Goal: Task Accomplishment & Management: Manage account settings

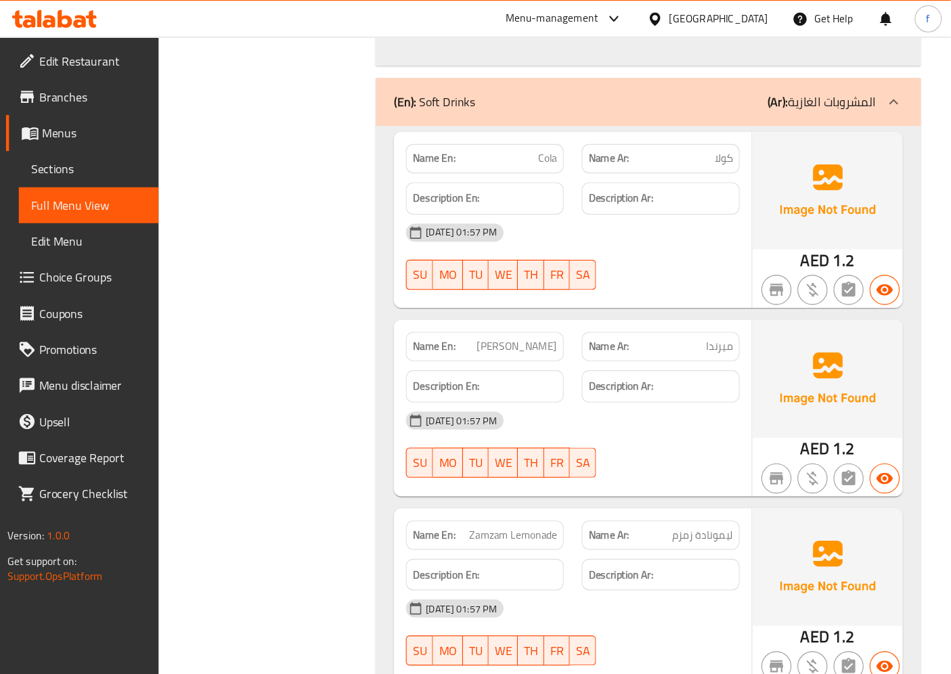
scroll to position [4024, 0]
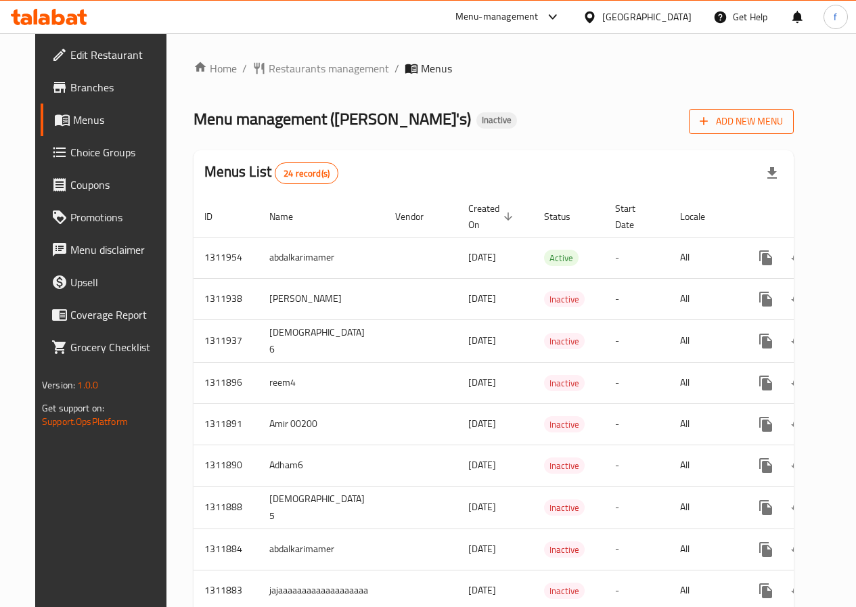
click at [783, 125] on span "Add New Menu" at bounding box center [741, 121] width 83 height 17
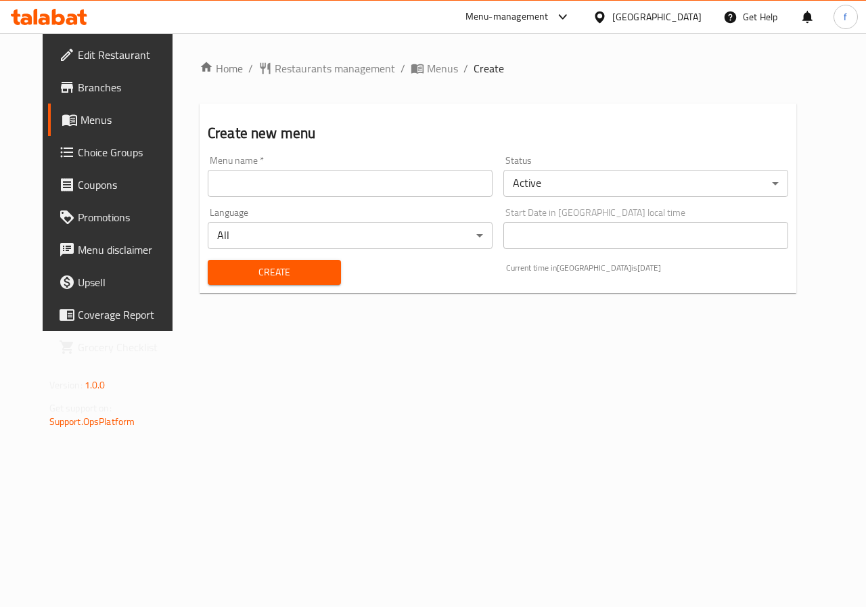
click at [342, 187] on input "text" at bounding box center [350, 183] width 285 height 27
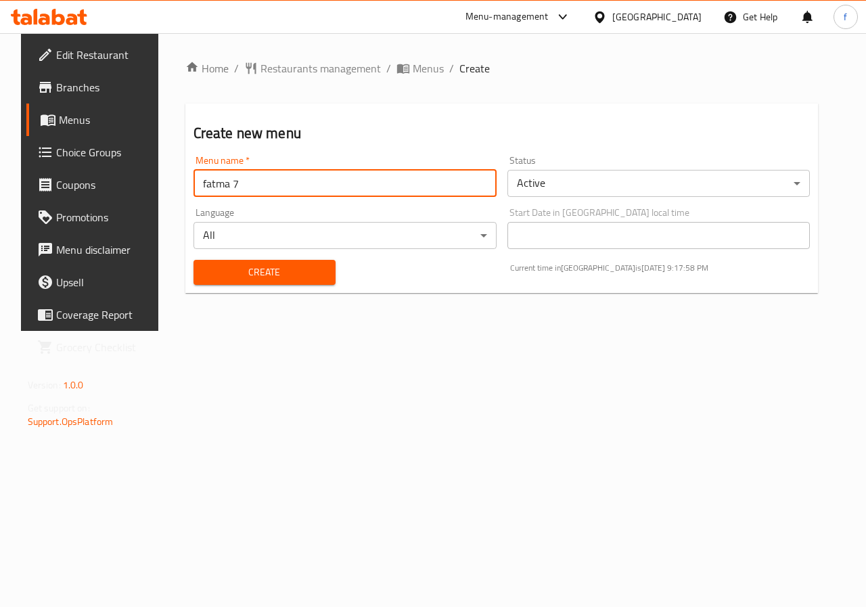
type input "fatma 7"
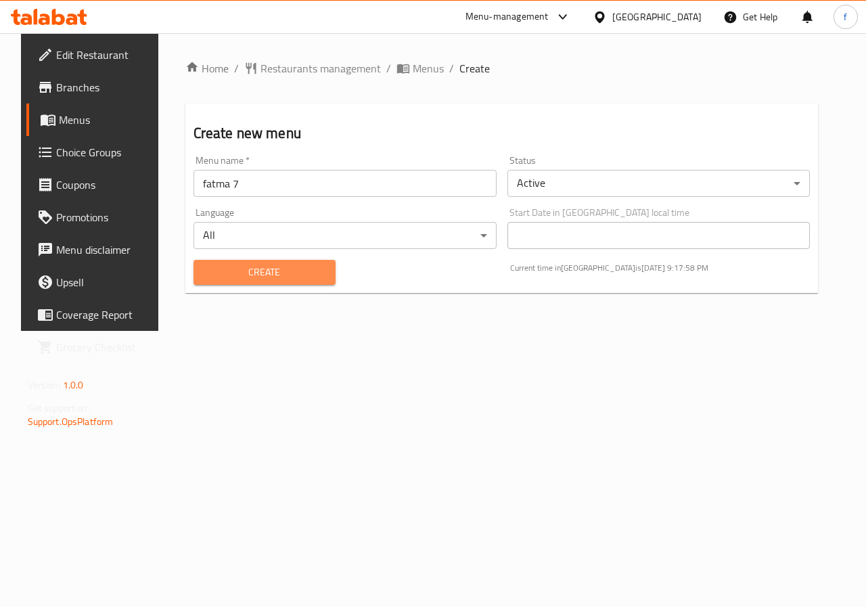
click at [310, 266] on span "Create" at bounding box center [264, 272] width 120 height 17
click at [413, 72] on span "Menus" at bounding box center [428, 68] width 31 height 16
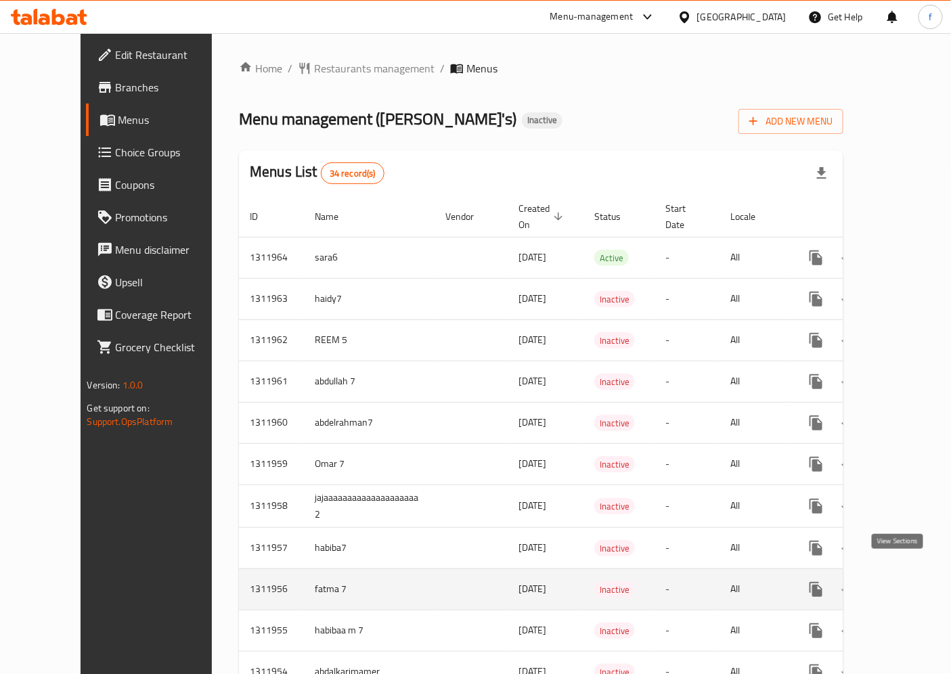
click at [865, 581] on icon "enhanced table" at bounding box center [913, 589] width 16 height 16
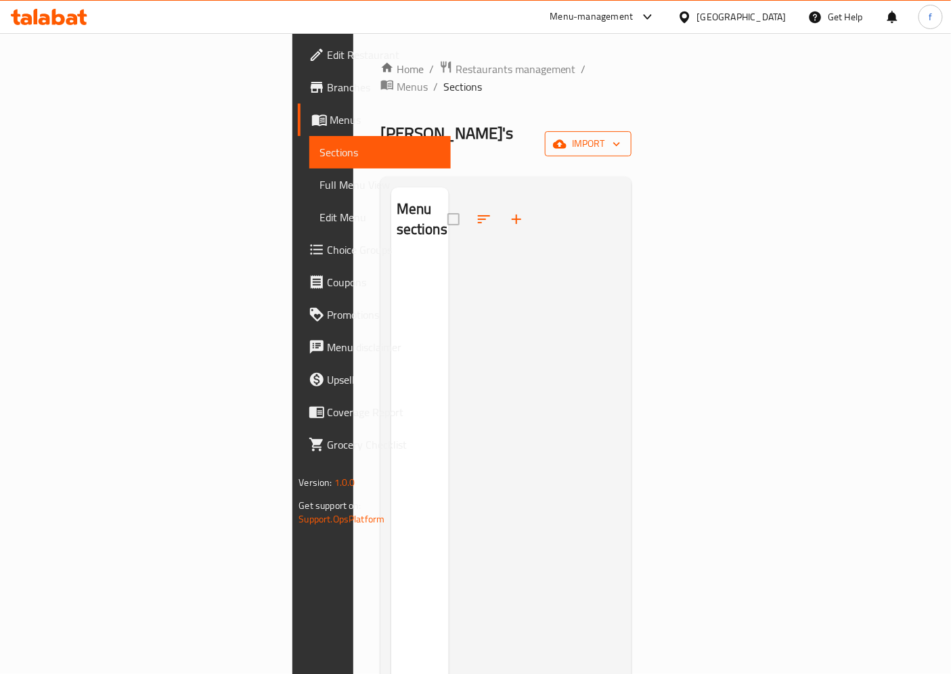
click at [620, 135] on span "import" at bounding box center [587, 143] width 65 height 17
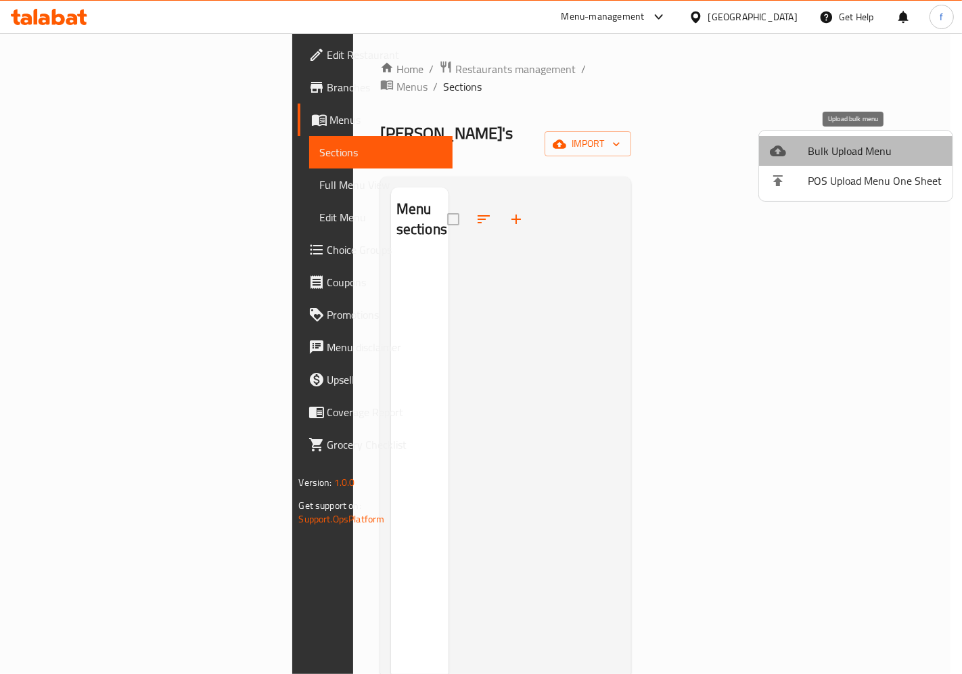
click at [865, 145] on span "Bulk Upload Menu" at bounding box center [875, 151] width 134 height 16
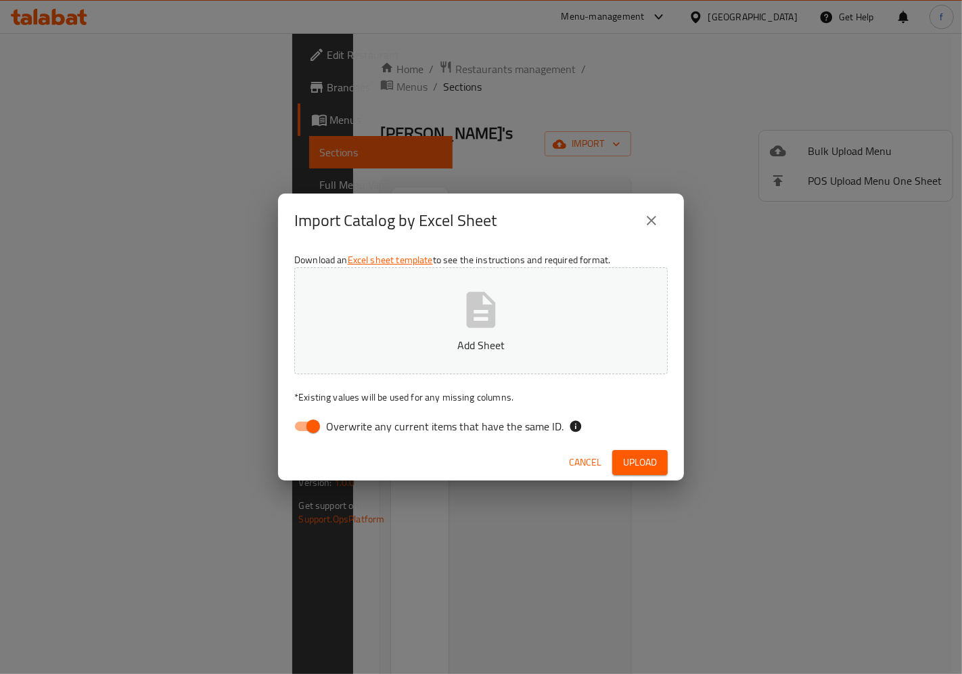
click at [478, 431] on span "Overwrite any current items that have the same ID." at bounding box center [444, 426] width 237 height 16
click at [352, 431] on input "Overwrite any current items that have the same ID." at bounding box center [313, 426] width 77 height 26
checkbox input "false"
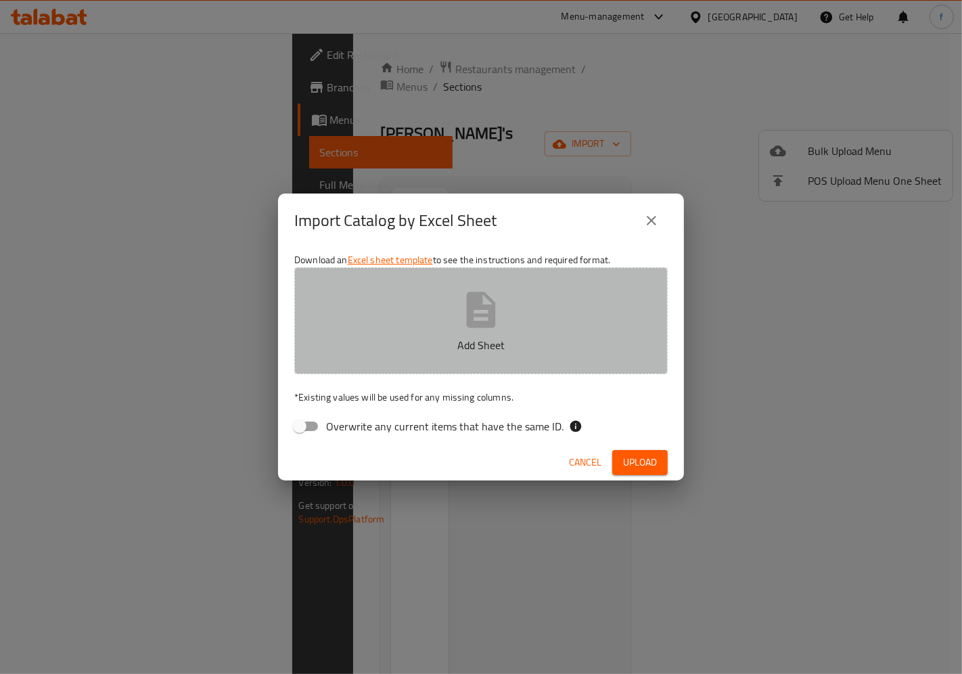
click at [488, 338] on p "Add Sheet" at bounding box center [480, 345] width 331 height 16
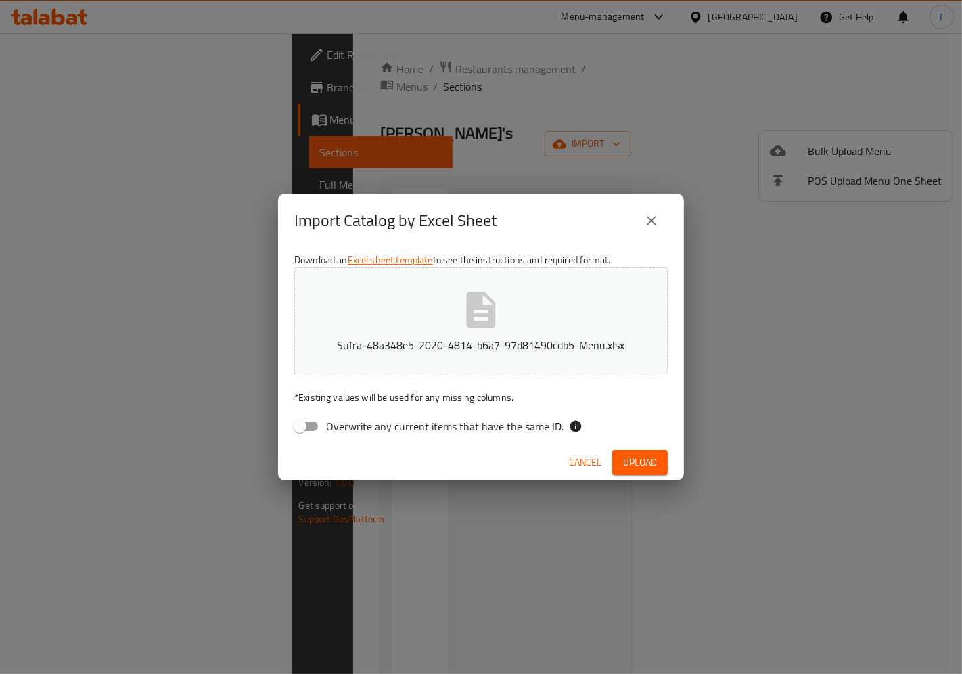
click at [643, 463] on span "Upload" at bounding box center [640, 462] width 34 height 17
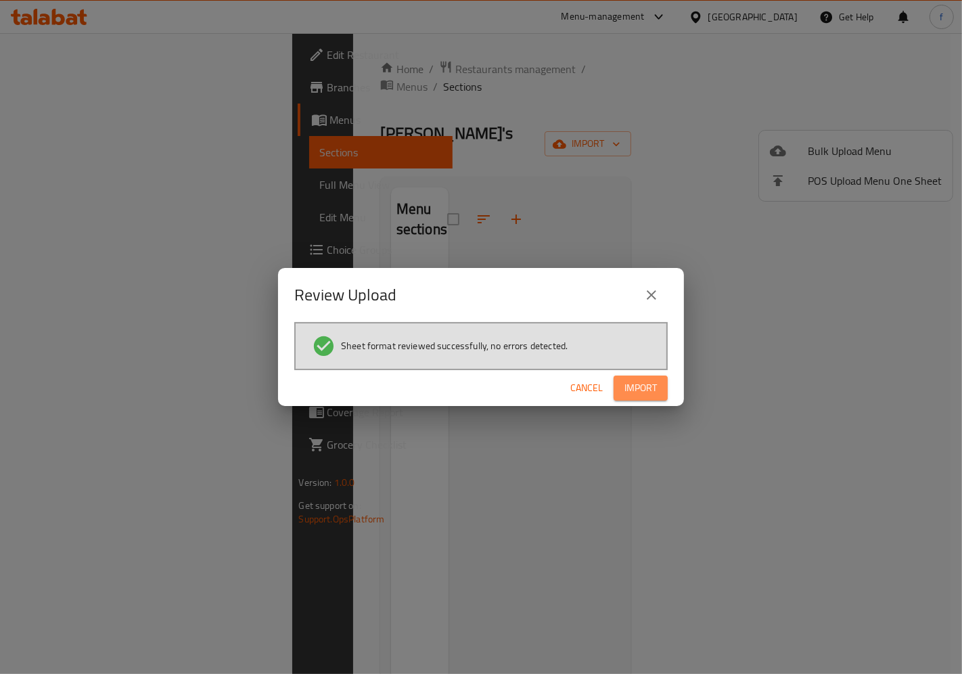
click at [660, 389] on button "Import" at bounding box center [641, 387] width 54 height 25
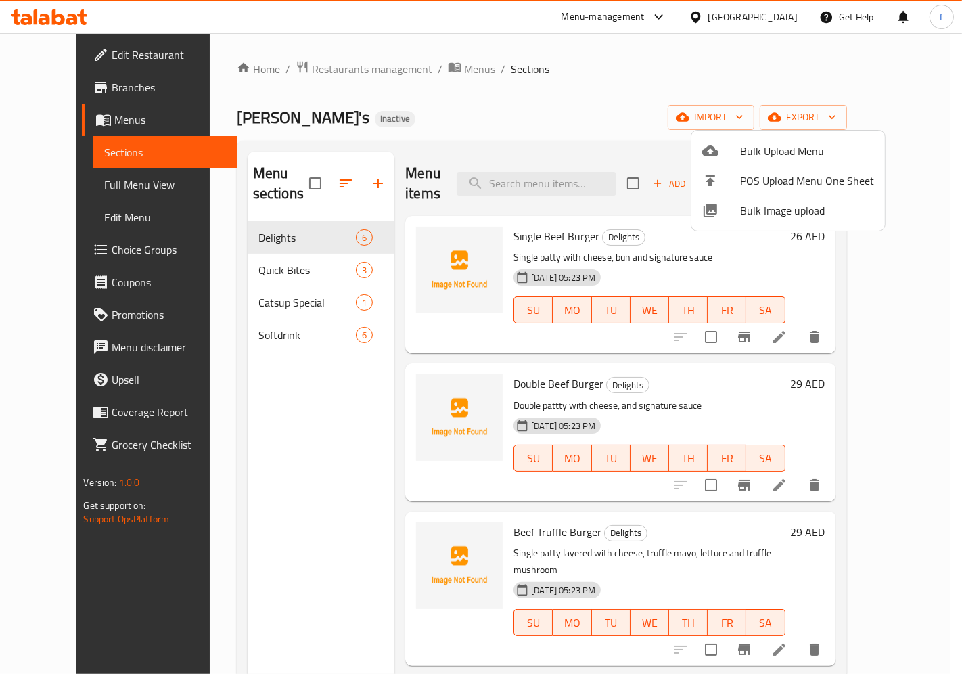
click at [271, 231] on div at bounding box center [481, 337] width 962 height 674
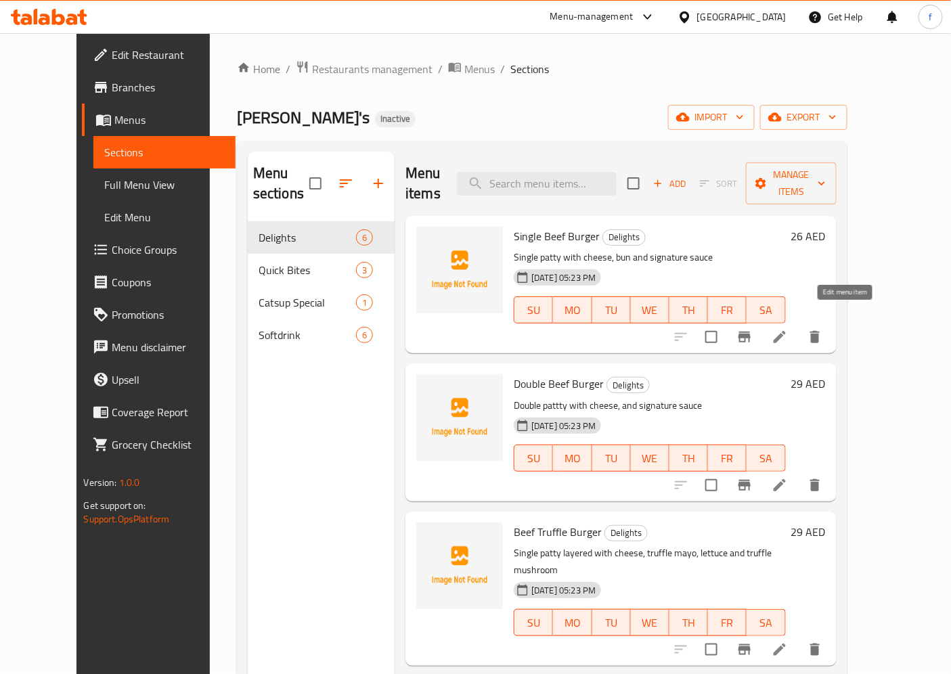
click at [787, 329] on icon at bounding box center [779, 337] width 16 height 16
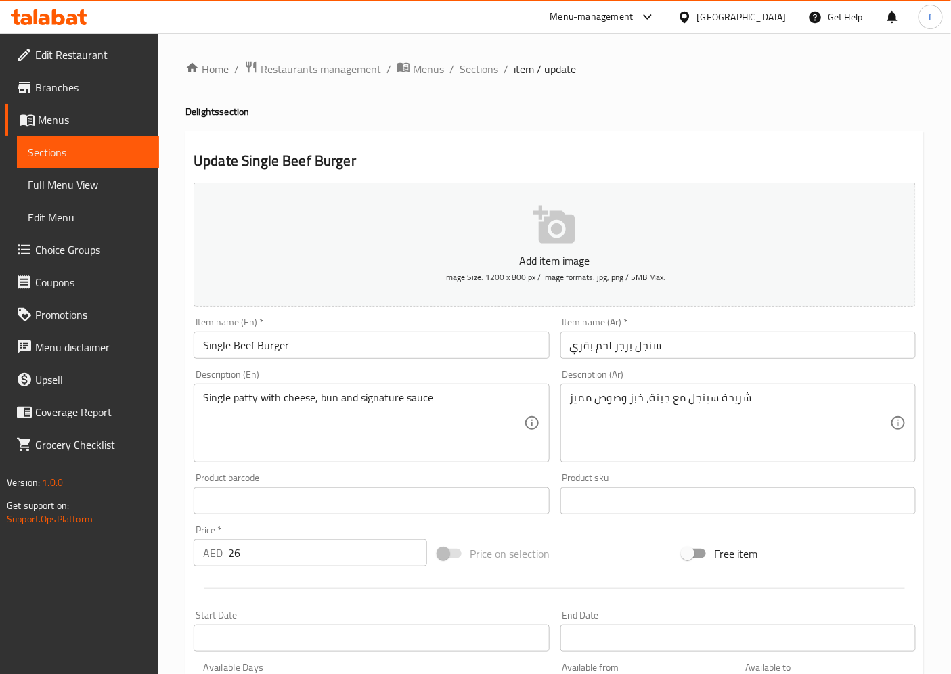
drag, startPoint x: 334, startPoint y: 397, endPoint x: 382, endPoint y: 411, distance: 50.6
click at [334, 397] on textarea "Single patty with cheese, bun and signature sauce" at bounding box center [363, 423] width 320 height 64
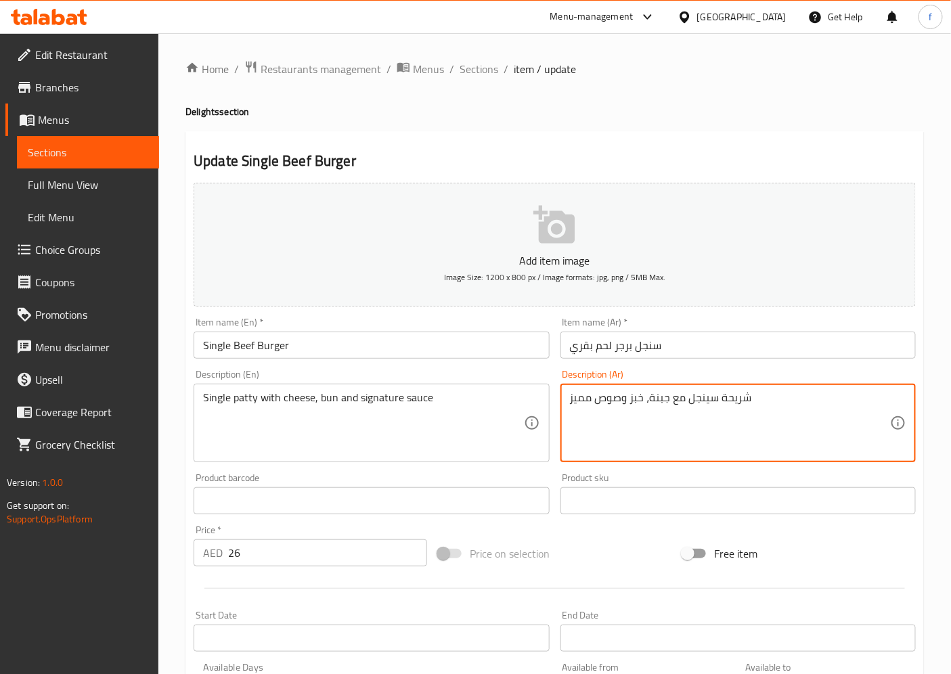
click at [589, 403] on textarea "شريحة سينجل مع جبنة، خبز وصوص مميز" at bounding box center [730, 423] width 320 height 64
click at [599, 400] on textarea "شريحة سينجل مع جبنة، خبز وصوص" at bounding box center [730, 423] width 320 height 64
click at [645, 401] on textarea "شريحة سينجل مع جبنة، خبز وسجنتشر صوص" at bounding box center [730, 423] width 320 height 64
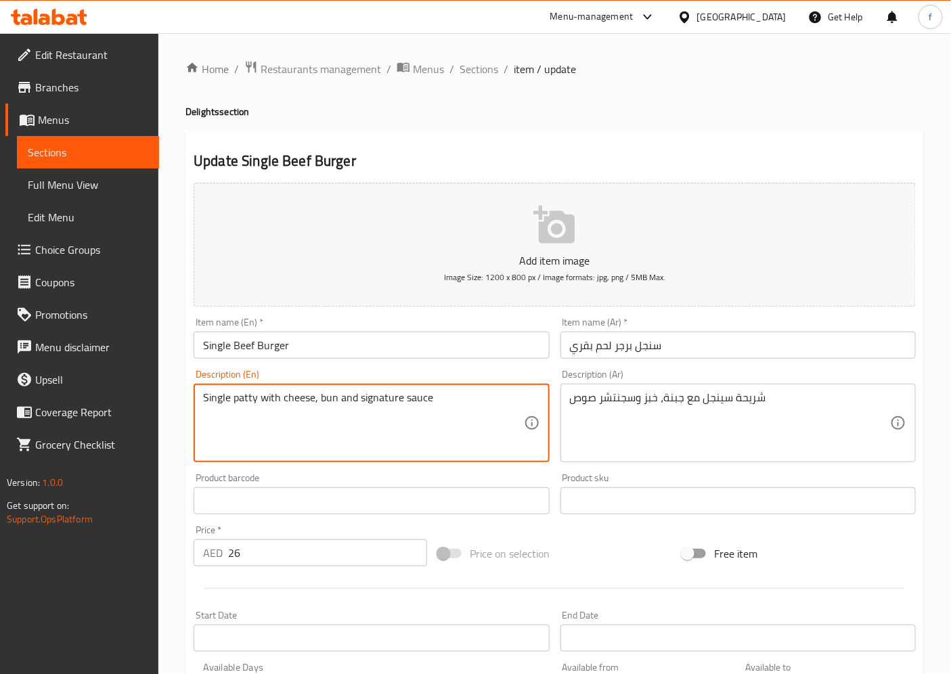
click at [327, 397] on textarea "Single patty with cheese, bun and signature sauce" at bounding box center [363, 423] width 320 height 64
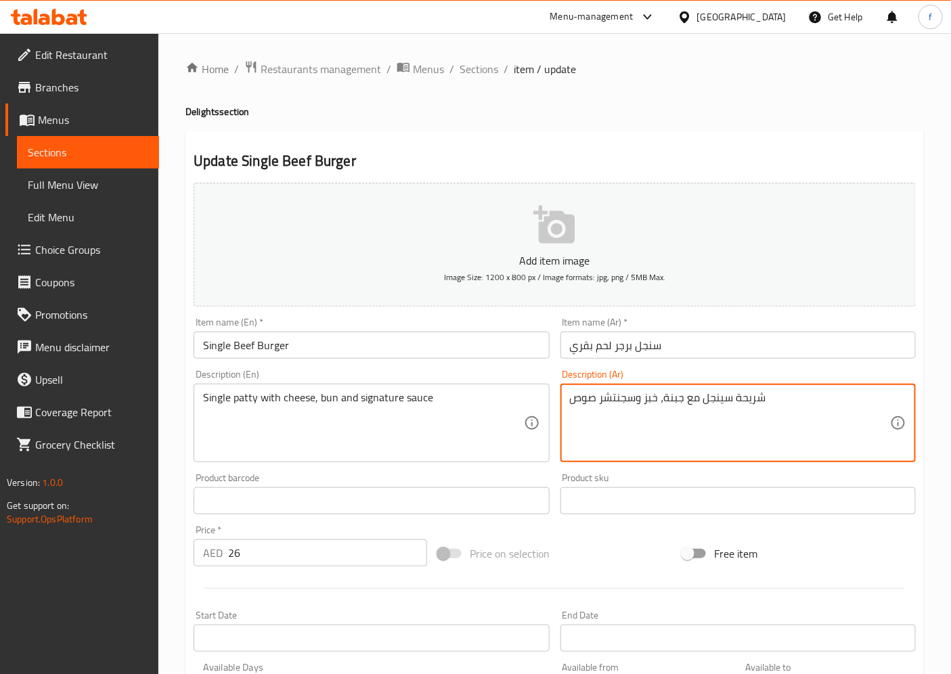
click at [652, 396] on textarea "شريحة سينجل مع جبنة، خبز وسجنتشر صوص" at bounding box center [730, 423] width 320 height 64
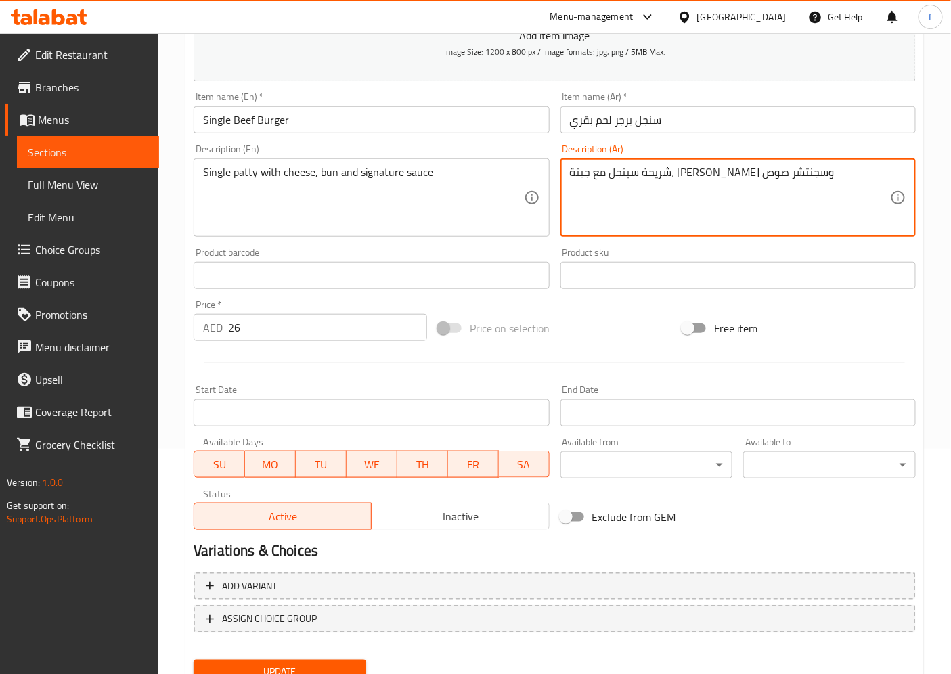
scroll to position [279, 0]
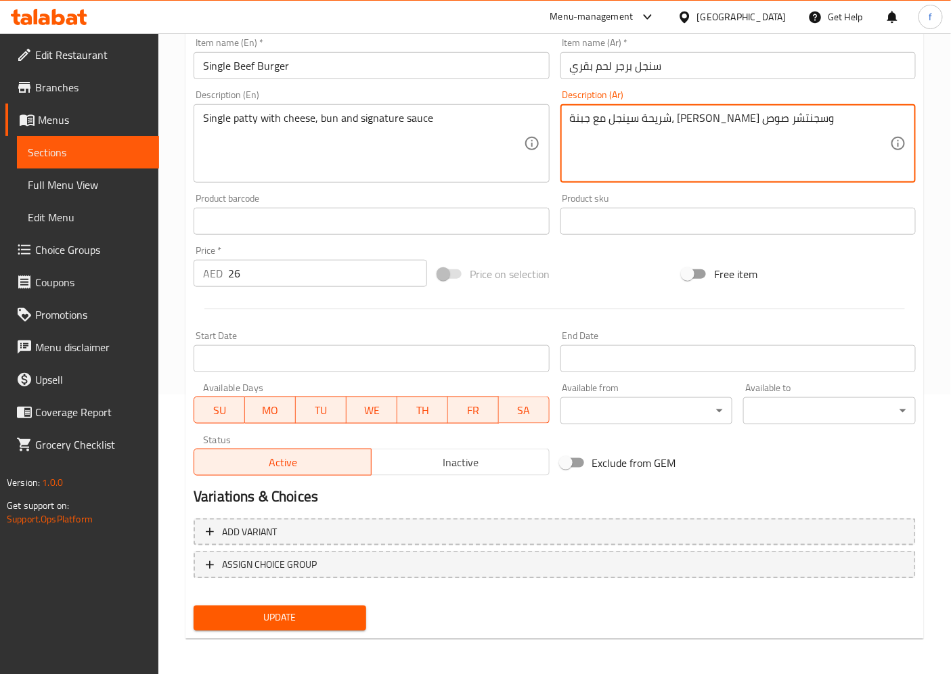
click at [626, 122] on textarea "شريحة سينجل مع جبنة، كيزر وسجنتشر صوص" at bounding box center [730, 144] width 320 height 64
type textarea "شريحة سينجل مع جبنة، كيزر و صوص سجنتشر"
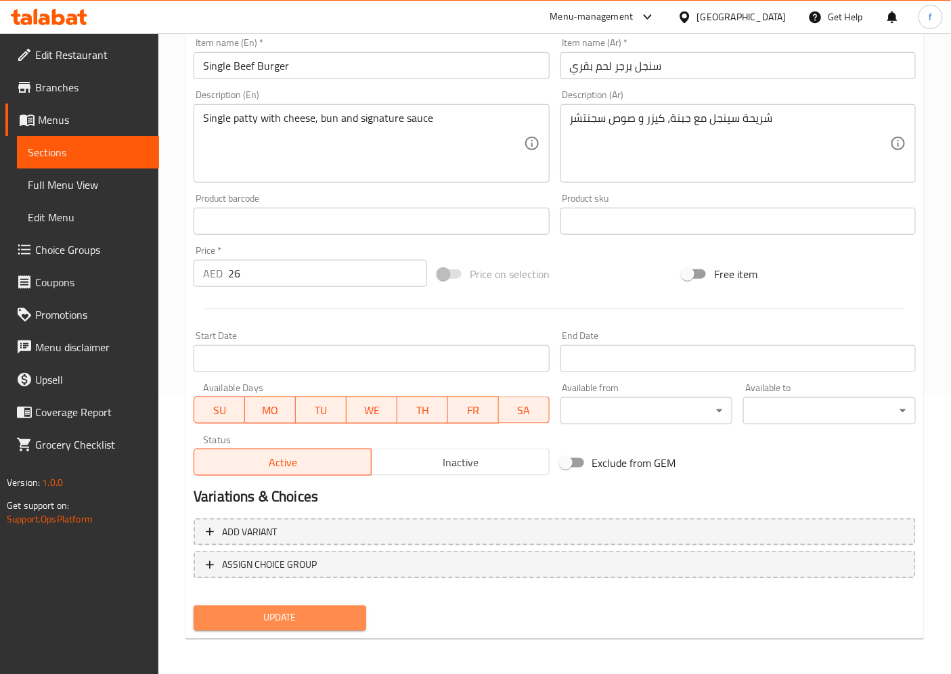
click at [293, 606] on span "Update" at bounding box center [279, 618] width 151 height 17
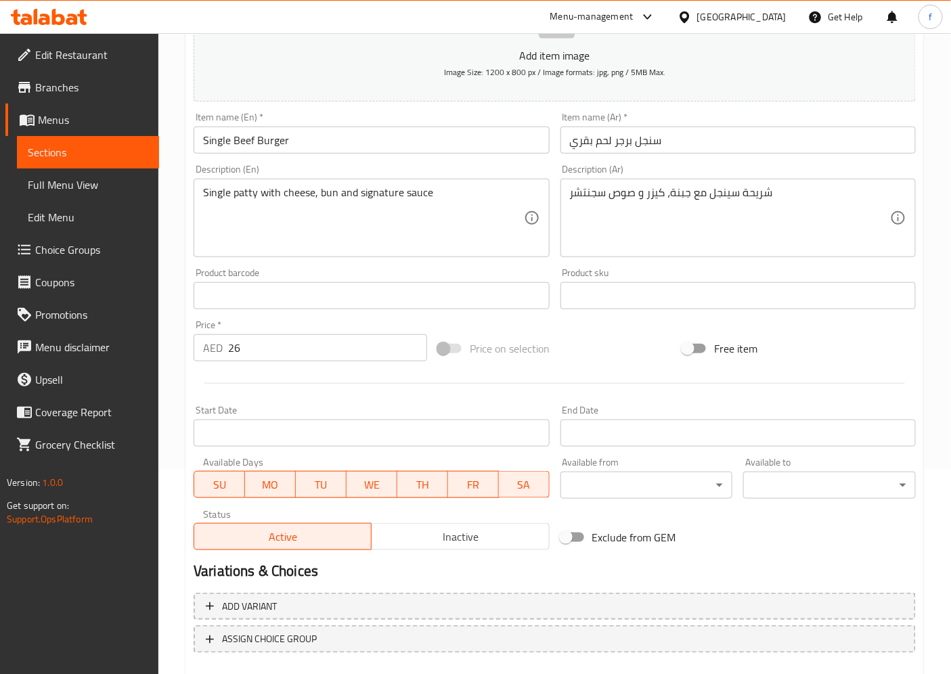
scroll to position [0, 0]
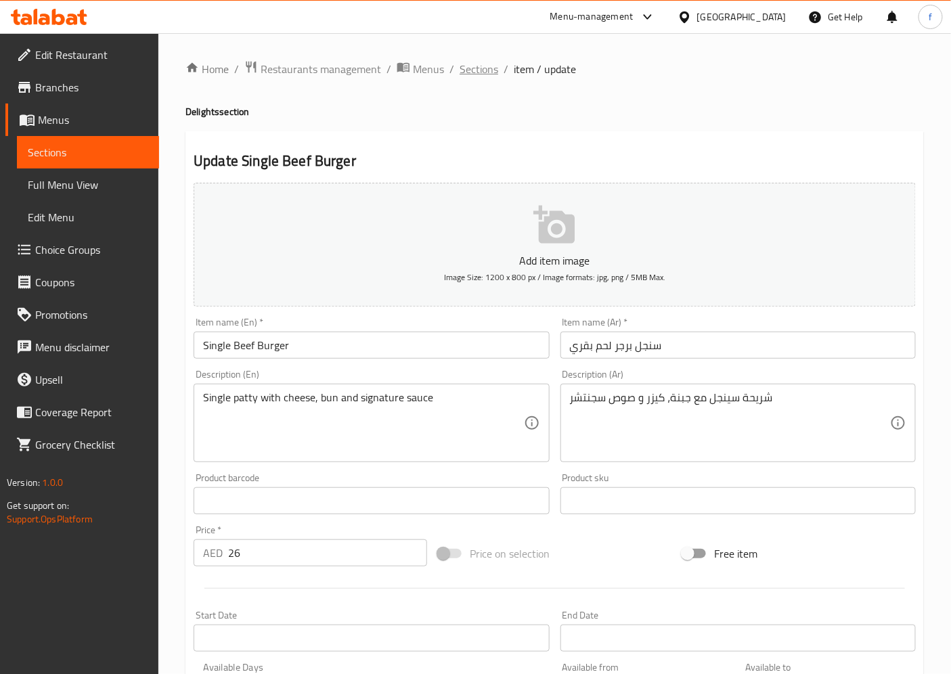
click at [488, 63] on span "Sections" at bounding box center [478, 69] width 39 height 16
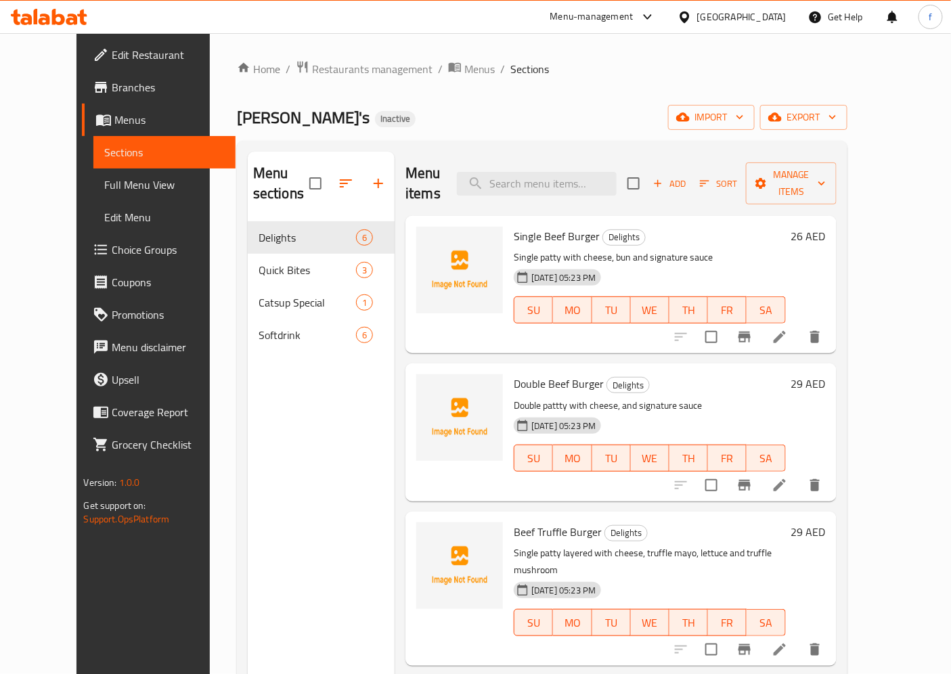
click at [798, 473] on li at bounding box center [779, 485] width 38 height 24
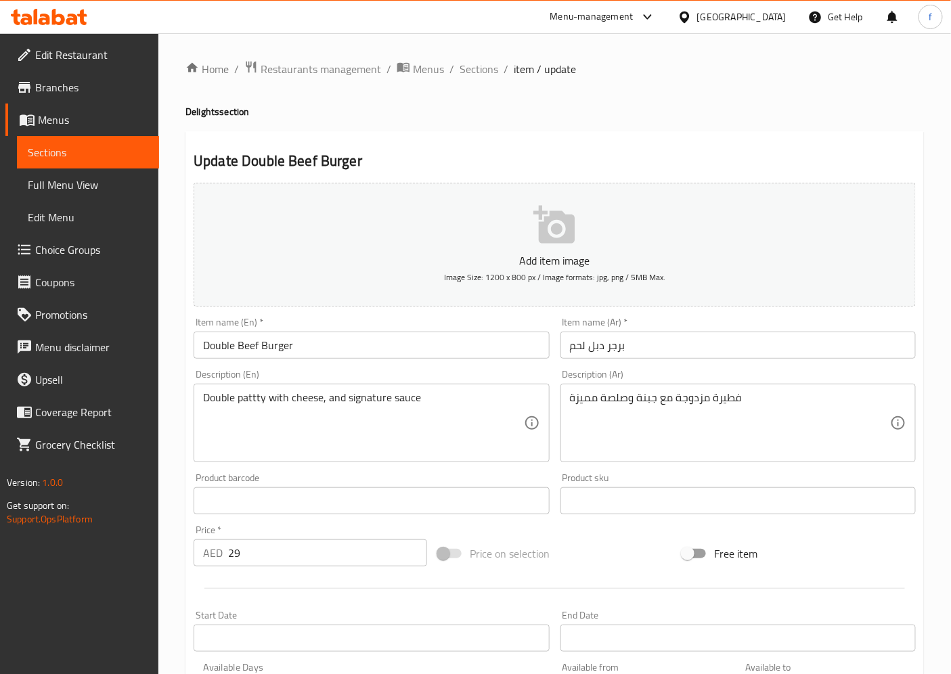
click at [566, 348] on input "برجر دبل لحم" at bounding box center [737, 344] width 355 height 27
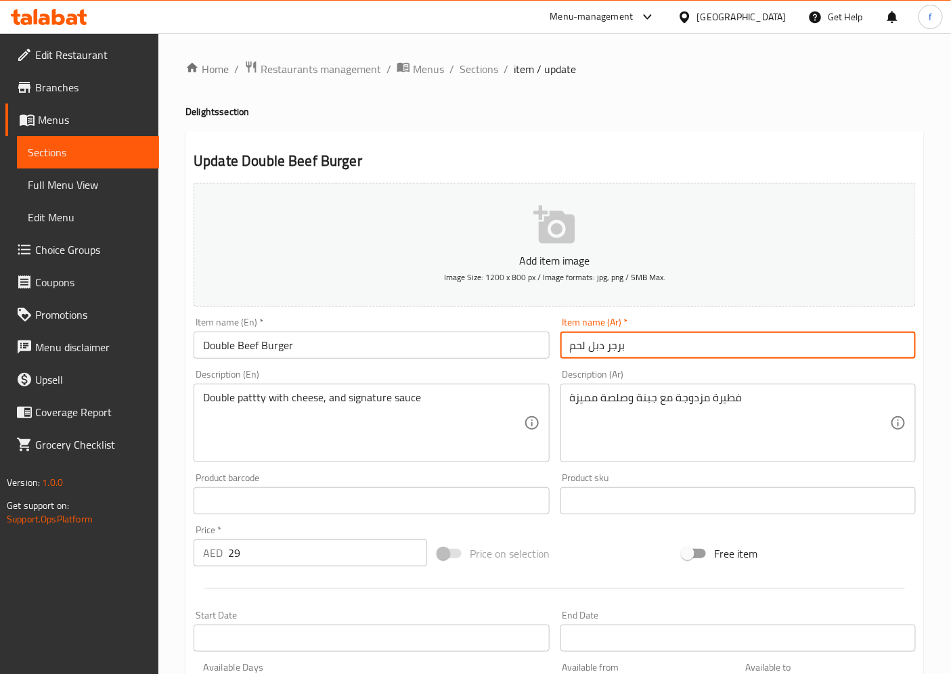
click at [655, 352] on input "برجر دبل لحم" at bounding box center [737, 344] width 355 height 27
click at [626, 349] on input "برجر دبل لحم بقري" at bounding box center [737, 344] width 355 height 27
click at [568, 347] on input "برجر لحم بقري" at bounding box center [737, 344] width 355 height 27
click at [680, 338] on input "برجر لحم بقري" at bounding box center [737, 344] width 355 height 27
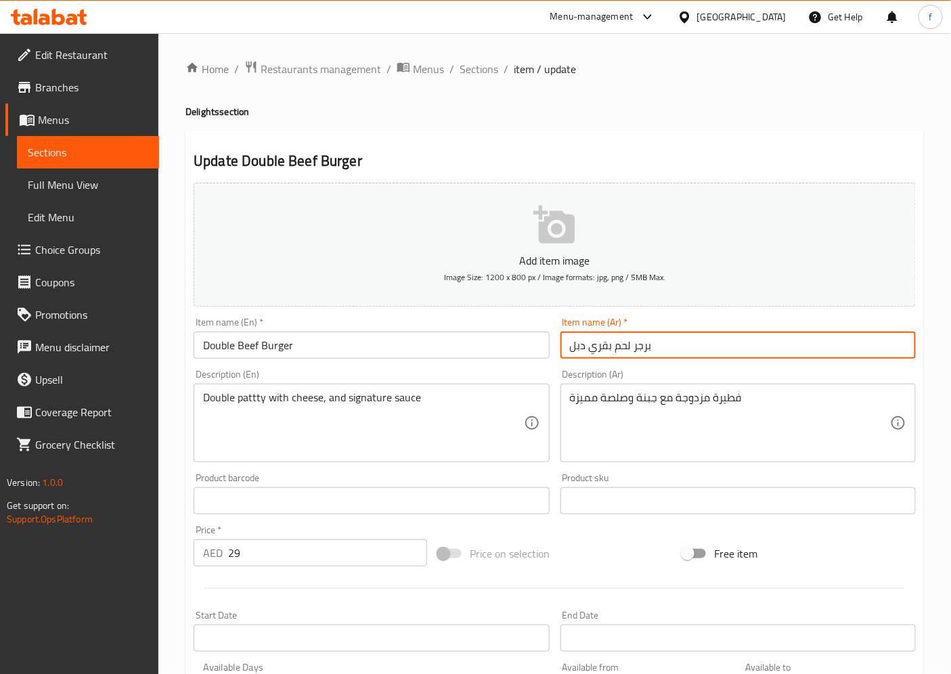
type input "برجر لحم بقري دبل"
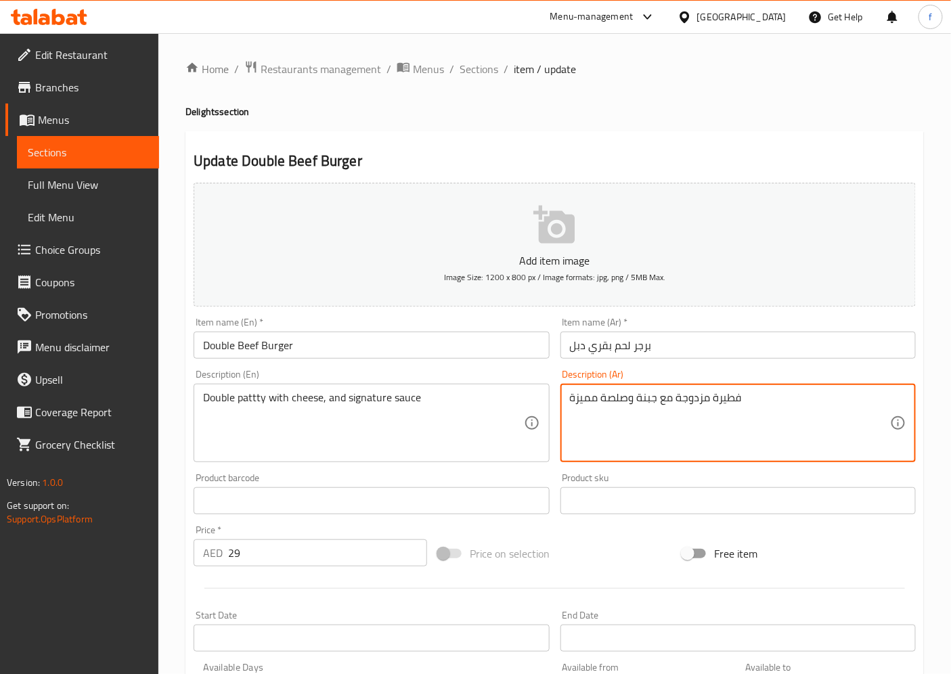
click at [725, 401] on textarea "فطيرة مزدوجة مع جبنة وصلصة مميزة" at bounding box center [730, 423] width 320 height 64
click at [698, 400] on textarea "مزدوجة مع جبنة وصلصة مميزة" at bounding box center [730, 423] width 320 height 64
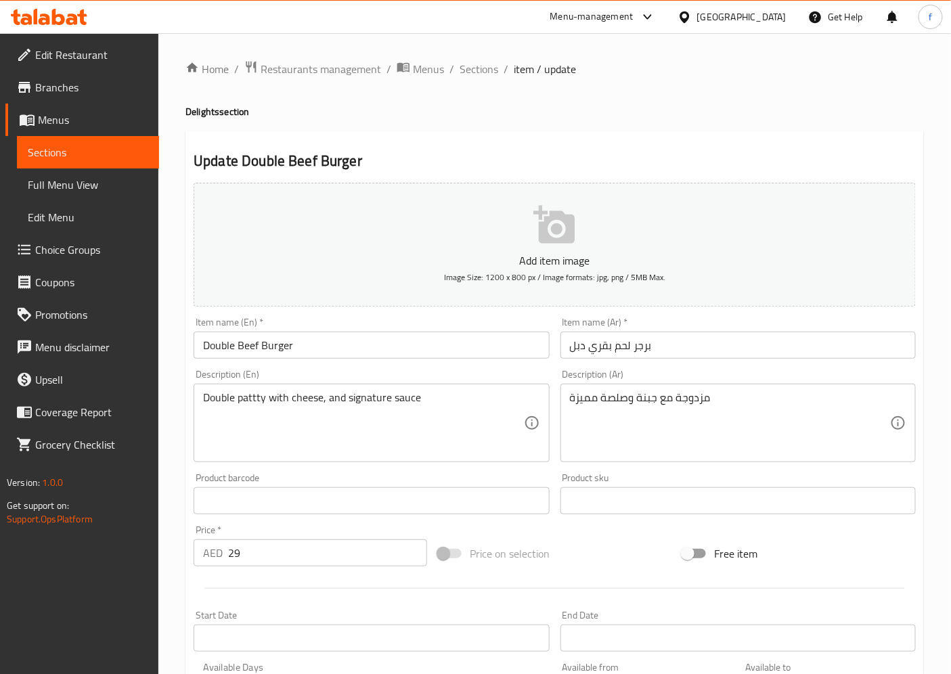
click at [691, 401] on textarea "مزدوجة مع جبنة وصلصة مميزة" at bounding box center [730, 423] width 320 height 64
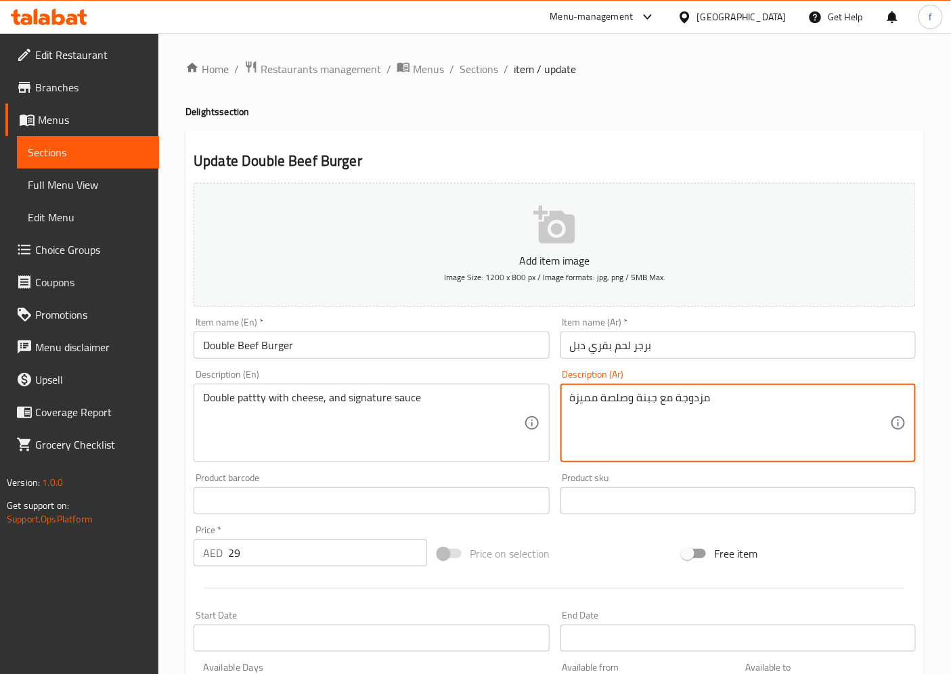
click at [691, 401] on textarea "مزدوجة مع جبنة وصلصة مميزة" at bounding box center [730, 423] width 320 height 64
click at [699, 401] on textarea "مزدوجة مع جبنة وصلصة مميزة" at bounding box center [730, 423] width 320 height 64
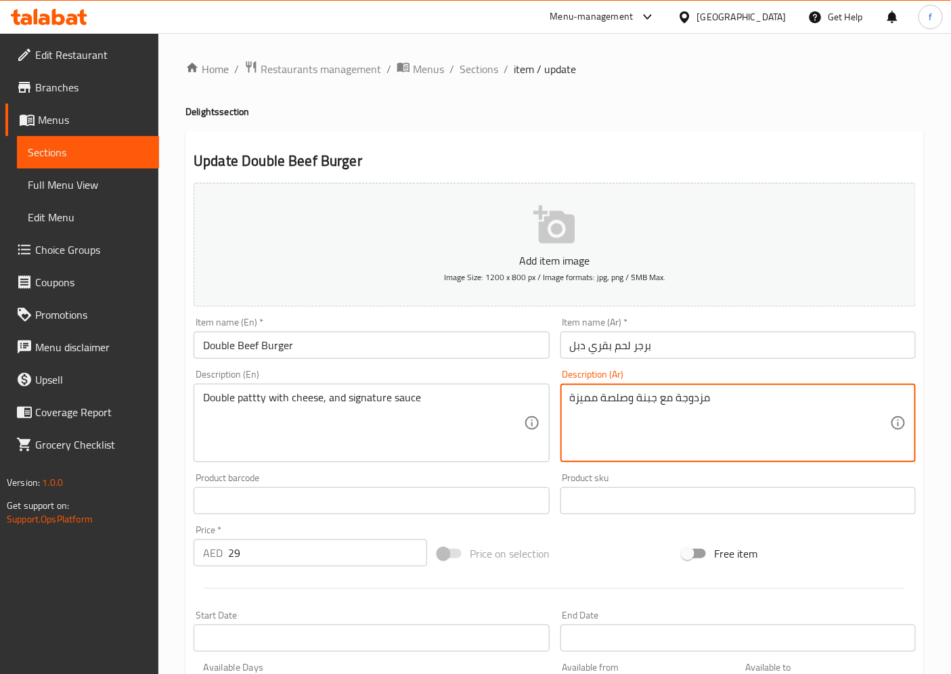
drag, startPoint x: 674, startPoint y: 397, endPoint x: 737, endPoint y: 397, distance: 62.9
click at [737, 397] on textarea "مزدوجة مع جبنة وصلصة مميزة" at bounding box center [730, 423] width 320 height 64
click at [585, 395] on textarea "دوبل شريحه مع جبنة وصلصة مميزة" at bounding box center [730, 423] width 320 height 64
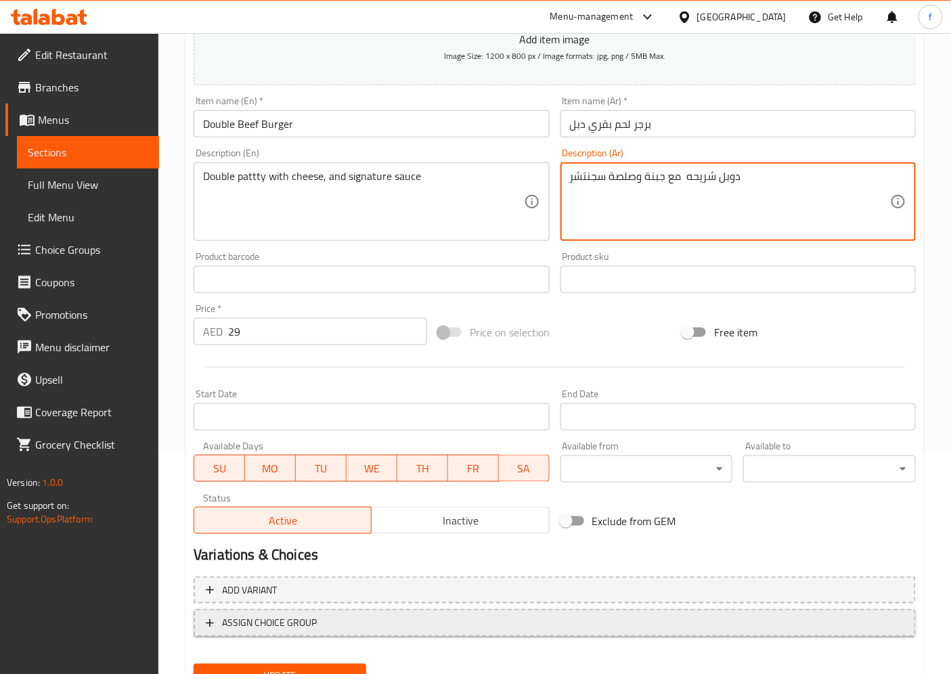
scroll to position [225, 0]
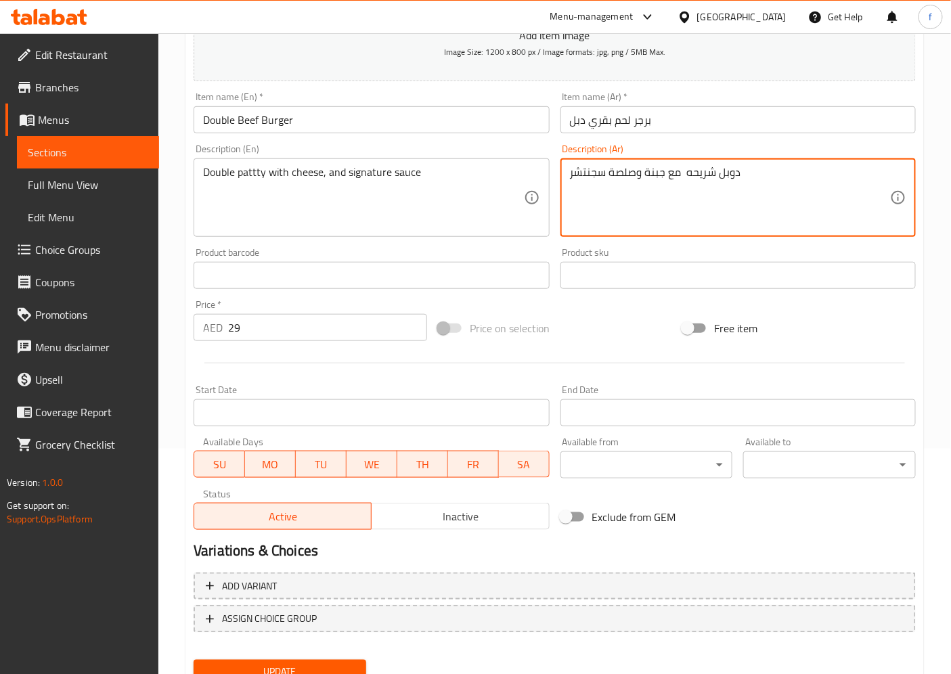
type textarea "دوبل شريحه مع جبنة وصلصة سجنتشر"
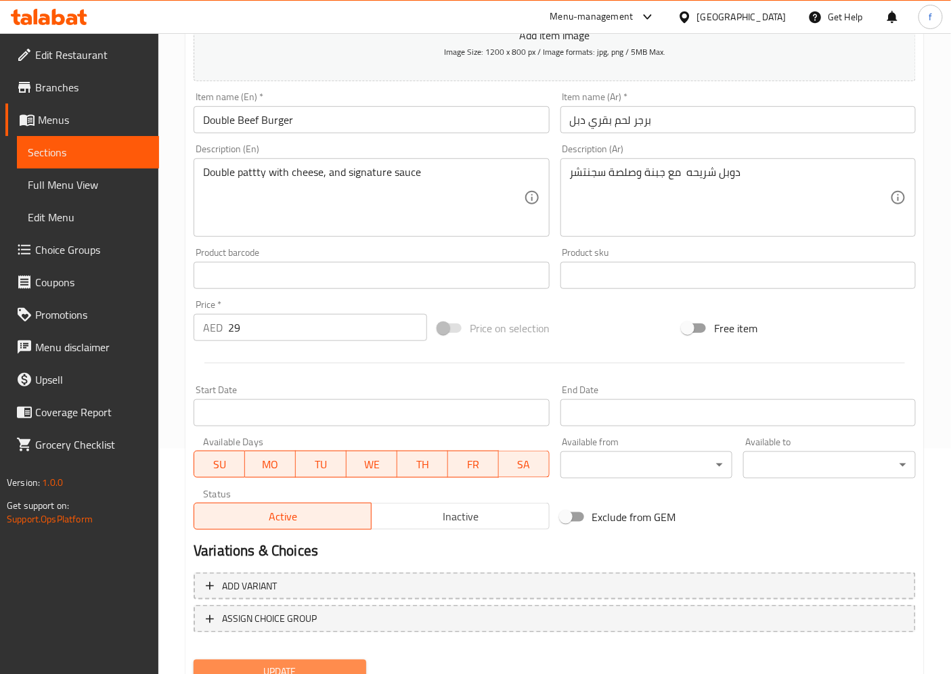
click at [344, 606] on span "Update" at bounding box center [279, 672] width 151 height 17
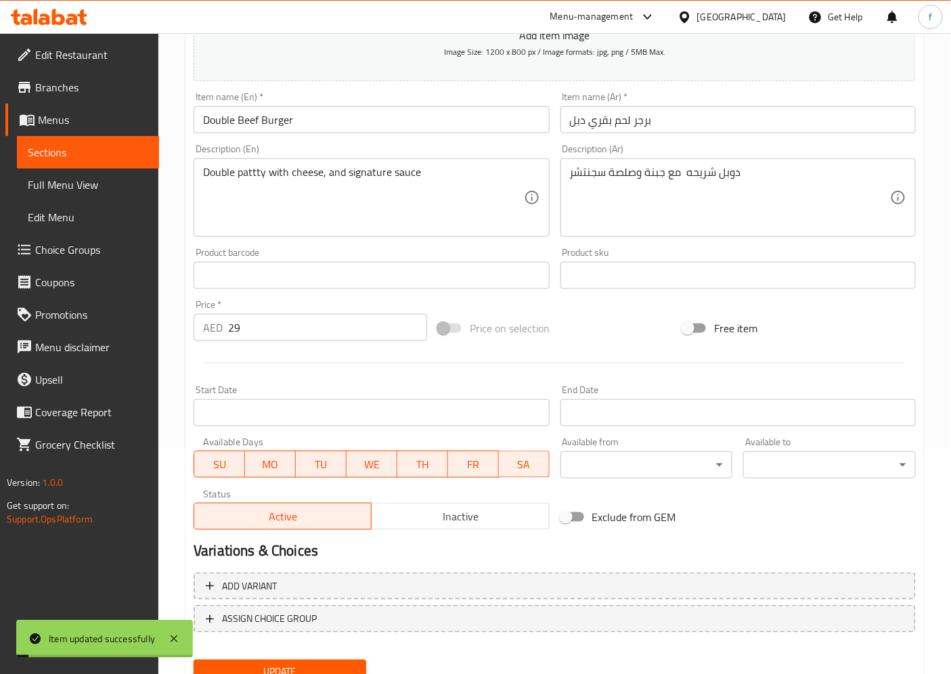
scroll to position [0, 0]
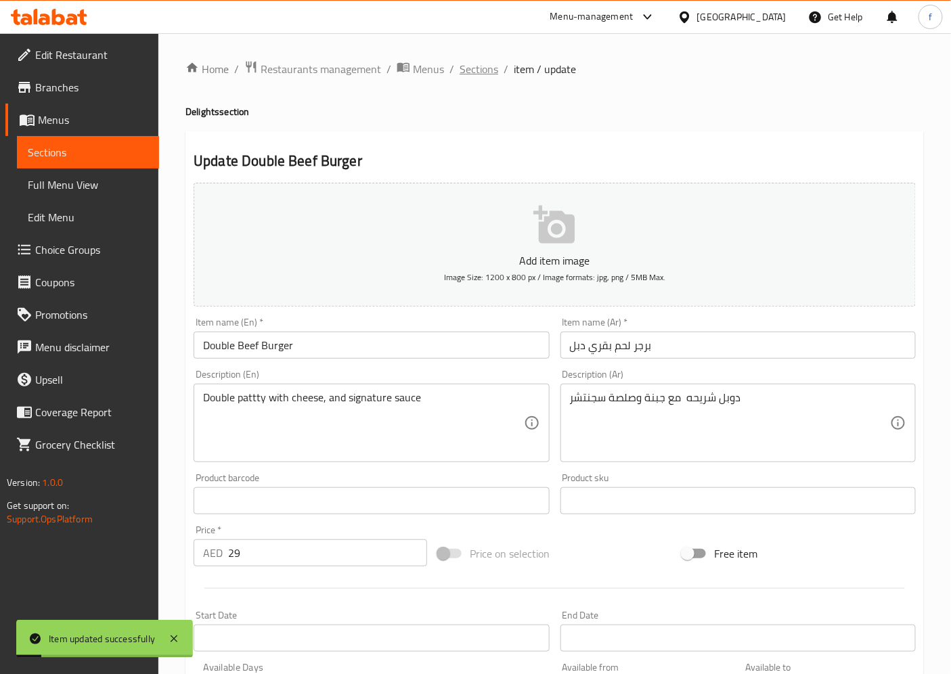
click at [485, 66] on span "Sections" at bounding box center [478, 69] width 39 height 16
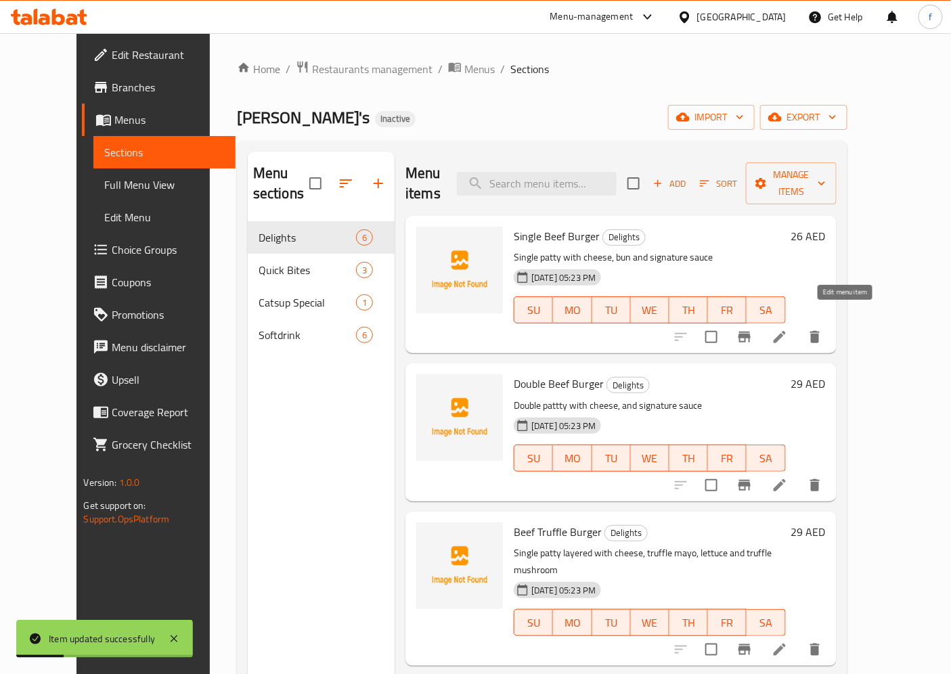
click at [787, 329] on icon at bounding box center [779, 337] width 16 height 16
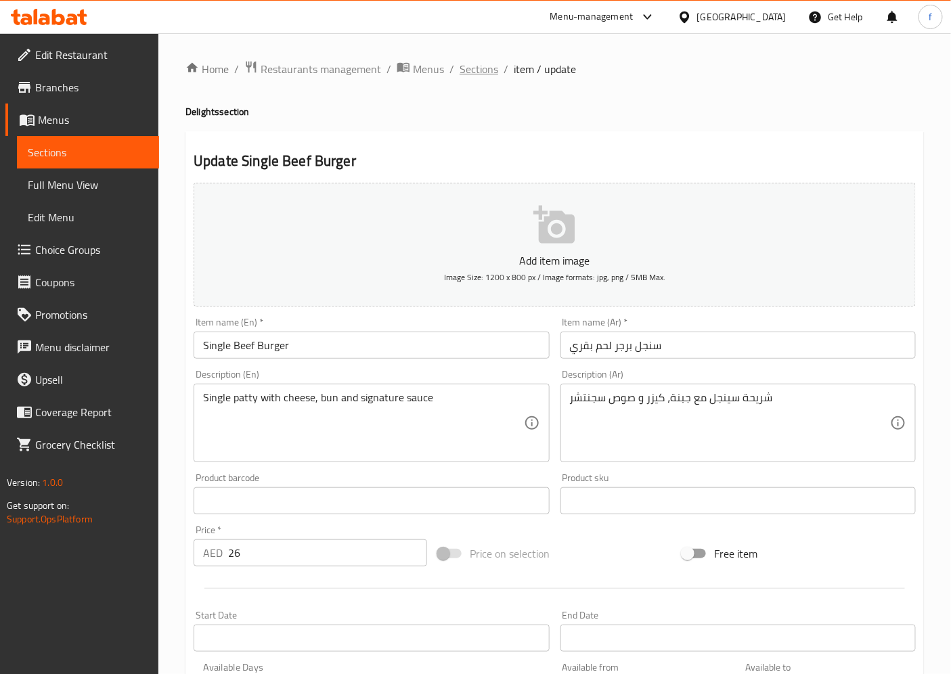
click at [490, 66] on span "Sections" at bounding box center [478, 69] width 39 height 16
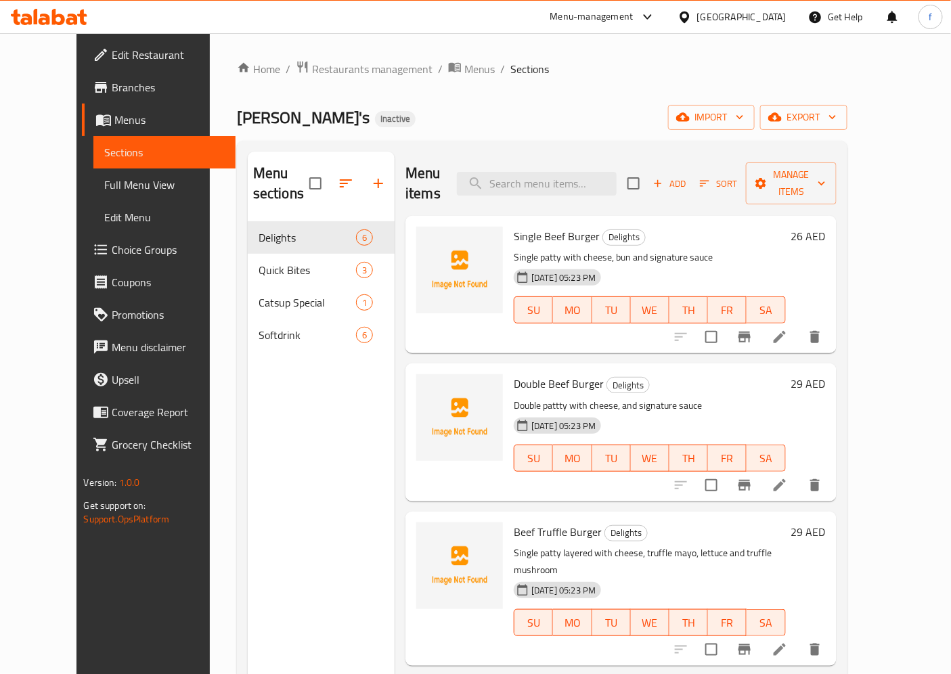
click at [798, 473] on li at bounding box center [779, 485] width 38 height 24
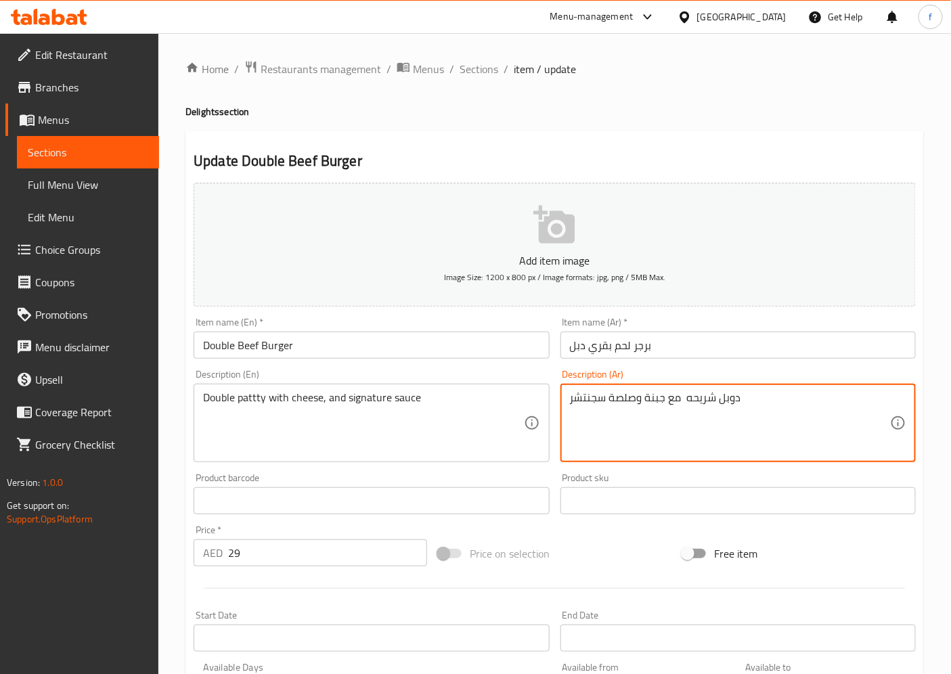
click at [706, 401] on textarea "دوبل شريحه مع جبنة وصلصة سجنتشر" at bounding box center [730, 423] width 320 height 64
click at [706, 401] on textarea "دوبل مع جبنة وصلصة سجنتشر" at bounding box center [730, 423] width 320 height 64
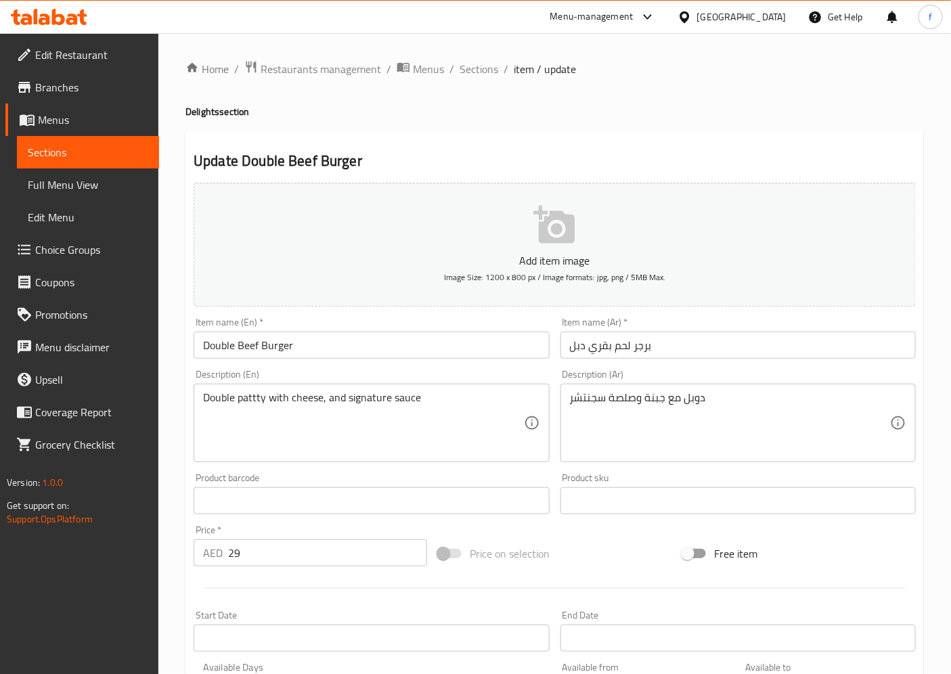
click at [568, 396] on div "دوبل مع جبنة وصلصة سجنتشر Description (Ar)" at bounding box center [737, 423] width 355 height 78
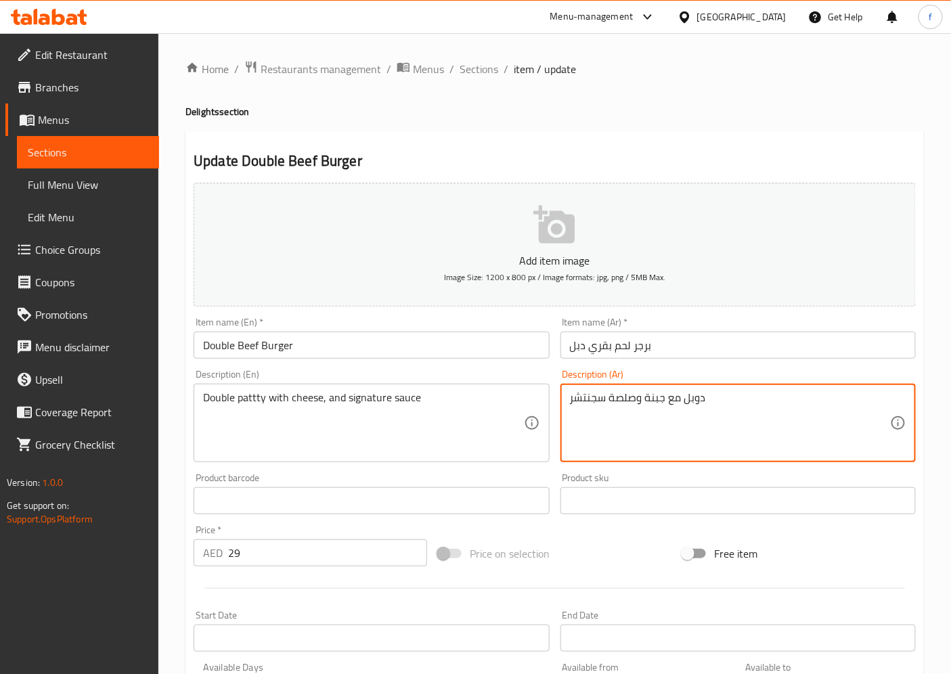
click at [567, 401] on div "دوبل مع جبنة وصلصة سجنتشر Description (Ar)" at bounding box center [737, 423] width 355 height 78
click at [571, 396] on textarea "دوبل مع جبنة وصلصة سجنتشر" at bounding box center [730, 423] width 320 height 64
type textarea "شريحة دوبل مع جبنة وصلصة سجنتشر"
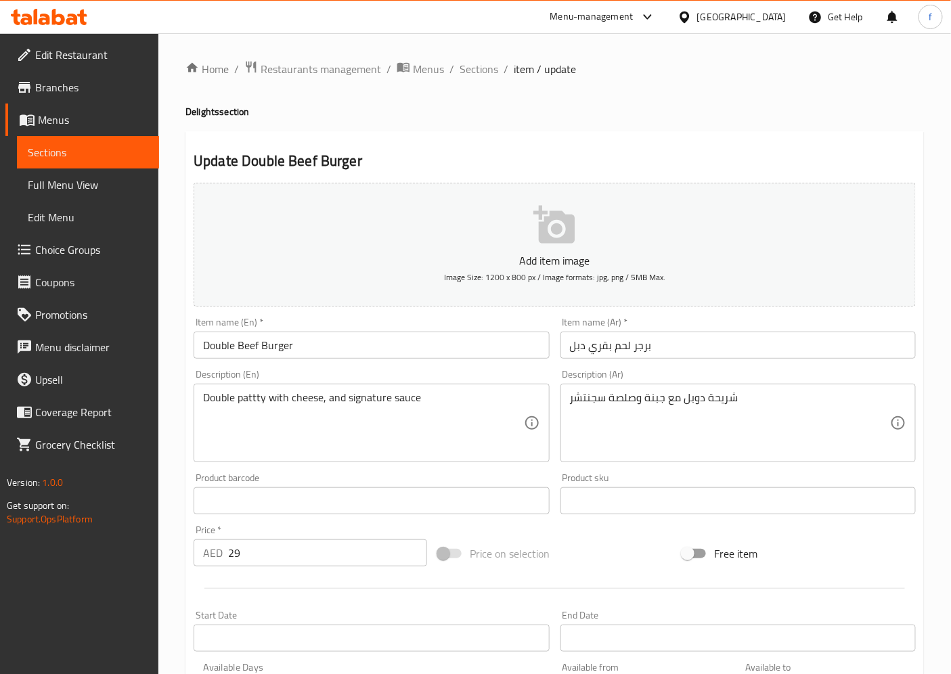
scroll to position [279, 0]
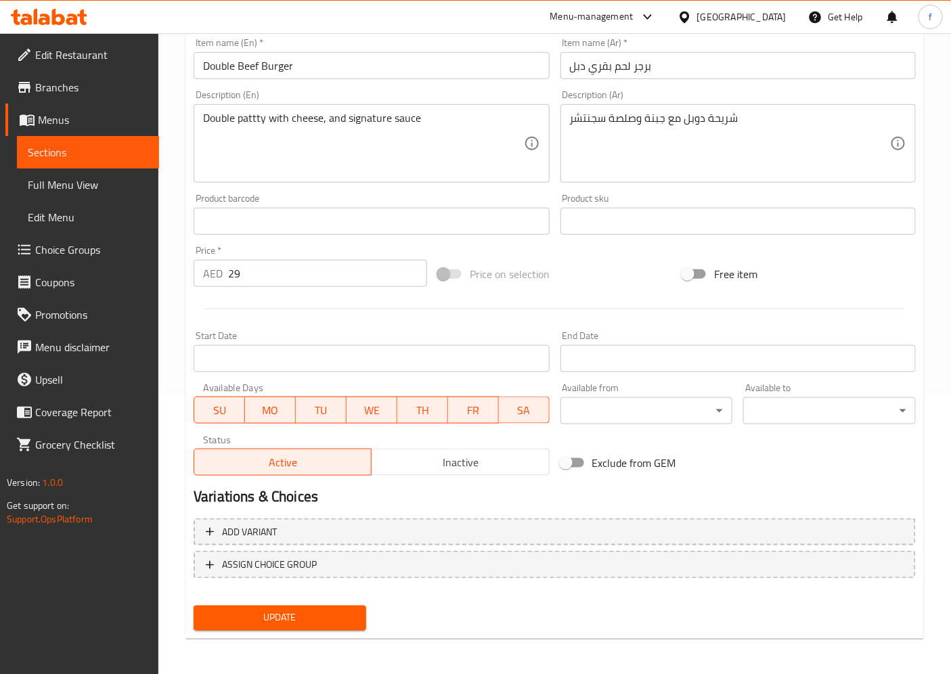
drag, startPoint x: 327, startPoint y: 612, endPoint x: 469, endPoint y: 503, distance: 178.5
click at [327, 606] on span "Update" at bounding box center [279, 618] width 151 height 17
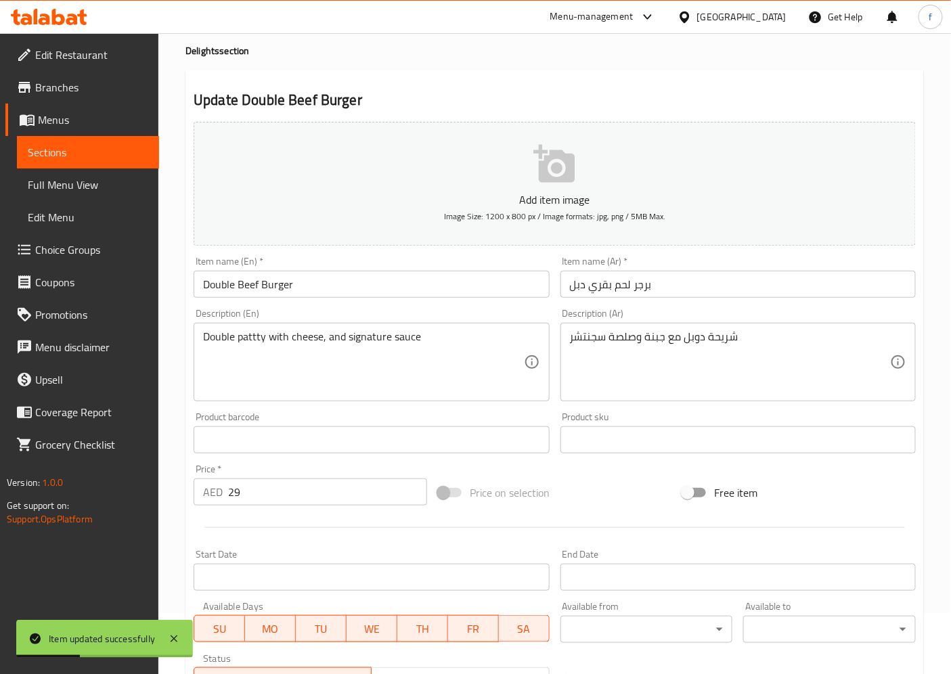
scroll to position [0, 0]
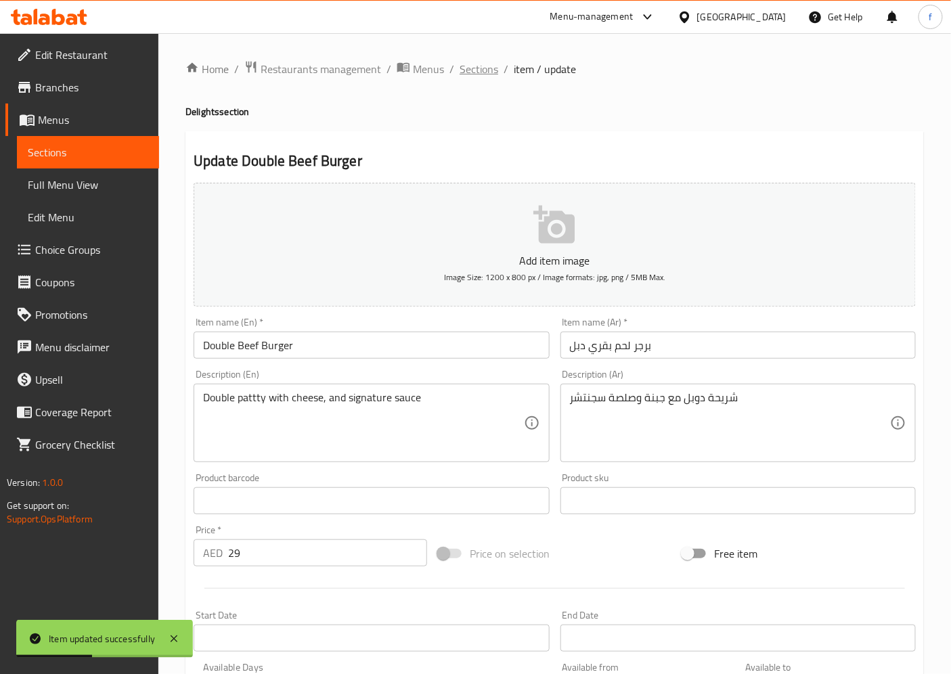
click at [484, 64] on span "Sections" at bounding box center [478, 69] width 39 height 16
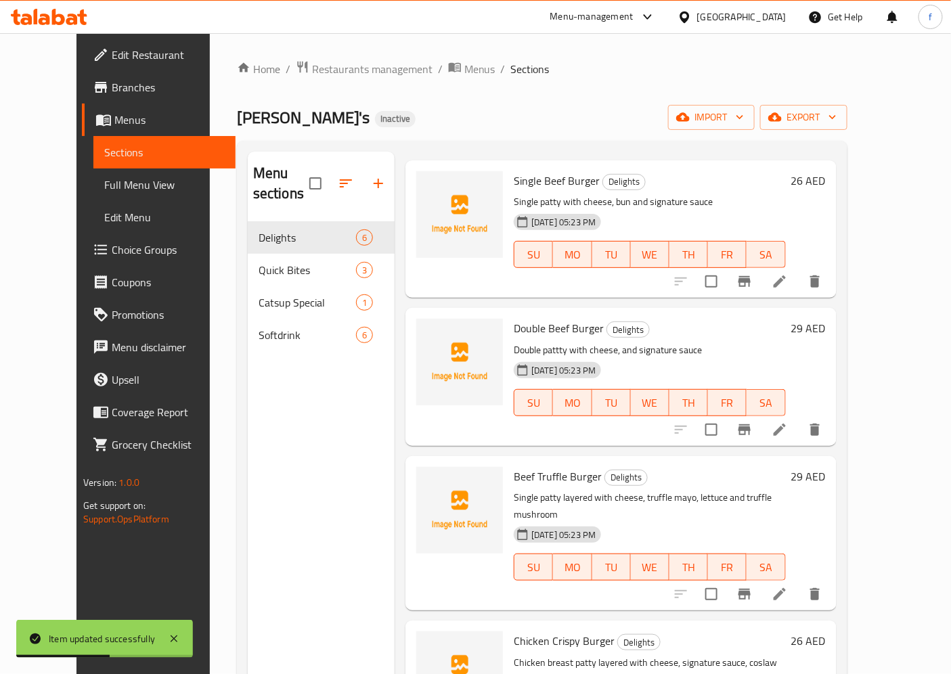
scroll to position [150, 0]
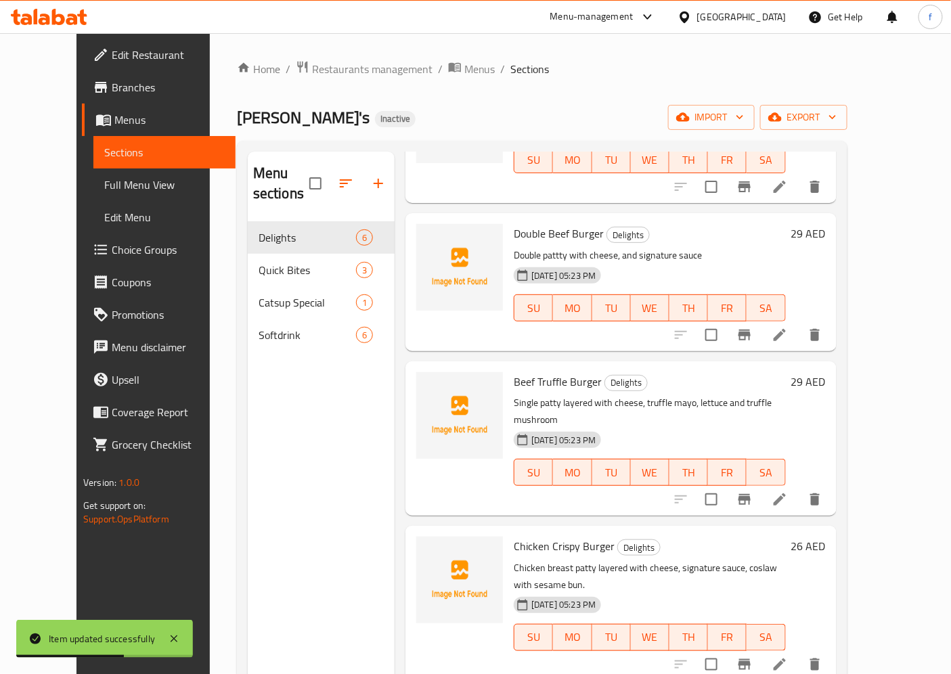
click at [785, 493] on icon at bounding box center [779, 499] width 12 height 12
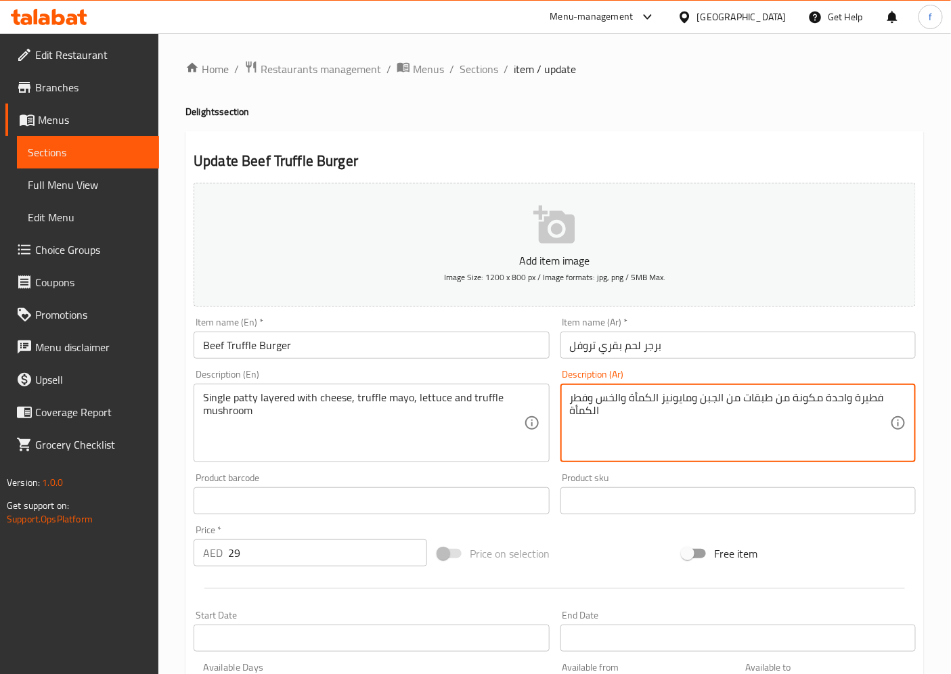
drag, startPoint x: 886, startPoint y: 399, endPoint x: 880, endPoint y: 396, distance: 7.0
click at [856, 394] on textarea "فطيرة واحدة مكونة من طبقات من الجبن ومايونيز الكمأة والخس وفطر الكمأة" at bounding box center [730, 423] width 320 height 64
click at [851, 397] on textarea "فطيرة واحدة مكونة من طبقات من الجبن ومايونيز الكمأة والخس وفطر الكمأة" at bounding box center [730, 423] width 320 height 64
drag, startPoint x: 824, startPoint y: 397, endPoint x: 898, endPoint y: 399, distance: 74.4
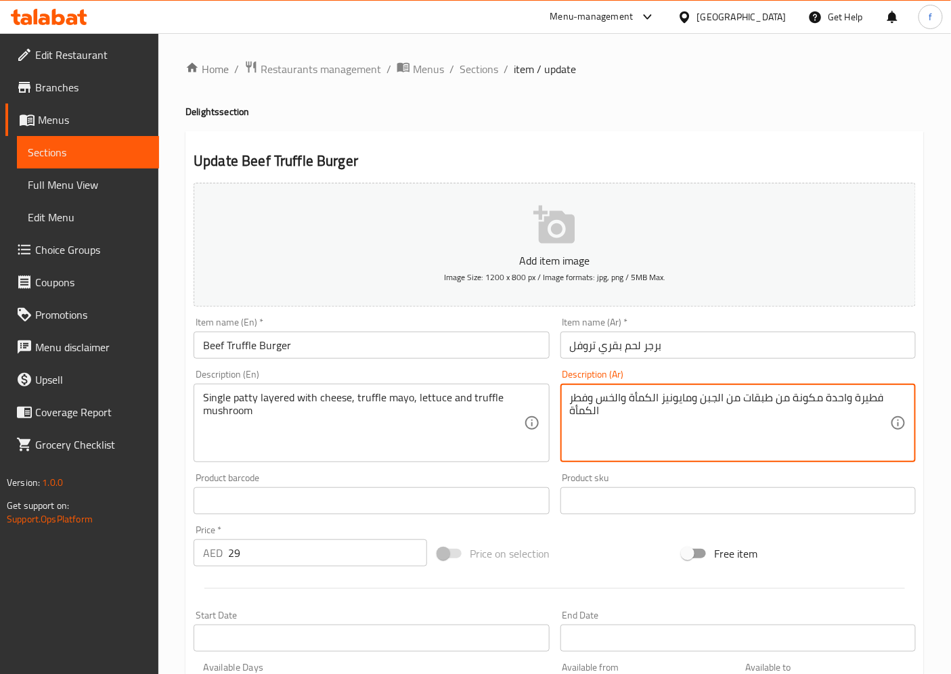
click at [865, 399] on div "فطيرة واحدة مكونة من طبقات من الجبن ومايونيز الكمأة والخس وفطر الكمأة Descripti…" at bounding box center [737, 423] width 355 height 78
click at [838, 399] on textarea "فطيرة واحدة مكونة من طبقات من الجبن ومايونيز الكمأة والخس وفطر الكمأة" at bounding box center [730, 423] width 320 height 64
drag, startPoint x: 823, startPoint y: 397, endPoint x: 881, endPoint y: 402, distance: 58.4
click at [865, 402] on textarea "فطيرة واحدة مكونة من طبقات من الجبن ومايونيز الكمأة والخس وفطر الكمأة" at bounding box center [730, 423] width 320 height 64
click at [809, 401] on textarea "شريهة سنجل مكونة من طبقات من الجبن ومايونيز الكمأة والخس وفطر الكمأة" at bounding box center [730, 423] width 320 height 64
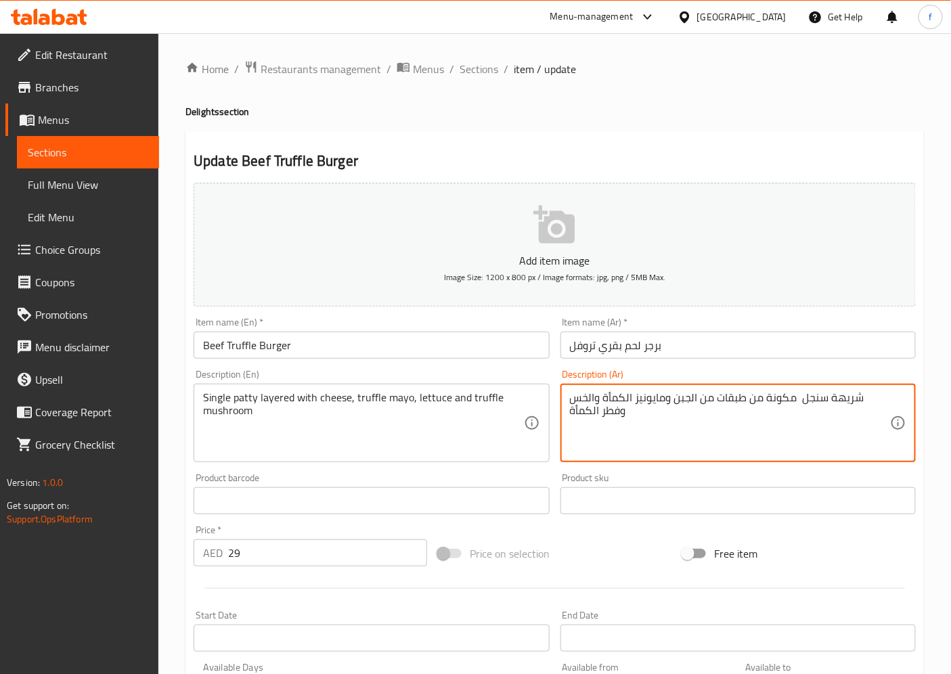
click at [809, 401] on textarea "شريهة سنجل مكونة من طبقات من الجبن ومايونيز الكمأة والخس وفطر الكمأة" at bounding box center [730, 423] width 320 height 64
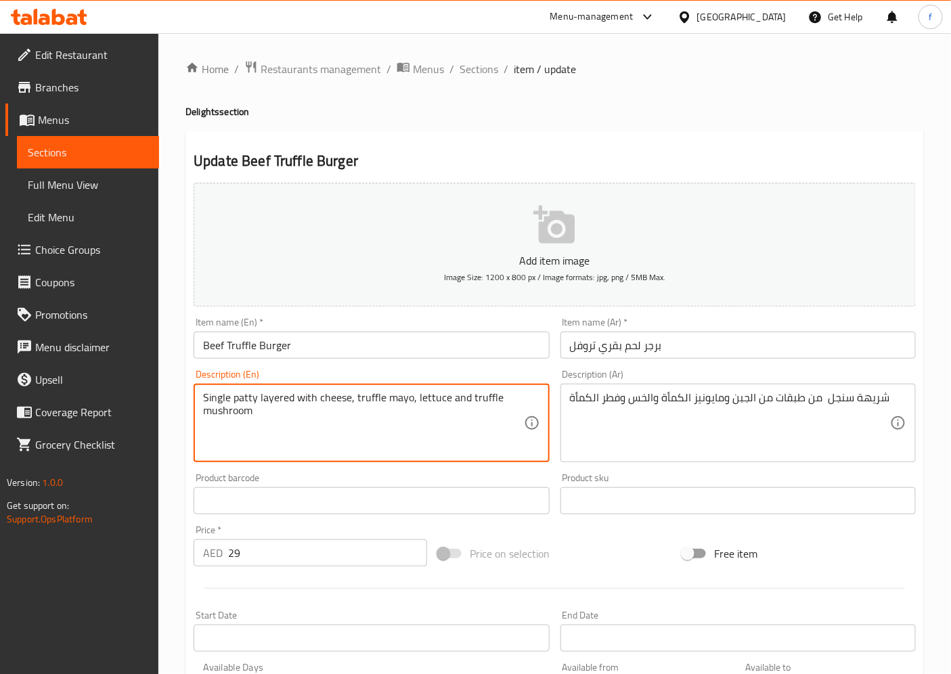
drag, startPoint x: 257, startPoint y: 396, endPoint x: 293, endPoint y: 403, distance: 36.6
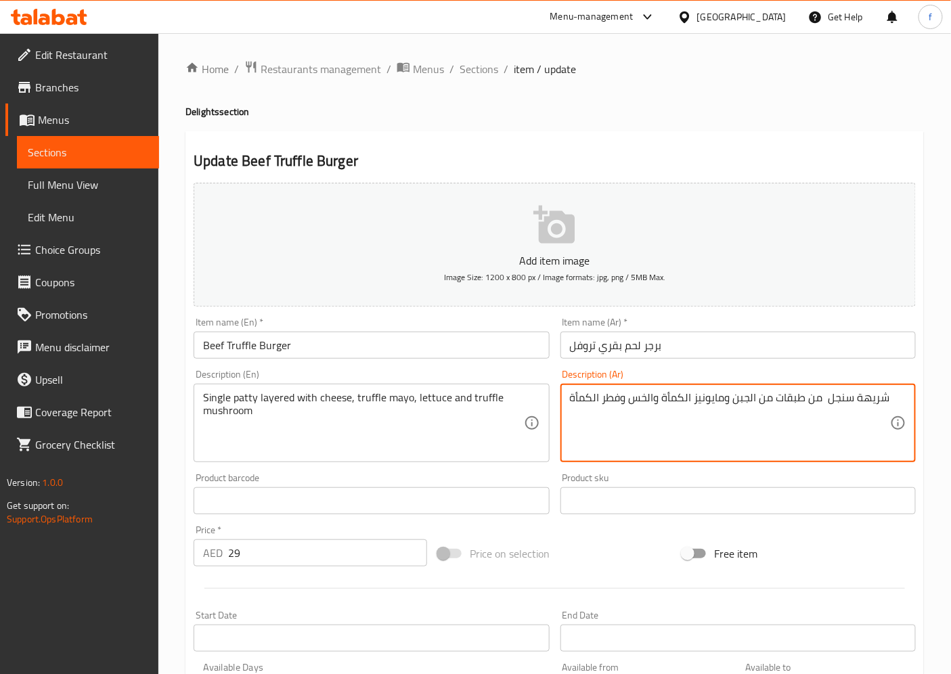
click at [815, 398] on textarea "شريهة سنجل من طبقات من الجبن ومايونيز الكمأة والخس وفطر الكمأة" at bounding box center [730, 423] width 320 height 64
click at [802, 434] on textarea "شريهة سنجل من طبقات من الجبن ومايونيز الكمأة والخس وفطر الكمأة" at bounding box center [730, 423] width 320 height 64
click at [862, 399] on textarea "شريهة سنجل من طبقات من الجبن ومايونيز الكمأة والخس وفطر الكمأة" at bounding box center [730, 423] width 320 height 64
click at [807, 397] on textarea "شريحة سنجل من طبقات من الجبن ومايونيز الكمأة والخس وفطر الكمأة" at bounding box center [730, 423] width 320 height 64
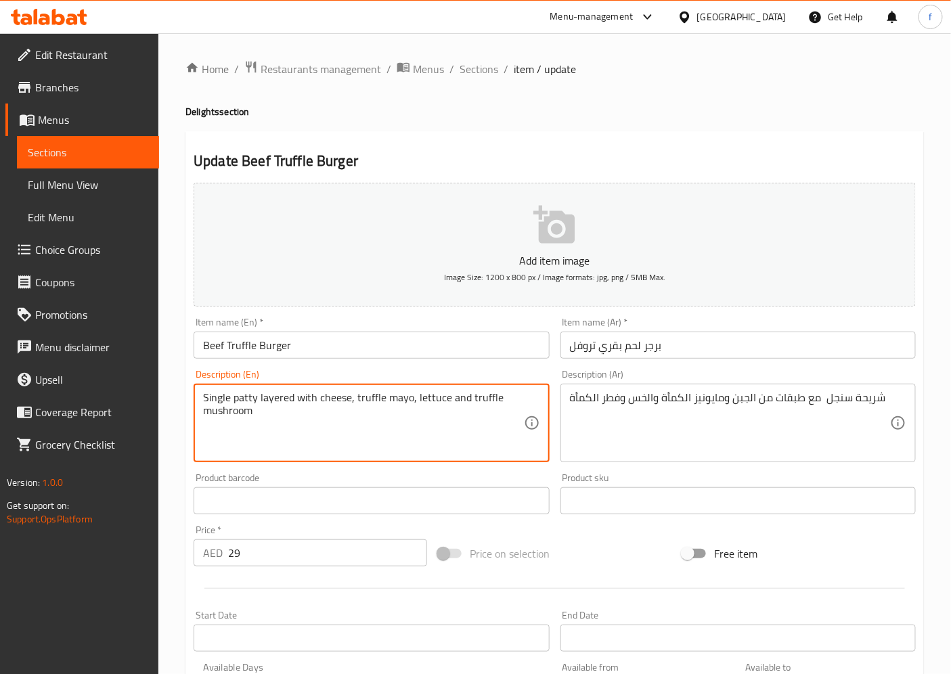
drag, startPoint x: 353, startPoint y: 396, endPoint x: 408, endPoint y: 395, distance: 54.8
click at [400, 396] on textarea "Single patty layered with cheese, truffle mayo, lettuce and truffle mushroom" at bounding box center [363, 423] width 320 height 64
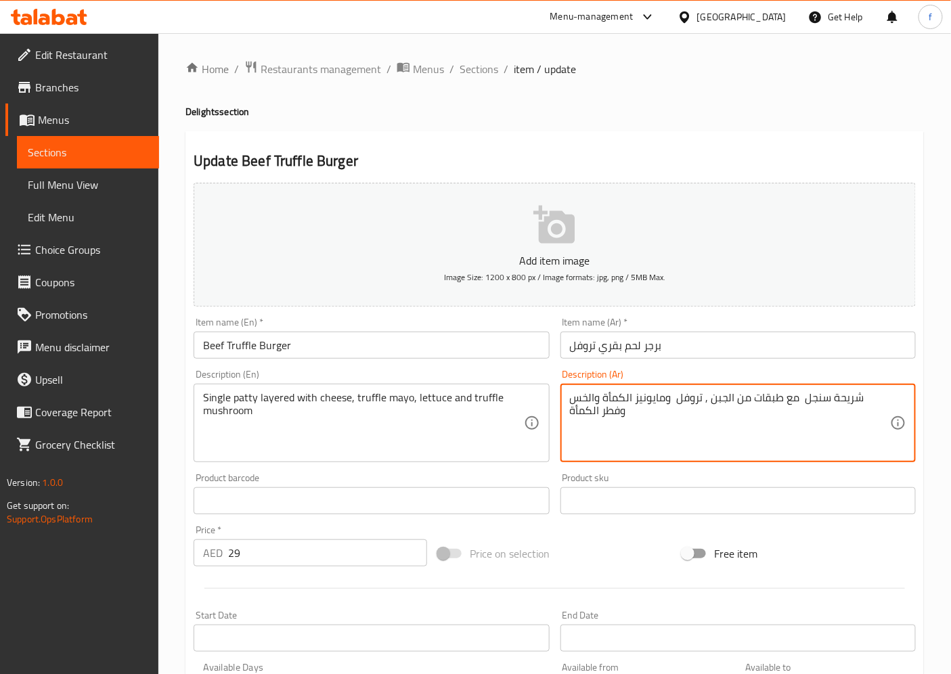
paste textarea "مايونيز"
click at [621, 397] on textarea "شريحة سنجل مع طبقات من الجبن , تروفل مايونيز ومايونيز الكمأة والخس وفطر الكمأة" at bounding box center [730, 423] width 320 height 64
click at [645, 397] on textarea "شريحة سنجل مع طبقات من الجبن , تروفل مايونيز الكمأة والخس وفطر الكمأة" at bounding box center [730, 423] width 320 height 64
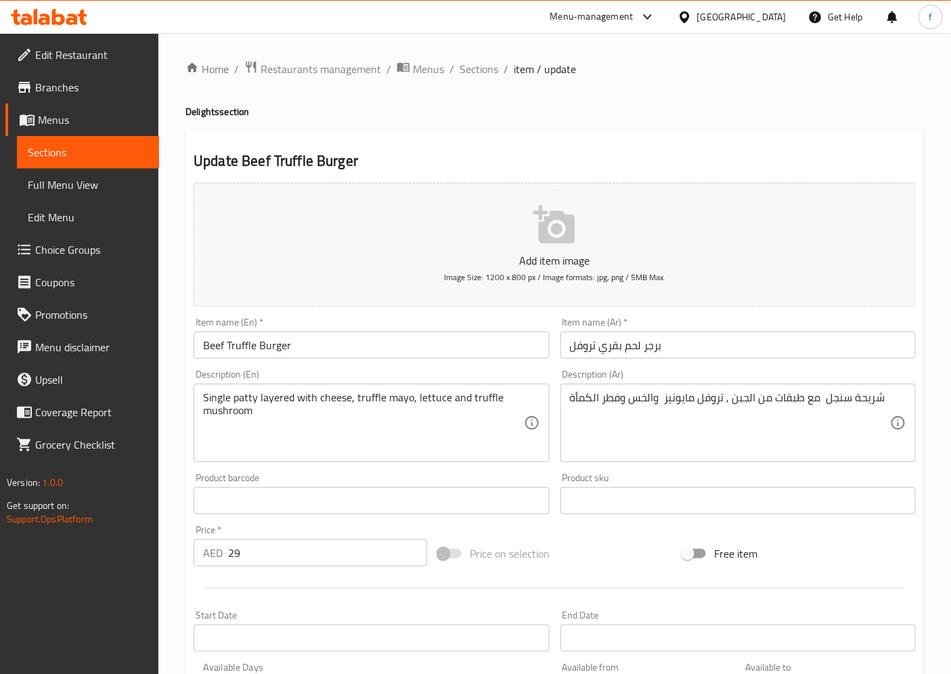
drag, startPoint x: 566, startPoint y: 400, endPoint x: 608, endPoint y: 402, distance: 41.3
click at [608, 402] on div "شريحة سنجل مع طبقات من الجبن , تروفل مايونيز والخس وفطر الكمأة Description (Ar)" at bounding box center [737, 423] width 355 height 78
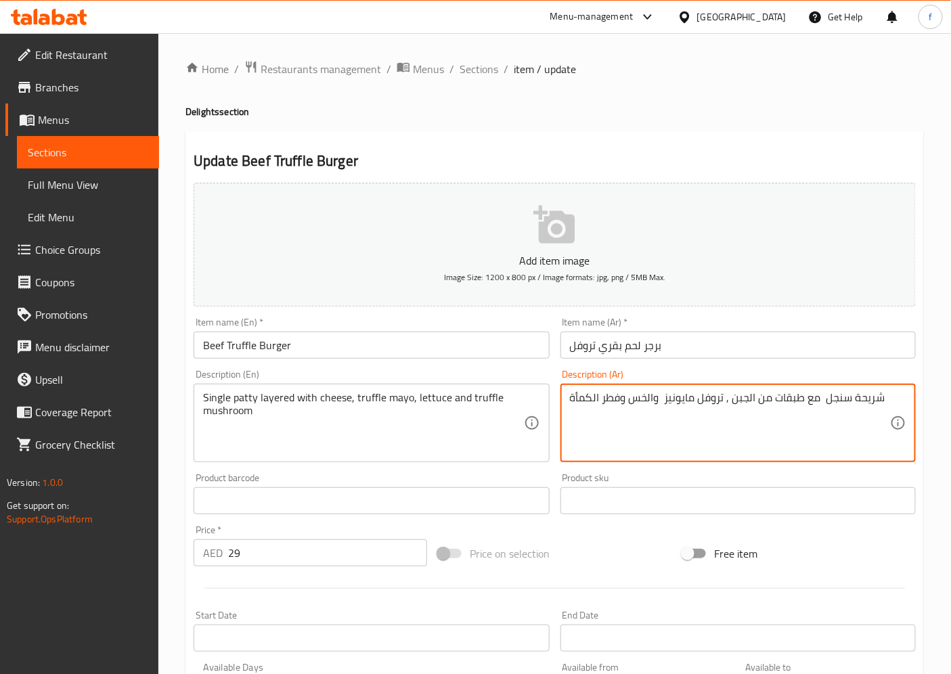
drag, startPoint x: 701, startPoint y: 401, endPoint x: 717, endPoint y: 404, distance: 16.5
click at [717, 404] on textarea "شريحة سنجل مع طبقات من الجبن , تروفل مايونيز والخس وفطر الكمأة" at bounding box center [730, 423] width 320 height 64
click at [708, 399] on textarea "شريحة سنجل مع طبقات من الجبن , تروفل مايونيز والخس وفطر الكمأة" at bounding box center [730, 423] width 320 height 64
drag, startPoint x: 691, startPoint y: 396, endPoint x: 657, endPoint y: 405, distance: 34.8
click at [657, 405] on textarea "شريحة سنجل مع طبقات من الجبن , تروفل مايونيز والخس وفطر الكمأة" at bounding box center [730, 423] width 320 height 64
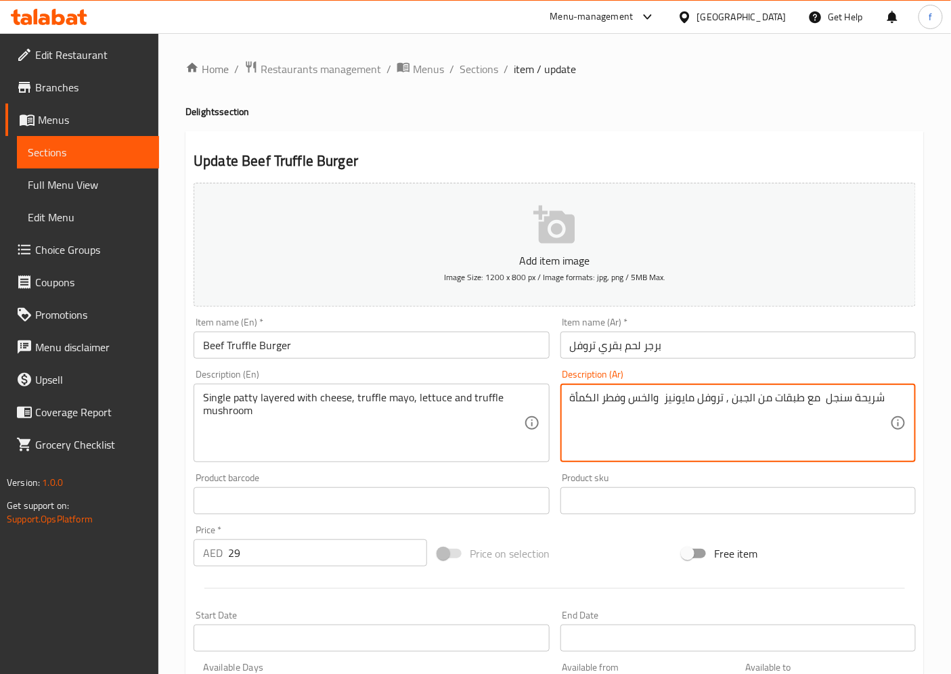
click at [691, 399] on textarea "شريحة سنجل مع طبقات من الجبن , تروفل مايونيز والخس وفطر الكمأة" at bounding box center [730, 423] width 320 height 64
drag, startPoint x: 691, startPoint y: 401, endPoint x: 664, endPoint y: 406, distance: 27.6
click at [664, 406] on textarea "شريحة سنجل مع طبقات من الجبن , تروفل مايونيز والخس وفطر الكمأة" at bounding box center [730, 423] width 320 height 64
click at [692, 401] on textarea "شريحة سنجل مع طبقات من الجبن , تروفل والخس وفطر الكمأة" at bounding box center [730, 423] width 320 height 64
click at [693, 401] on textarea "شريحة سنجل مع طبقات من الجبن , تروفل والخس وفطر الكمأة" at bounding box center [730, 423] width 320 height 64
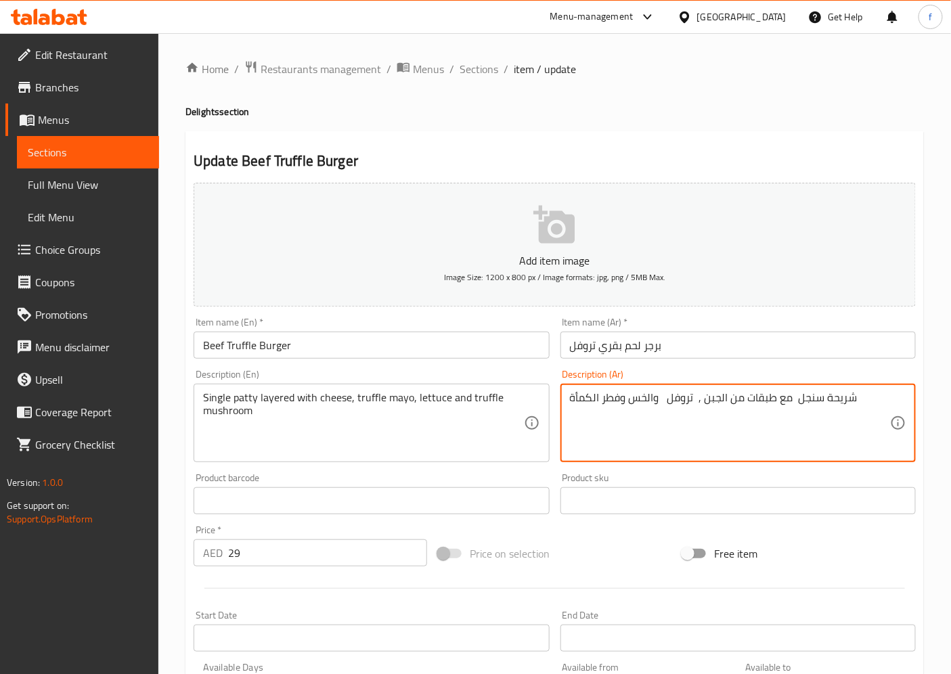
paste textarea "مايونيز"
click at [662, 397] on textarea "شريحة سنجل مع طبقات من الجبن , مايونيز تروفل والخس وفطر الكمأة" at bounding box center [730, 423] width 320 height 64
drag, startPoint x: 619, startPoint y: 399, endPoint x: 550, endPoint y: 401, distance: 69.0
click at [550, 401] on div "Add item image Image Size: 1200 x 800 px / Image formats: jpg, png / 5MB Max. I…" at bounding box center [554, 468] width 733 height 583
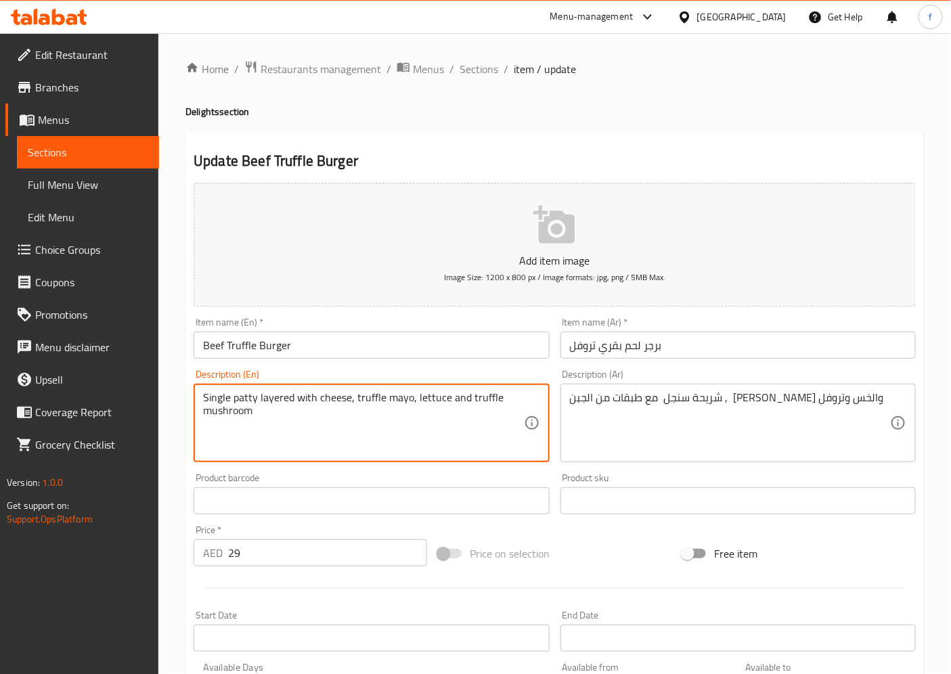
click at [248, 411] on textarea "Single patty layered with cheese, truffle mayo, lettuce and truffle mushroom" at bounding box center [363, 423] width 320 height 64
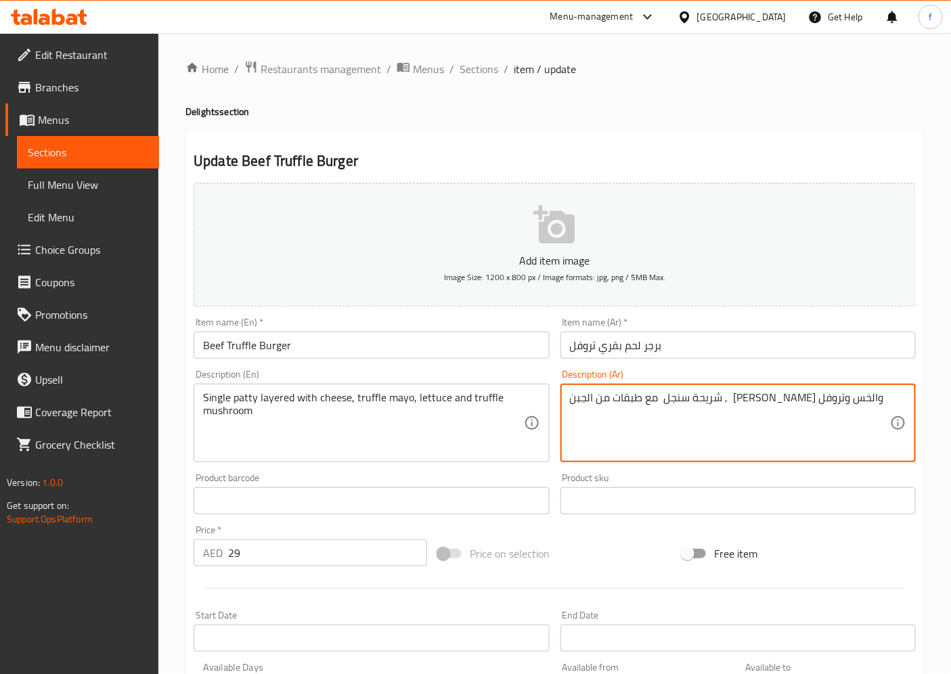
click at [865, 394] on textarea "شريحة سنجل مع طبقات من الجبن , مايونيز تروفل والخس وتروفل" at bounding box center [730, 423] width 320 height 64
paste textarea "مشروم"
type textarea "شريحة سنجل مع طبقات من الجبن , مايونيز تروفل والخس وتروفل مشروم"
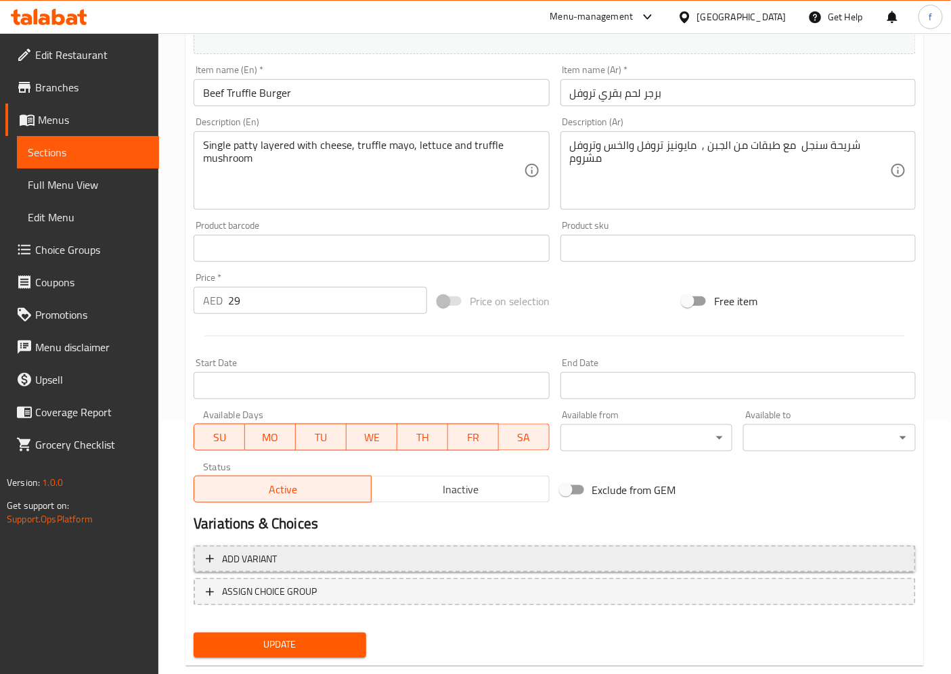
scroll to position [279, 0]
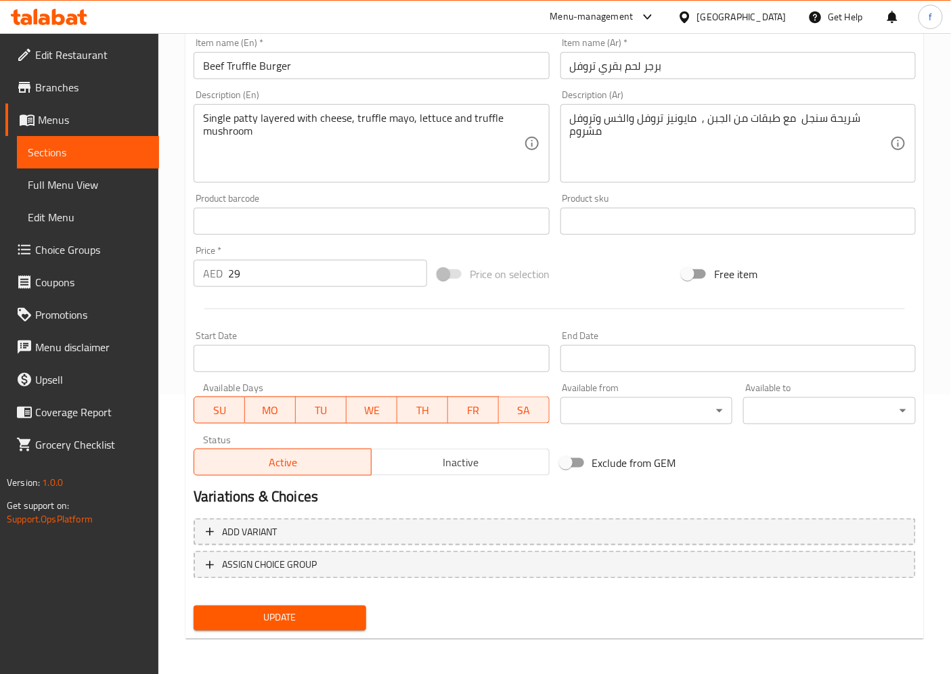
click at [331, 606] on span "Update" at bounding box center [279, 618] width 151 height 17
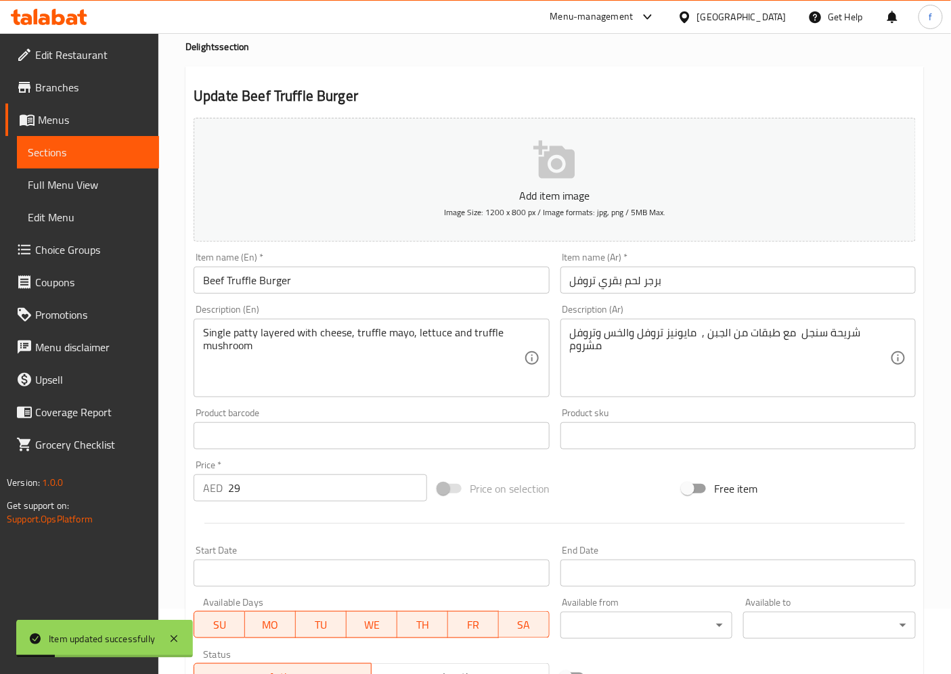
scroll to position [0, 0]
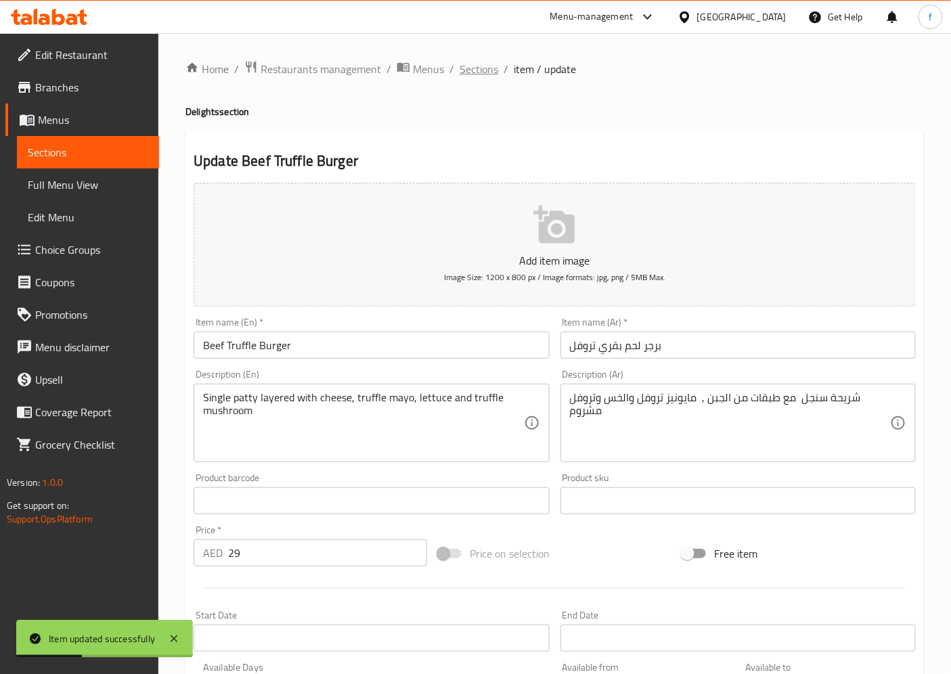
click at [467, 66] on span "Sections" at bounding box center [478, 69] width 39 height 16
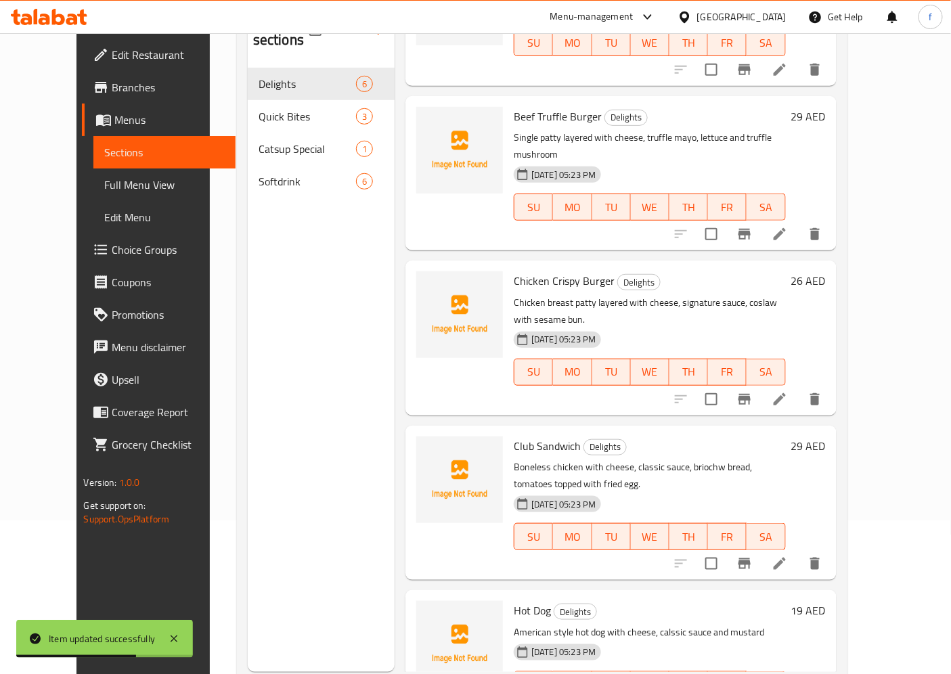
scroll to position [189, 0]
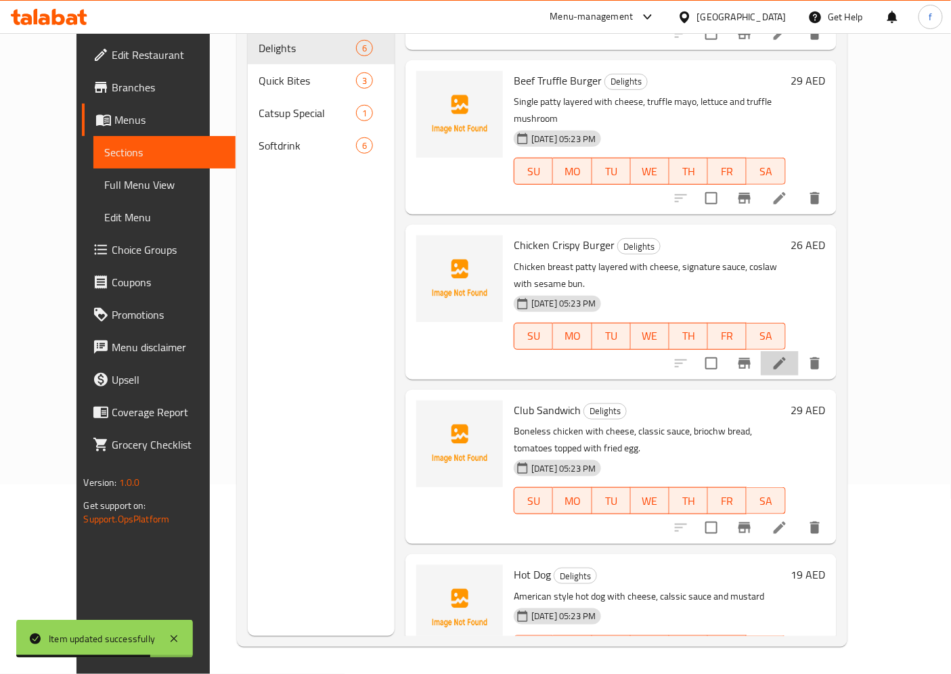
click at [787, 355] on icon at bounding box center [779, 363] width 16 height 16
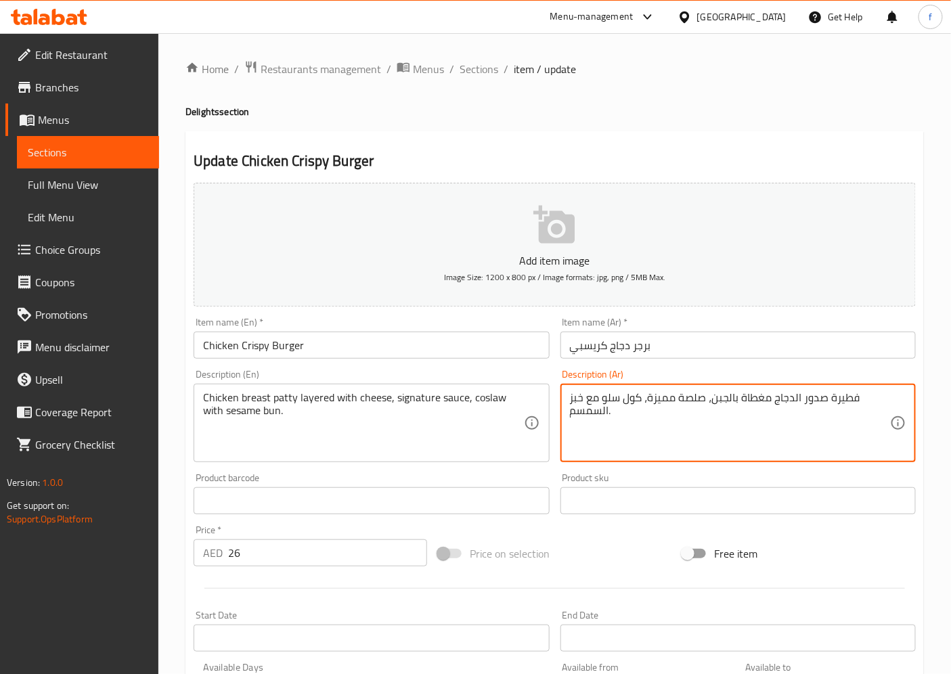
click at [839, 400] on textarea "فطيرة صدور الدجاج مغطاة بالجبن، صلصة مميزة، كول سلو مع خبز السمسم." at bounding box center [730, 423] width 320 height 64
click at [756, 397] on textarea "شريحة صدور الدجاج مغطاة بالجبن، صلصة مميزة، كول سلو مع خبز السمسم." at bounding box center [730, 423] width 320 height 64
click at [663, 398] on textarea "شريحة صدور الدجاج مع طبقة من الجبن، صلصة مميزة، كول سلو مع خبز السمسم." at bounding box center [730, 423] width 320 height 64
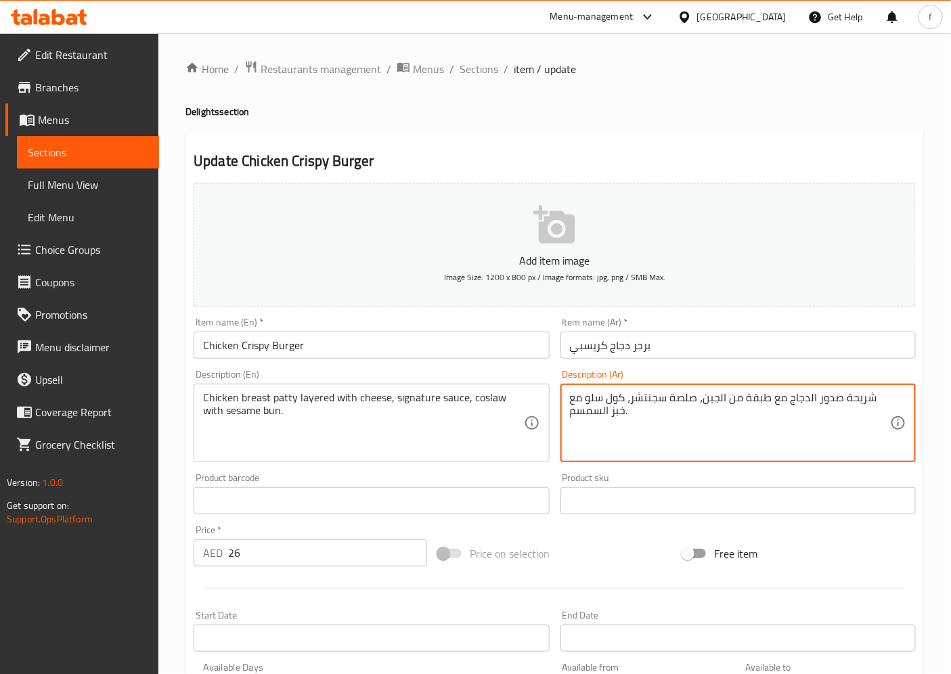
type textarea "شريحة صدور الدجاج مع طبقة من الجبن، صلصة سجنتشر، كول سلو مع خبز السمسم."
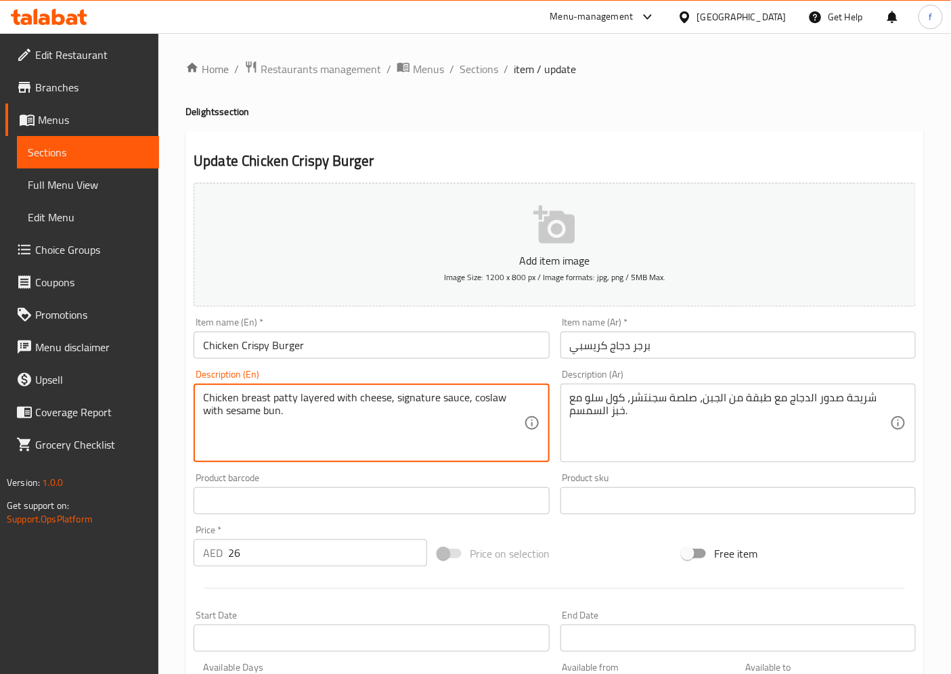
click at [222, 413] on textarea "Chicken breast patty layered with cheese, signature sauce, coslaw with sesame b…" at bounding box center [363, 423] width 320 height 64
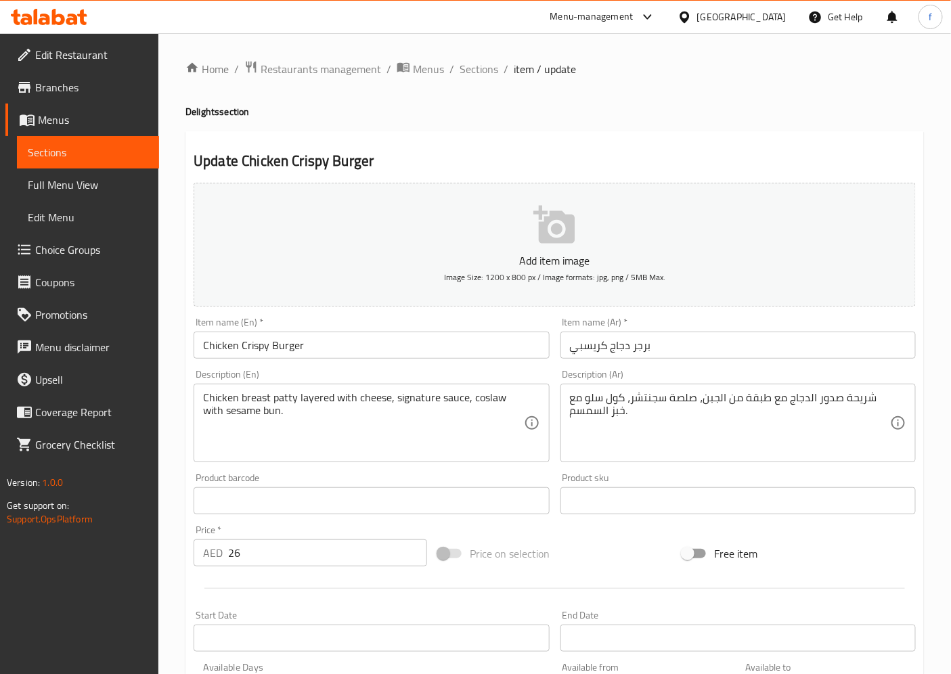
scroll to position [279, 0]
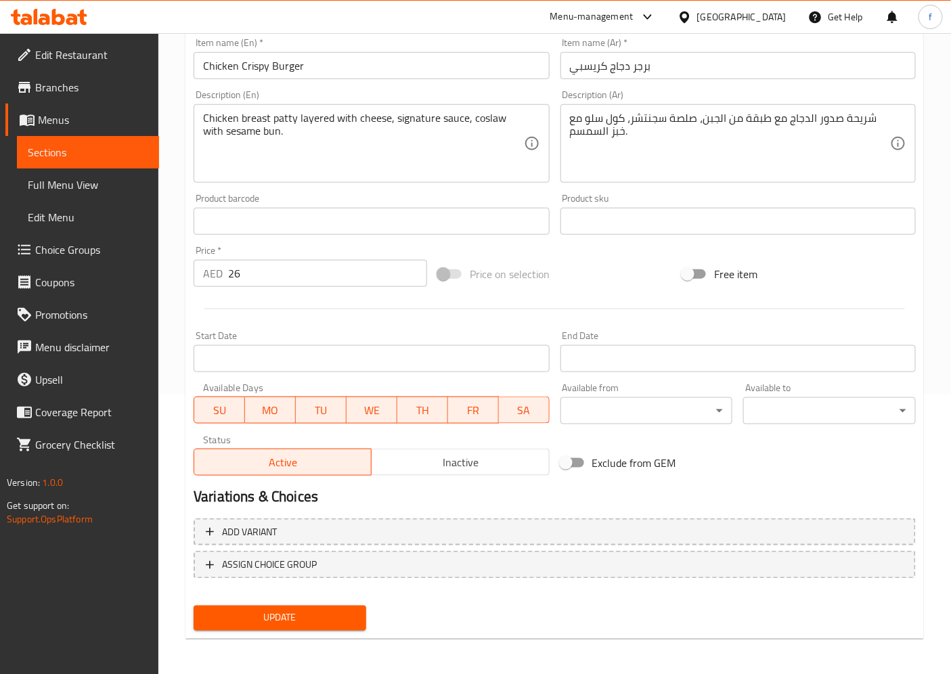
click at [336, 606] on span "Update" at bounding box center [279, 618] width 151 height 17
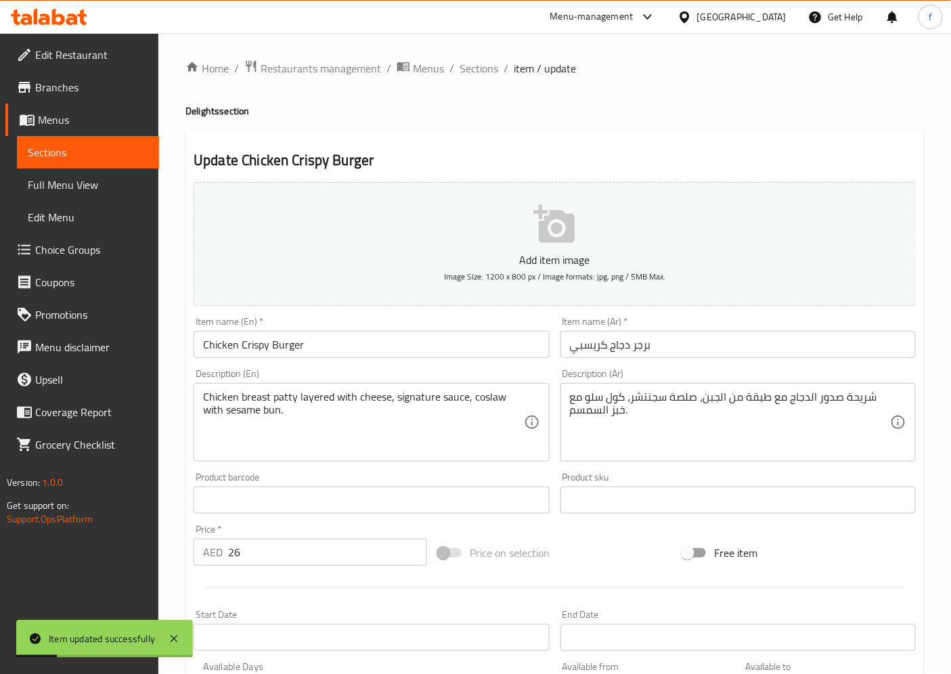
scroll to position [0, 0]
click at [467, 73] on span "Sections" at bounding box center [478, 69] width 39 height 16
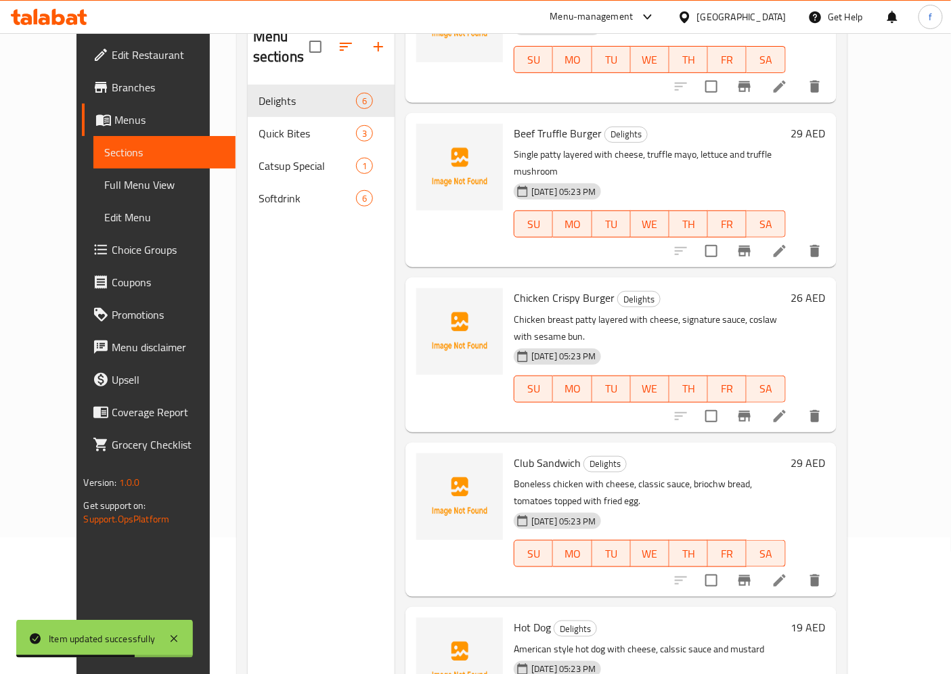
scroll to position [189, 0]
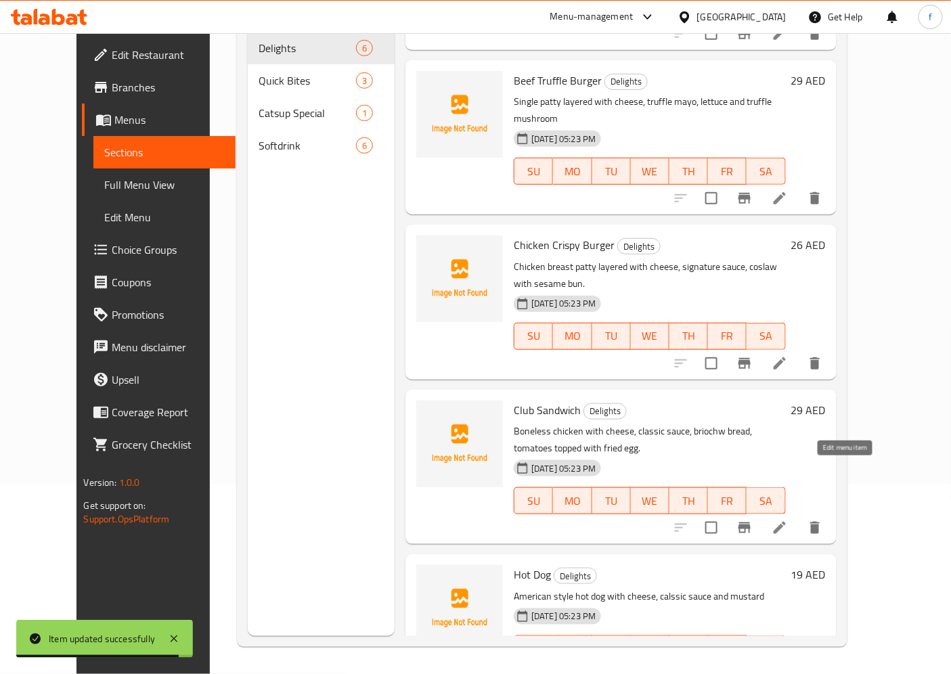
click at [787, 520] on icon at bounding box center [779, 528] width 16 height 16
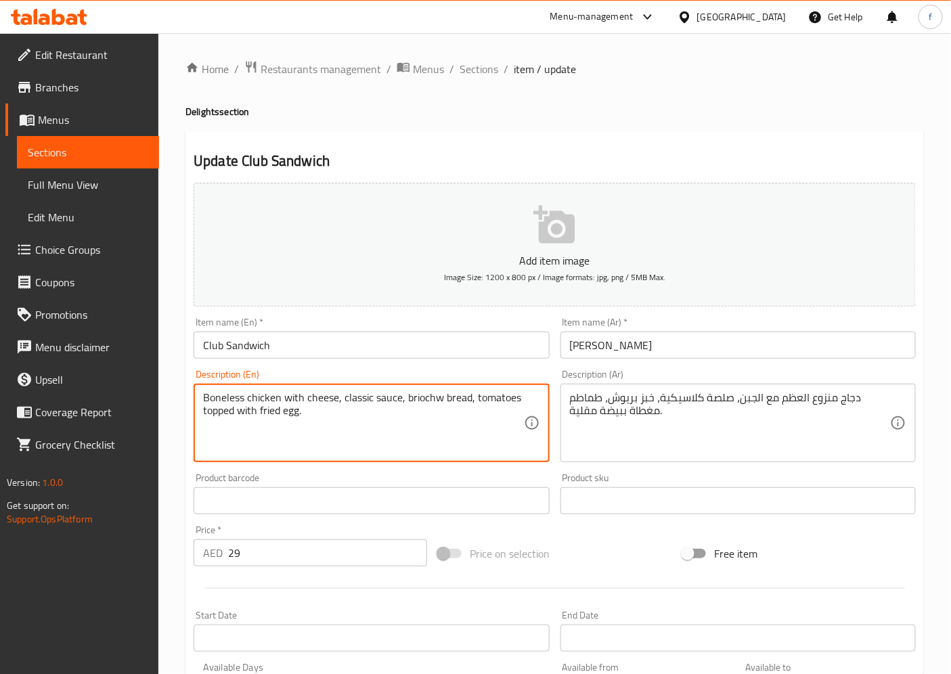
click at [212, 401] on textarea "Boneless chicken with cheese, classic sauce, briochw bread, tomatoes topped wit…" at bounding box center [363, 423] width 320 height 64
paste textarea "sesame"
type textarea "sesame chicken with cheese, classic sauce, briochw bread, tomatoes topped with …"
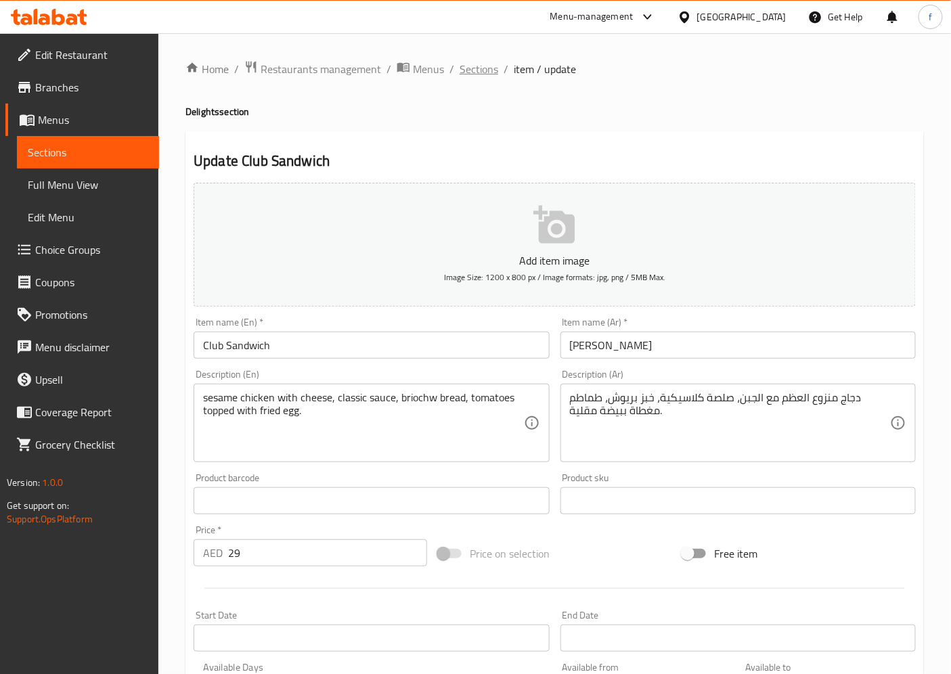
click at [484, 70] on span "Sections" at bounding box center [478, 69] width 39 height 16
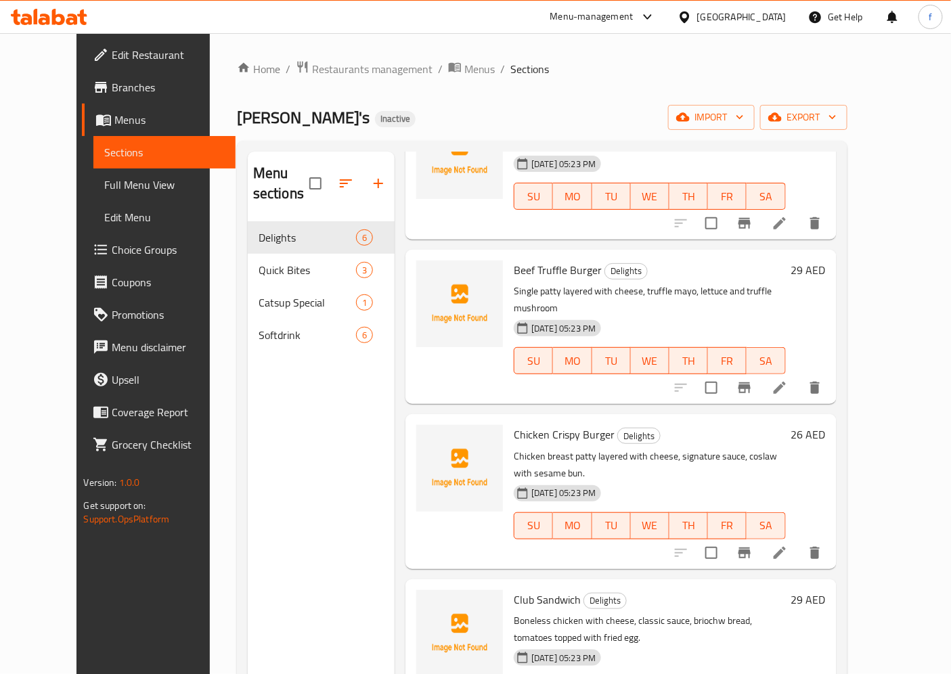
scroll to position [189, 0]
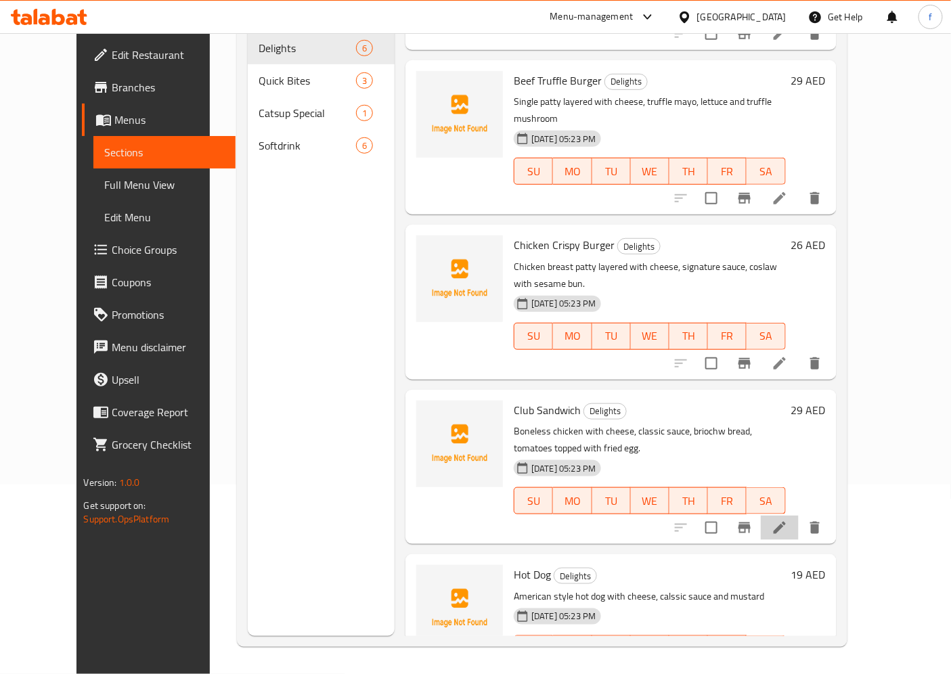
click at [798, 516] on li at bounding box center [779, 528] width 38 height 24
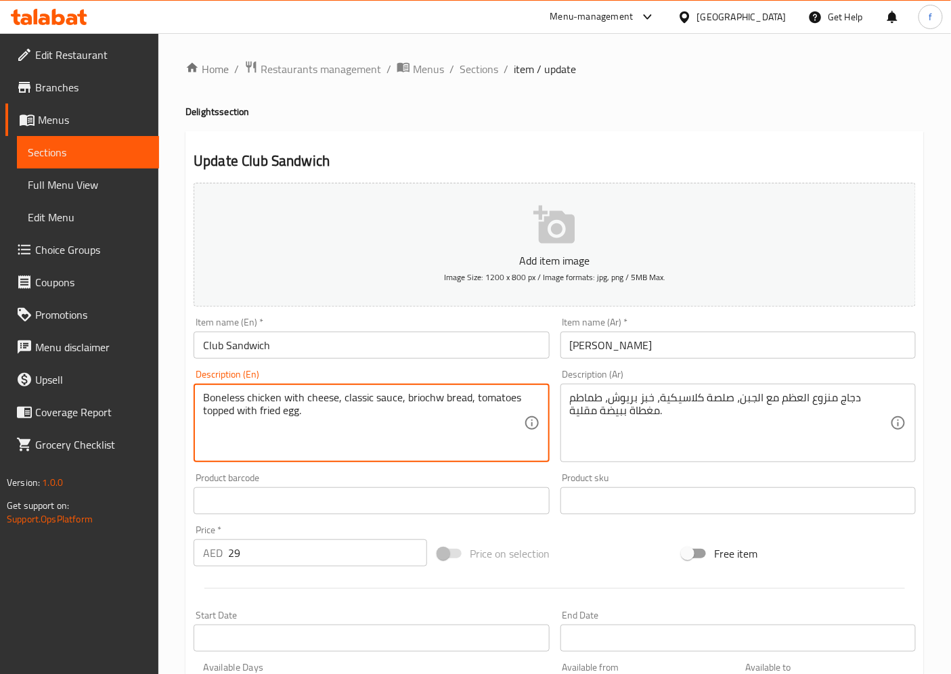
click at [223, 401] on textarea "Boneless chicken with cheese, classic sauce, briochw bread, tomatoes topped wit…" at bounding box center [363, 423] width 320 height 64
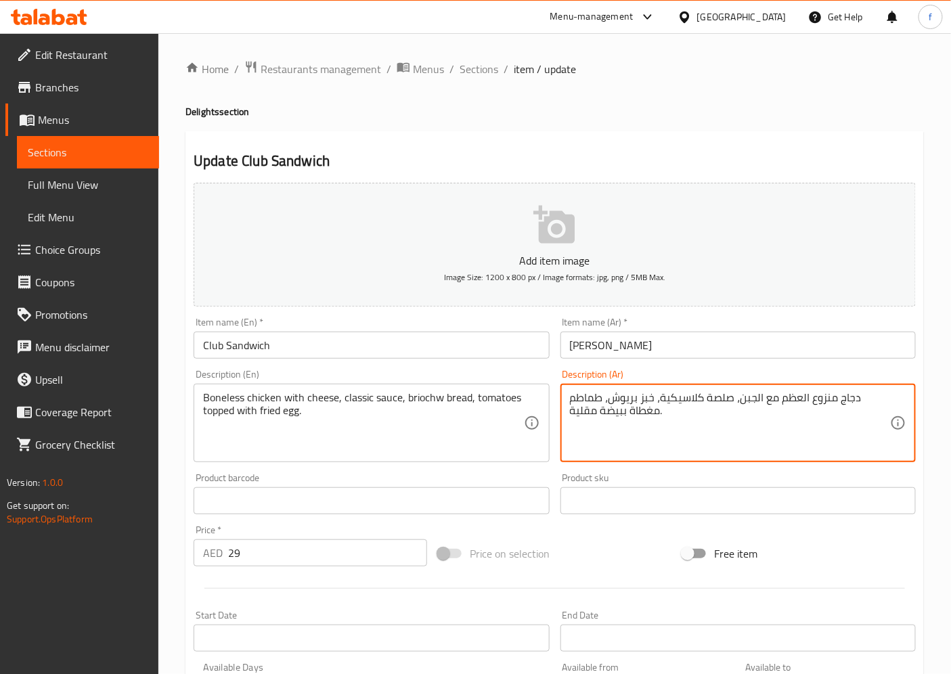
drag, startPoint x: 780, startPoint y: 398, endPoint x: 836, endPoint y: 399, distance: 55.5
type textarea "دجاج مسحب مع الجبن، صلصة كلاسيكية، خبز بريوش، طماطم مغطاة ببيضة مقلية."
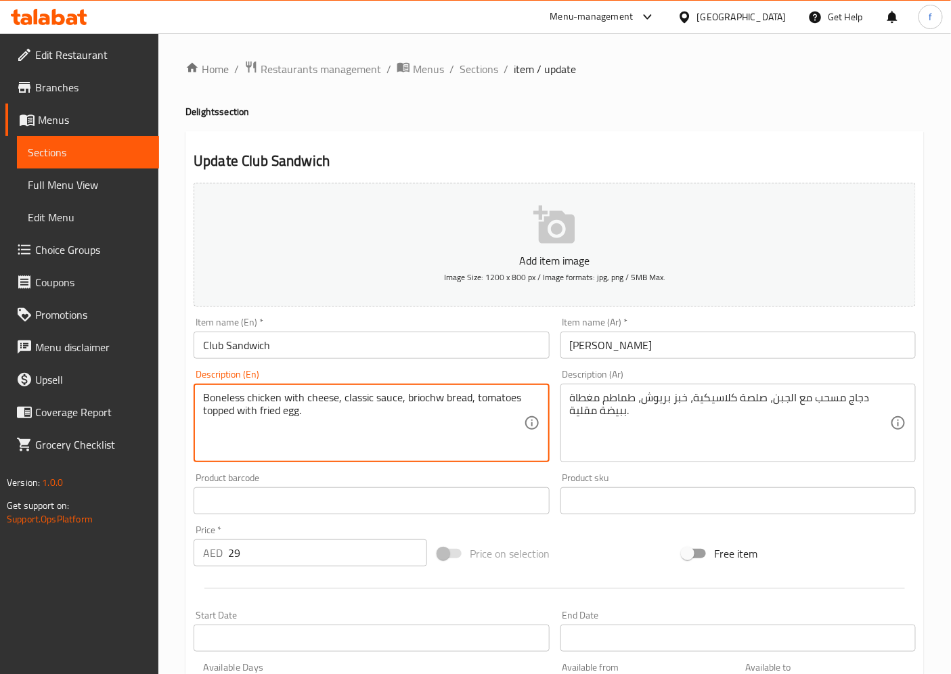
click at [425, 398] on textarea "Boneless chicken with cheese, classic sauce, briochw bread, tomatoes topped wit…" at bounding box center [363, 423] width 320 height 64
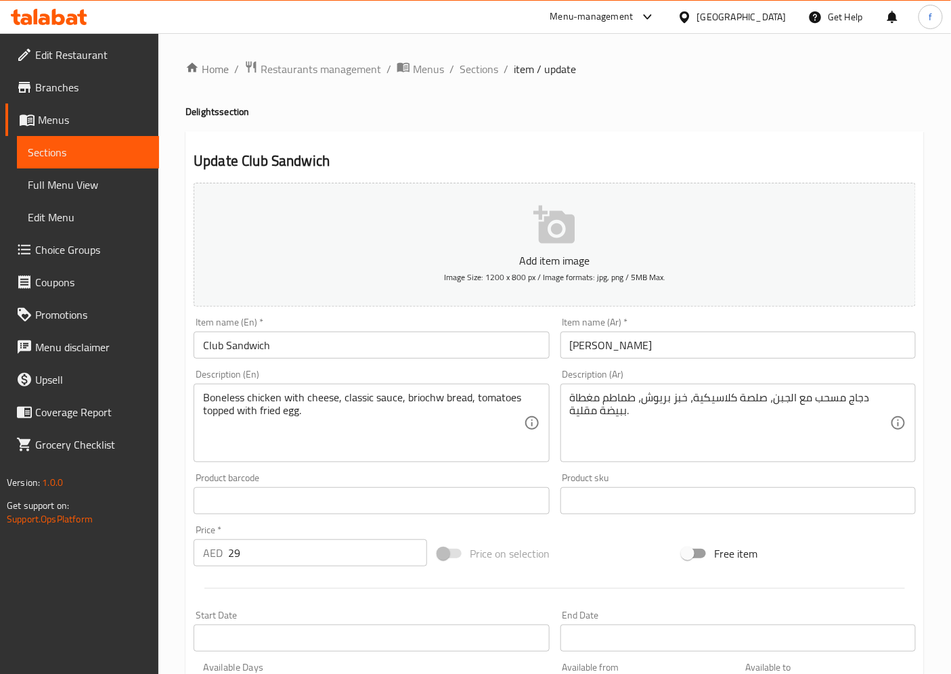
click at [428, 403] on textarea "Boneless chicken with cheese, classic sauce, briochw bread, tomatoes topped wit…" at bounding box center [363, 423] width 320 height 64
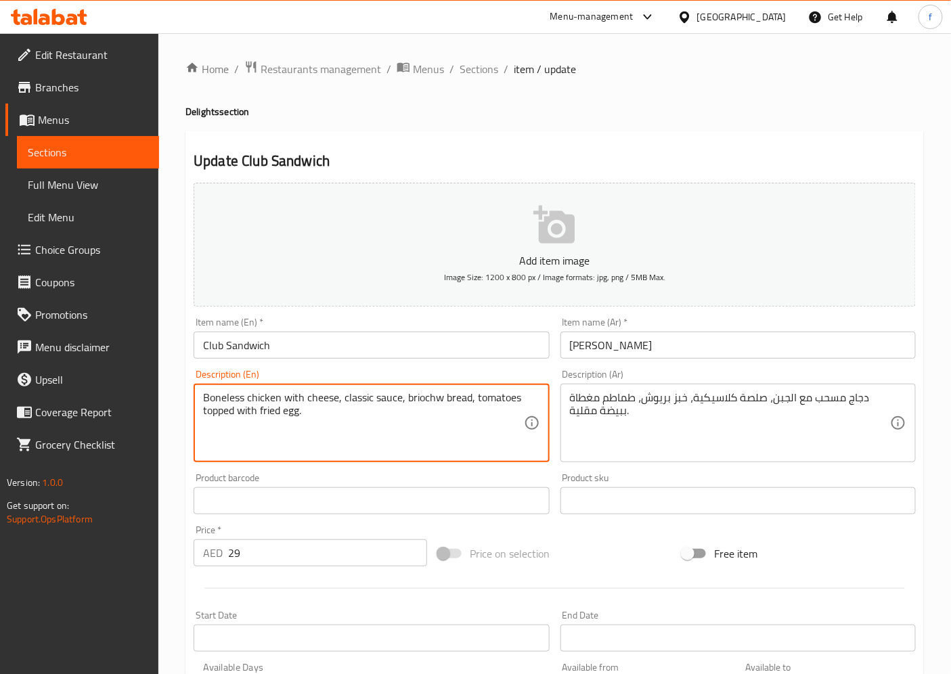
click at [428, 403] on textarea "Boneless chicken with cheese, classic sauce, briochw bread, tomatoes topped wit…" at bounding box center [363, 423] width 320 height 64
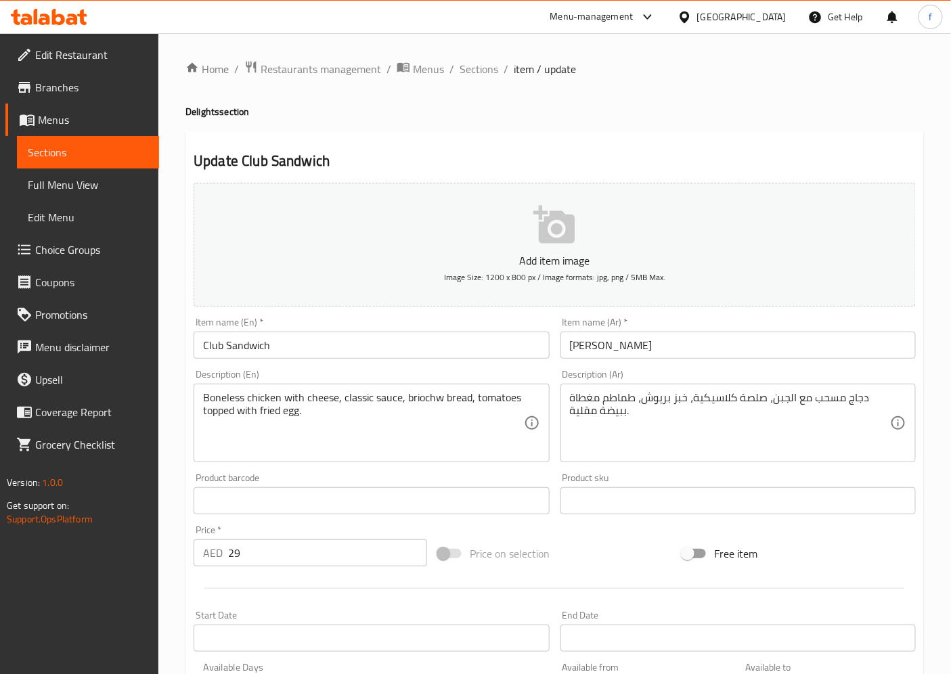
click at [436, 401] on textarea "Boneless chicken with cheese, classic sauce, briochw bread, tomatoes topped wit…" at bounding box center [363, 423] width 320 height 64
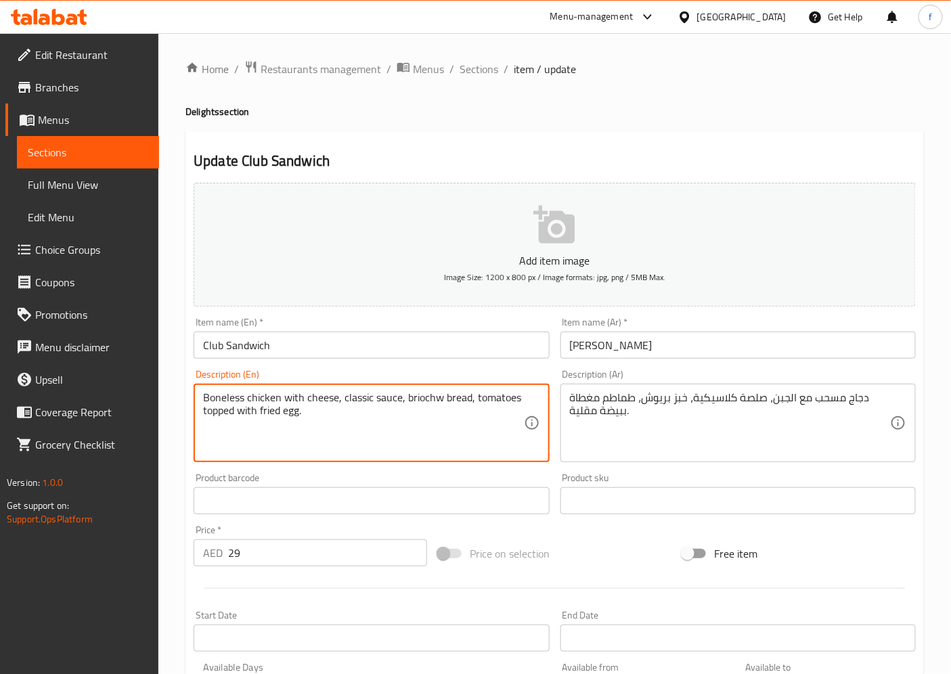
click at [440, 398] on textarea "Boneless chicken with cheese, classic sauce, briochw bread, tomatoes topped wit…" at bounding box center [363, 423] width 320 height 64
type textarea "Boneless chicken with cheese, classic sauce, brioche bread, tomatoes topped wit…"
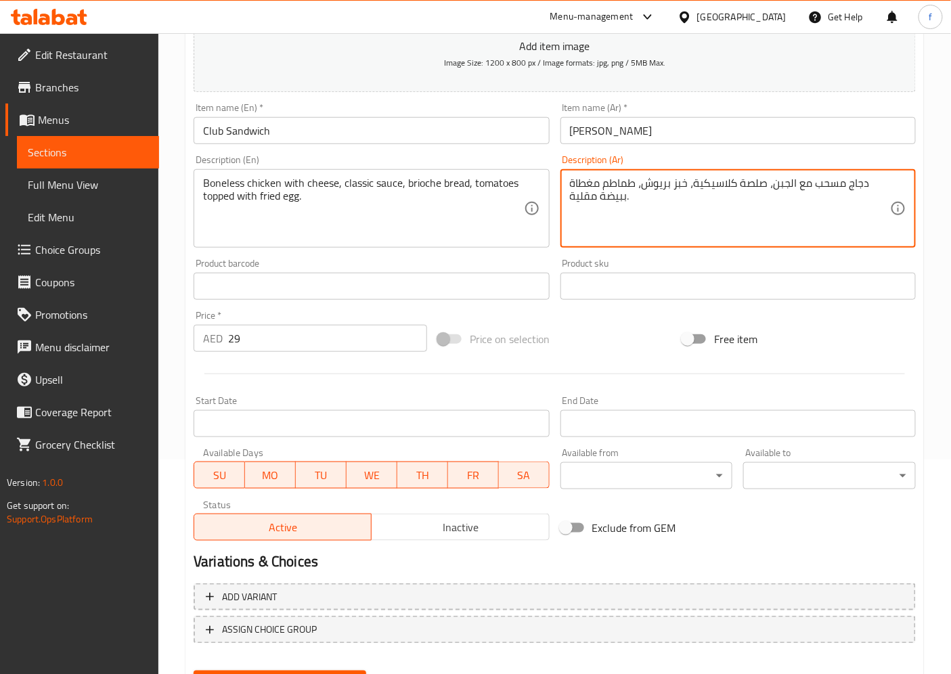
scroll to position [279, 0]
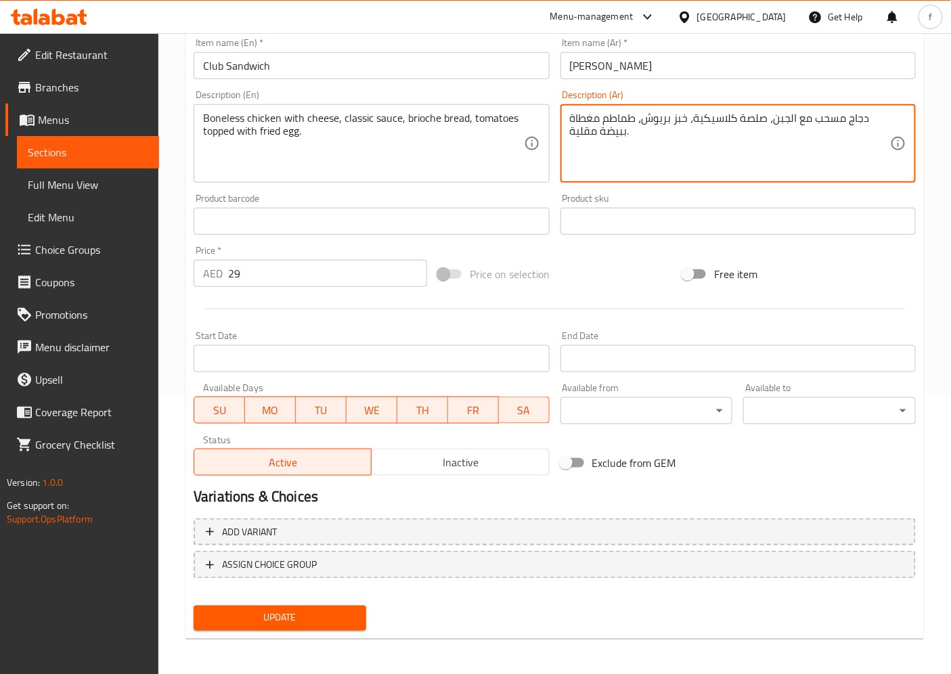
click at [318, 606] on span "Update" at bounding box center [279, 618] width 151 height 17
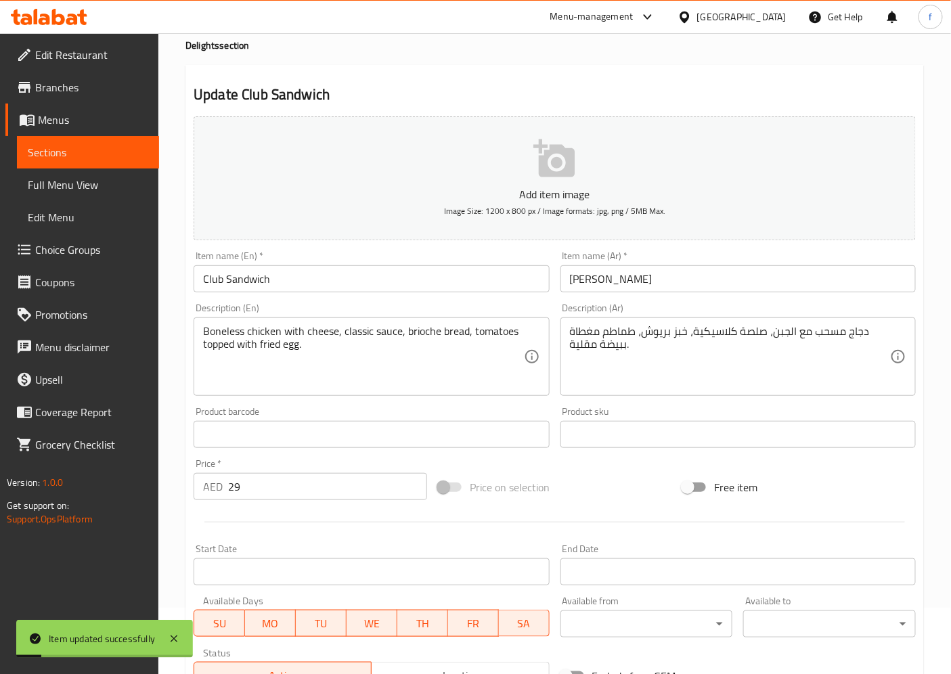
scroll to position [0, 0]
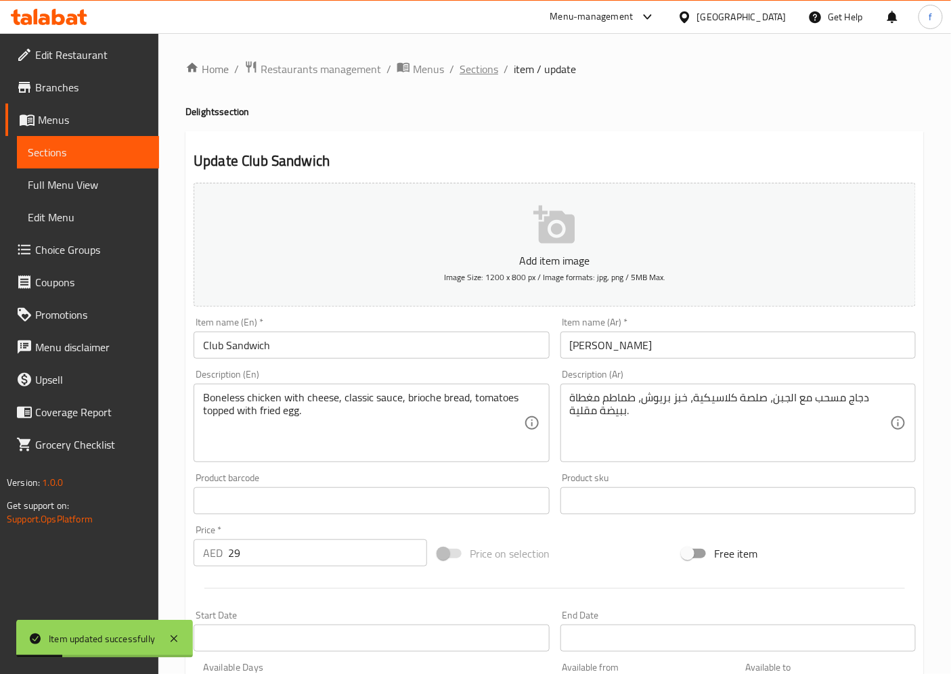
click at [478, 72] on span "Sections" at bounding box center [478, 69] width 39 height 16
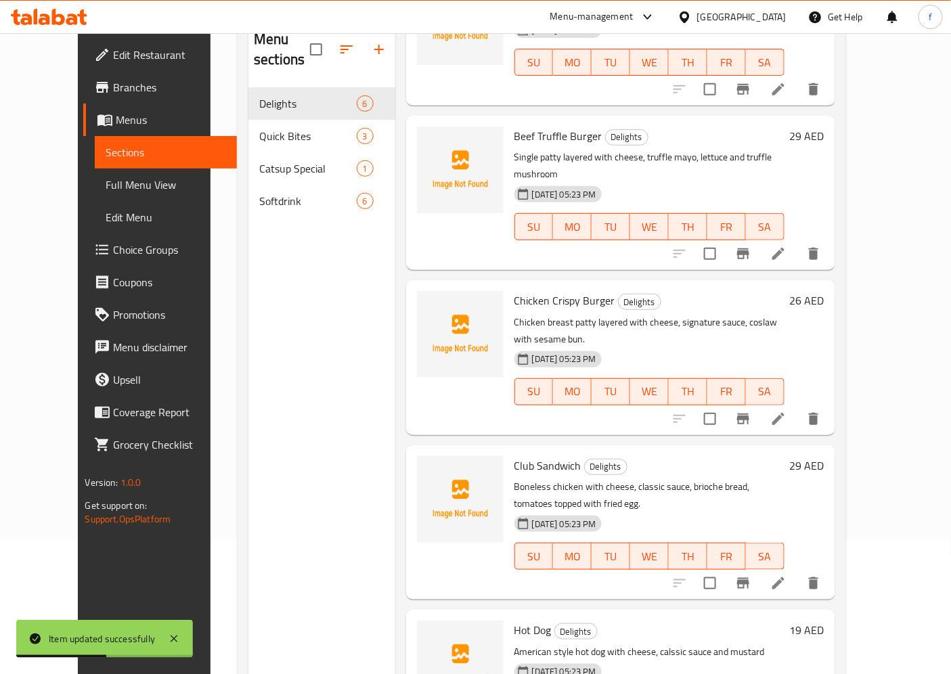
scroll to position [189, 0]
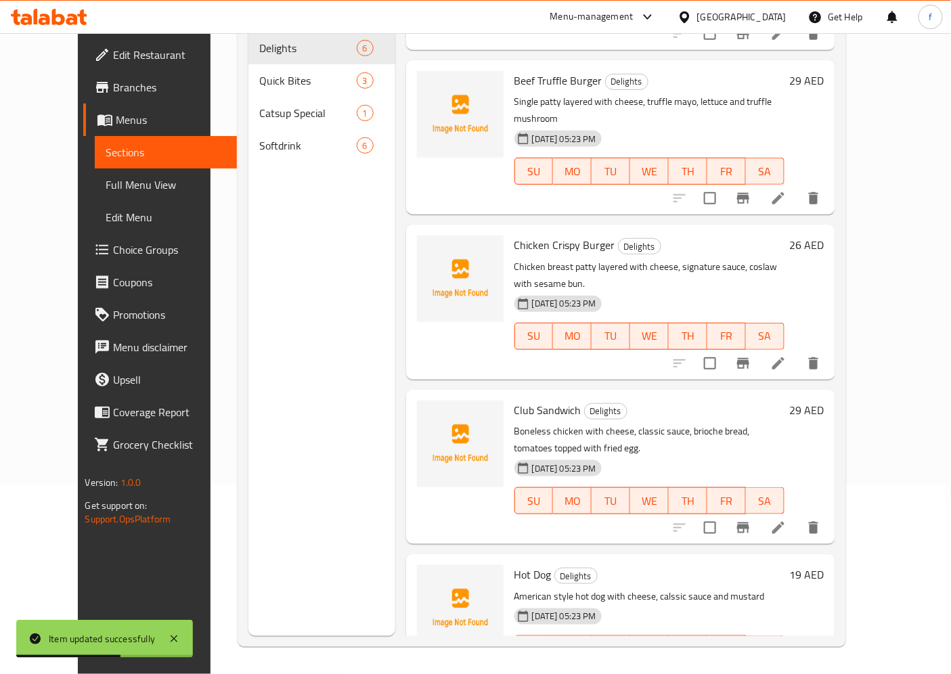
click at [829, 606] on div at bounding box center [746, 676] width 166 height 32
click at [786, 606] on icon at bounding box center [778, 676] width 16 height 16
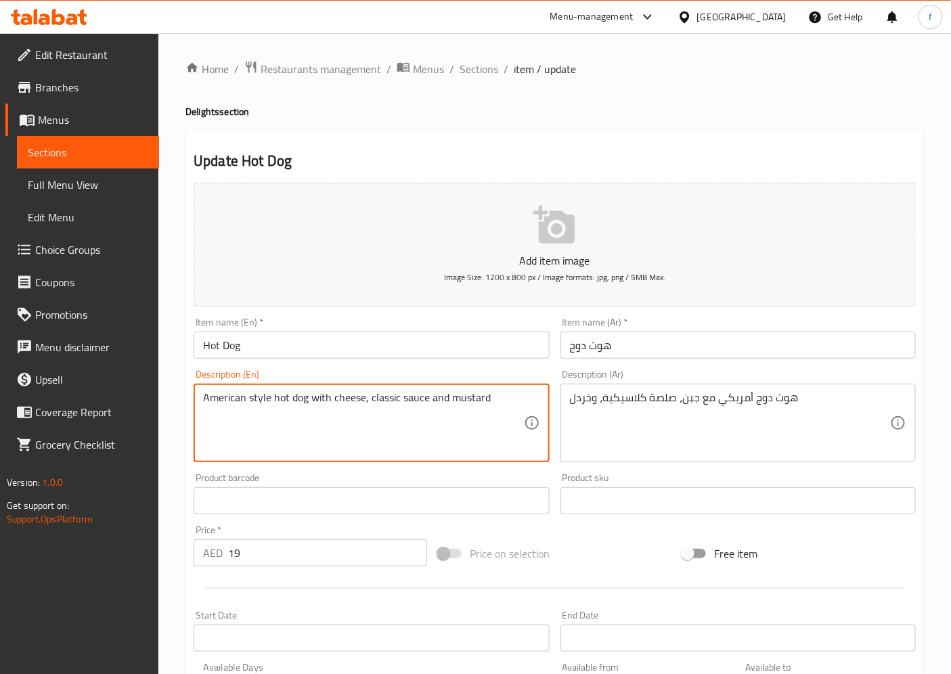
click at [476, 396] on textarea "American style hot dog with cheese, classic sauce and mustard" at bounding box center [363, 423] width 320 height 64
type textarea "American style hot dog with cheese, classic sauce and mustard"
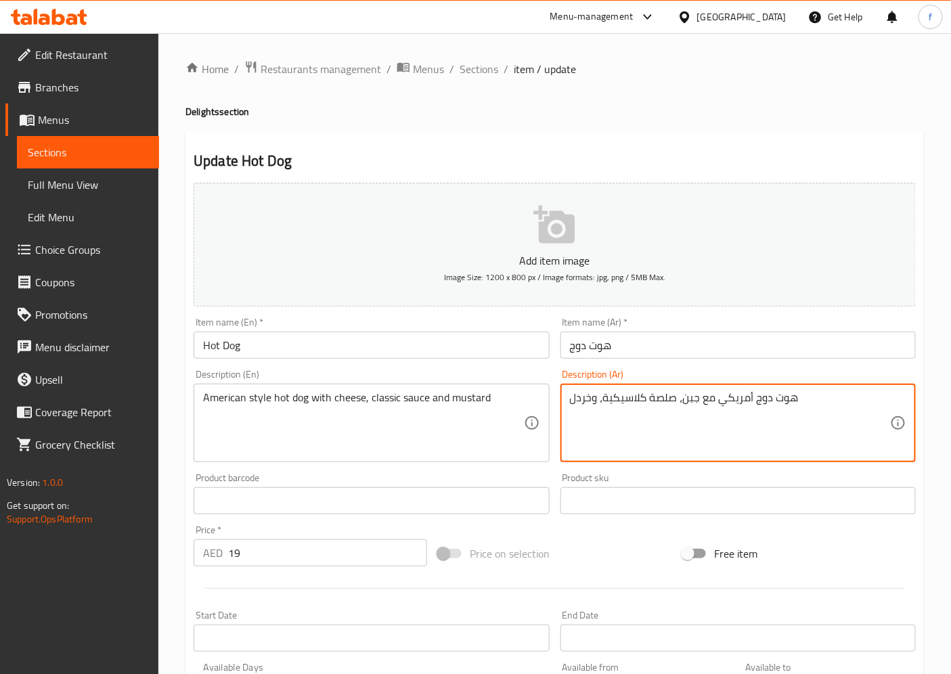
click at [584, 402] on textarea "هوت دوج أمريكي مع جبن، صلصة كلاسيكية، وخردل" at bounding box center [730, 423] width 320 height 64
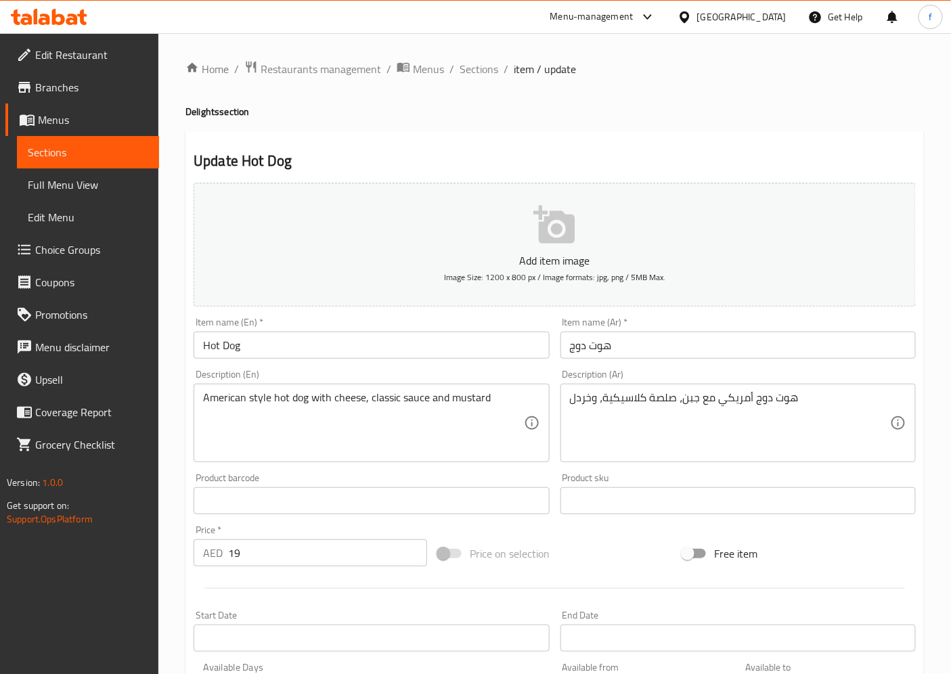
click at [579, 400] on textarea "هوت دوج أمريكي مع جبن، صلصة كلاسيكية، وخردل" at bounding box center [730, 423] width 320 height 64
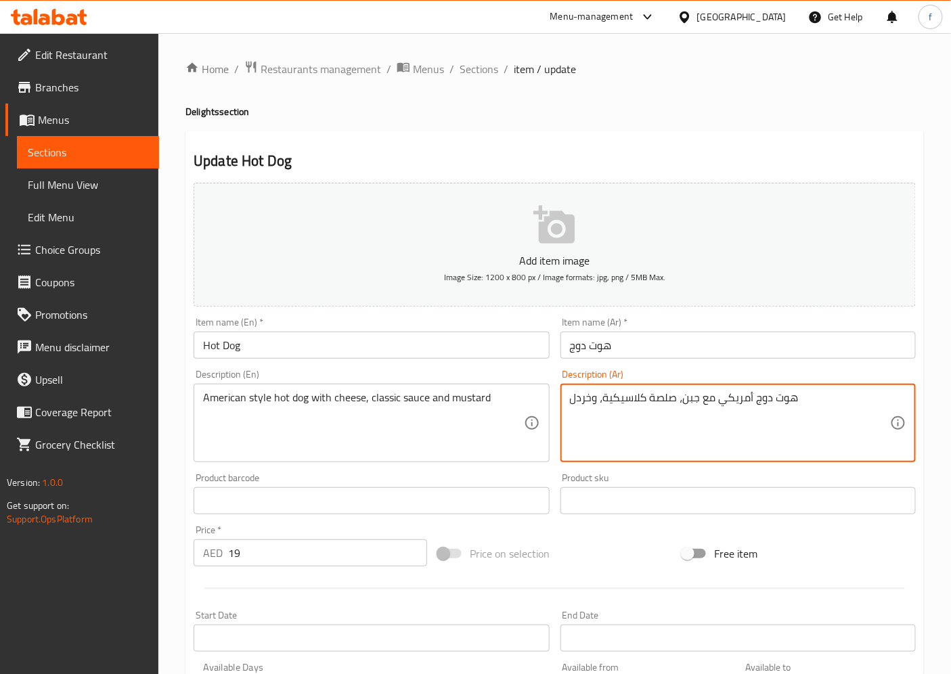
click at [579, 400] on textarea "هوت دوج أمريكي مع جبن، صلصة كلاسيكية، وخردل" at bounding box center [730, 423] width 320 height 64
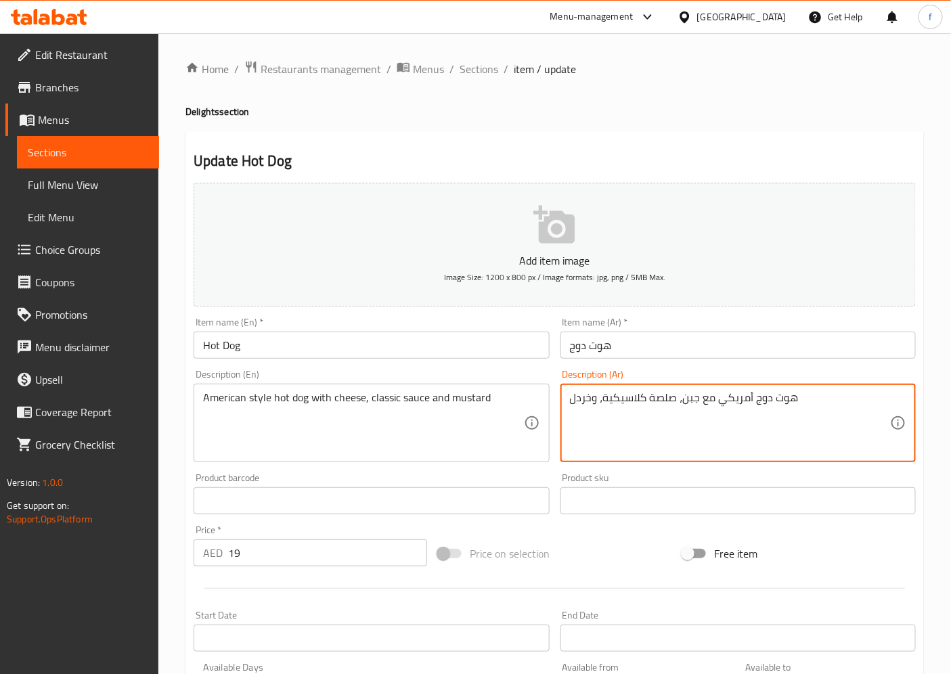
click at [579, 400] on textarea "هوت دوج أمريكي مع جبن، صلصة كلاسيكية، وخردل" at bounding box center [730, 423] width 320 height 64
click at [602, 423] on textarea "هوت دوج أمريكي مع جبن، صلصة كلاسيكية، وخردل" at bounding box center [730, 423] width 320 height 64
click at [584, 401] on textarea "هوت دوج أمريكي مع جبن، صلصة كلاسيكية، وخردل" at bounding box center [730, 423] width 320 height 64
paste textarea "ستردة"
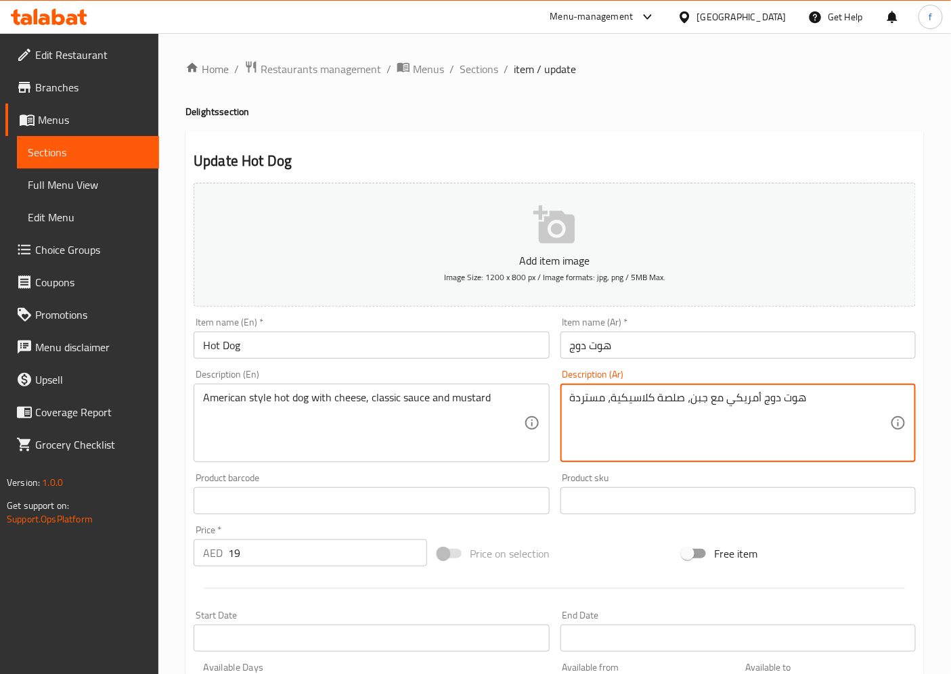
click at [606, 396] on textarea "هوت دوج أمريكي مع جبن، صلصة كلاسيكية، مستردة" at bounding box center [730, 423] width 320 height 64
click at [607, 396] on textarea "هوت دوج أمريكي مع جبن، صلصة كلاسيكية، مستردة" at bounding box center [730, 423] width 320 height 64
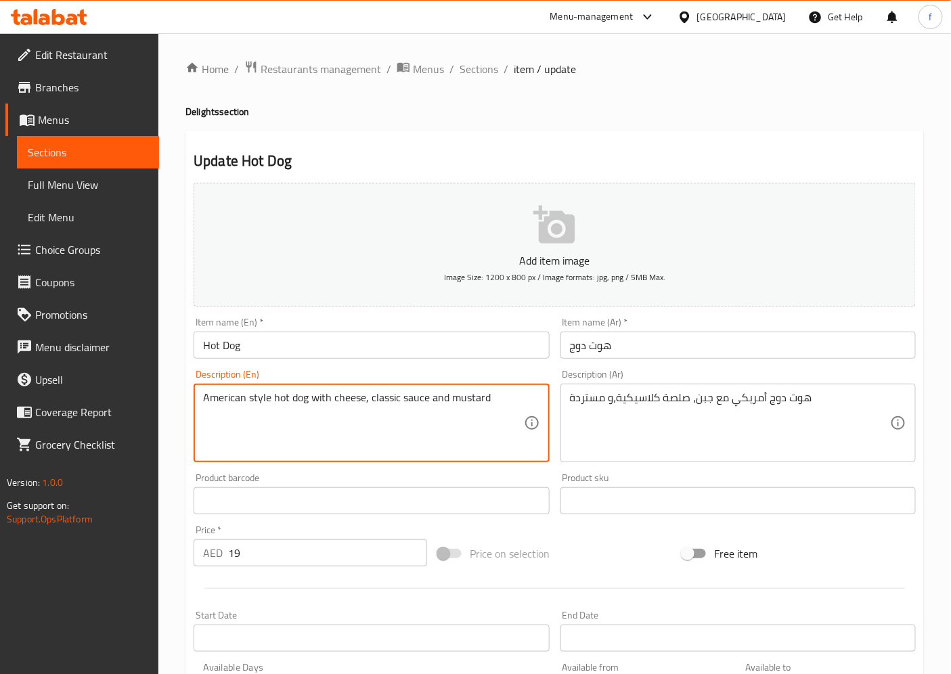
drag, startPoint x: 278, startPoint y: 398, endPoint x: 319, endPoint y: 402, distance: 41.5
click at [261, 400] on textarea "American style hot dog with cheese, classic sauce and mustard" at bounding box center [363, 423] width 320 height 64
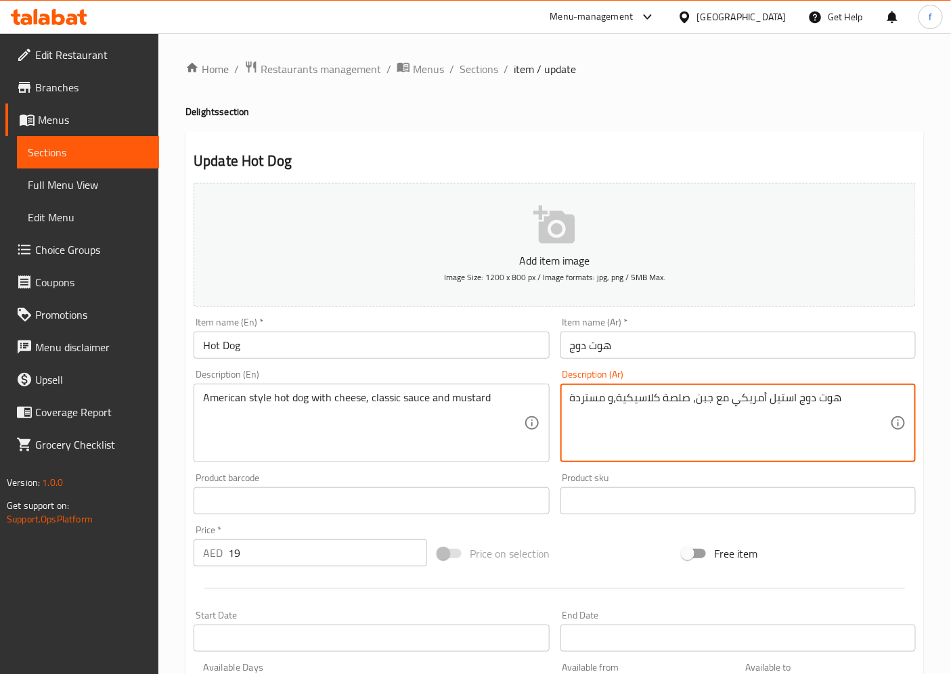
scroll to position [279, 0]
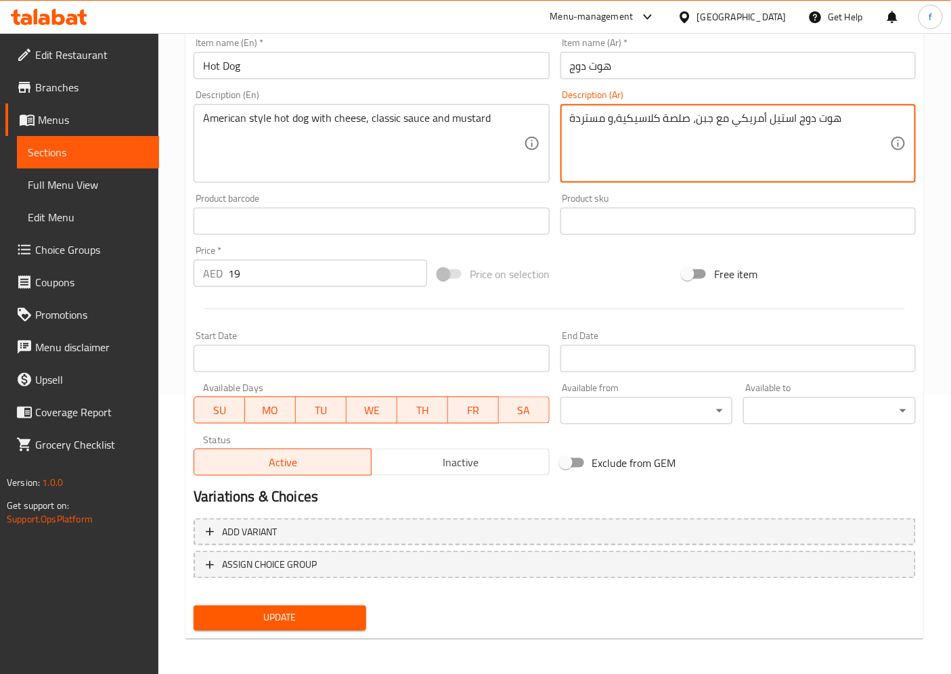
type textarea "هوت دوج استيل أمريكي مع جبن، صلصة كلاسيكية،و مستردة"
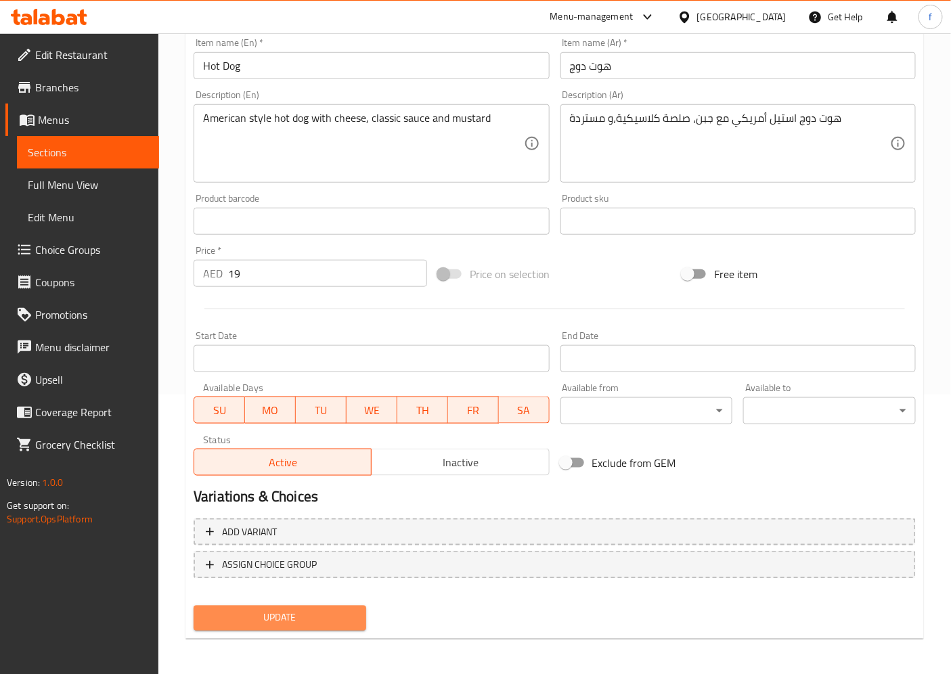
click at [298, 606] on span "Update" at bounding box center [279, 618] width 151 height 17
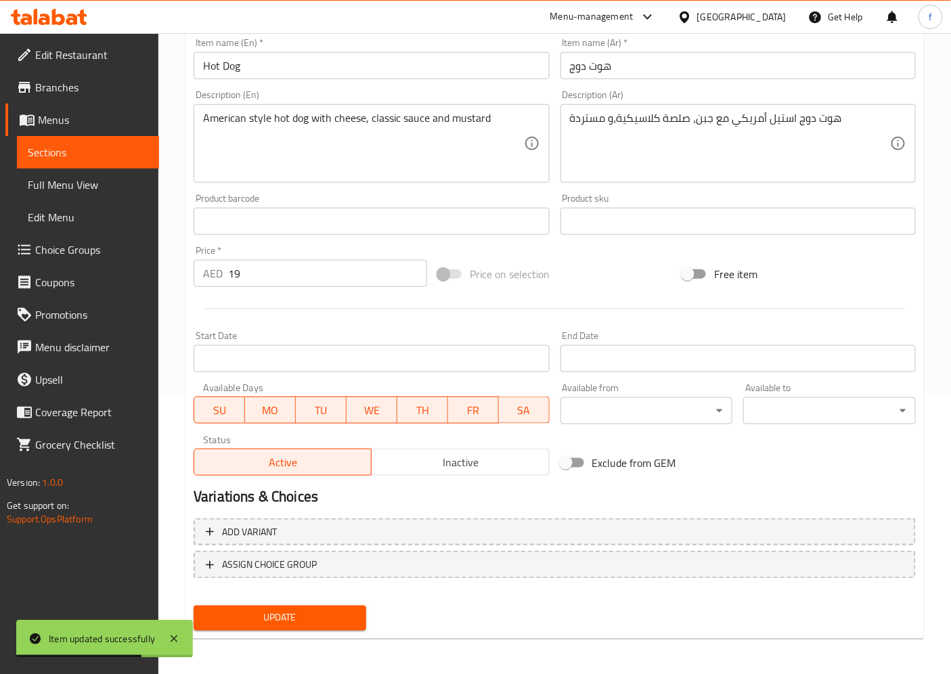
scroll to position [0, 0]
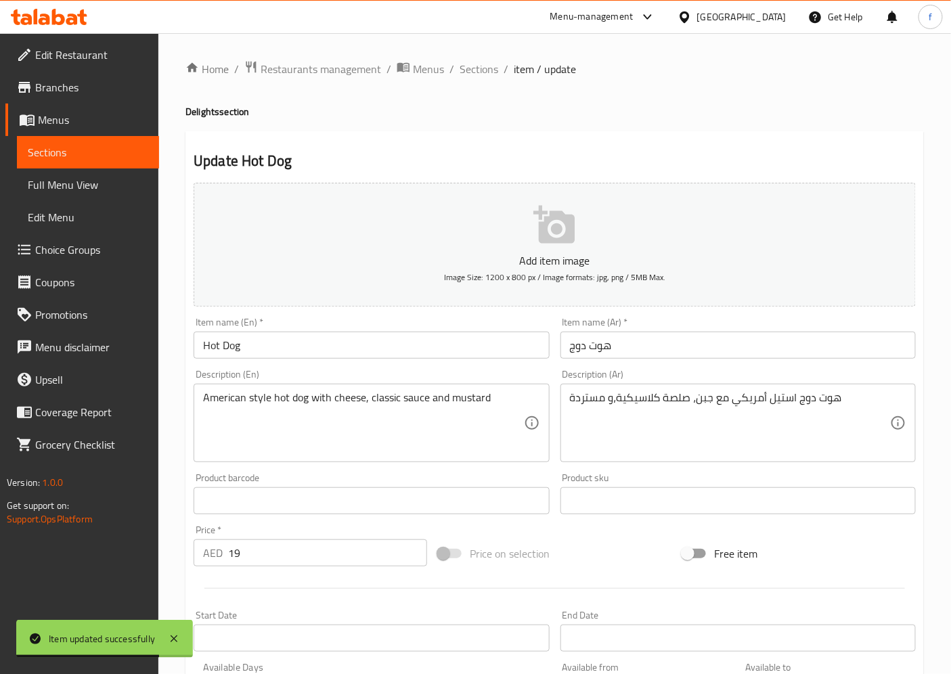
drag, startPoint x: 484, startPoint y: 72, endPoint x: 497, endPoint y: 91, distance: 23.8
click at [484, 72] on span "Sections" at bounding box center [478, 69] width 39 height 16
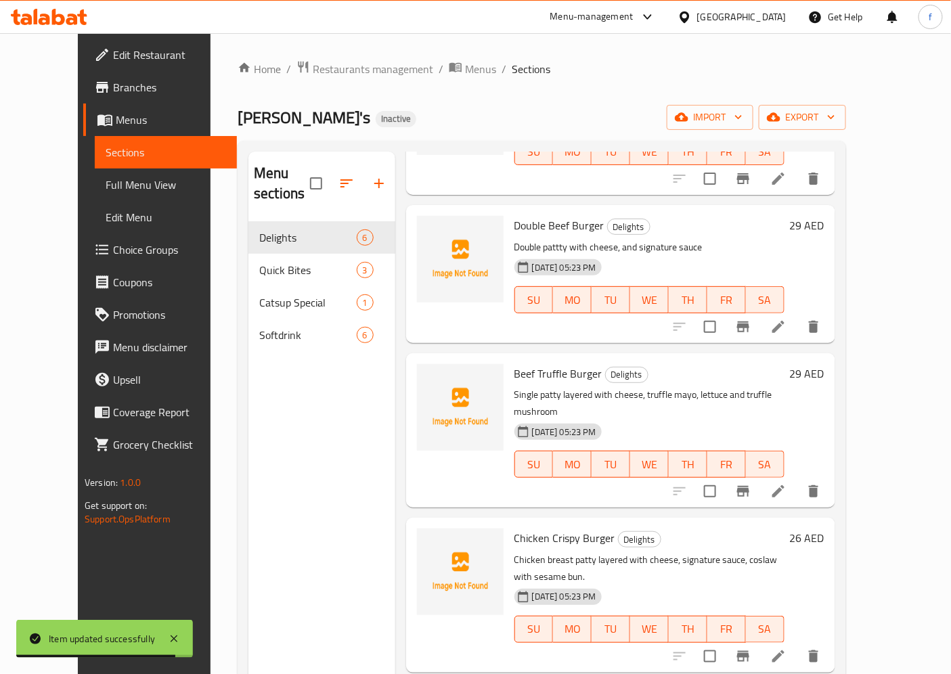
scroll to position [262, 0]
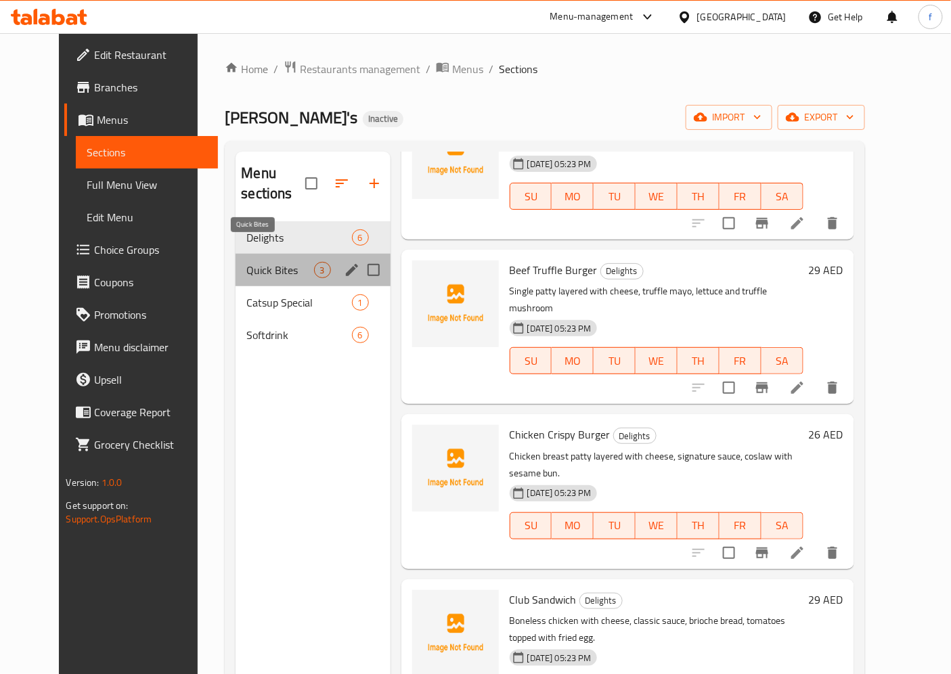
click at [246, 262] on span "Quick Bites" at bounding box center [279, 270] width 67 height 16
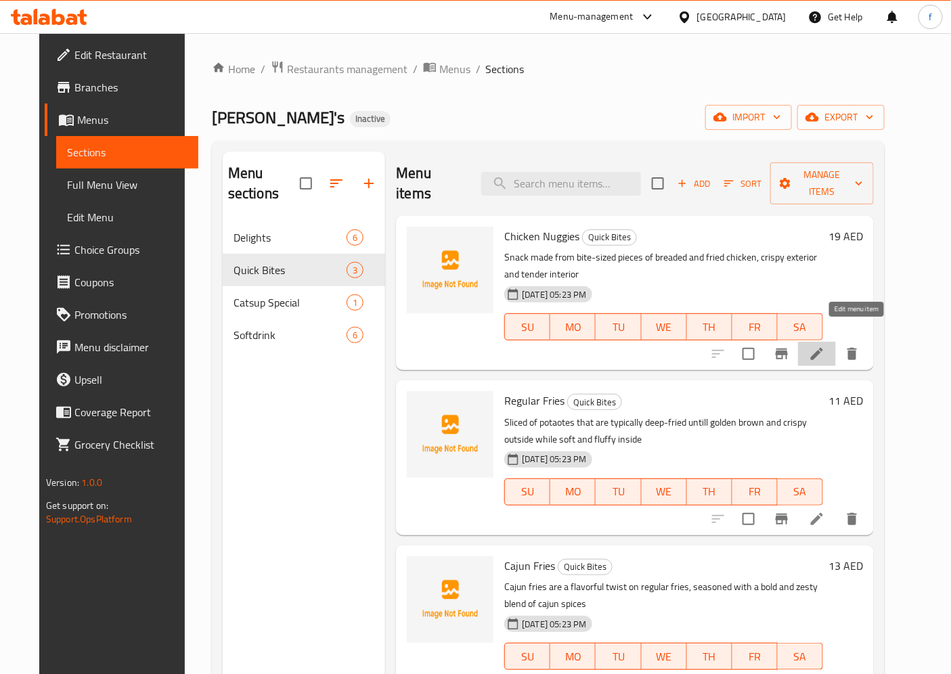
click at [825, 346] on icon at bounding box center [816, 354] width 16 height 16
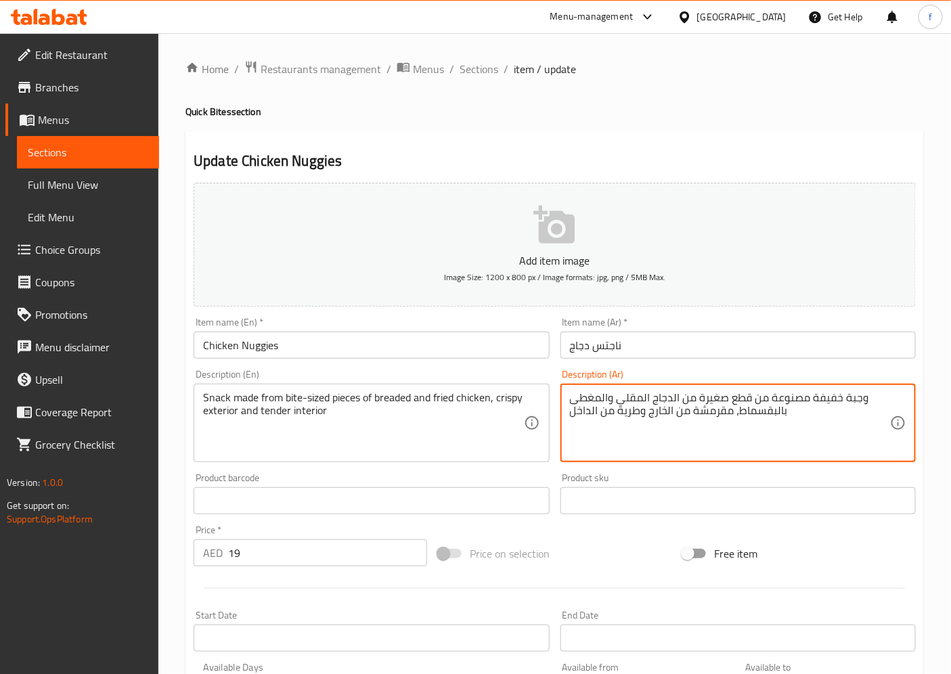
drag, startPoint x: 812, startPoint y: 396, endPoint x: 897, endPoint y: 394, distance: 85.3
click at [846, 405] on textarea "وجبة خفيفة مصنوعة من قطع صغيرة من الدجاج المقلي والمغطى بالبقسماط، مقرمشة من ال…" at bounding box center [730, 423] width 320 height 64
drag, startPoint x: 810, startPoint y: 399, endPoint x: 862, endPoint y: 403, distance: 51.5
click at [862, 403] on textarea "وجبة خفيفة مصنوعة من قطع صغيرة من الدجاج المقلي والمغطى بالبقسماط، مقرمشة من ال…" at bounding box center [730, 423] width 320 height 64
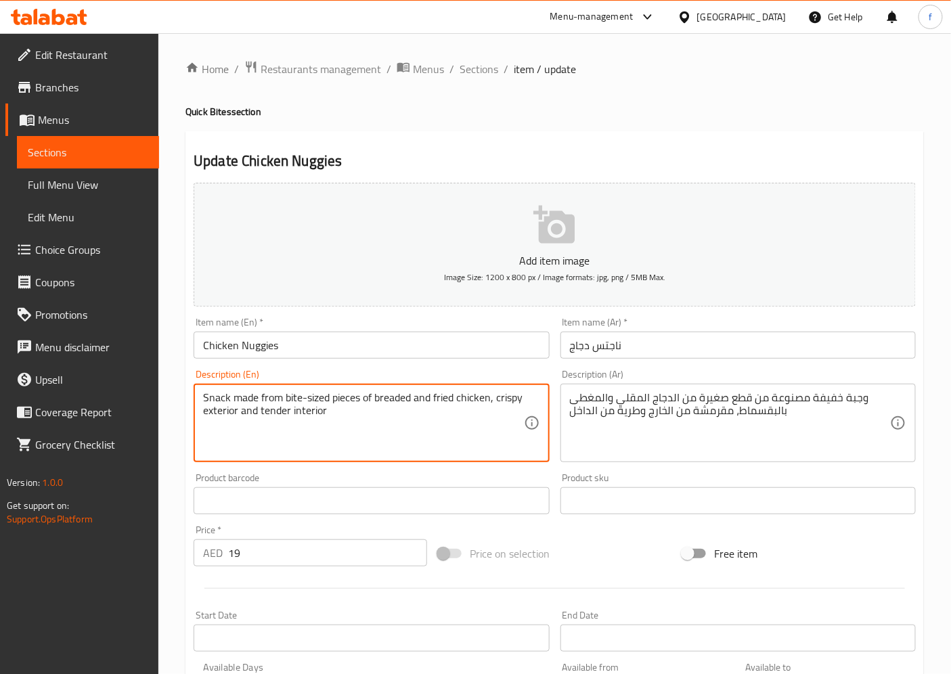
click at [291, 396] on textarea "Snack made from bite-sized pieces of breaded and fried chicken, crispy exterior…" at bounding box center [363, 423] width 320 height 64
drag, startPoint x: 363, startPoint y: 401, endPoint x: 286, endPoint y: 398, distance: 77.2
click at [286, 398] on textarea "Snack made from bite-sized pieces of breaded and fried chicken, crispy exterior…" at bounding box center [363, 423] width 320 height 64
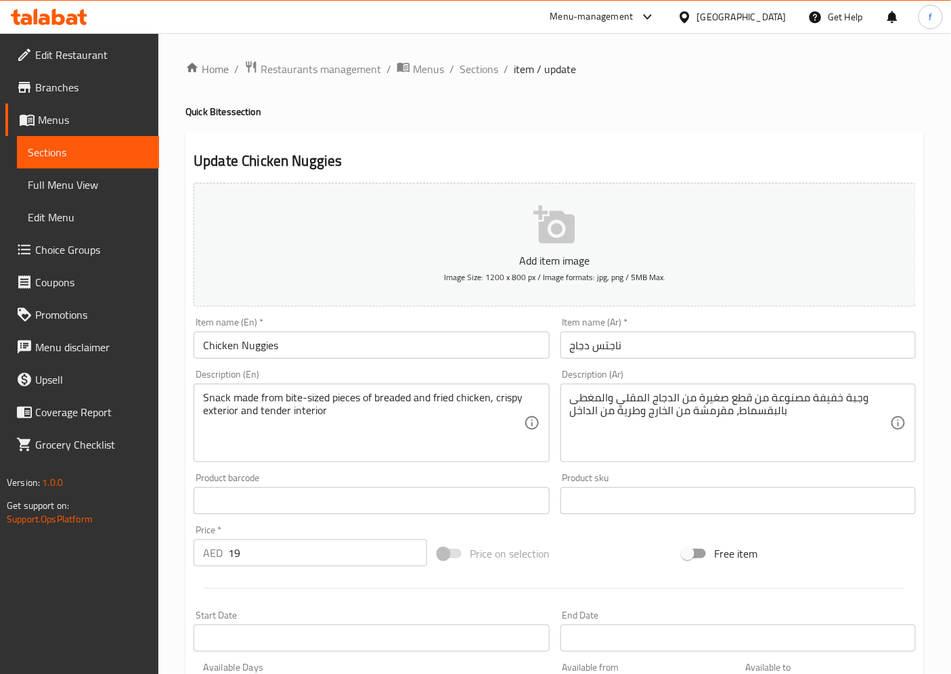
click at [352, 397] on textarea "Snack made from bite-sized pieces of breaded and fried chicken, crispy exterior…" at bounding box center [363, 423] width 320 height 64
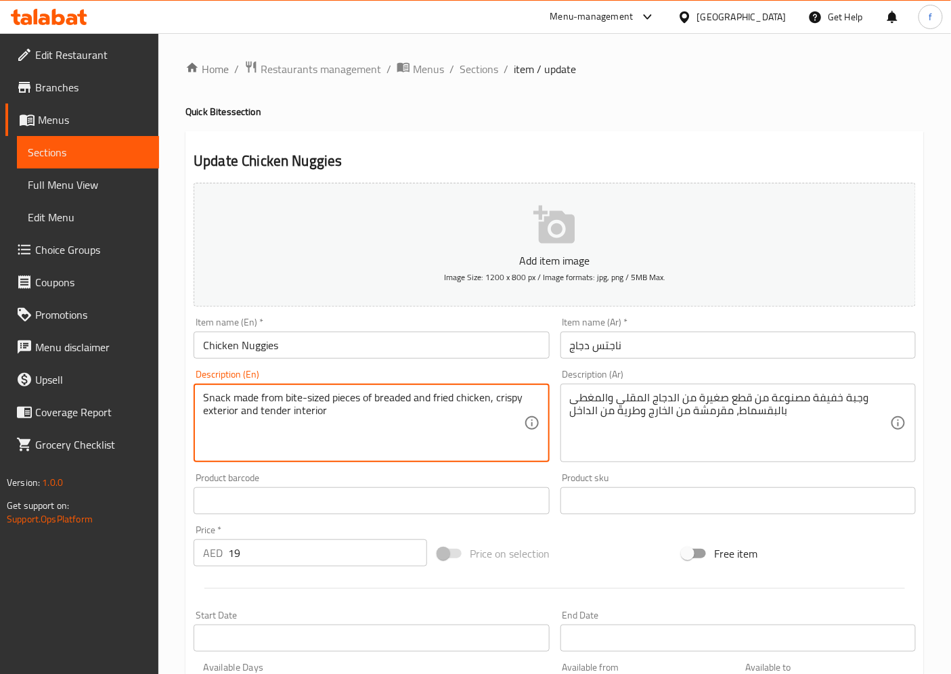
click at [325, 393] on textarea "Snack made from bite-sized pieces of breaded and fried chicken, crispy exterior…" at bounding box center [363, 423] width 320 height 64
click at [346, 403] on textarea "Snack made from bite-sized pieces of breaded and fried chicken, crispy exterior…" at bounding box center [363, 423] width 320 height 64
click at [321, 392] on textarea "Snack made from bite-sized pieces of breaded and fried chicken, crispy exterior…" at bounding box center [363, 423] width 320 height 64
click at [296, 392] on textarea "Snack made from bite-sized pieces of breaded and fried chicken, crispy exterior…" at bounding box center [363, 423] width 320 height 64
click at [249, 397] on textarea "Snack made from bite-sized pieces of breaded and fried chicken, crispy exterior…" at bounding box center [363, 423] width 320 height 64
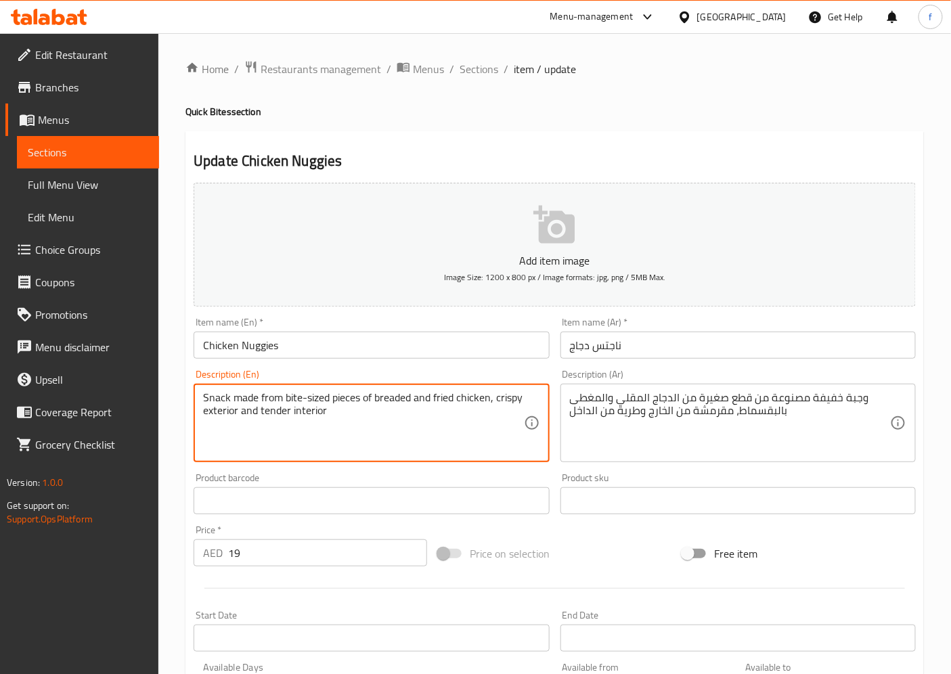
click at [251, 407] on textarea "Snack made from bite-sized pieces of breaded and fried chicken, crispy exterior…" at bounding box center [363, 423] width 320 height 64
click at [274, 407] on textarea "Snack made from bite-sized pieces of breaded and fried chicken, crispy exterior…" at bounding box center [363, 423] width 320 height 64
click at [346, 403] on textarea "Snack made from bite-sized pieces of breaded and fried chicken, crispy exterior…" at bounding box center [363, 423] width 320 height 64
click at [325, 407] on textarea "Snack made from bite-sized pieces of breaded and fried chicken, crispy exterior…" at bounding box center [363, 423] width 320 height 64
click at [286, 404] on textarea "Snack made from bite-sized pieces of breaded and fried chicken, crispy exterior…" at bounding box center [363, 423] width 320 height 64
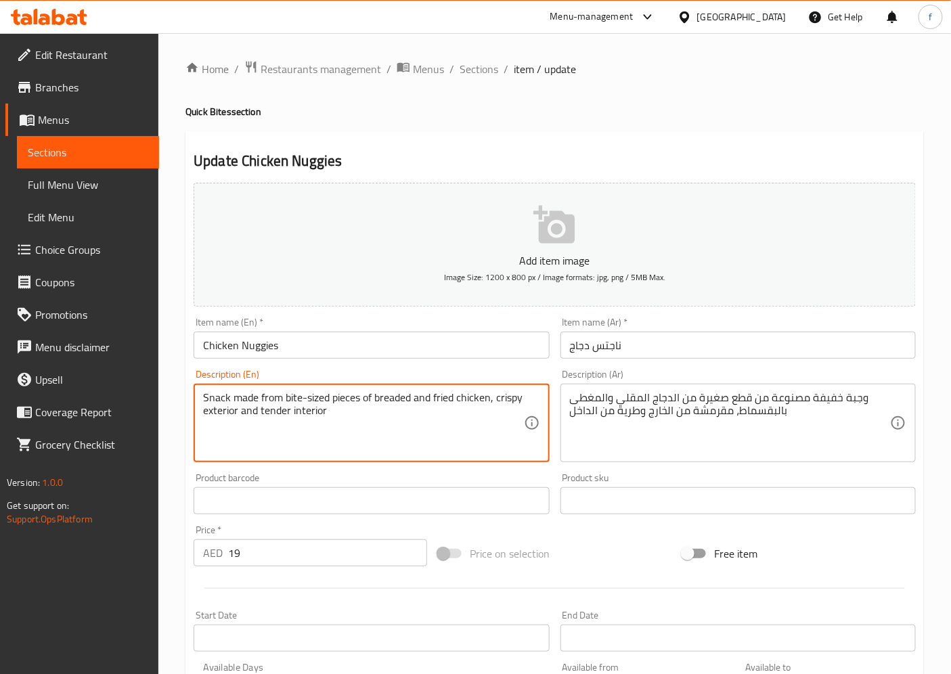
click at [283, 396] on textarea "Snack made from bite-sized pieces of breaded and fried chicken, crispy exterior…" at bounding box center [363, 423] width 320 height 64
click at [322, 396] on textarea "Snack made from bite-sized pieces of breaded and fried chicken, crispy exterior…" at bounding box center [363, 423] width 320 height 64
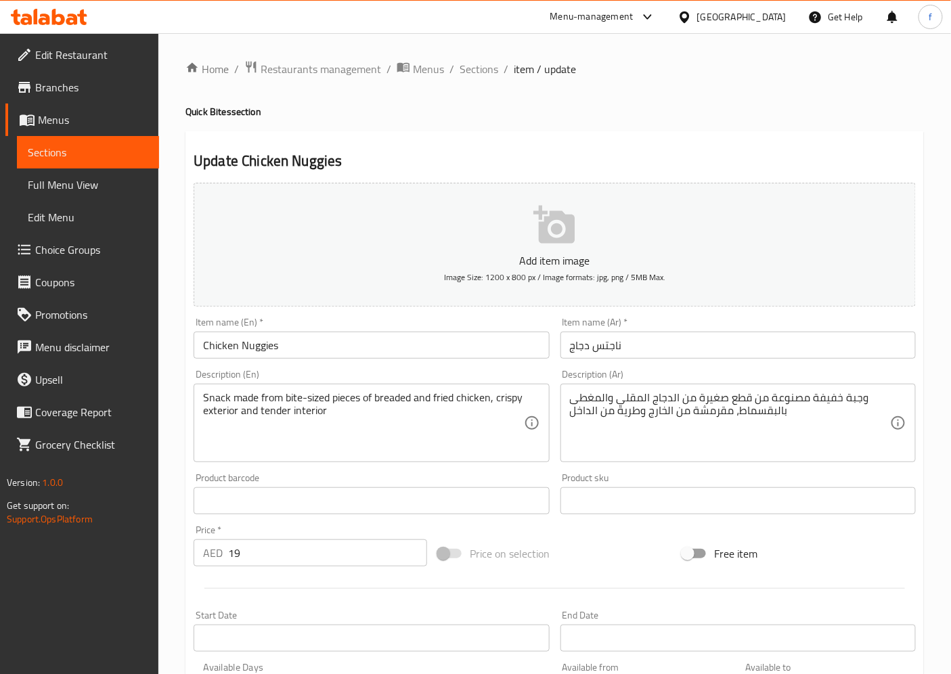
click at [288, 388] on div "Snack made from bite-sized pieces of breaded and fried chicken, crispy exterior…" at bounding box center [370, 423] width 355 height 78
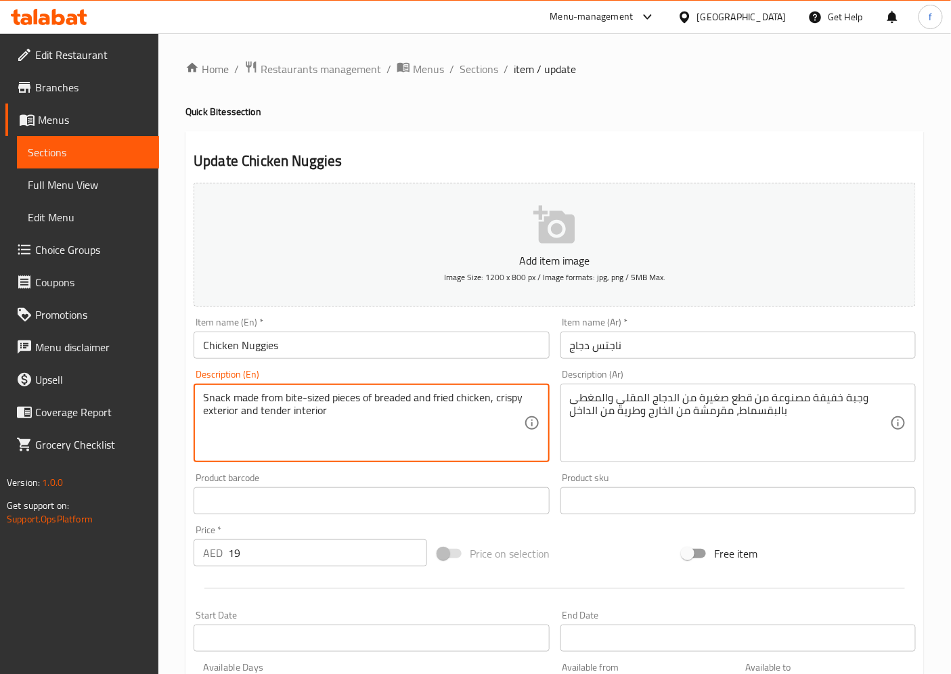
click at [465, 403] on textarea "Snack made from bite-sized pieces of breaded and fried chicken, crispy exterior…" at bounding box center [363, 423] width 320 height 64
click at [453, 401] on textarea "Snack made from bite-sized pieces of breaded and fried chicken, crispy exterior…" at bounding box center [363, 423] width 320 height 64
click at [392, 404] on textarea "Snack made from bite-sized pieces of breaded and fried chicken, crispy exterior…" at bounding box center [363, 423] width 320 height 64
click at [396, 403] on textarea "Snack made from bite-sized pieces of breaded and fried chicken, crispy exterior…" at bounding box center [363, 423] width 320 height 64
click at [516, 401] on textarea "Snack made from bite-sized pieces of breaded and fried chicken, crispy exterior…" at bounding box center [363, 423] width 320 height 64
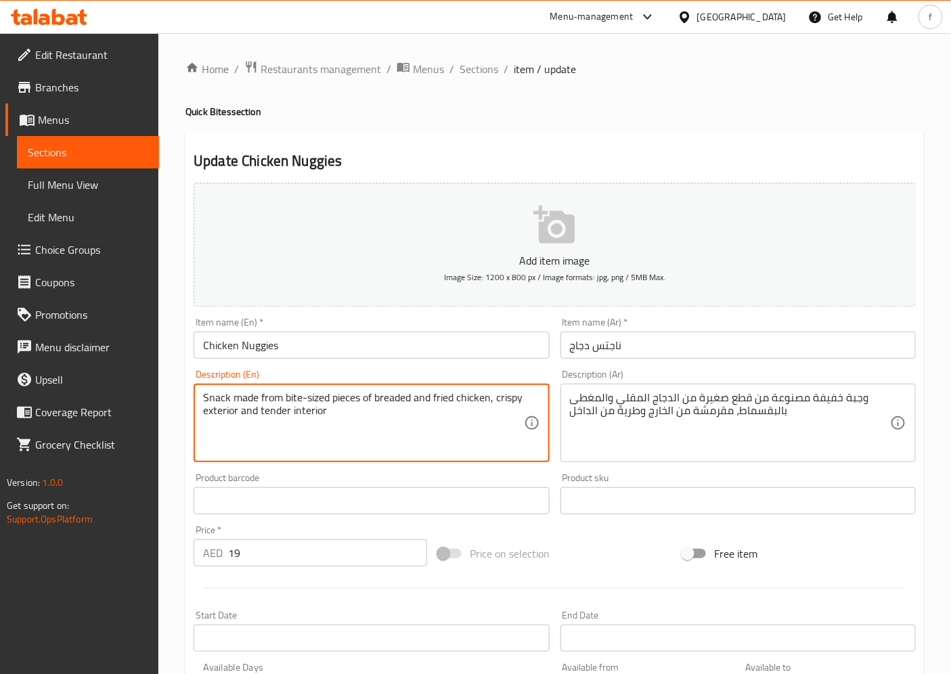
click at [211, 416] on textarea "Snack made from bite-sized pieces of breaded and fried chicken, crispy exterior…" at bounding box center [363, 423] width 320 height 64
click at [253, 416] on textarea "Snack made from bite-sized pieces of breaded and fried chicken, crispy exterior…" at bounding box center [363, 423] width 320 height 64
click at [274, 415] on textarea "Snack made from bite-sized pieces of breaded and fried chicken, crispy exterior…" at bounding box center [363, 423] width 320 height 64
drag, startPoint x: 288, startPoint y: 413, endPoint x: 298, endPoint y: 411, distance: 11.0
click at [290, 413] on textarea "Snack made from bite-sized pieces of breaded and fried chicken, crispy exterior…" at bounding box center [363, 423] width 320 height 64
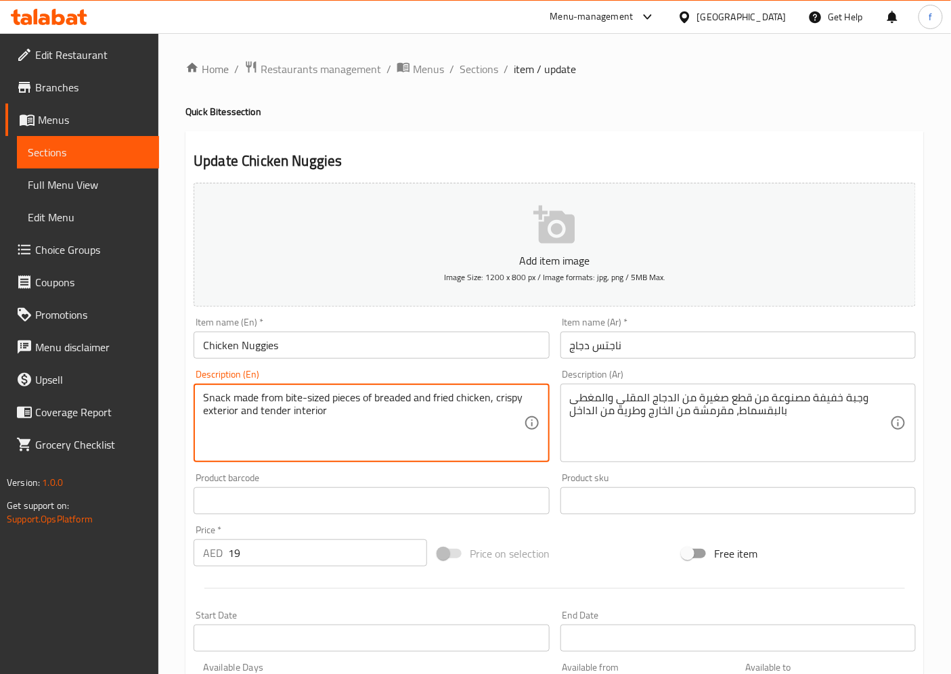
click at [298, 411] on textarea "Snack made from bite-sized pieces of breaded and fried chicken, crispy exterior…" at bounding box center [363, 423] width 320 height 64
click at [342, 409] on textarea "Snack made from bite-sized pieces of breaded and fried chicken, crispy exterior…" at bounding box center [363, 423] width 320 height 64
click at [365, 403] on textarea "Snack made from bite-sized pieces of breaded and fried chicken, crispy exterior…" at bounding box center [363, 423] width 320 height 64
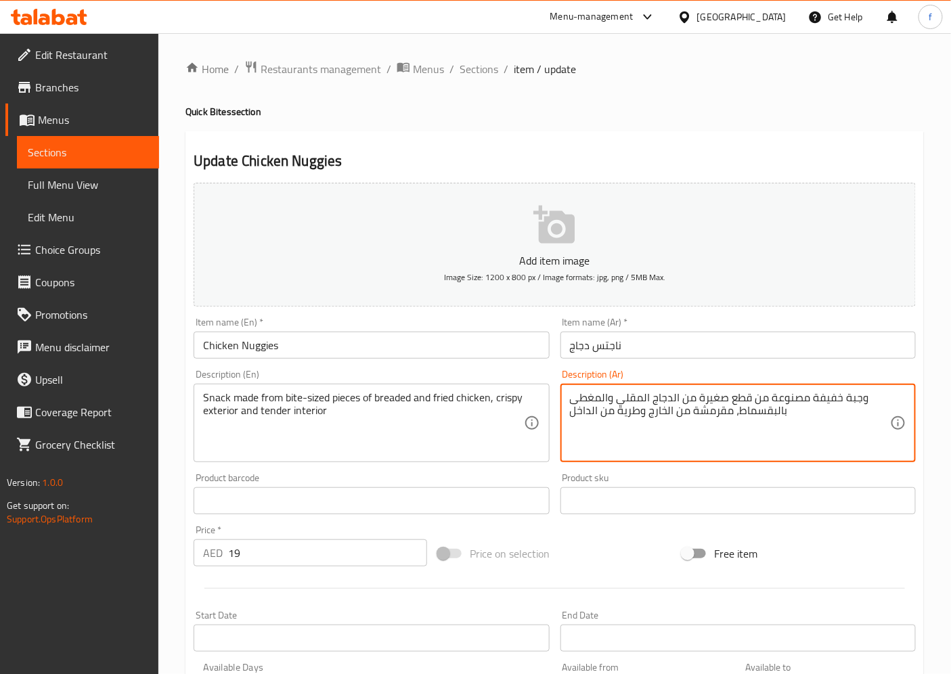
drag, startPoint x: 812, startPoint y: 398, endPoint x: 862, endPoint y: 401, distance: 50.1
click at [760, 401] on textarea "سناك مصنوعة من قطع صغيرة من الدجاج المقلي والمغطى بالبقسماط، مقرمشة من الخارج و…" at bounding box center [730, 423] width 320 height 64
click at [584, 405] on textarea "سناك مصنوعة من قطع بحجم اللقمه من الدجاج المقلي والمغطى بالبقسماط، مقرمشة من ال…" at bounding box center [730, 423] width 320 height 64
click at [590, 404] on textarea "سناك مصنوعة من قطع بحجم اللقمه من الدجاج المقلي والمغطى بالبقسماط، مقرمشة من ال…" at bounding box center [730, 423] width 320 height 64
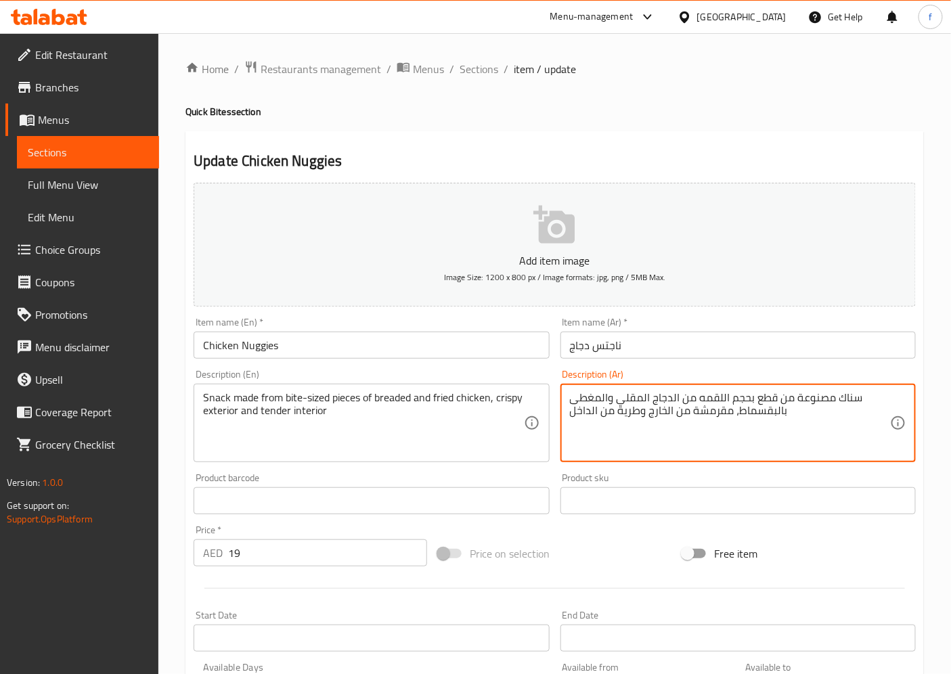
click at [590, 404] on textarea "سناك مصنوعة من قطع بحجم اللقمه من الدجاج المقلي والمغطى بالبقسماط، مقرمشة من ال…" at bounding box center [730, 423] width 320 height 64
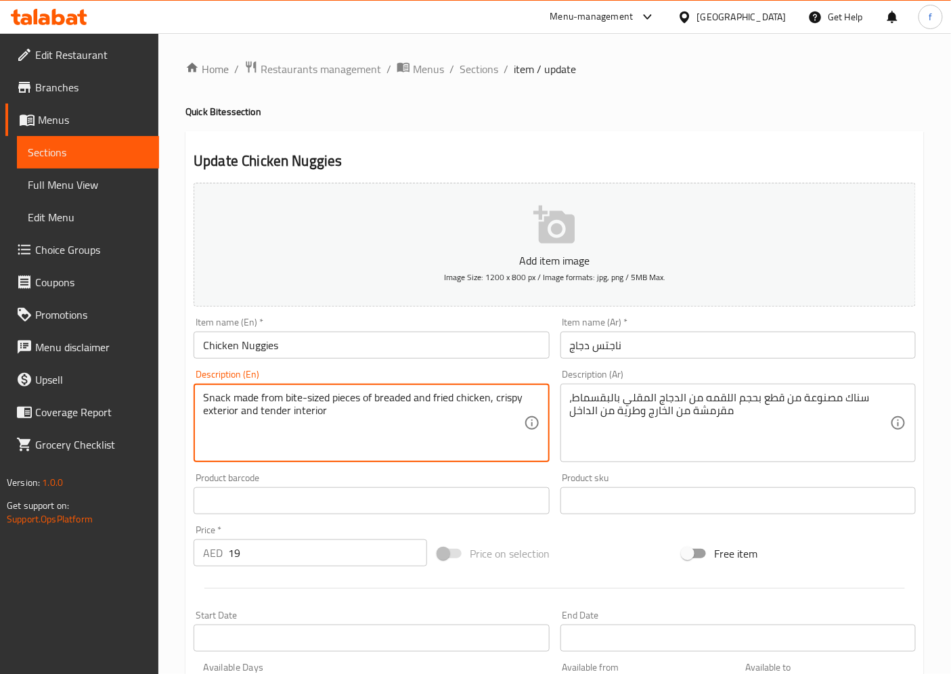
drag, startPoint x: 377, startPoint y: 394, endPoint x: 496, endPoint y: 391, distance: 119.1
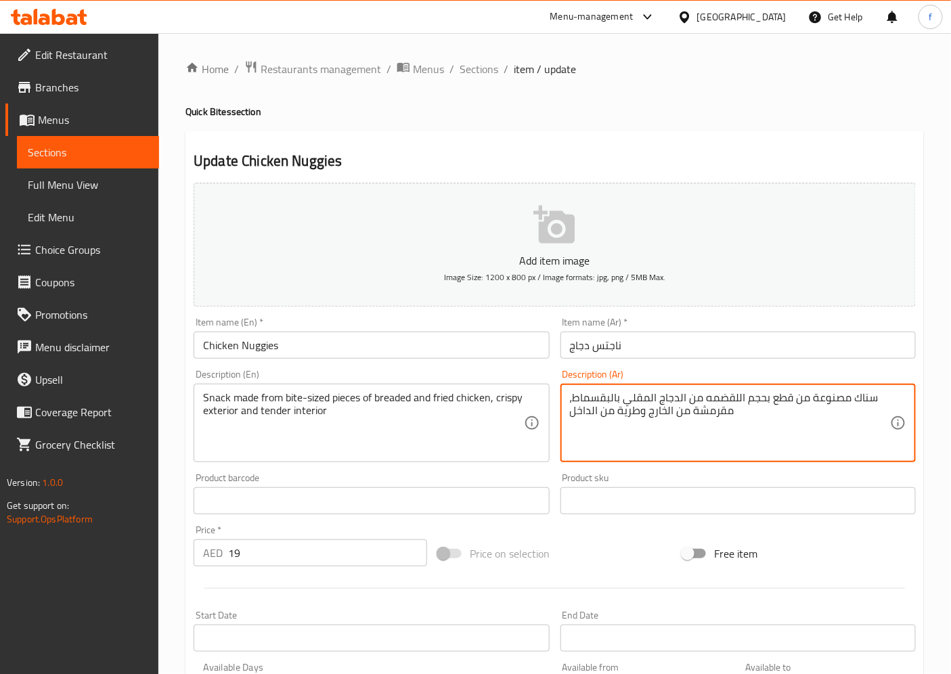
drag, startPoint x: 767, startPoint y: 400, endPoint x: 699, endPoint y: 401, distance: 67.7
click at [699, 401] on textarea "سناك مصنوعة من قطع بحجم اللقضمه من الدجاج المقلي بالبقسماط، مقرمشة من الخارج وط…" at bounding box center [730, 423] width 320 height 64
click at [736, 403] on textarea "سناك مصنوعة من قطع بحجم اللقضمه من الدجاج المقلي بالبقسماط، مقرمشة من الخارج وط…" at bounding box center [730, 423] width 320 height 64
click at [731, 399] on textarea "سناك مصنوعة من قطع بحجم اللقضمه من الدجاج المقلي بالبقسماط، مقرمشة من الخارج وط…" at bounding box center [730, 423] width 320 height 64
click at [704, 403] on textarea "سناك مصنوعة من قطع بحجم القضمه من الدجاج المقلي بالبقسماط، مقرمشة من الخارج وطر…" at bounding box center [730, 423] width 320 height 64
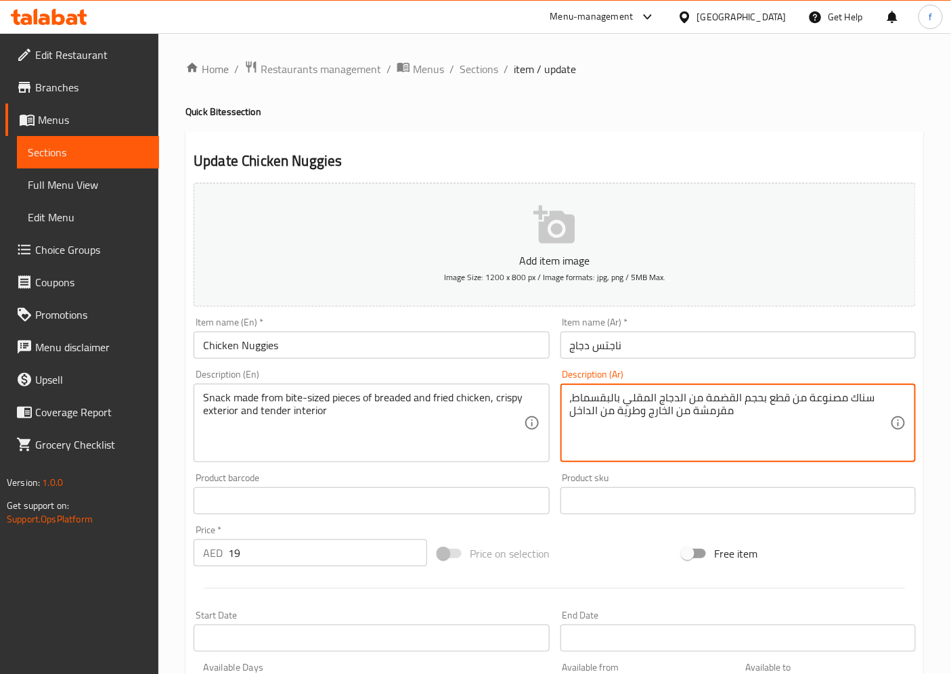
type textarea "سناك مصنوعة من قطع بحجم القضمة من الدجاج المقلي بالبقسماط، مقرمشة من الخارج وطر…"
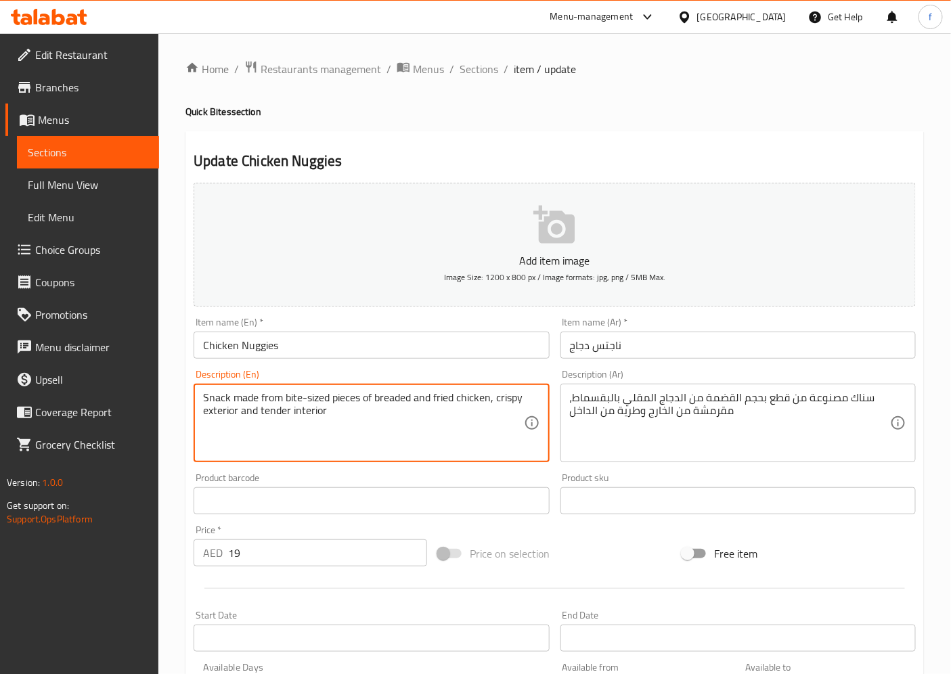
click at [396, 399] on textarea "Snack made from bite-sized pieces of breaded and fried chicken, crispy exterior…" at bounding box center [363, 423] width 320 height 64
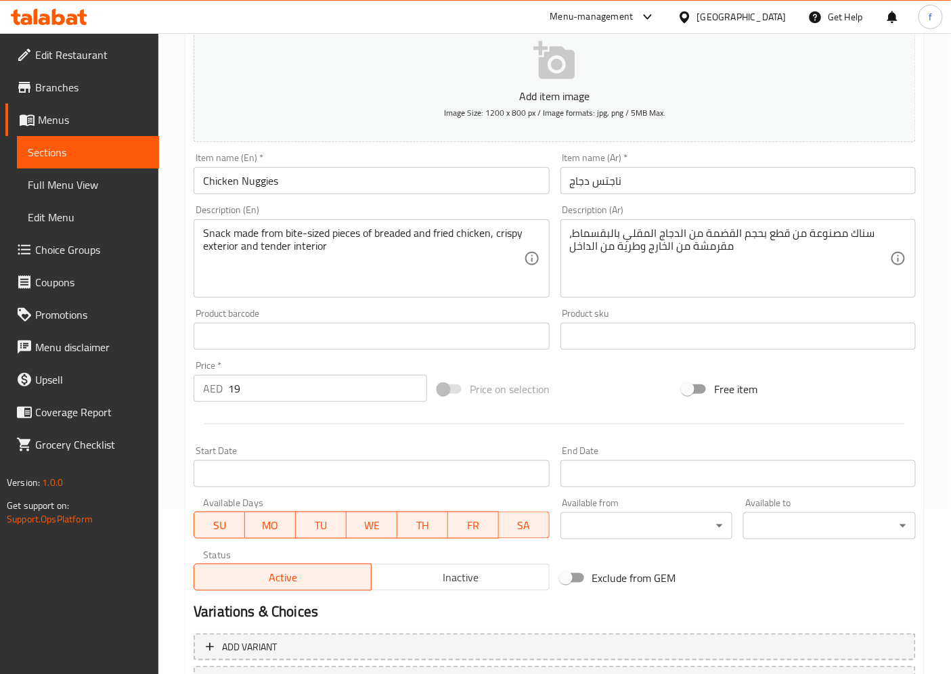
scroll to position [279, 0]
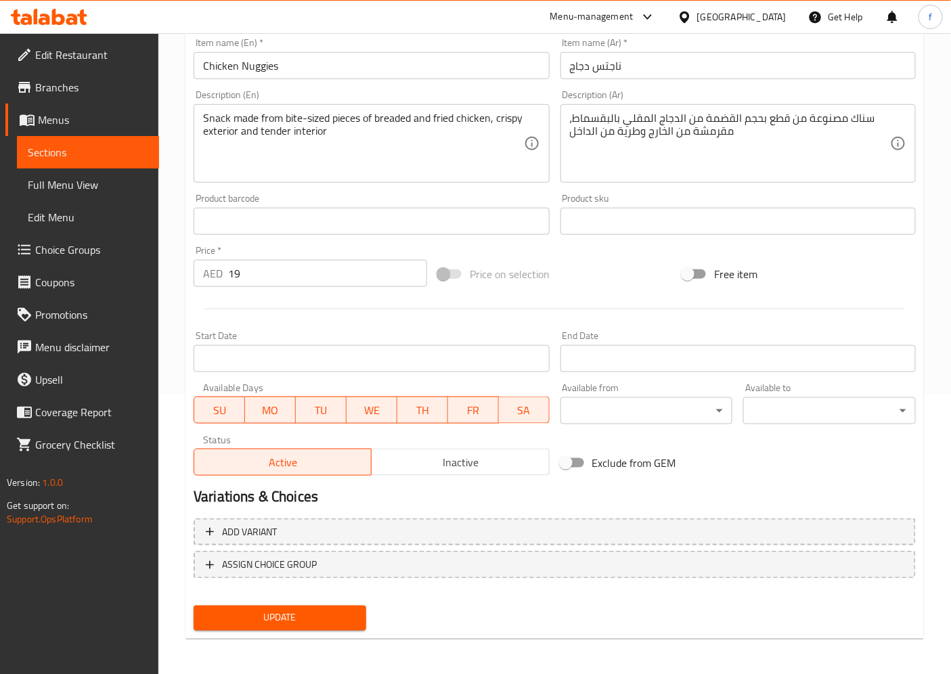
drag, startPoint x: 322, startPoint y: 616, endPoint x: 316, endPoint y: 631, distance: 15.5
click at [322, 606] on span "Update" at bounding box center [279, 618] width 151 height 17
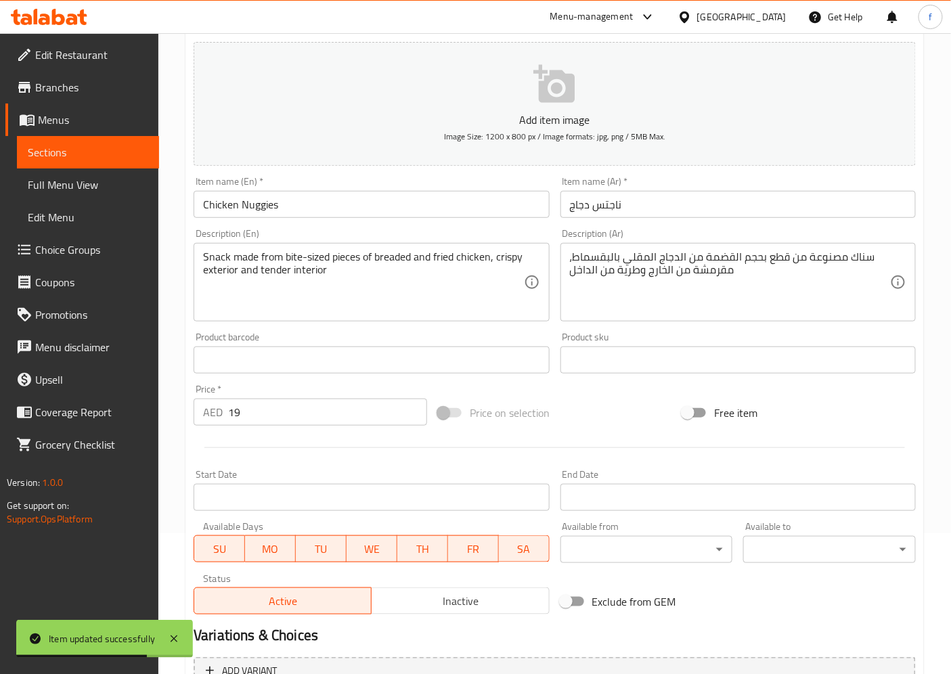
scroll to position [0, 0]
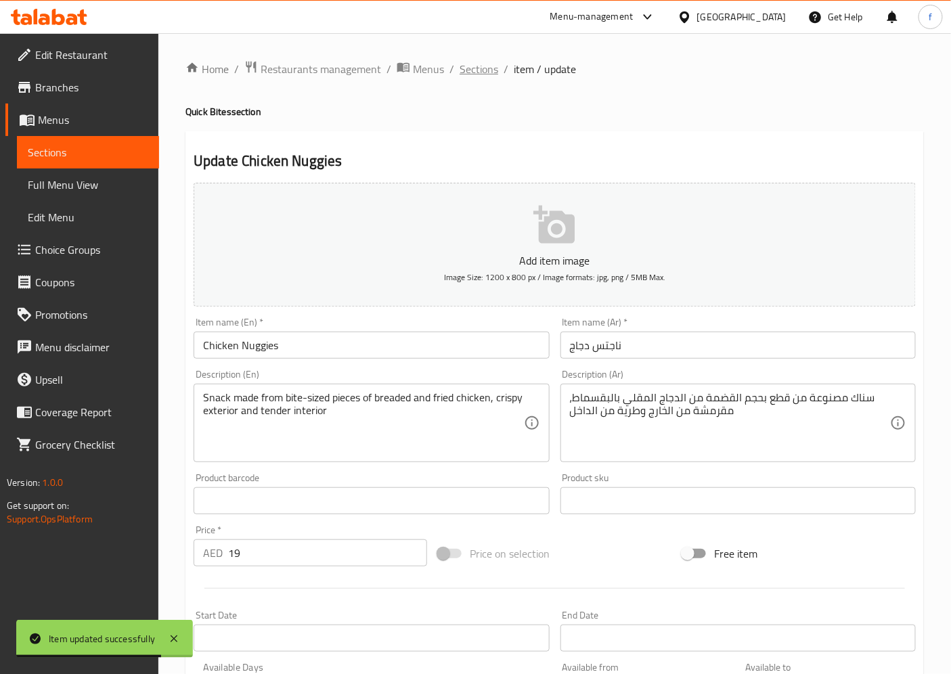
click at [484, 71] on span "Sections" at bounding box center [478, 69] width 39 height 16
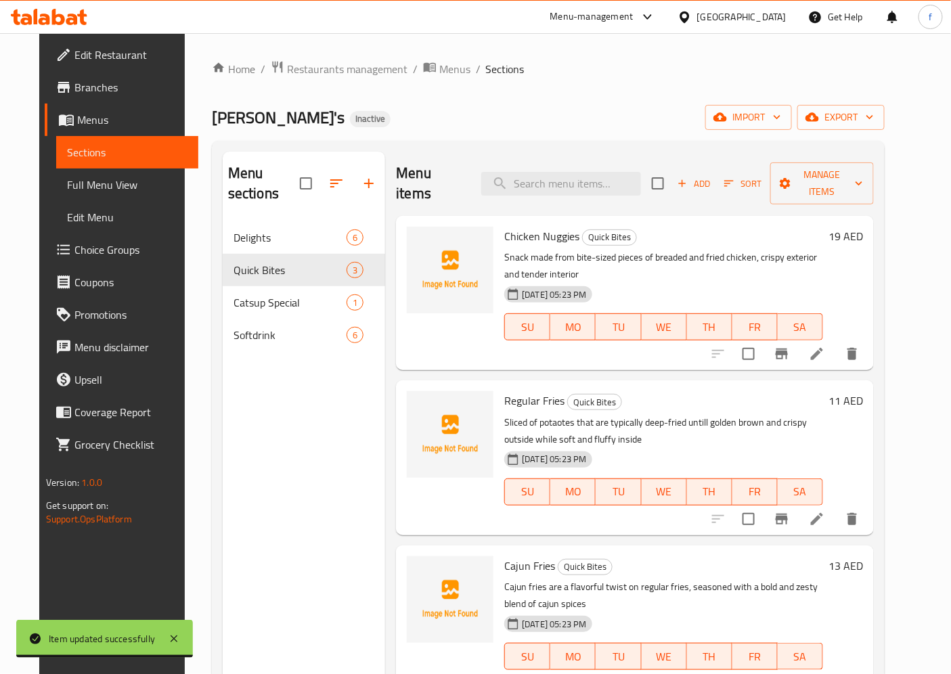
scroll to position [150, 0]
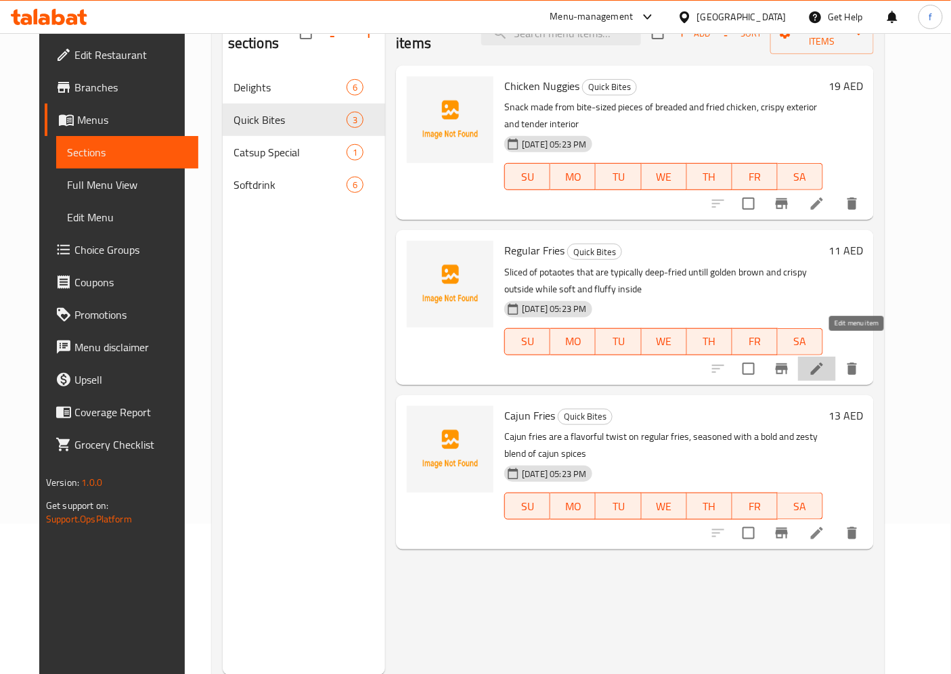
click at [823, 363] on icon at bounding box center [816, 369] width 12 height 12
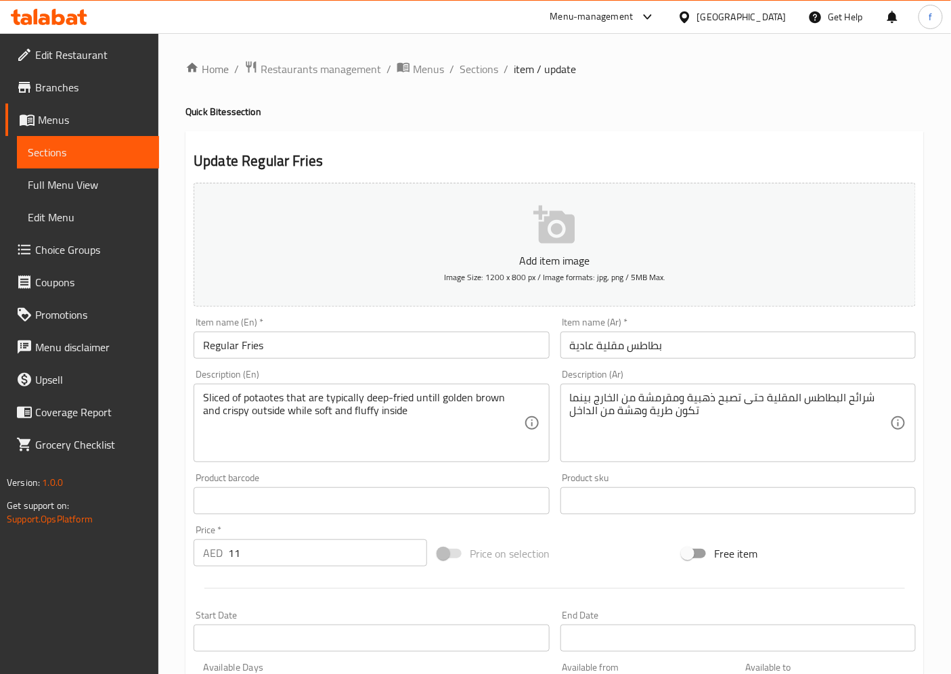
click at [205, 346] on input "Regular Fries" at bounding box center [370, 344] width 355 height 27
click at [577, 342] on input "بطاطس مقلية عادية" at bounding box center [737, 344] width 355 height 27
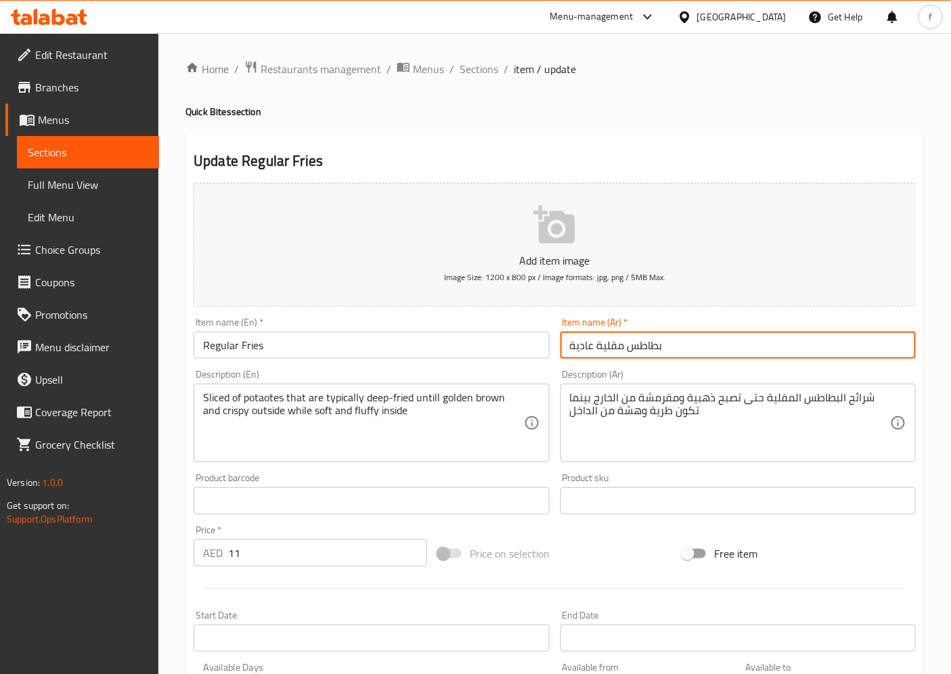
click at [577, 342] on input "بطاطس مقلية عادية" at bounding box center [737, 344] width 355 height 27
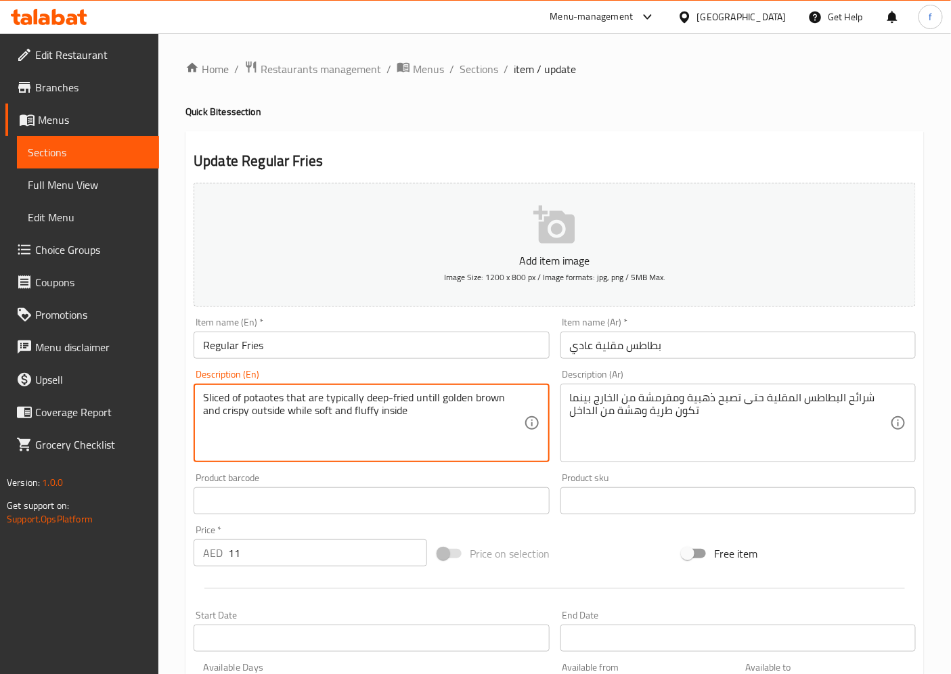
click at [570, 348] on input "بطاطس مقلية عادي" at bounding box center [737, 344] width 355 height 27
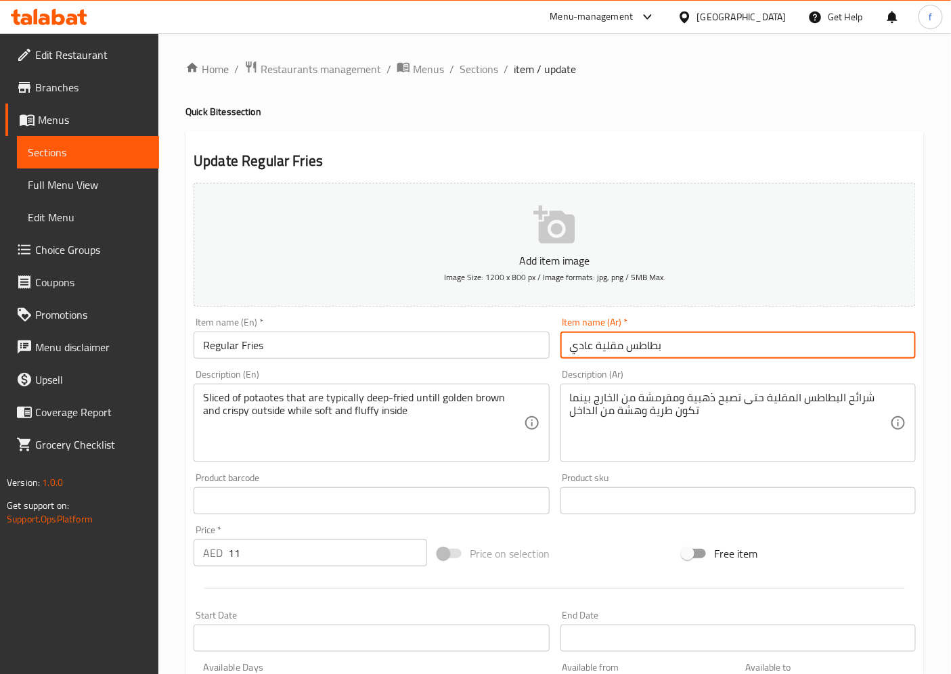
click at [677, 348] on input "بطاطس مقلية عادي" at bounding box center [737, 344] width 355 height 27
type input "بطاطس مقلية عادية"
drag, startPoint x: 430, startPoint y: 442, endPoint x: 290, endPoint y: 413, distance: 143.0
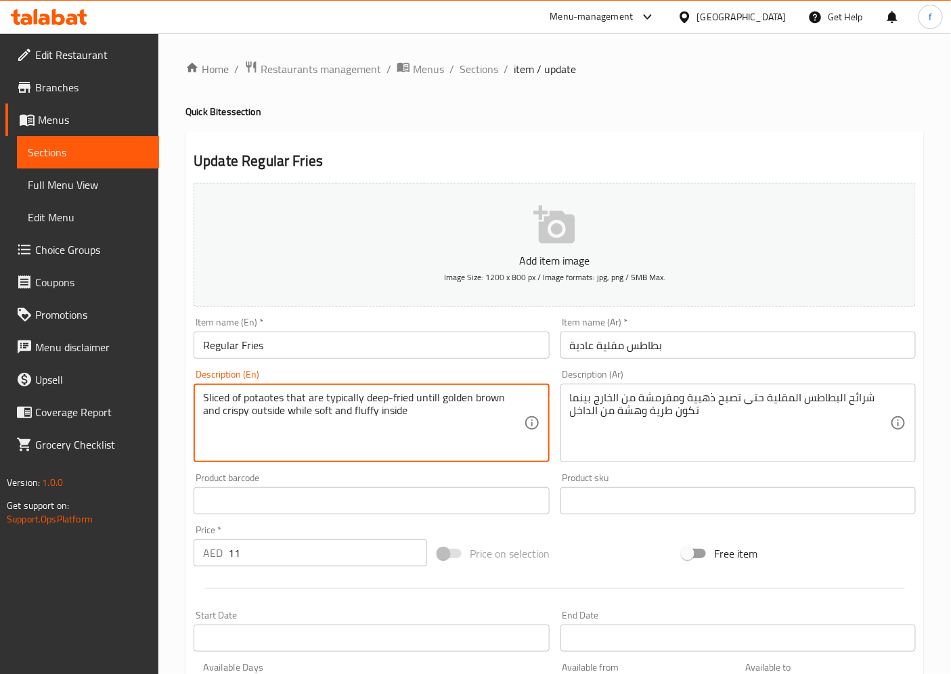
drag, startPoint x: 203, startPoint y: 398, endPoint x: 285, endPoint y: 407, distance: 83.0
click at [285, 407] on textarea "Sliced of potaotes that are typically deep-fried untill golden brown and crispy…" at bounding box center [363, 423] width 320 height 64
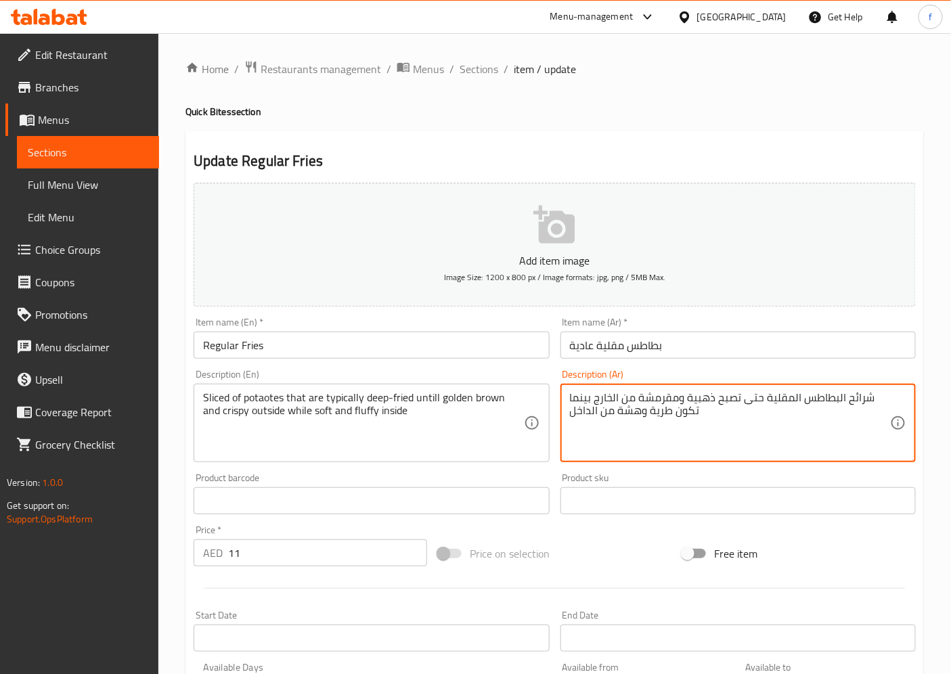
click at [777, 400] on textarea "شرائح البطاطس المقلية حتى تصبح ذهبية ومقرمشة من الخارج بينما تكون طرية وهشة من …" at bounding box center [730, 423] width 320 height 64
click at [861, 395] on textarea "شرائح البطاطس المقلية حتى تصبح ذهبية ومقرمشة من الخارج بينما تكون طرية وهشة من …" at bounding box center [730, 423] width 320 height 64
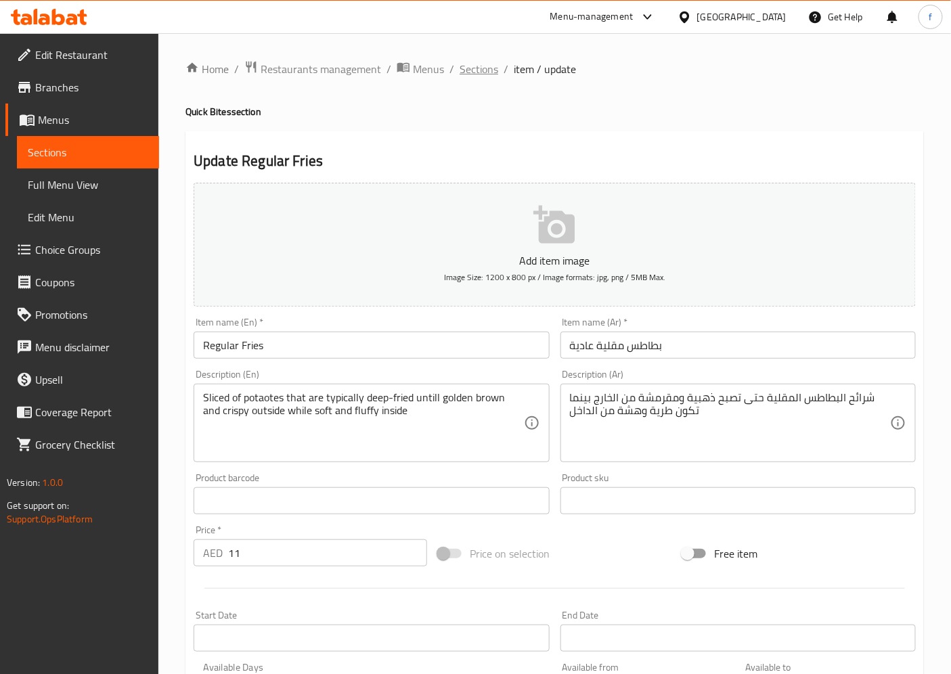
click at [477, 63] on span "Sections" at bounding box center [478, 69] width 39 height 16
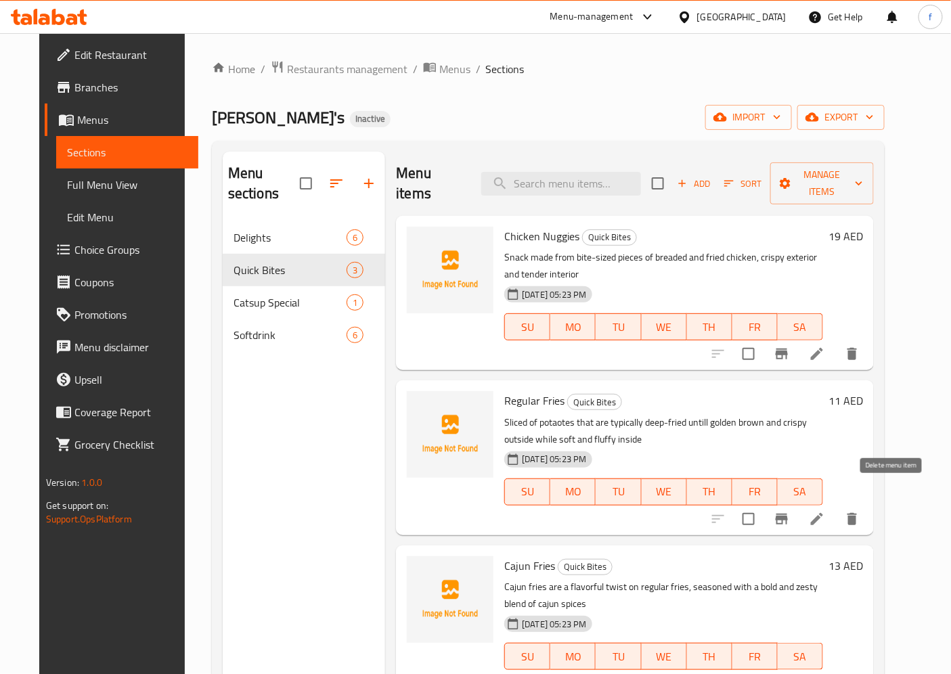
click at [860, 511] on icon "delete" at bounding box center [852, 519] width 16 height 16
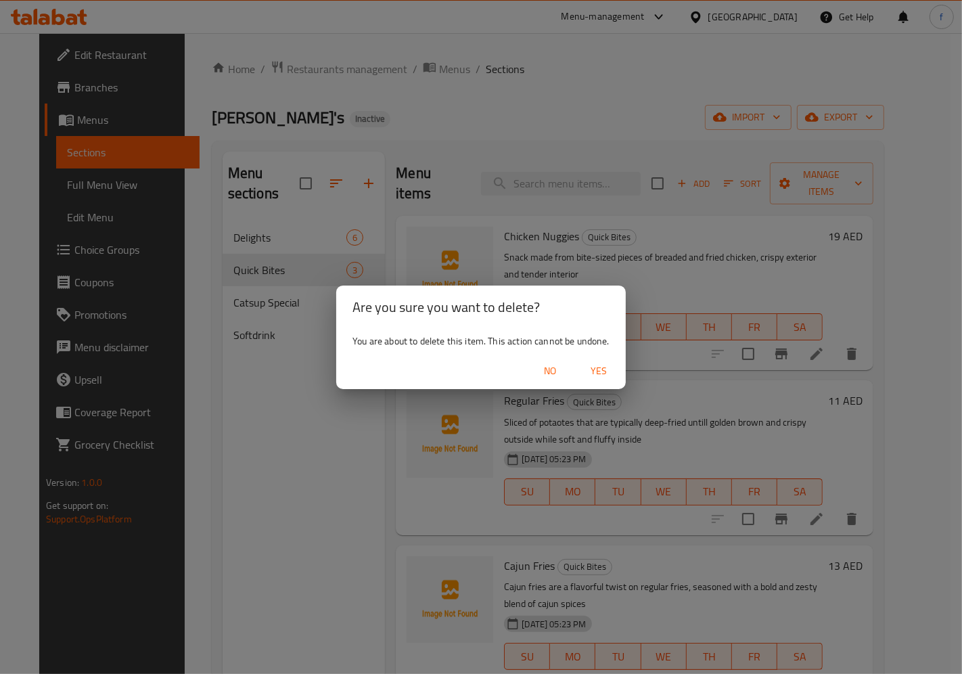
click at [605, 380] on button "Yes" at bounding box center [598, 371] width 43 height 25
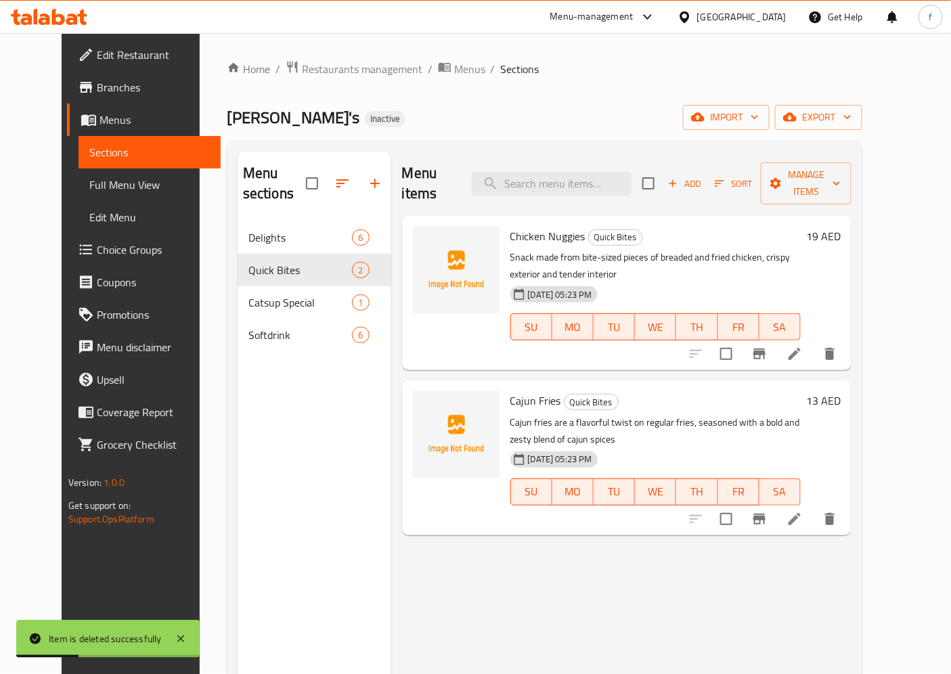
click at [802, 511] on icon at bounding box center [794, 519] width 16 height 16
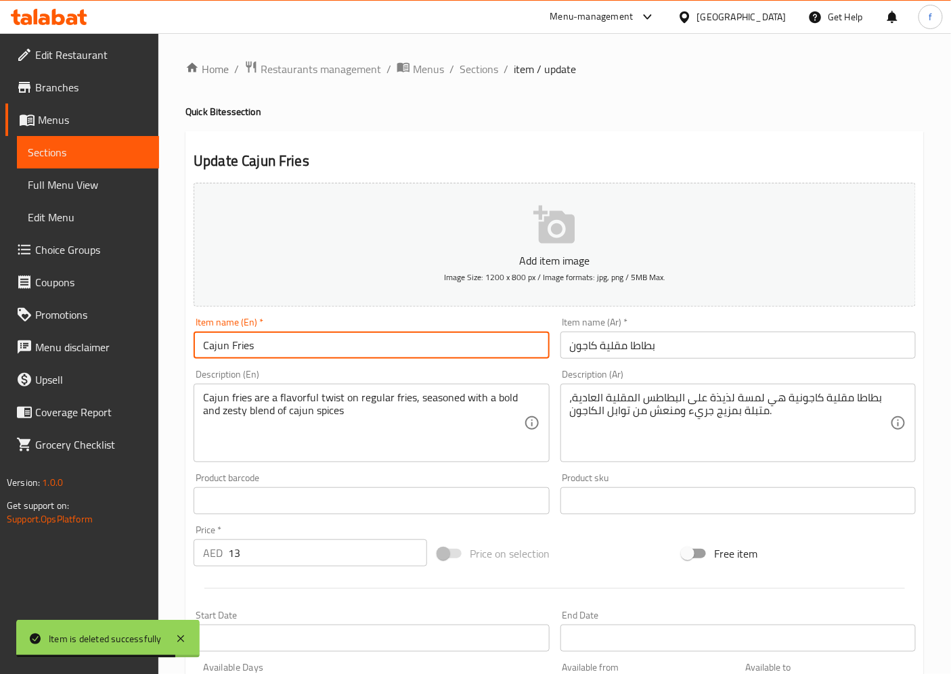
click at [242, 348] on input "Cajun Fries" at bounding box center [370, 344] width 355 height 27
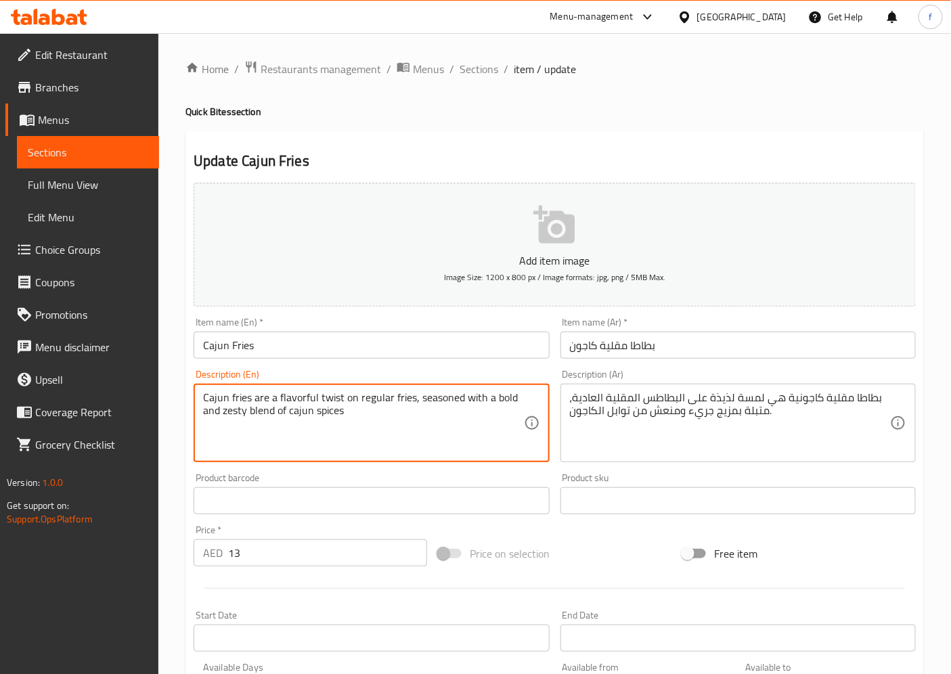
click at [304, 396] on textarea "Cajun fries are a flavorful twist on regular fries, seasoned with a bold and ze…" at bounding box center [363, 423] width 320 height 64
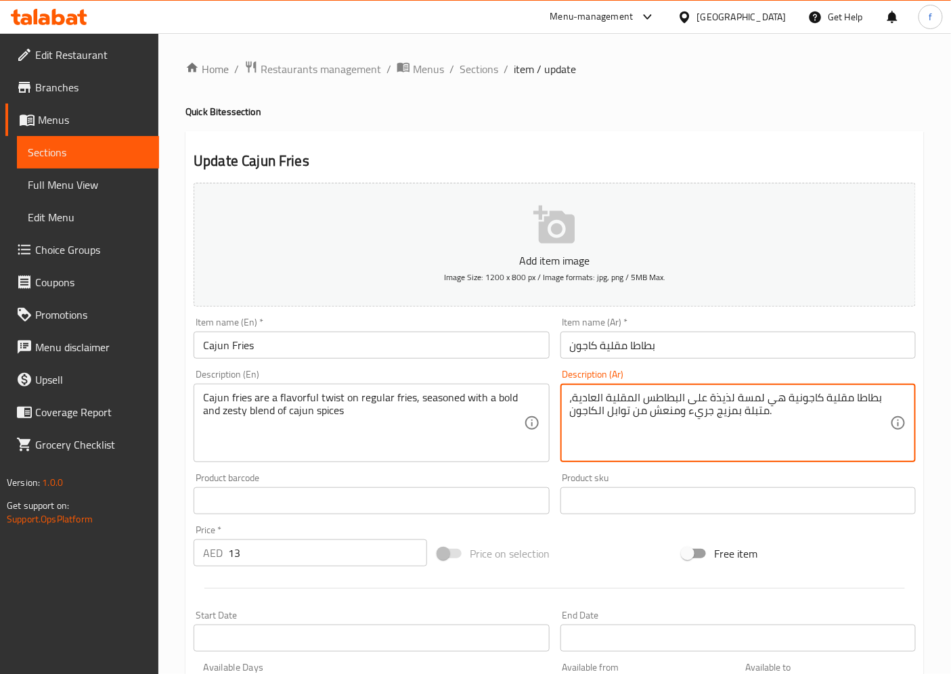
drag, startPoint x: 709, startPoint y: 395, endPoint x: 760, endPoint y: 401, distance: 51.1
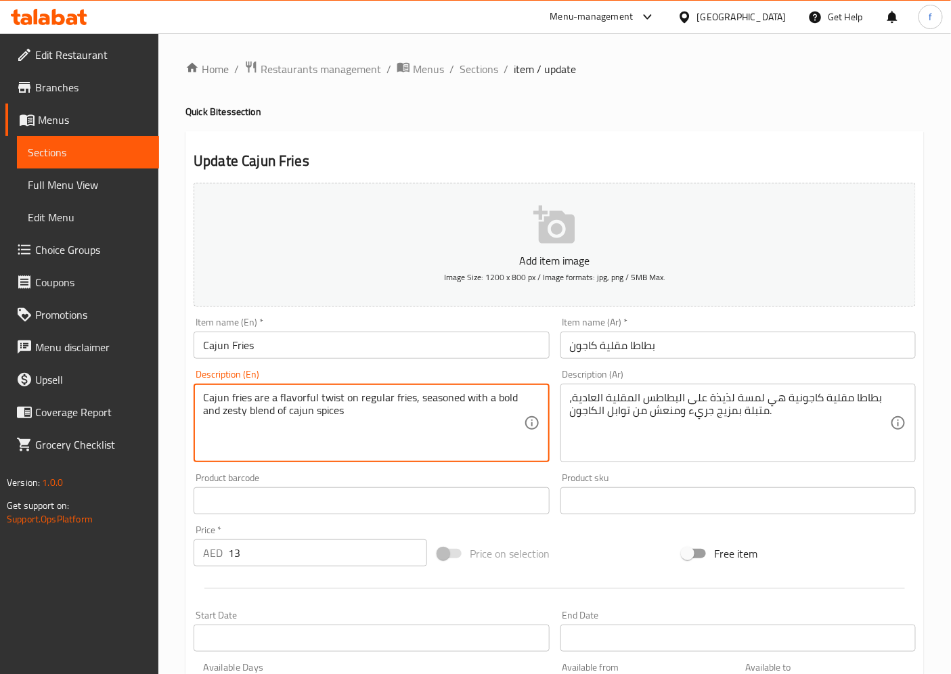
drag, startPoint x: 277, startPoint y: 399, endPoint x: 341, endPoint y: 399, distance: 63.6
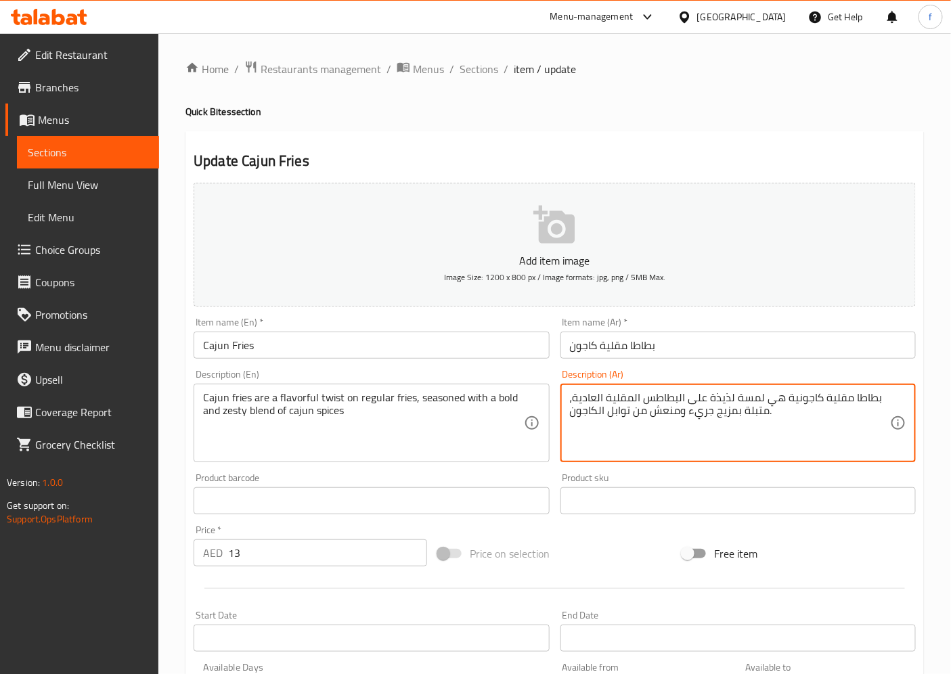
drag, startPoint x: 712, startPoint y: 399, endPoint x: 762, endPoint y: 401, distance: 50.8
click at [739, 398] on textarea "بطاطا مقلية كاجونية هي فلا على البطاطس المقلية العادية، متبلة بمزيج جريء ومنعش …" at bounding box center [730, 423] width 320 height 64
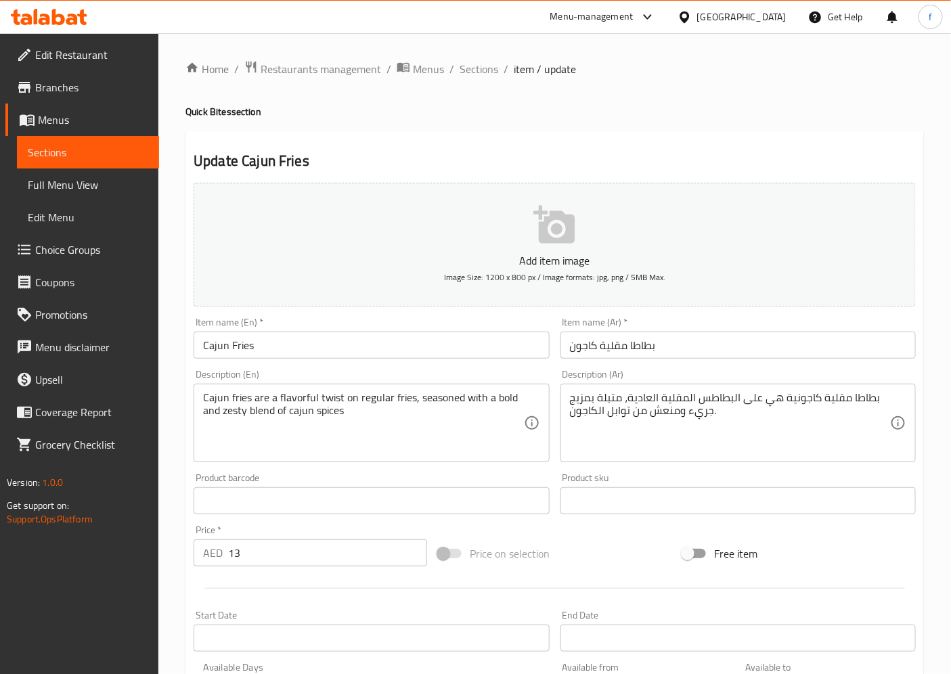
click at [762, 400] on textarea "بطاطا مقلية كاجونية هي على البطاطس المقلية العادية، متبلة بمزيج جريء ومنعش من ت…" at bounding box center [730, 423] width 320 height 64
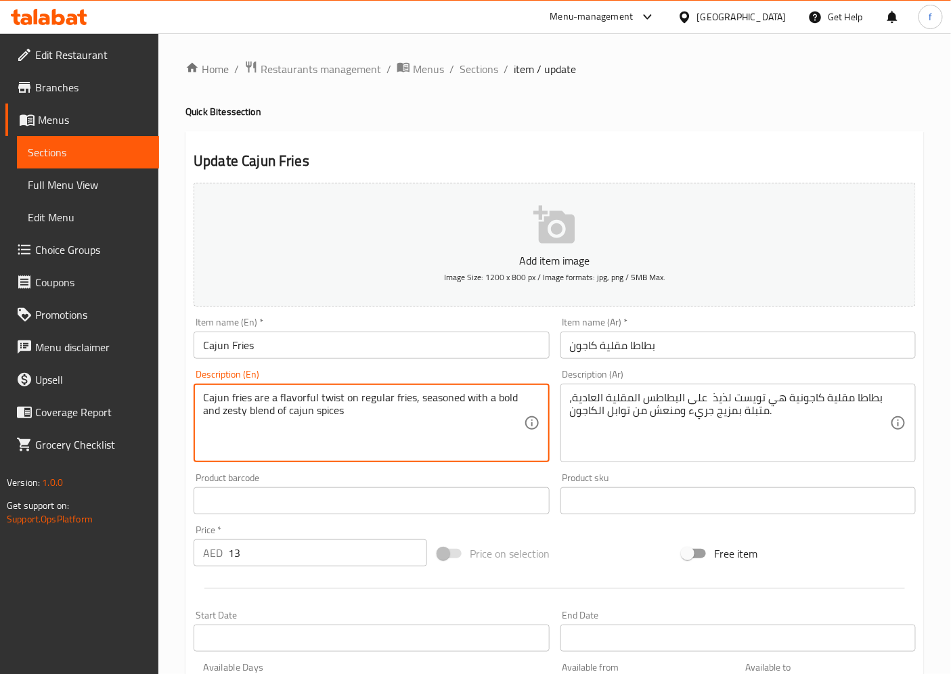
click at [235, 413] on textarea "Cajun fries are a flavorful twist on regular fries, seasoned with a bold and ze…" at bounding box center [363, 423] width 320 height 64
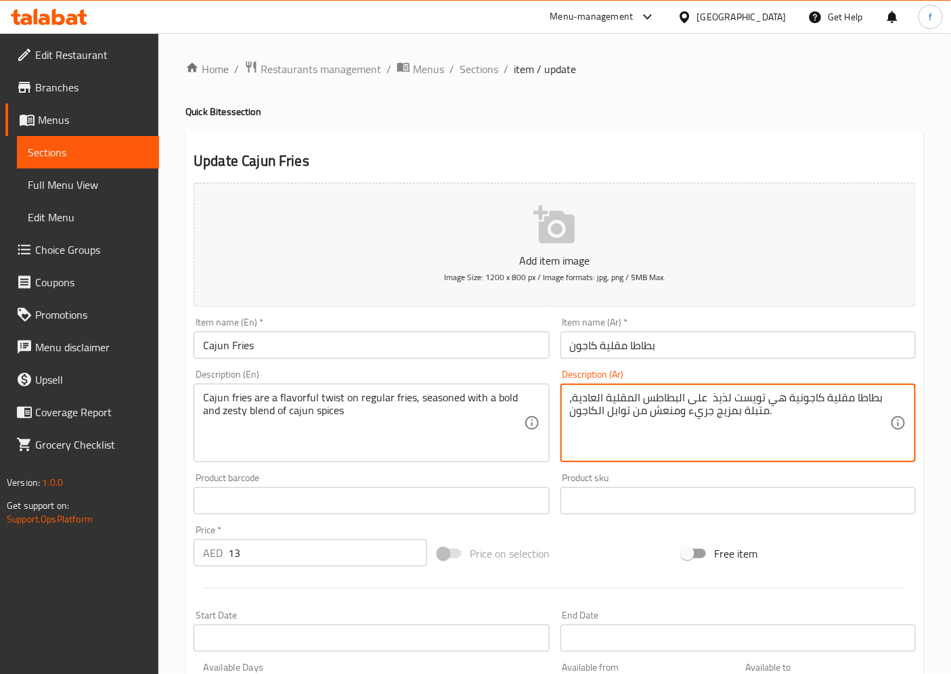
click at [718, 413] on textarea "بطاطا مقلية كاجونية هي تويست لذيذ على البطاطس المقلية العادية، متبلة بمزيج جريء…" at bounding box center [730, 423] width 320 height 64
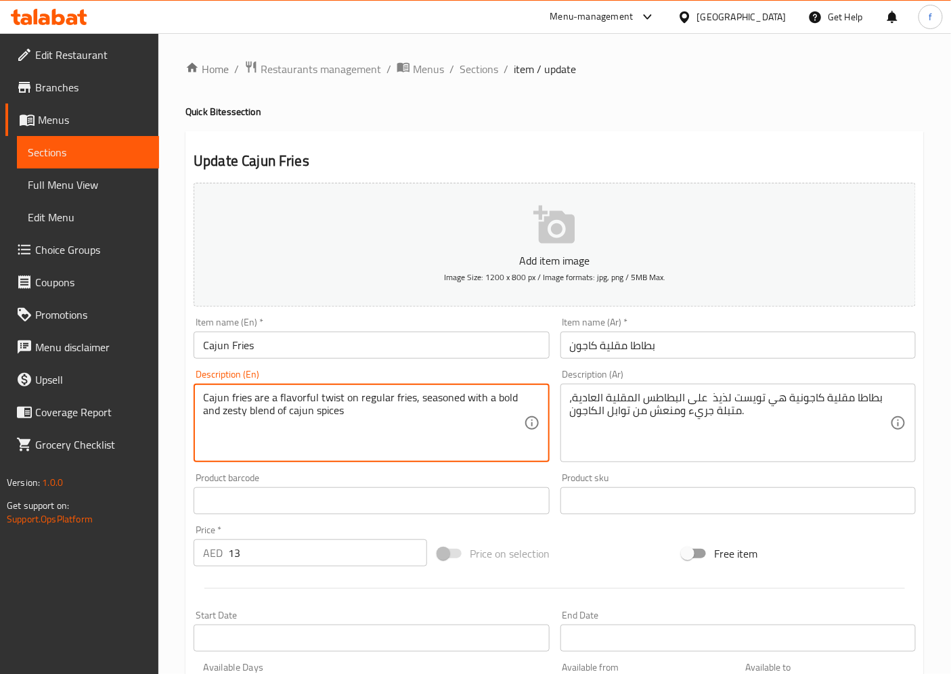
click at [435, 398] on textarea "Cajun fries are a flavorful twist on regular fries, seasoned with a bold and ze…" at bounding box center [363, 423] width 320 height 64
click at [503, 396] on textarea "Cajun fries are a flavorful twist on regular fries, seasoned with a bold and ze…" at bounding box center [363, 423] width 320 height 64
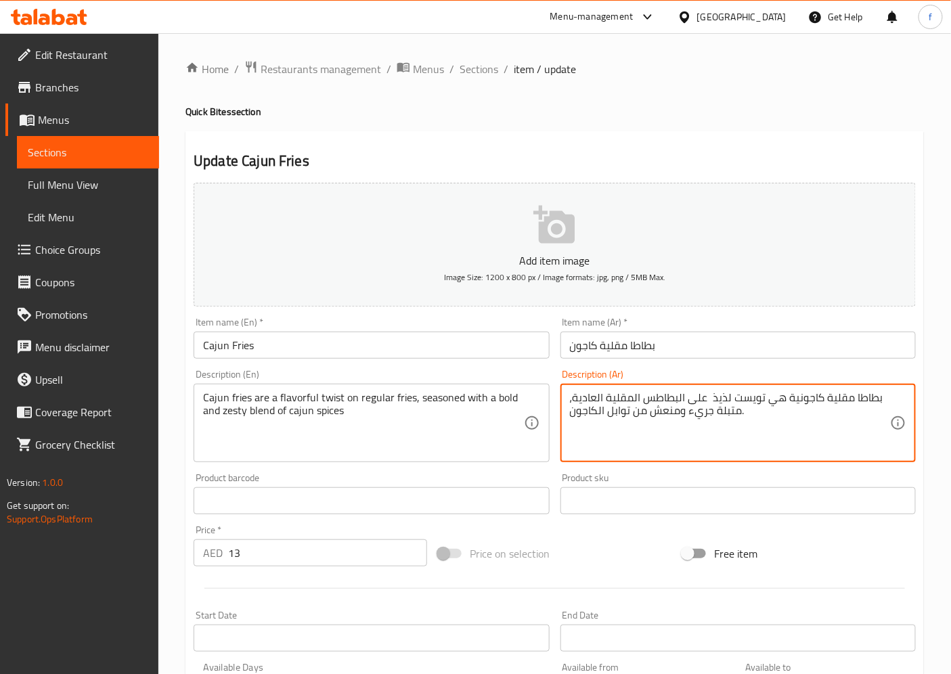
click at [712, 411] on textarea "بطاطا مقلية كاجونية هي تويست لذيذ على البطاطس المقلية العادية، متبلة جريء ومنعش…" at bounding box center [730, 423] width 320 height 64
click at [664, 413] on textarea "بطاطا مقلية كاجونية هي تويست لذيذ على البطاطس المقلية العادية، متبلة بمزيج جريء…" at bounding box center [730, 423] width 320 height 64
click at [674, 411] on textarea "بطاطا مقلية كاجونية هي تويست لذيذ على البطاطس المقلية العادية، متبلة بمزيج جريء…" at bounding box center [730, 423] width 320 height 64
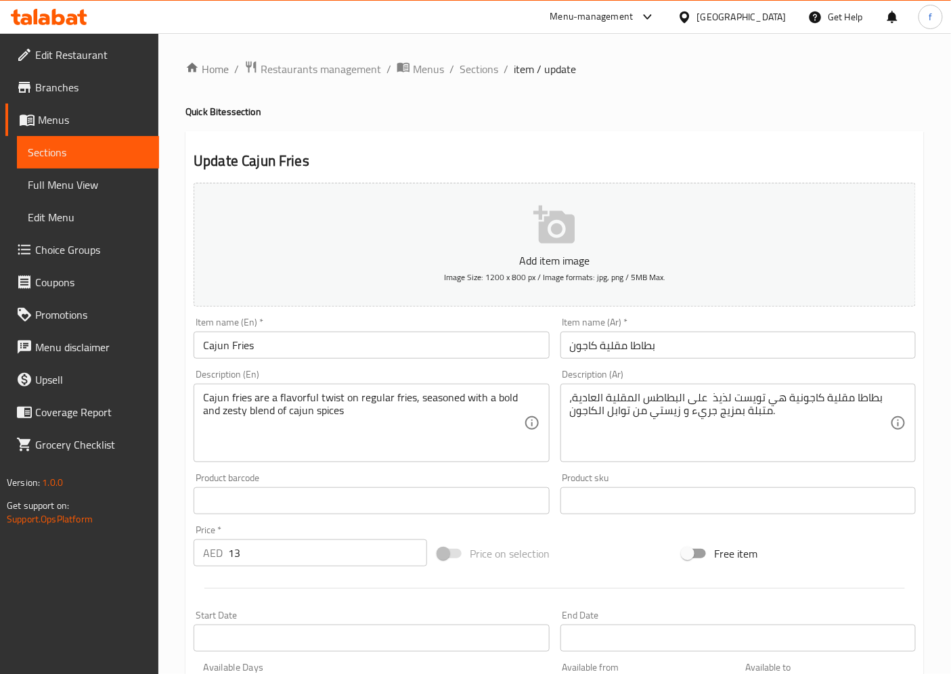
click at [641, 399] on textarea "بطاطا مقلية كاجونية هي تويست لذيذ على البطاطس المقلية العادية، متبلة بمزيج جريء…" at bounding box center [730, 423] width 320 height 64
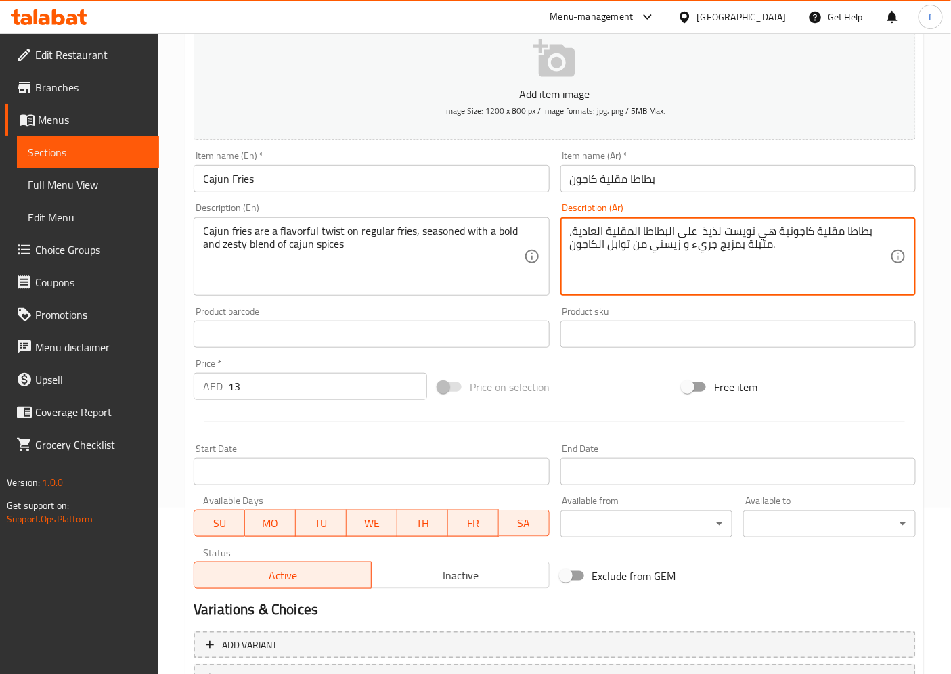
scroll to position [279, 0]
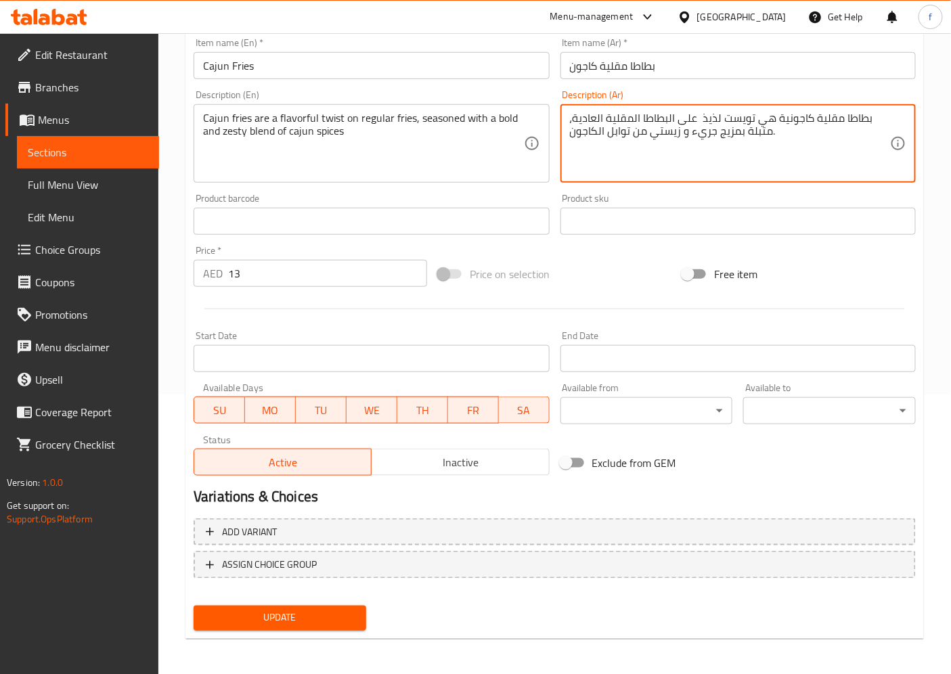
type textarea "بطاطا مقلية كاجونية هي تويست لذيذ على البطاطا المقلية العادية، متبلة بمزيج جريء…"
click at [315, 606] on span "Update" at bounding box center [279, 618] width 151 height 17
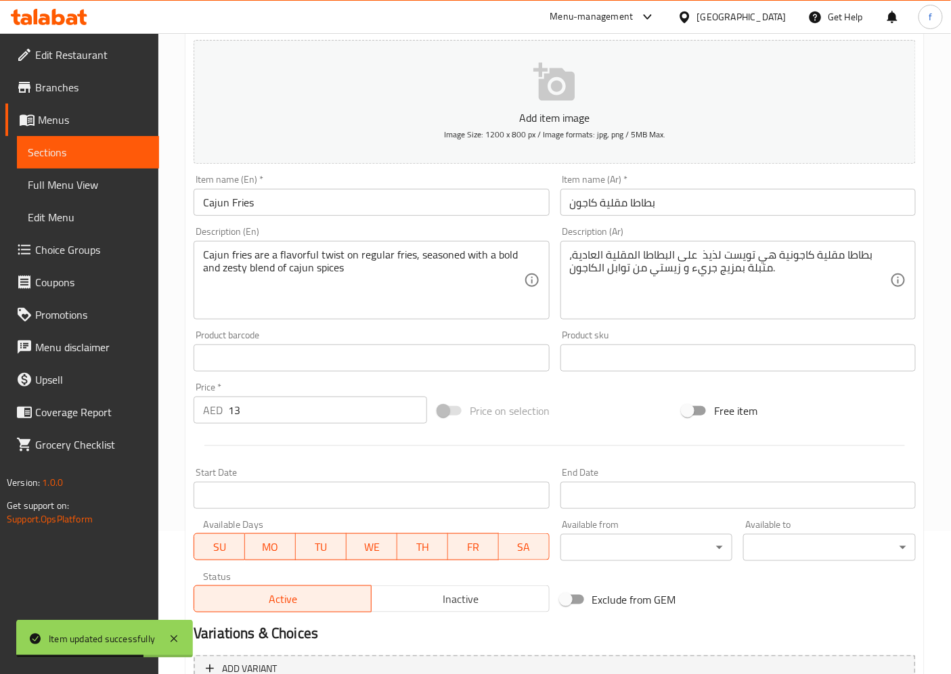
scroll to position [0, 0]
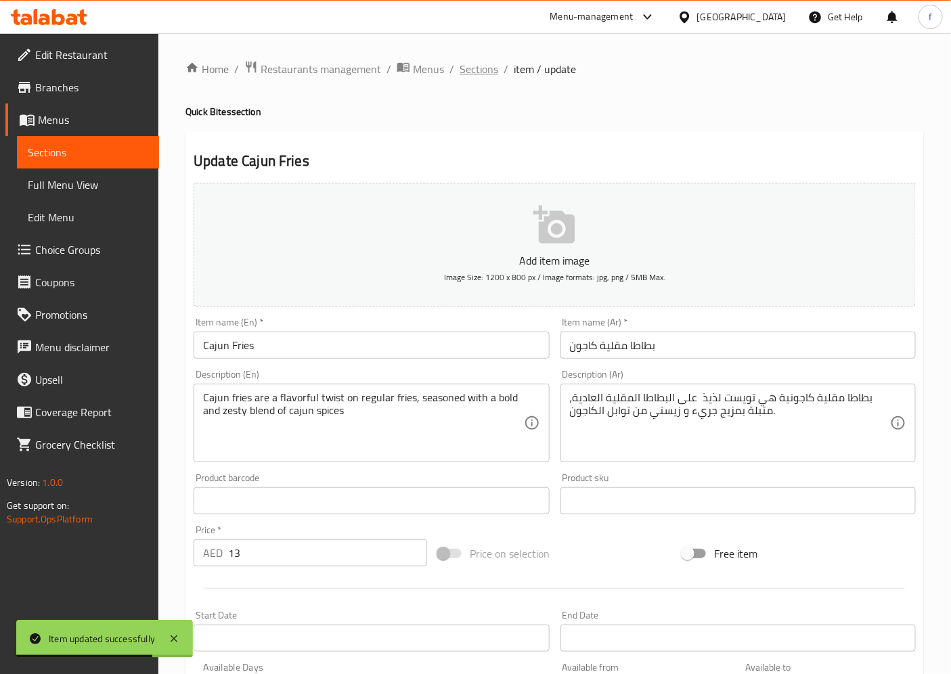
click at [492, 63] on span "Sections" at bounding box center [478, 69] width 39 height 16
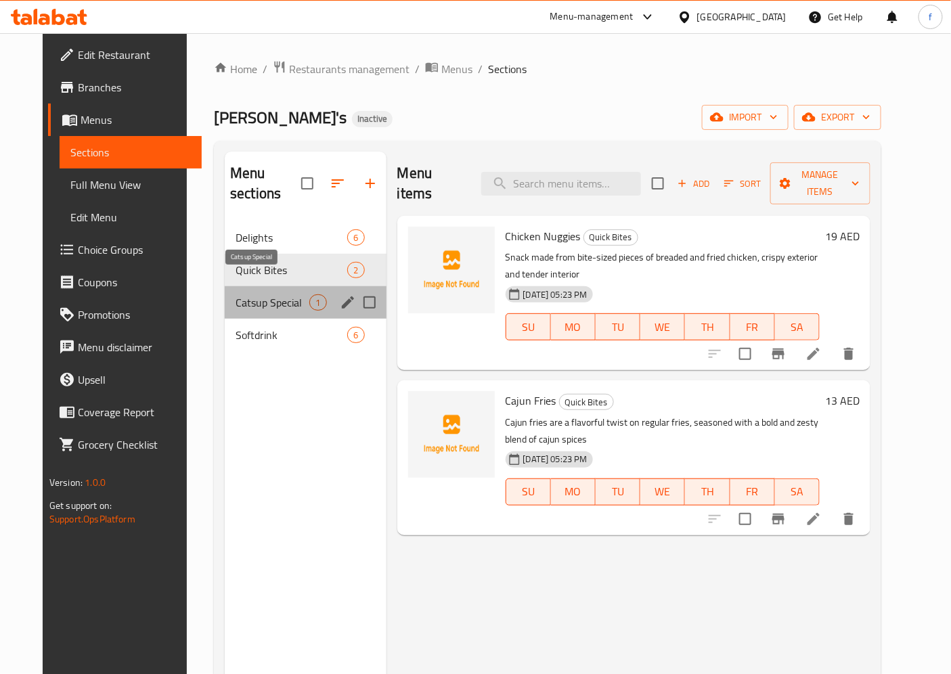
click at [294, 294] on span "Catsup Special" at bounding box center [272, 302] width 74 height 16
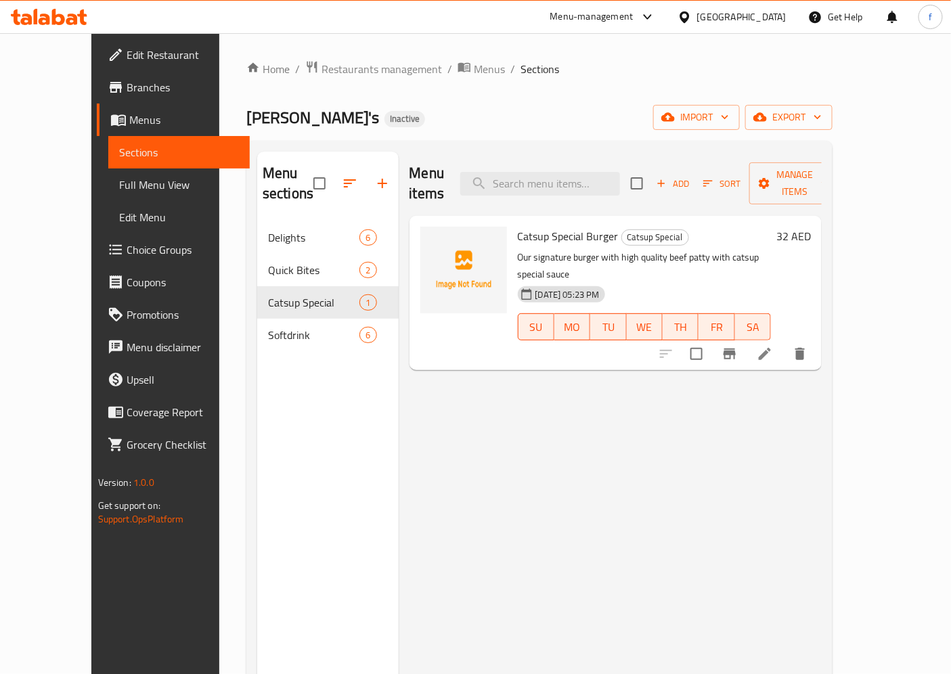
click at [783, 342] on li at bounding box center [765, 354] width 38 height 24
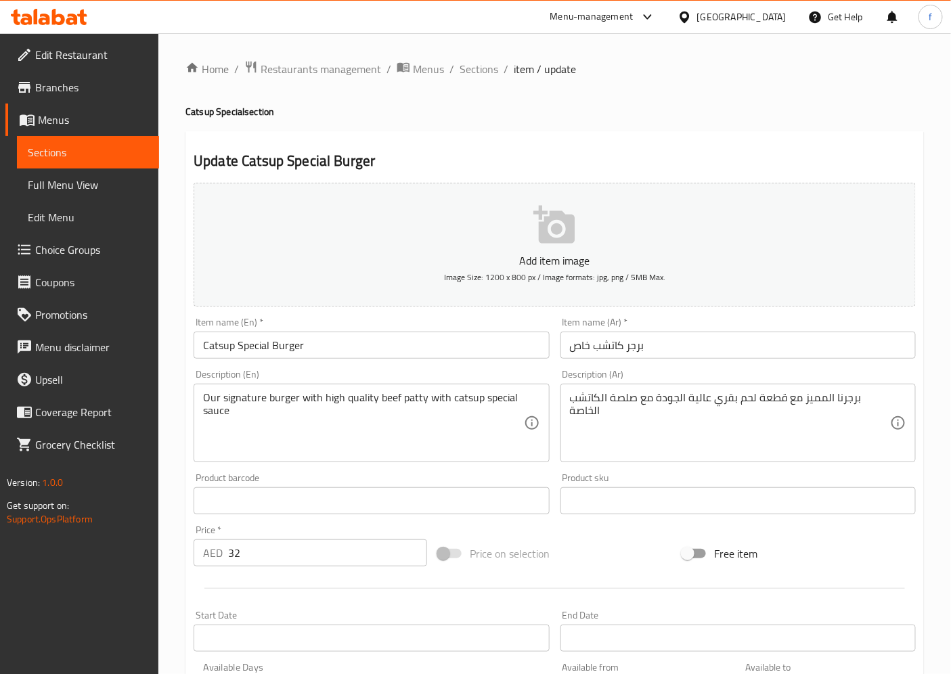
click at [582, 346] on input "برجر كاتشب خاص" at bounding box center [737, 344] width 355 height 27
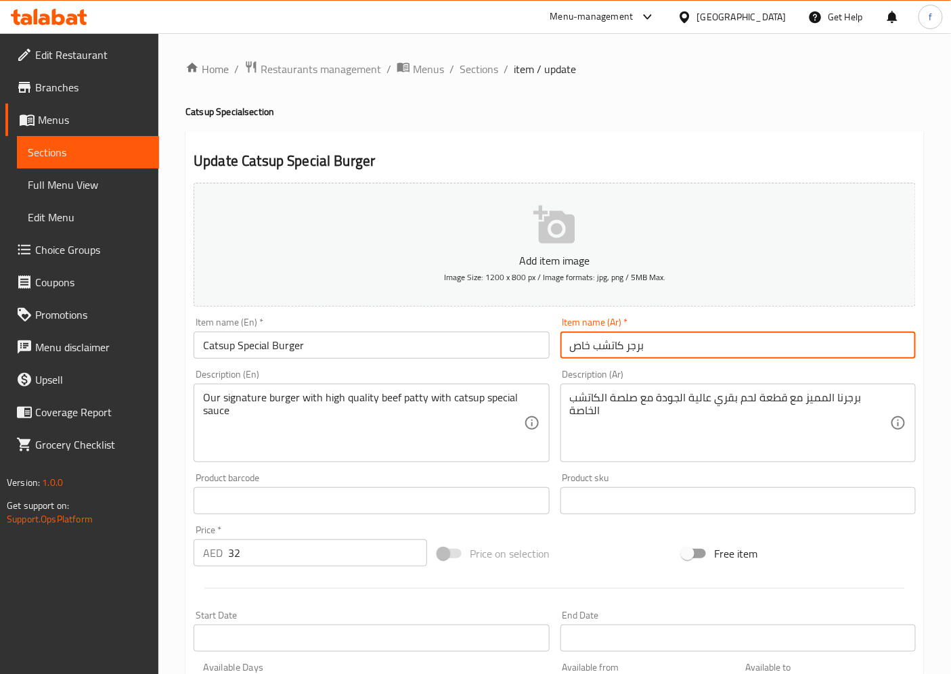
click at [582, 346] on input "برجر كاتشب خاص" at bounding box center [737, 344] width 355 height 27
type input "برجر كاتشب اسبيشيل"
click at [219, 350] on input "Catsup Special Burger" at bounding box center [370, 344] width 355 height 27
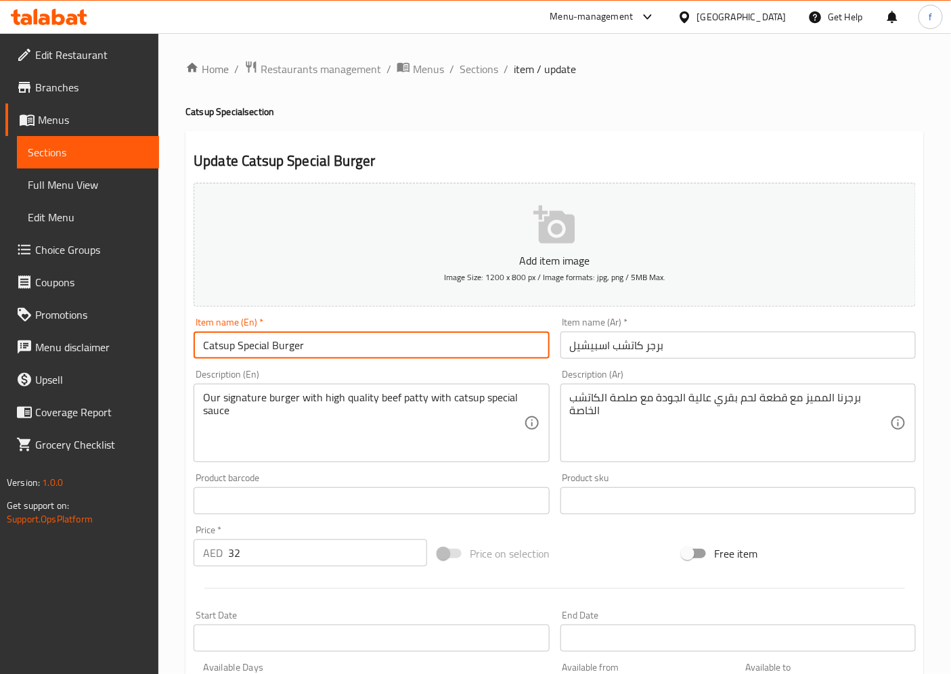
click at [219, 350] on input "Catsup Special Burger" at bounding box center [370, 344] width 355 height 27
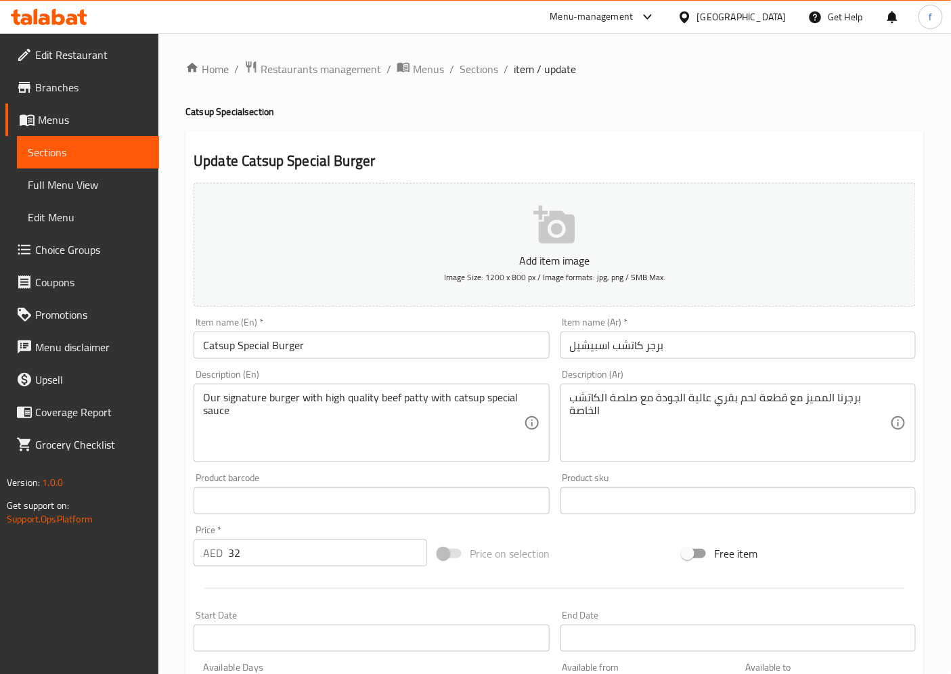
click at [216, 344] on input "Catsup Special Burger" at bounding box center [370, 344] width 355 height 27
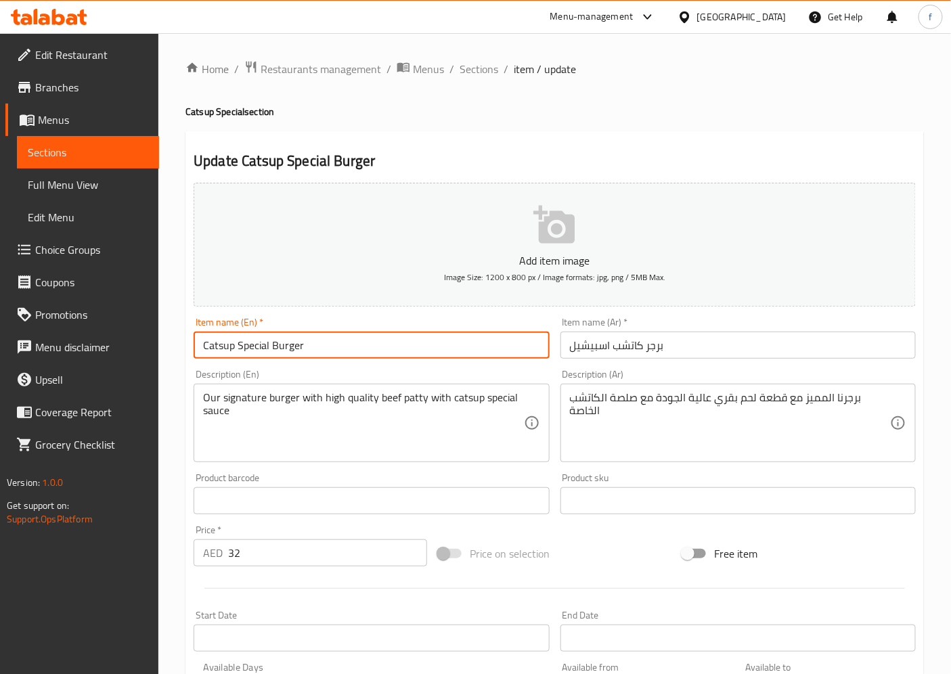
click at [216, 344] on input "Catsup Special Burger" at bounding box center [370, 344] width 355 height 27
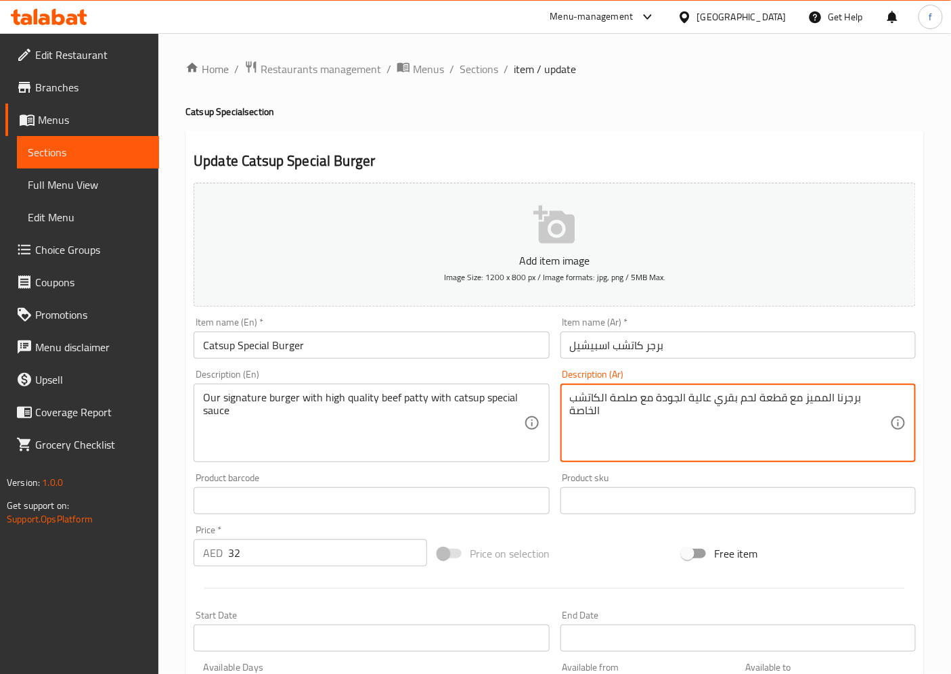
click at [819, 400] on textarea "برجرنا المميز مع قطعة لحم بقري عالية الجودة مع صلصة الكاتشب الخاصة" at bounding box center [730, 423] width 320 height 64
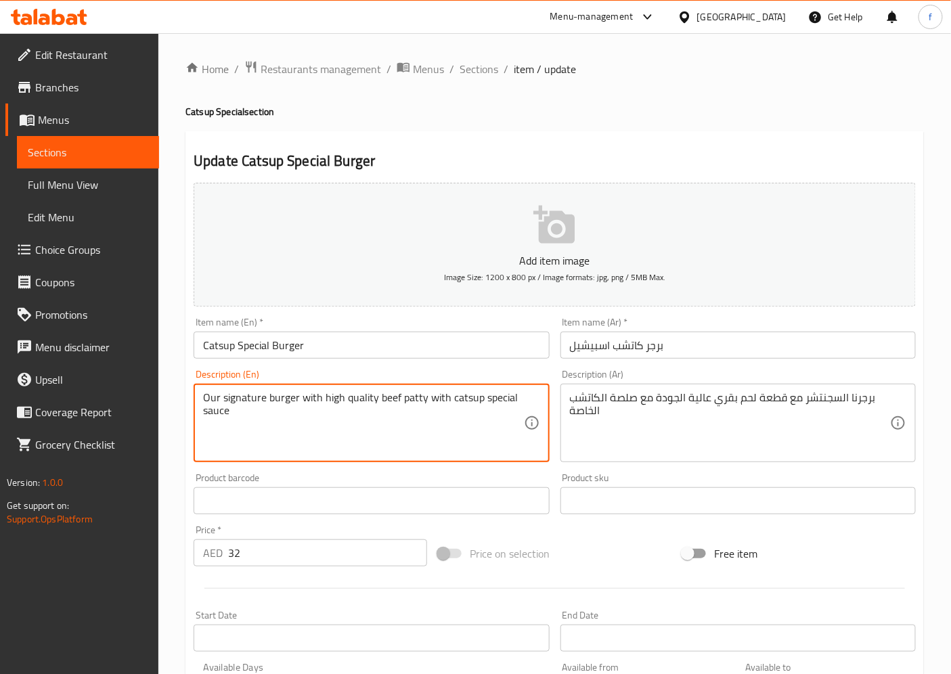
drag, startPoint x: 323, startPoint y: 398, endPoint x: 428, endPoint y: 403, distance: 105.6
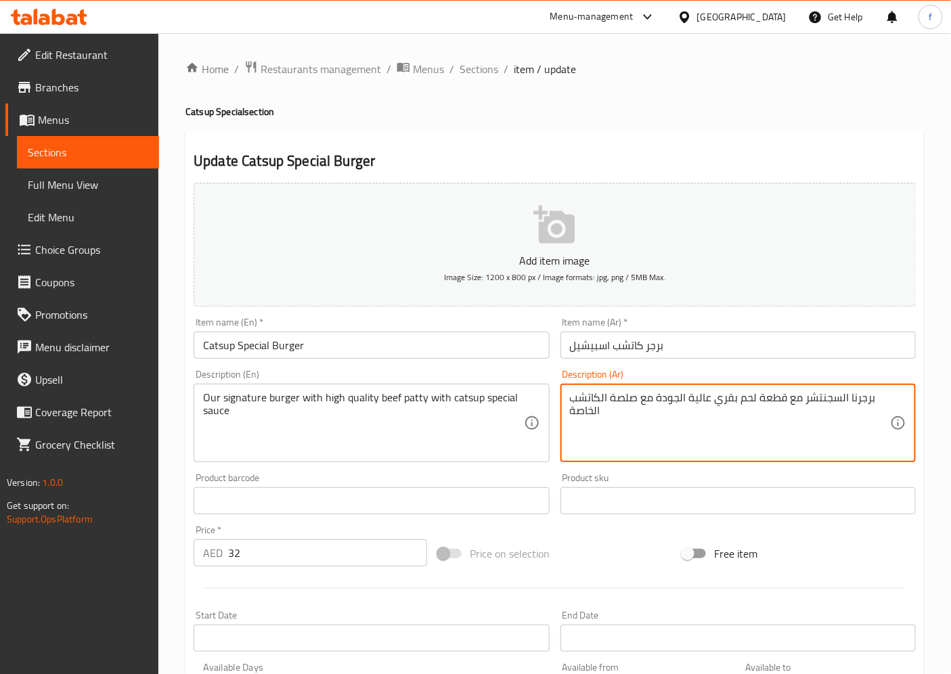
click at [766, 402] on textarea "برجرنا السجنتشر مع قطعة لحم بقري عالية الجودة مع صلصة الكاتشب الخاصة" at bounding box center [730, 423] width 320 height 64
click at [770, 396] on textarea "برجرنا السجنتشر مع قطعة لحم بقري عالية الجودة مع صلصة الكاتشب الخاصة" at bounding box center [730, 423] width 320 height 64
click at [620, 403] on textarea "برجرنا السجنتشر مع شريحة لحم بقري عالية الجودة مع صلصة الكاتشب الخاصة" at bounding box center [730, 423] width 320 height 64
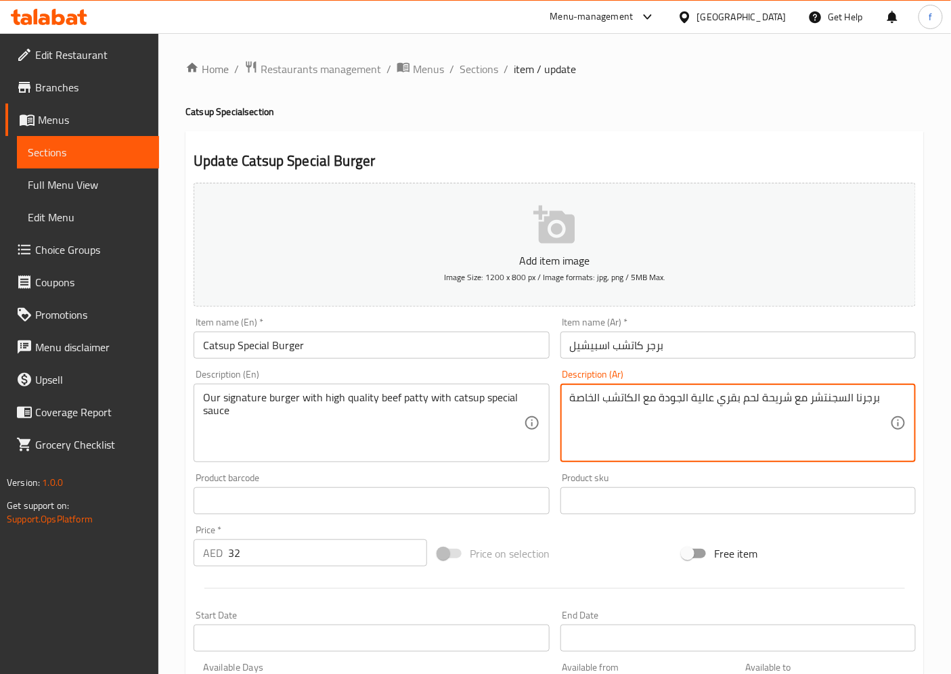
click at [590, 399] on textarea "برجرنا السجنتشر مع شريحة لحم بقري عالية الجودة مع الكاتشب الخاصة" at bounding box center [730, 423] width 320 height 64
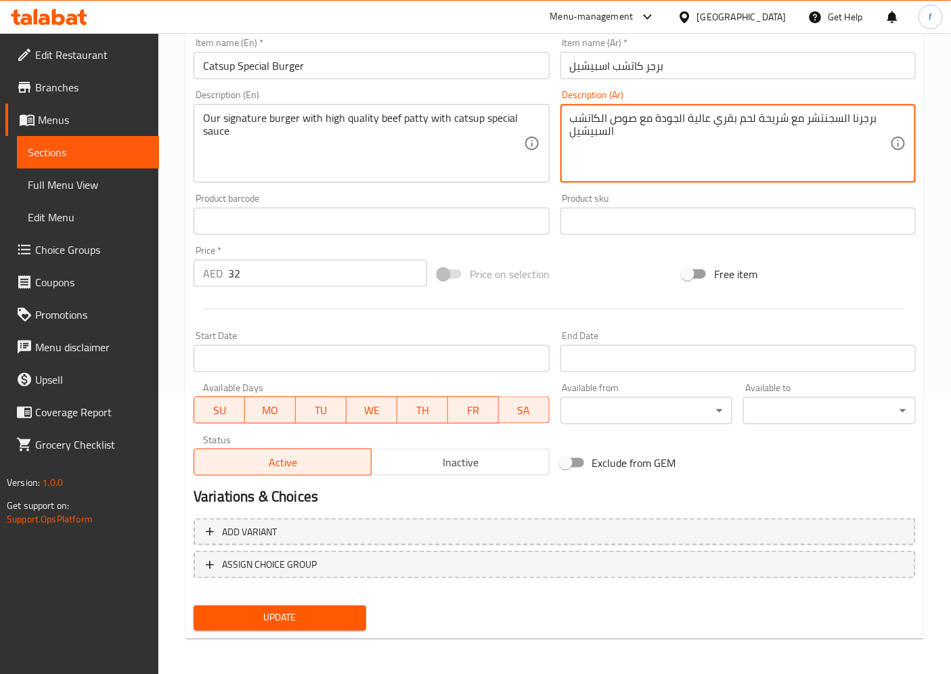
type textarea "برجرنا السجنتشر مع شريحة لحم بقري عالية الجودة مع صوص الكاتشب السبيشيل"
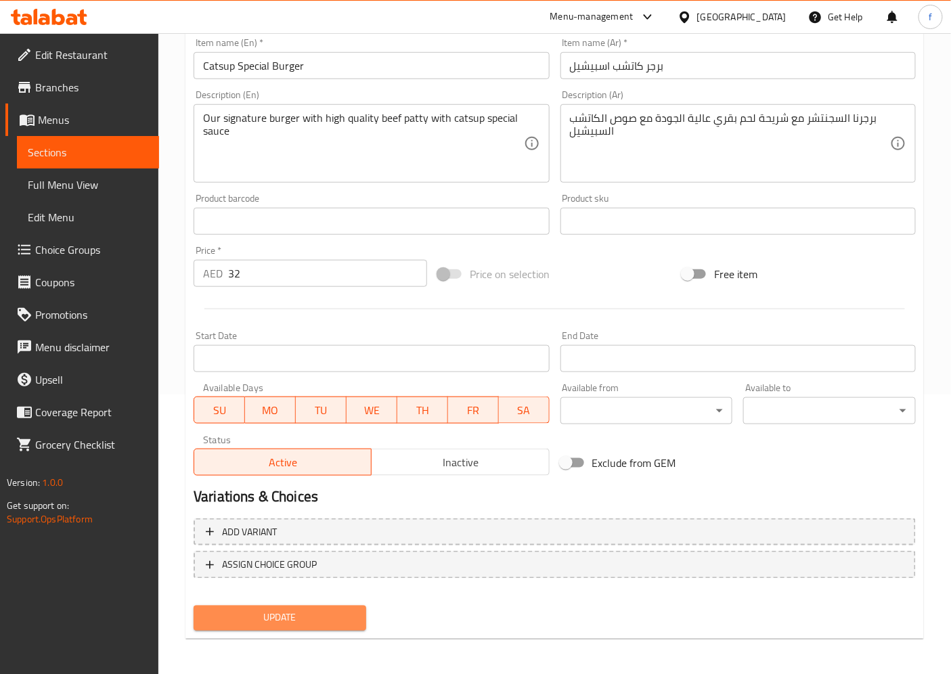
drag, startPoint x: 339, startPoint y: 612, endPoint x: 348, endPoint y: 610, distance: 9.2
click at [339, 606] on span "Update" at bounding box center [279, 618] width 151 height 17
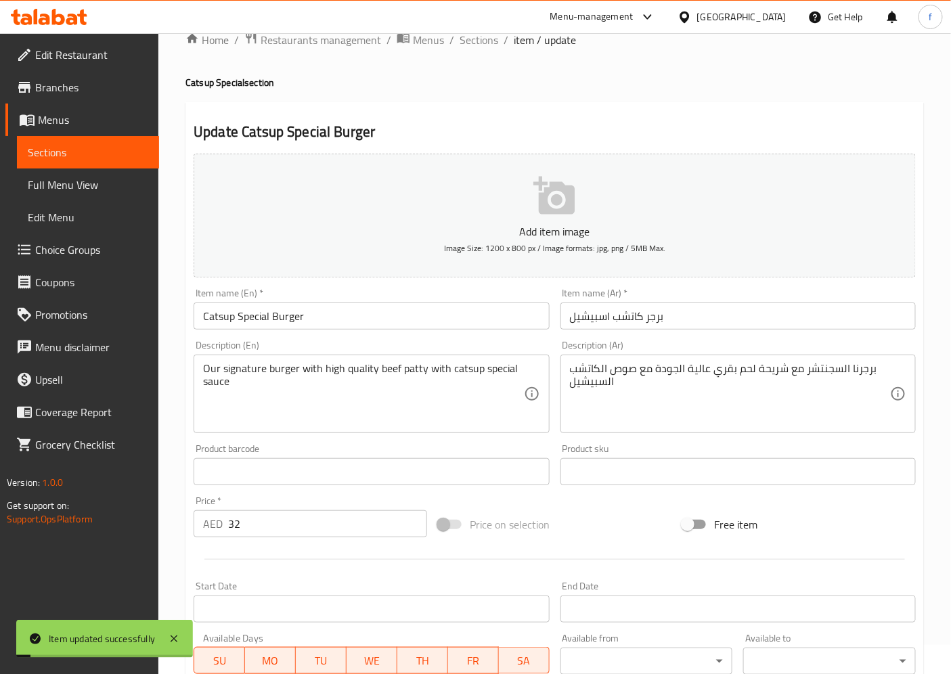
scroll to position [0, 0]
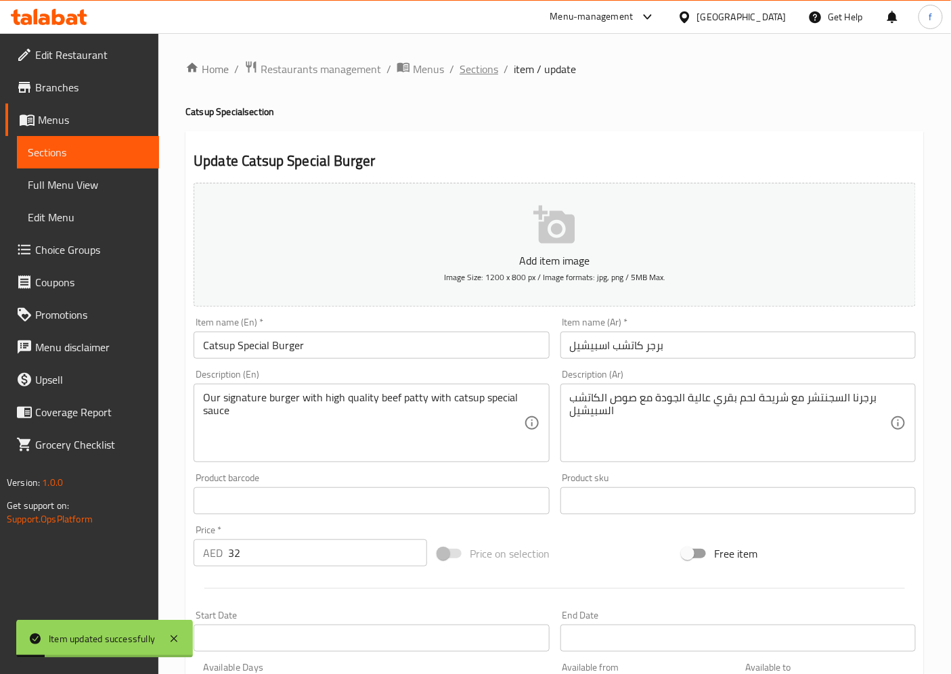
click at [477, 72] on span "Sections" at bounding box center [478, 69] width 39 height 16
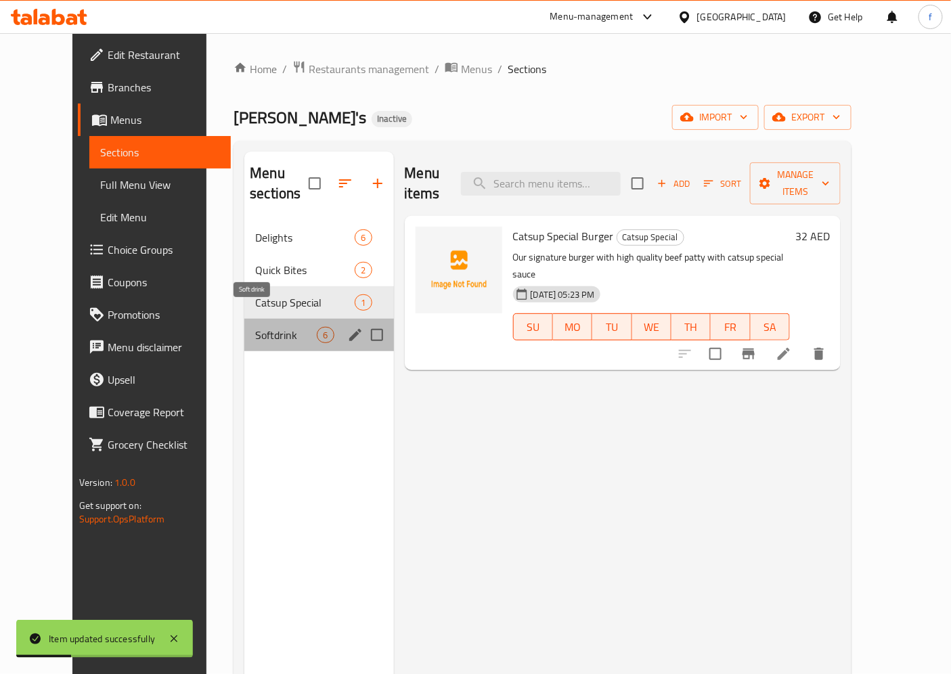
click at [255, 327] on span "Softdrink" at bounding box center [286, 335] width 62 height 16
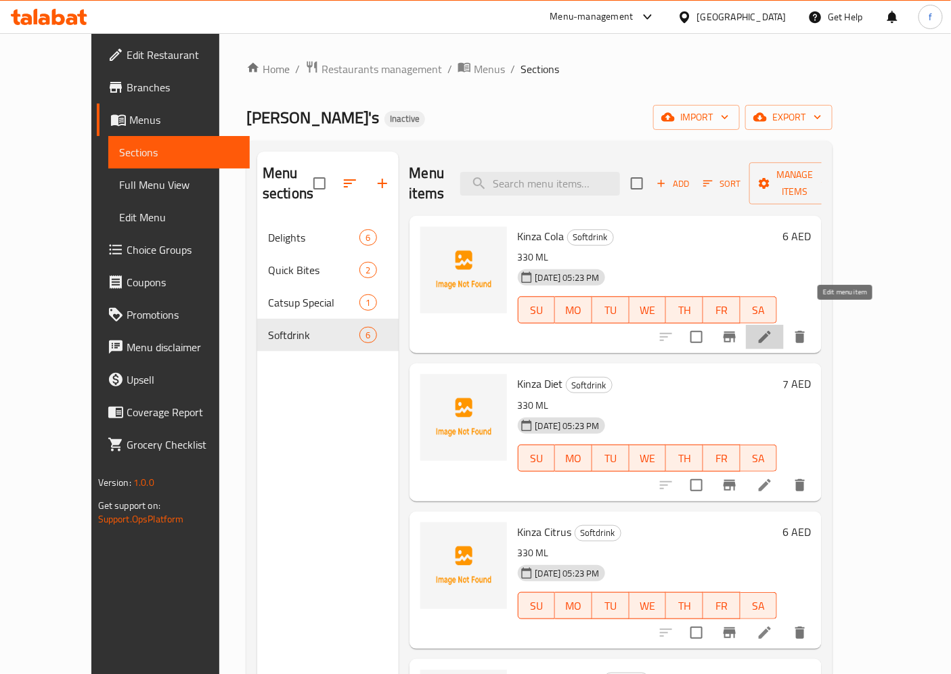
click at [773, 329] on icon at bounding box center [764, 337] width 16 height 16
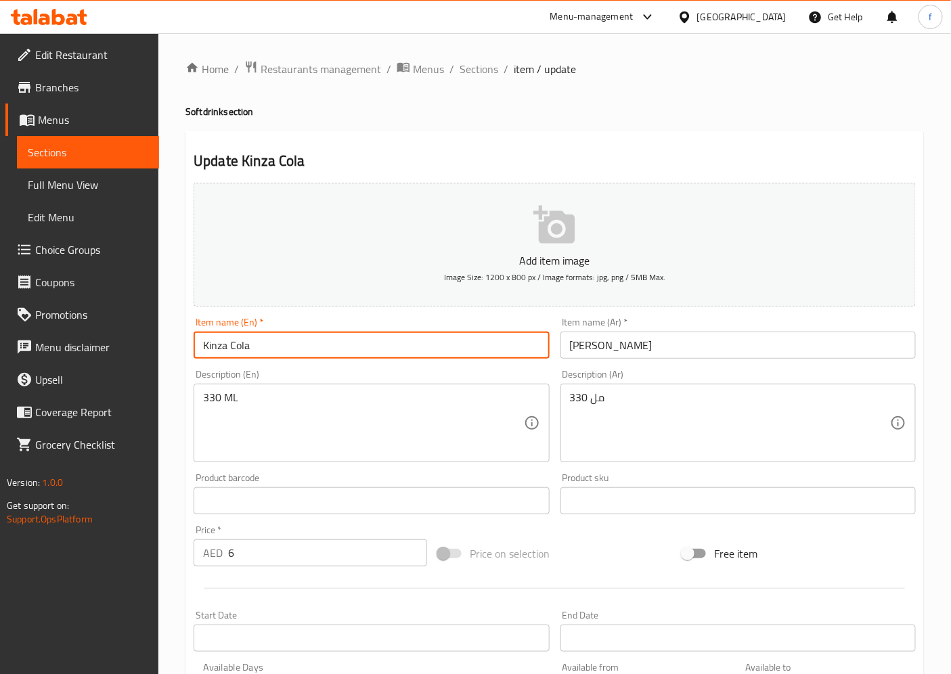
click at [210, 352] on input "Kinza Cola" at bounding box center [370, 344] width 355 height 27
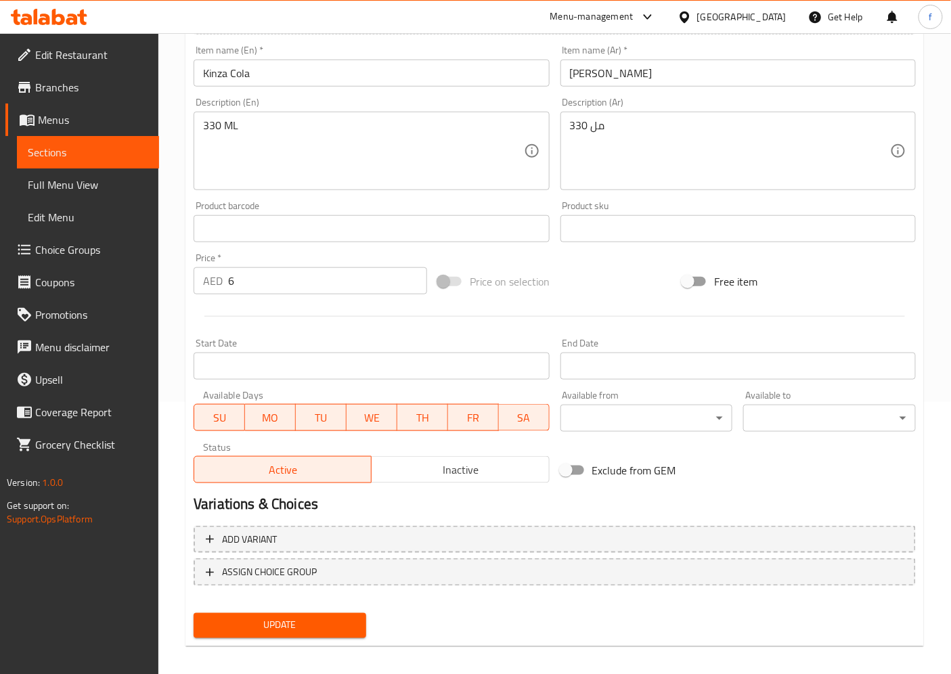
scroll to position [279, 0]
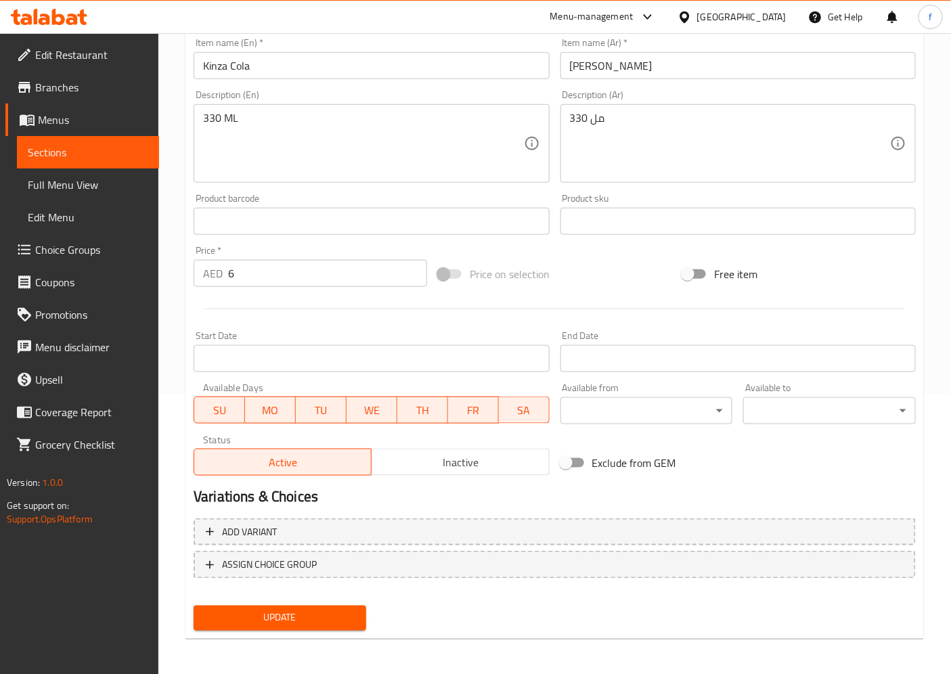
click at [309, 606] on span "Update" at bounding box center [279, 618] width 151 height 17
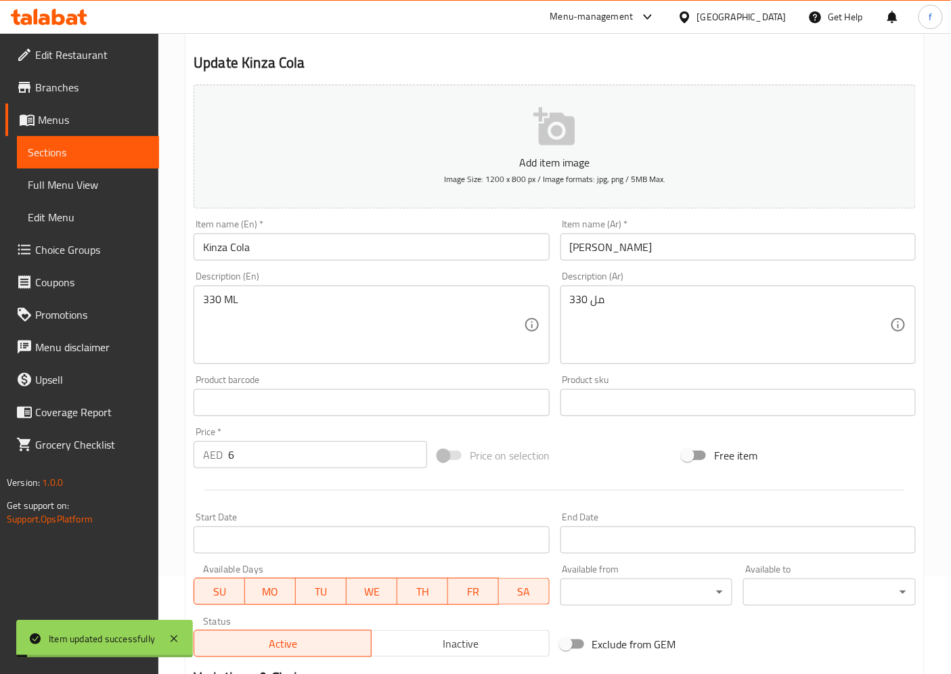
scroll to position [0, 0]
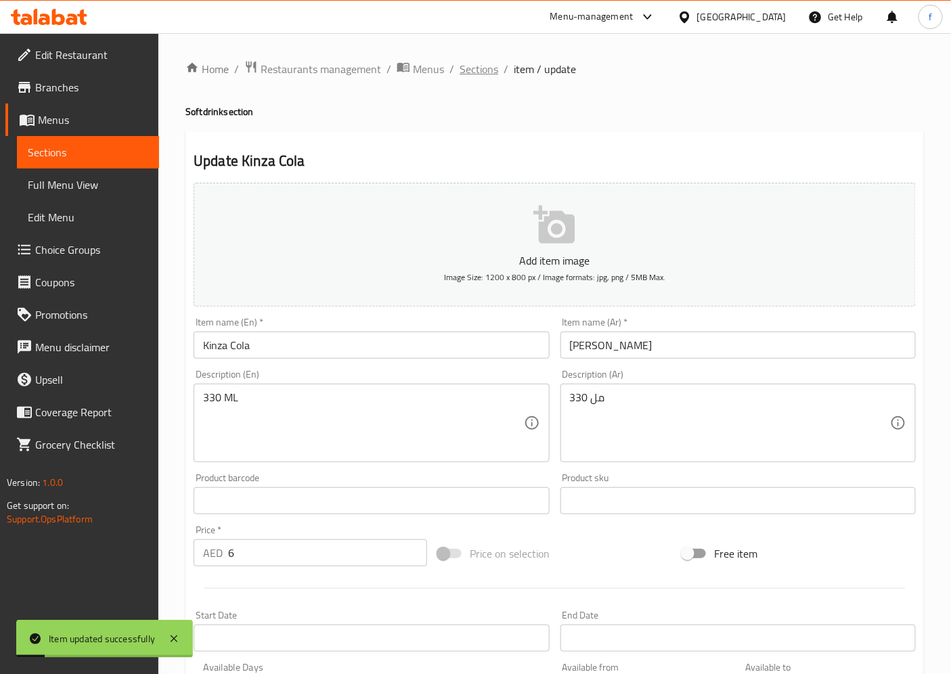
click at [469, 70] on span "Sections" at bounding box center [478, 69] width 39 height 16
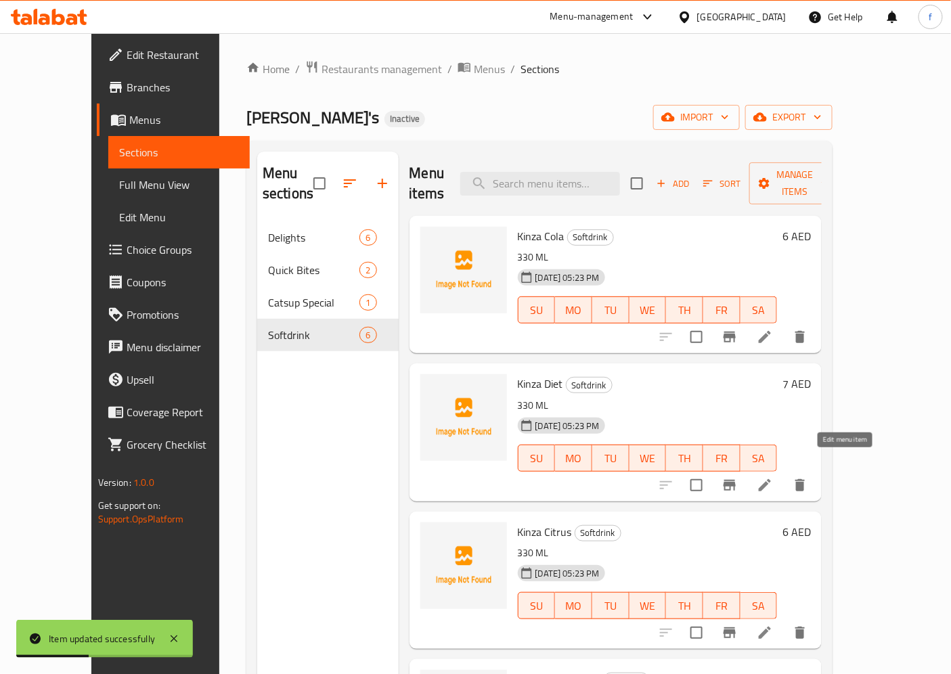
click at [773, 477] on icon at bounding box center [764, 485] width 16 height 16
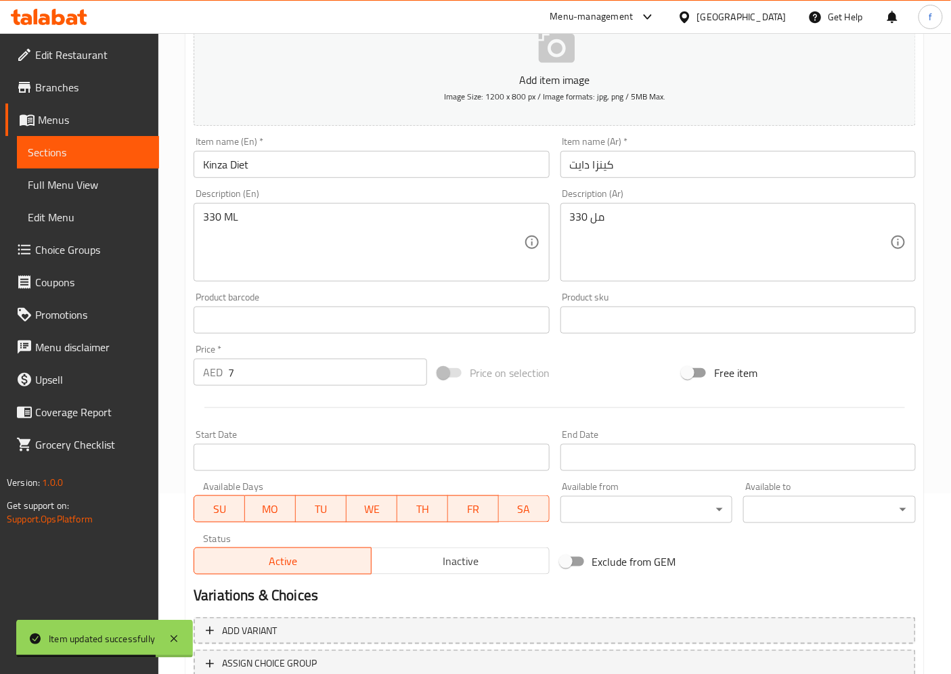
scroll to position [279, 0]
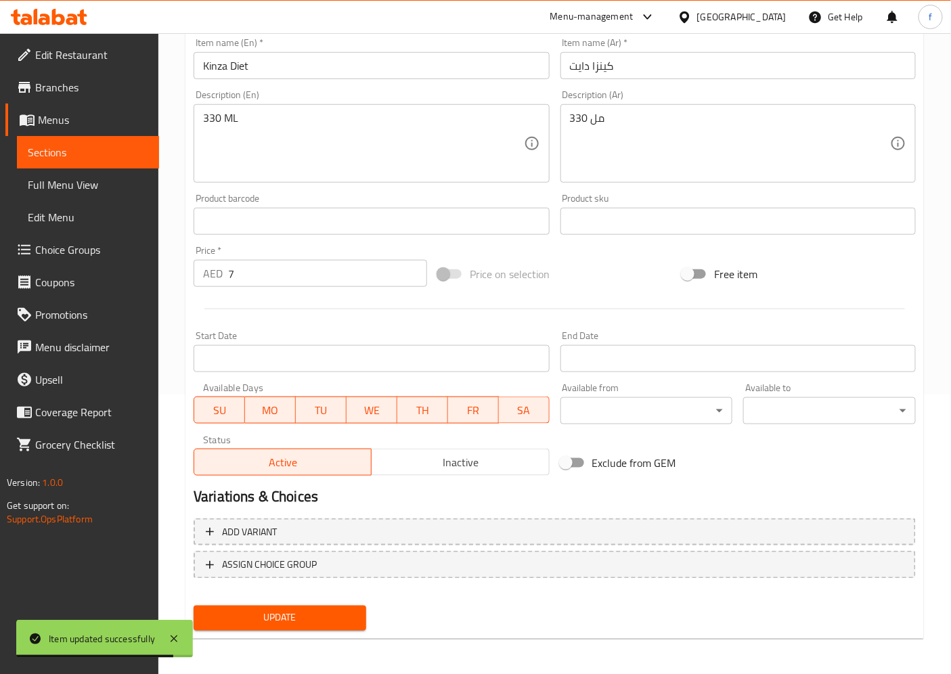
click at [275, 606] on span "Update" at bounding box center [279, 618] width 151 height 17
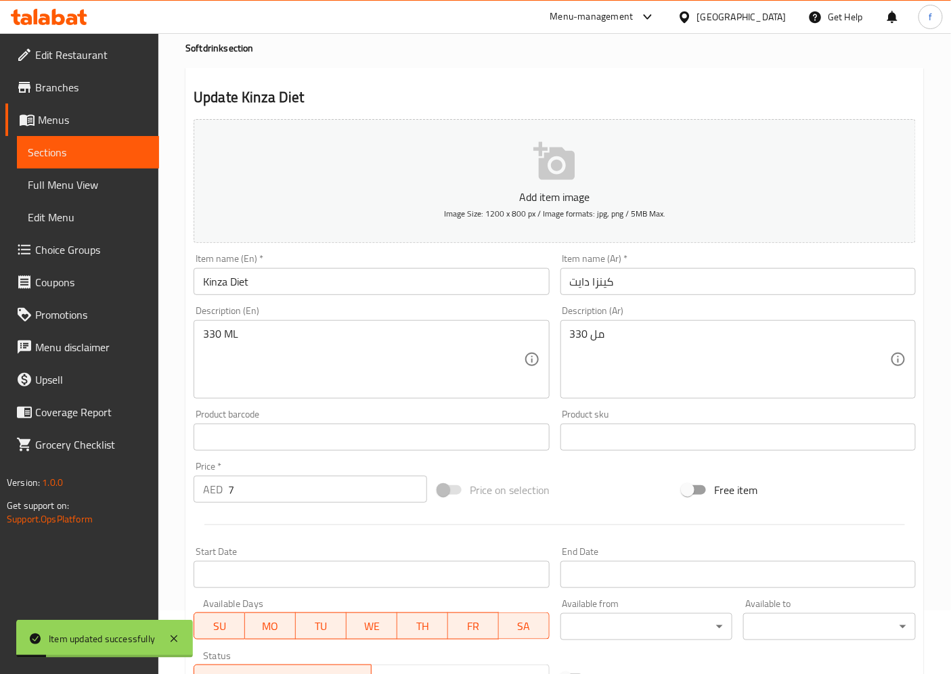
scroll to position [0, 0]
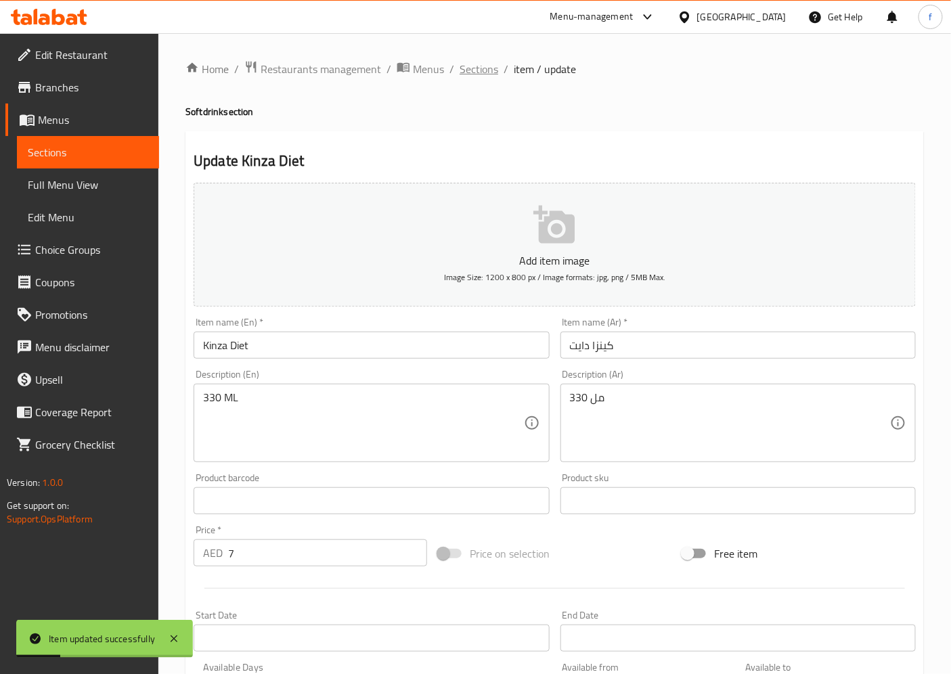
click at [480, 69] on span "Sections" at bounding box center [478, 69] width 39 height 16
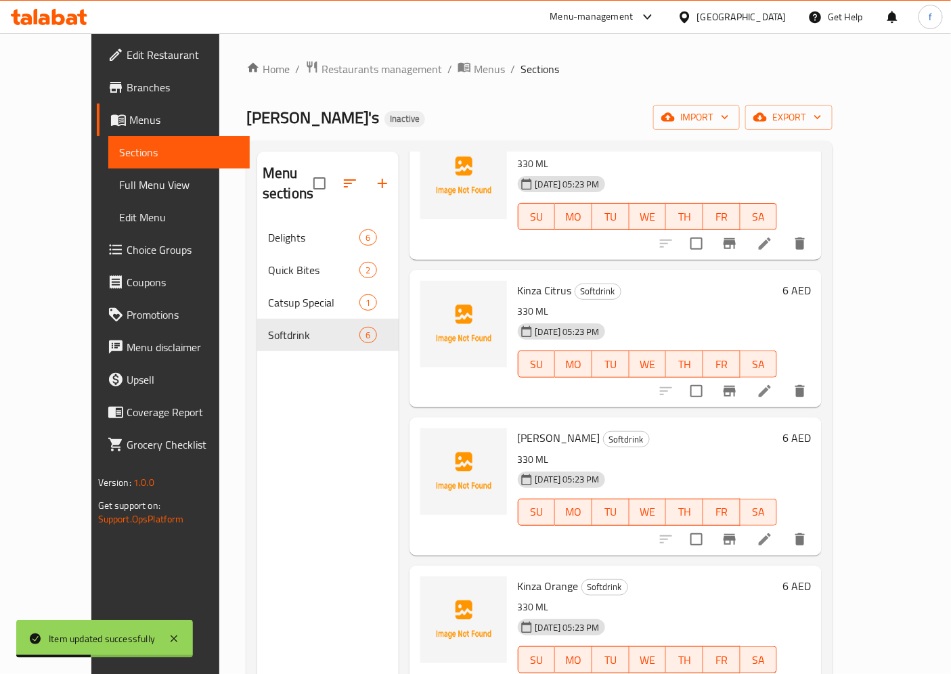
scroll to position [246, 0]
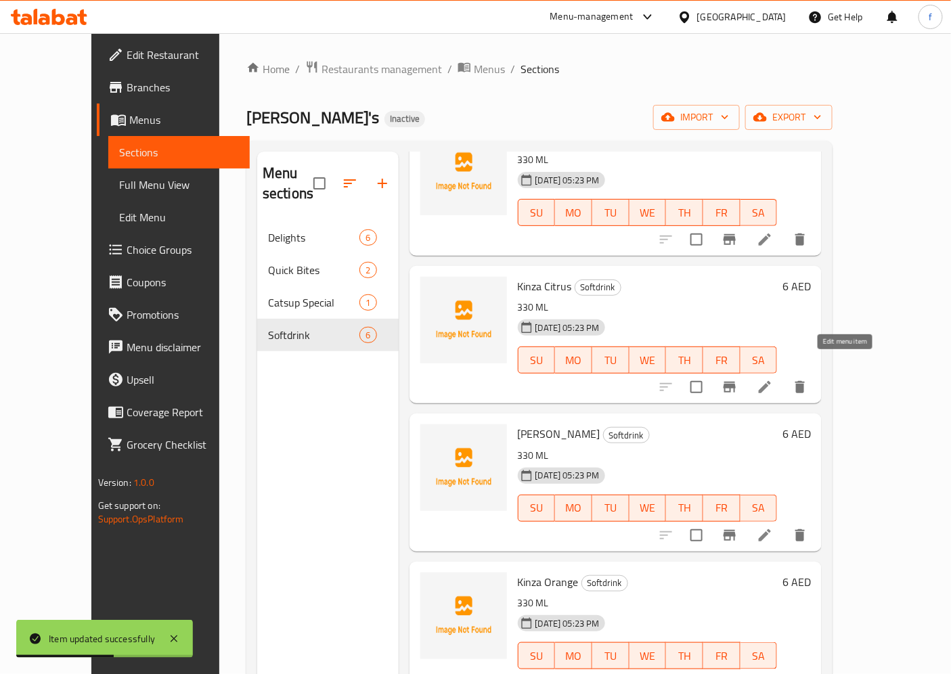
click at [773, 379] on icon at bounding box center [764, 387] width 16 height 16
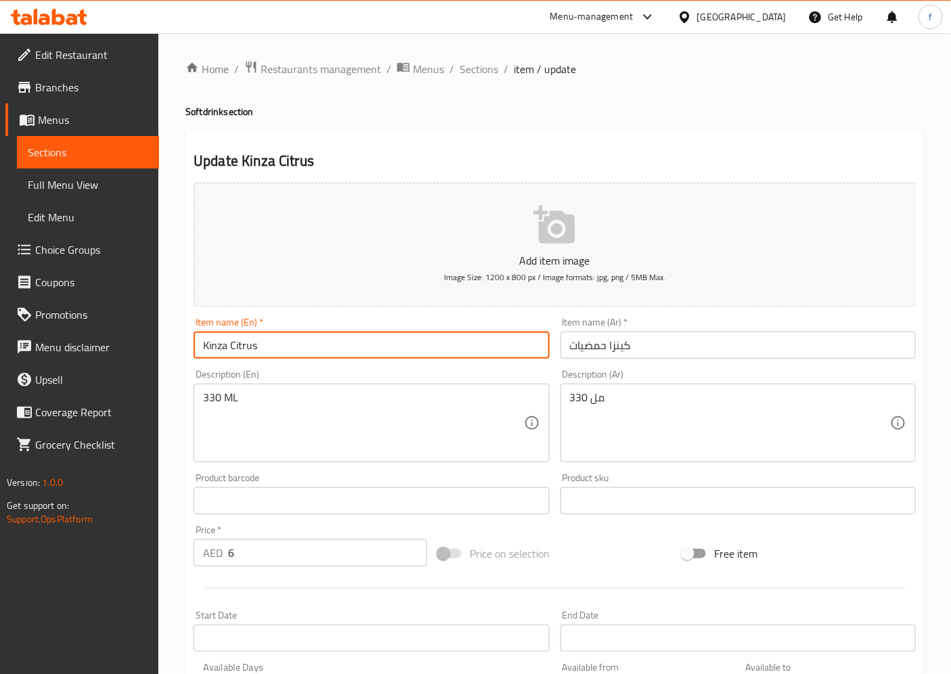
click at [237, 346] on input "Kinza Citrus" at bounding box center [370, 344] width 355 height 27
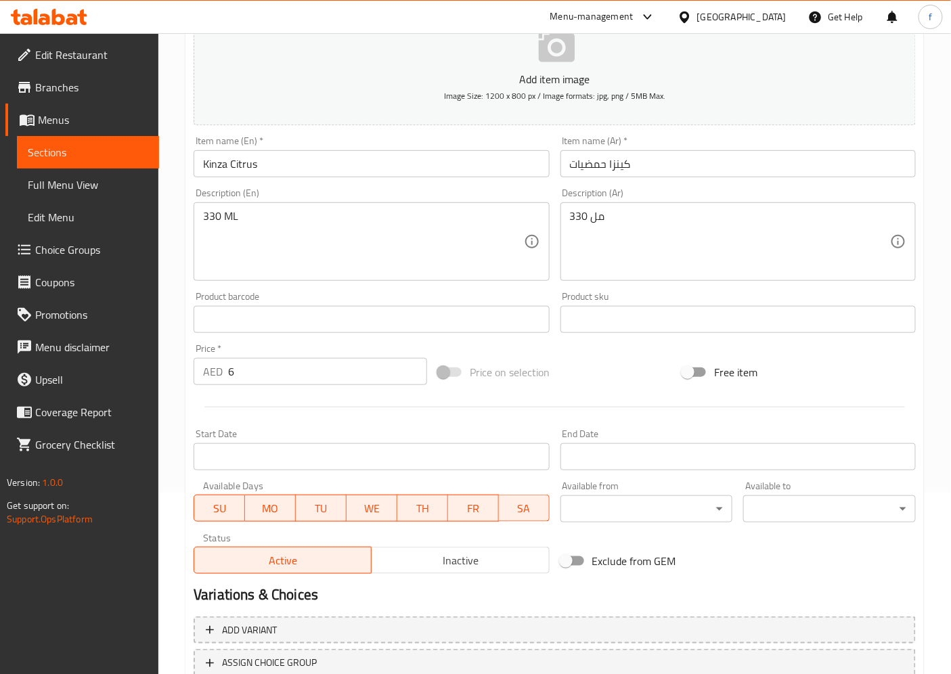
scroll to position [279, 0]
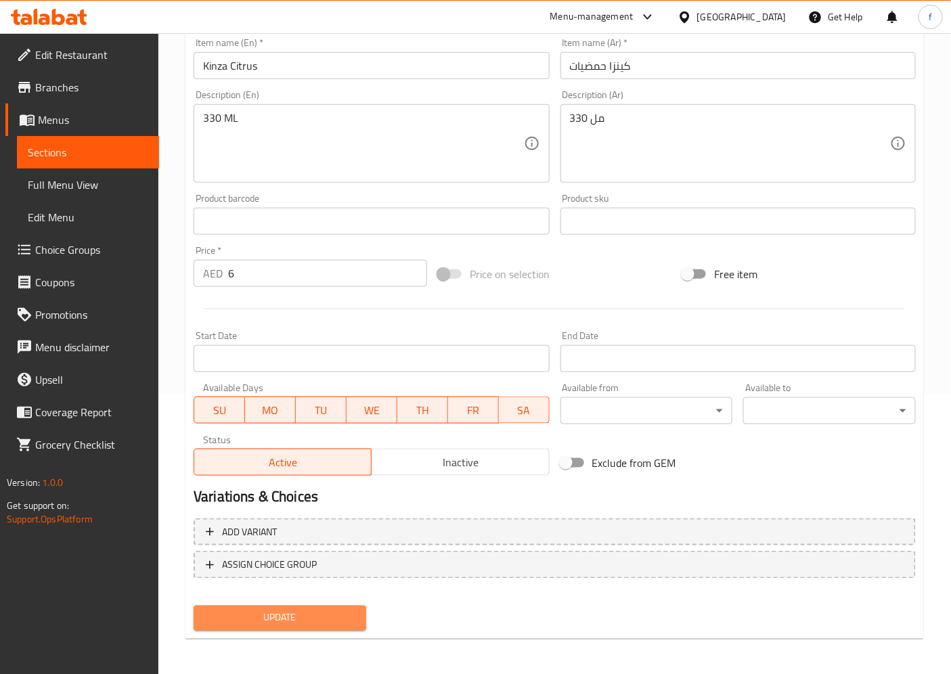
click at [323, 605] on button "Update" at bounding box center [279, 617] width 173 height 25
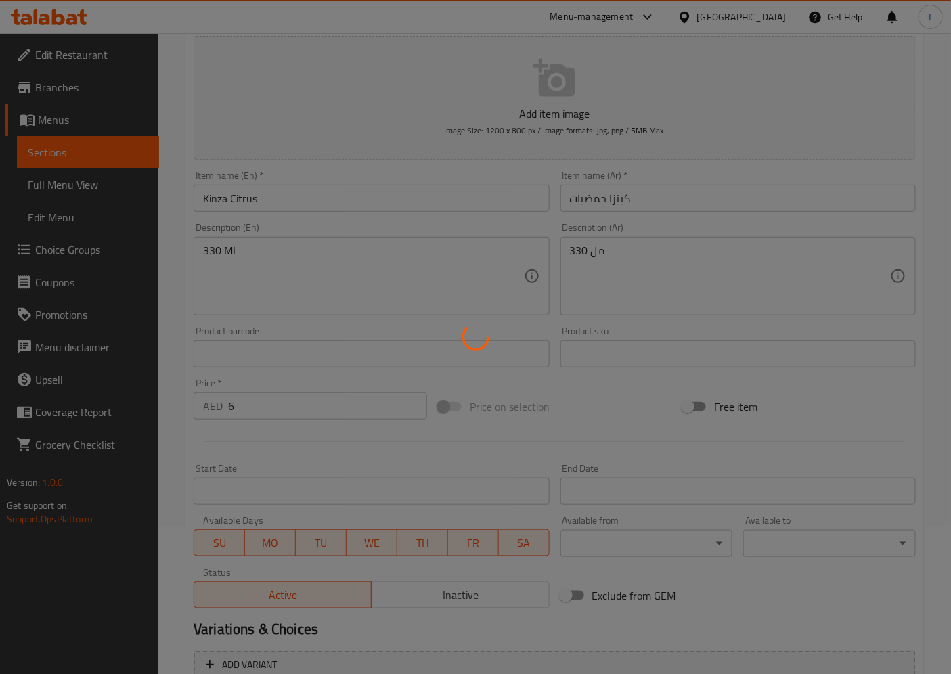
scroll to position [0, 0]
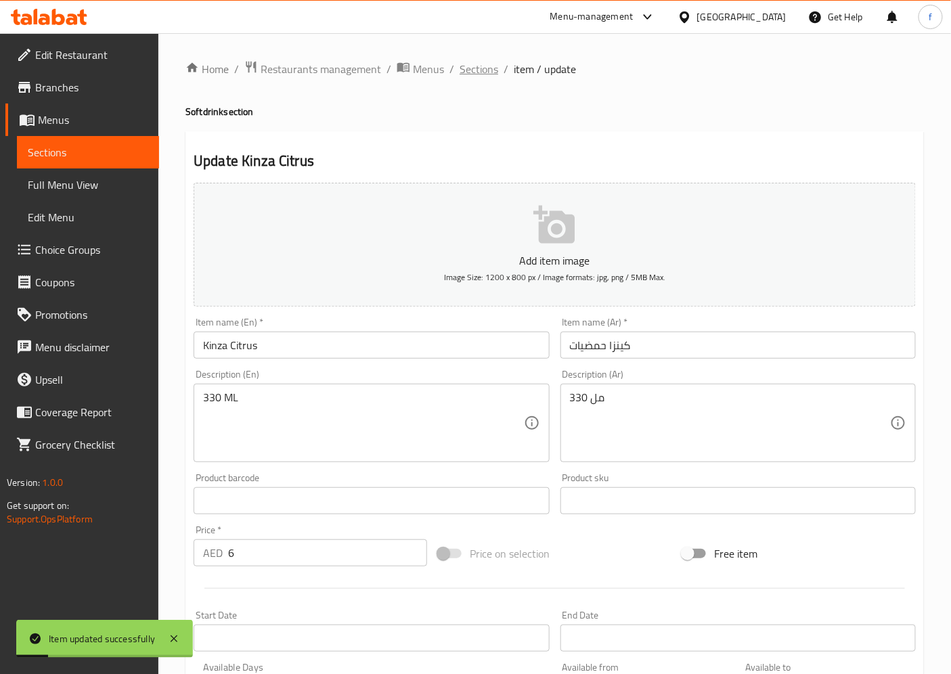
click at [467, 72] on span "Sections" at bounding box center [478, 69] width 39 height 16
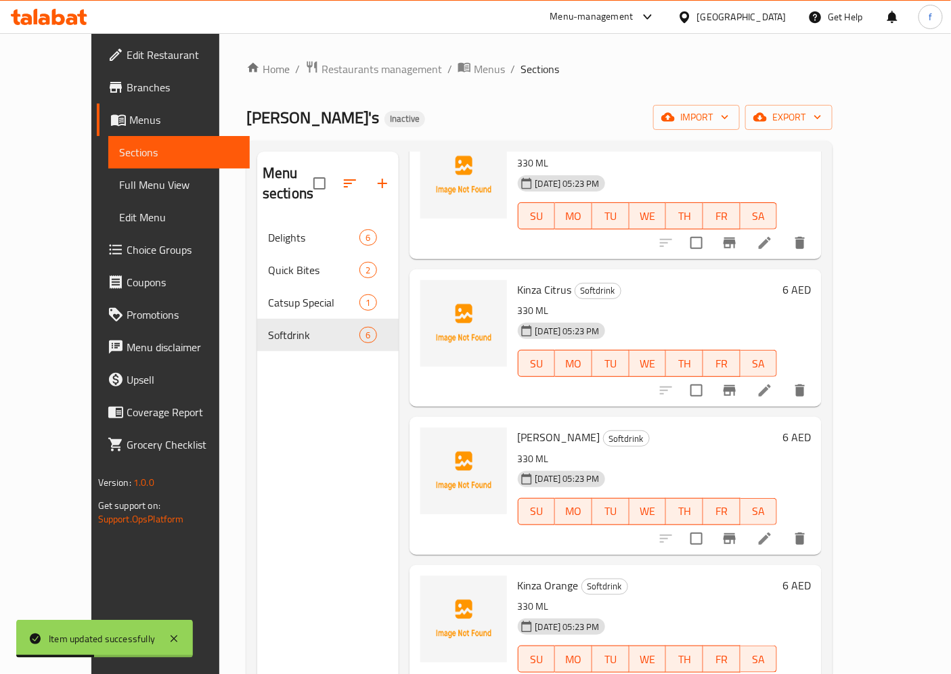
scroll to position [246, 0]
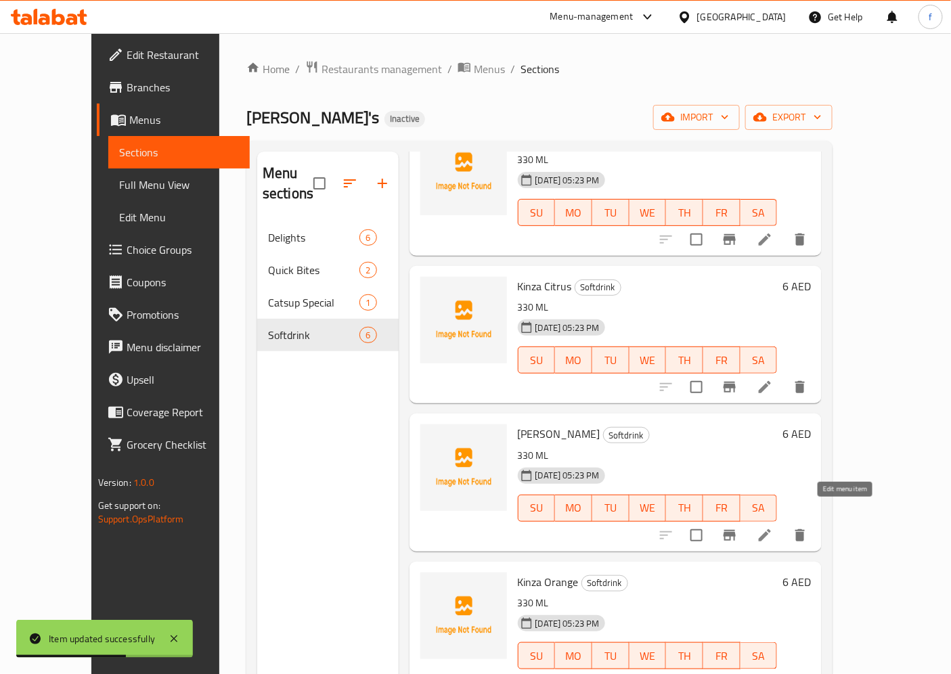
click at [773, 527] on icon at bounding box center [764, 535] width 16 height 16
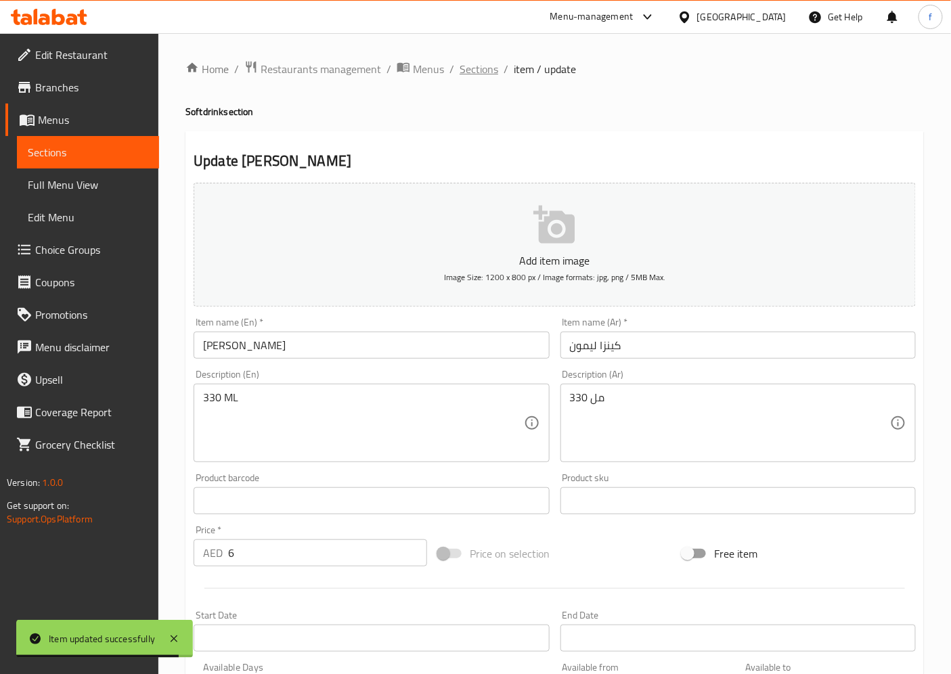
click at [465, 64] on span "Sections" at bounding box center [478, 69] width 39 height 16
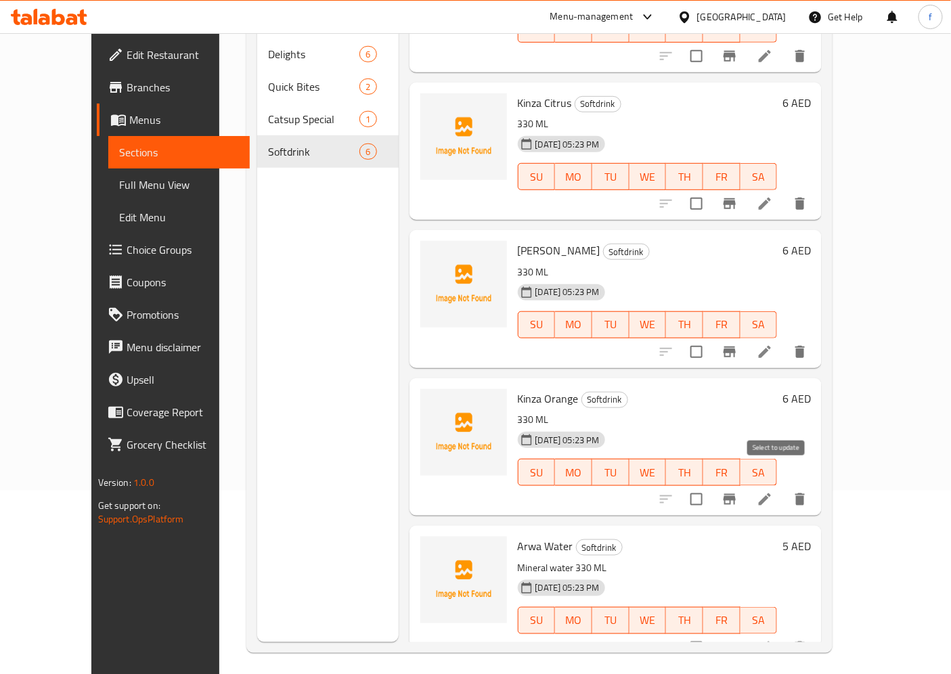
scroll to position [189, 0]
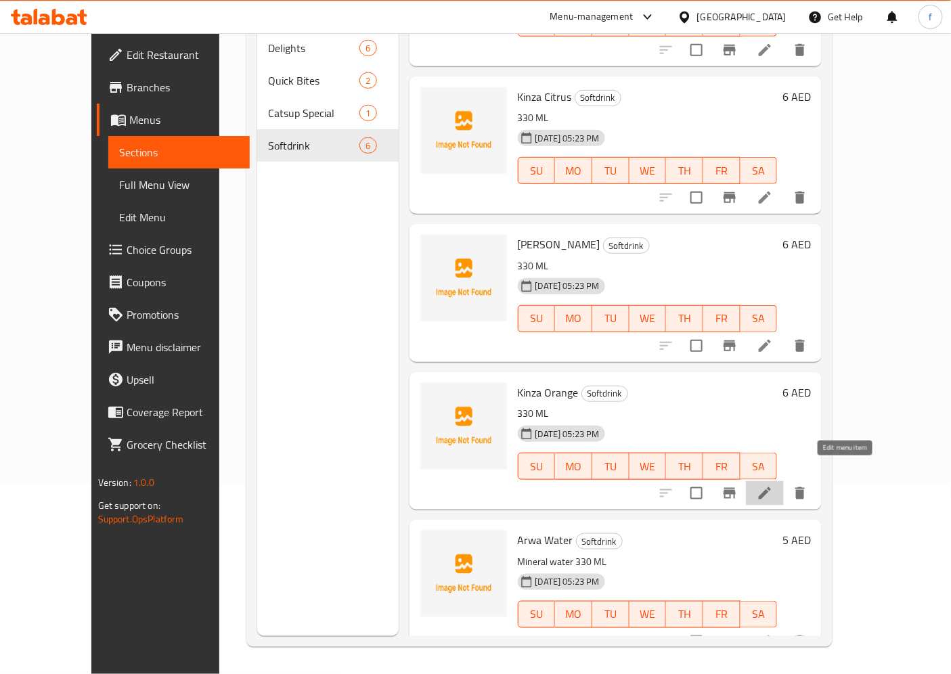
click at [773, 485] on icon at bounding box center [764, 493] width 16 height 16
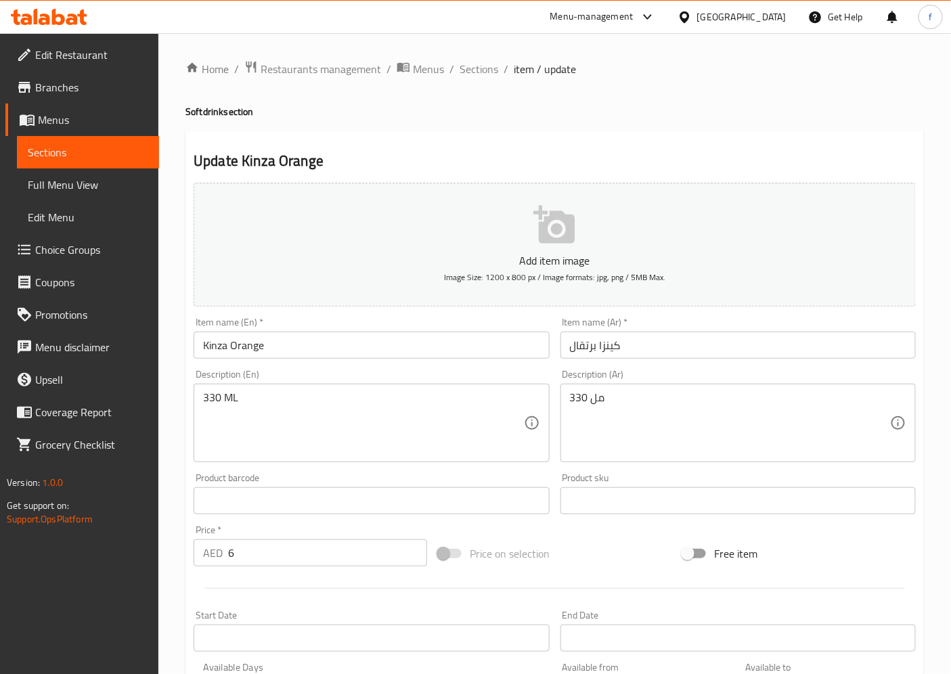
click at [491, 72] on span "Sections" at bounding box center [478, 69] width 39 height 16
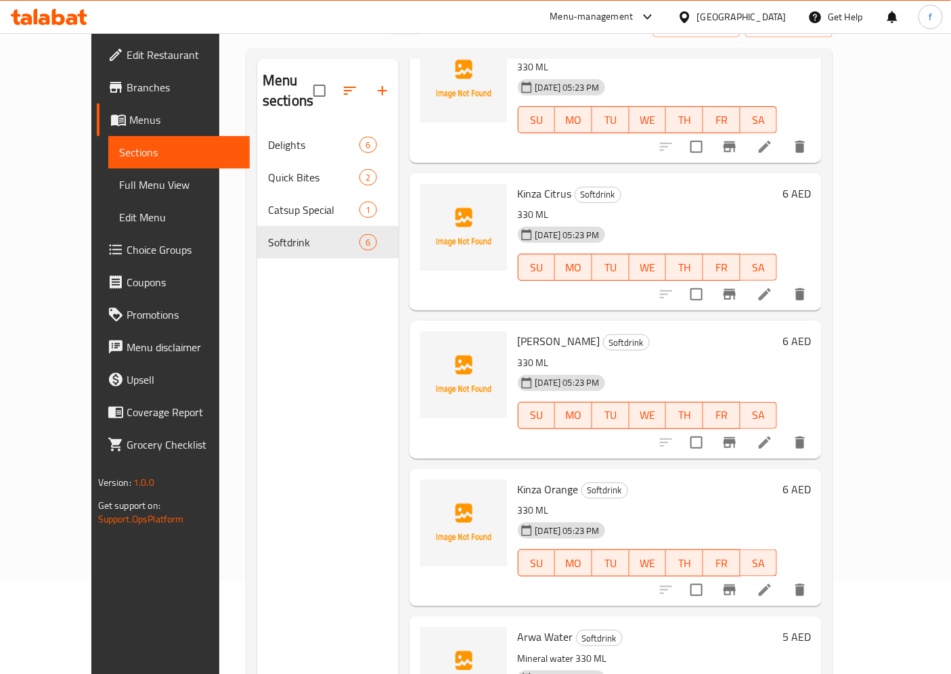
scroll to position [189, 0]
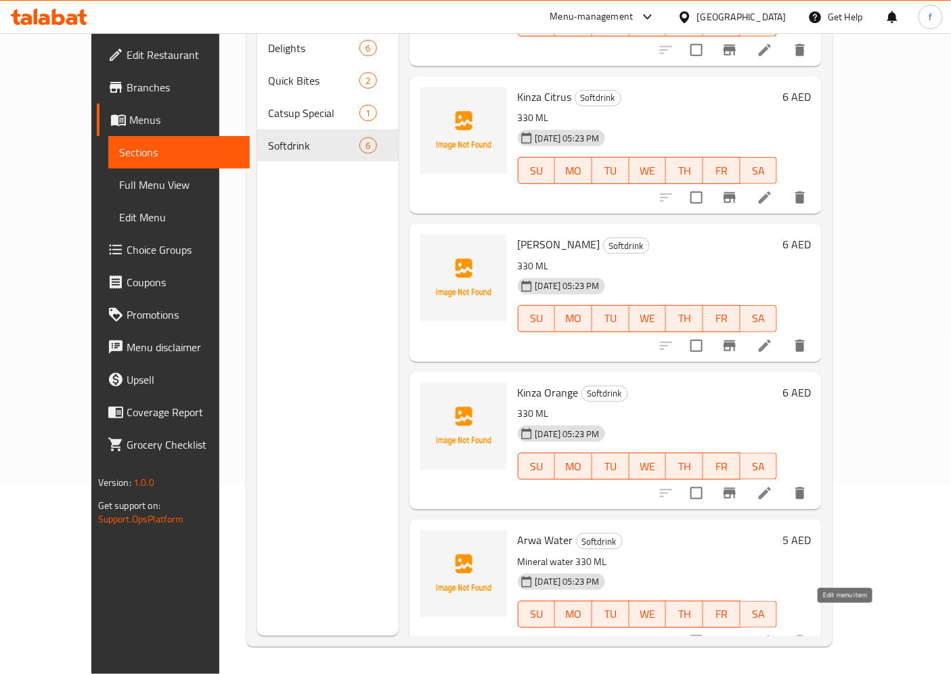
click at [773, 606] on icon at bounding box center [764, 641] width 16 height 16
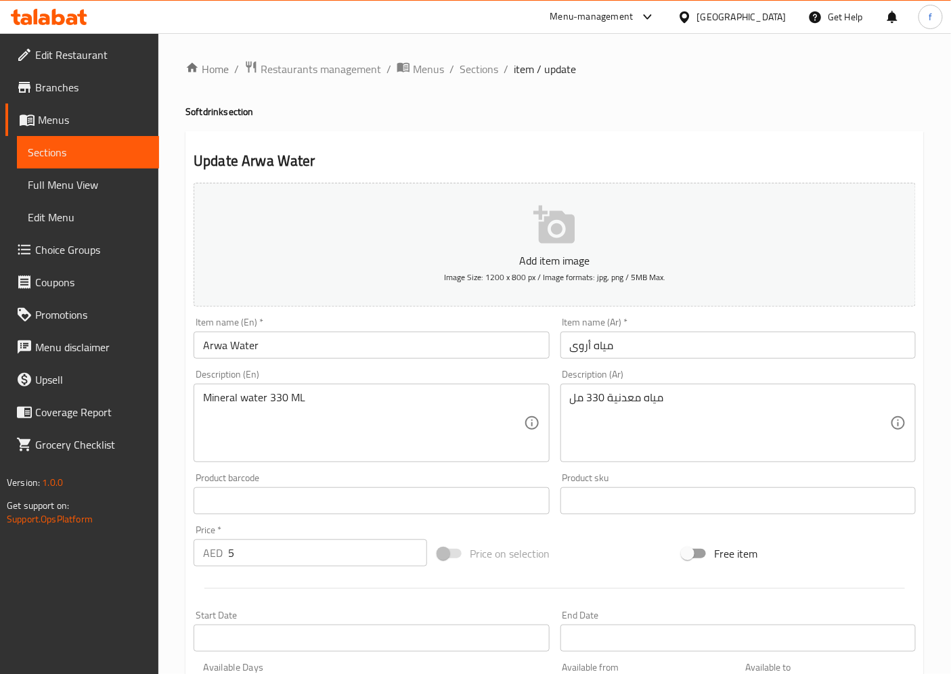
click at [84, 181] on span "Full Menu View" at bounding box center [88, 185] width 120 height 16
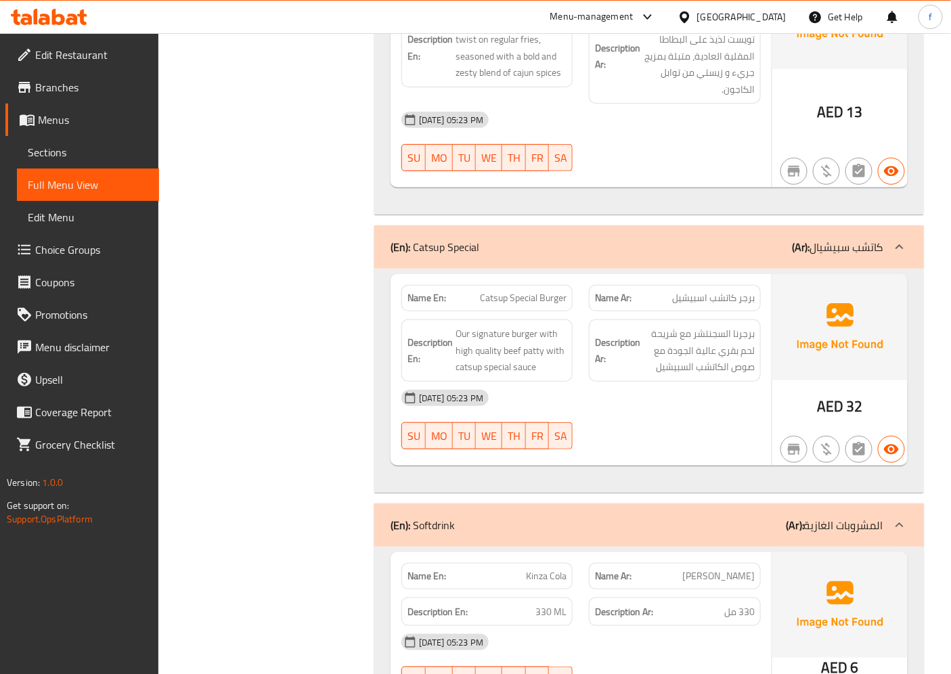
scroll to position [1768, 0]
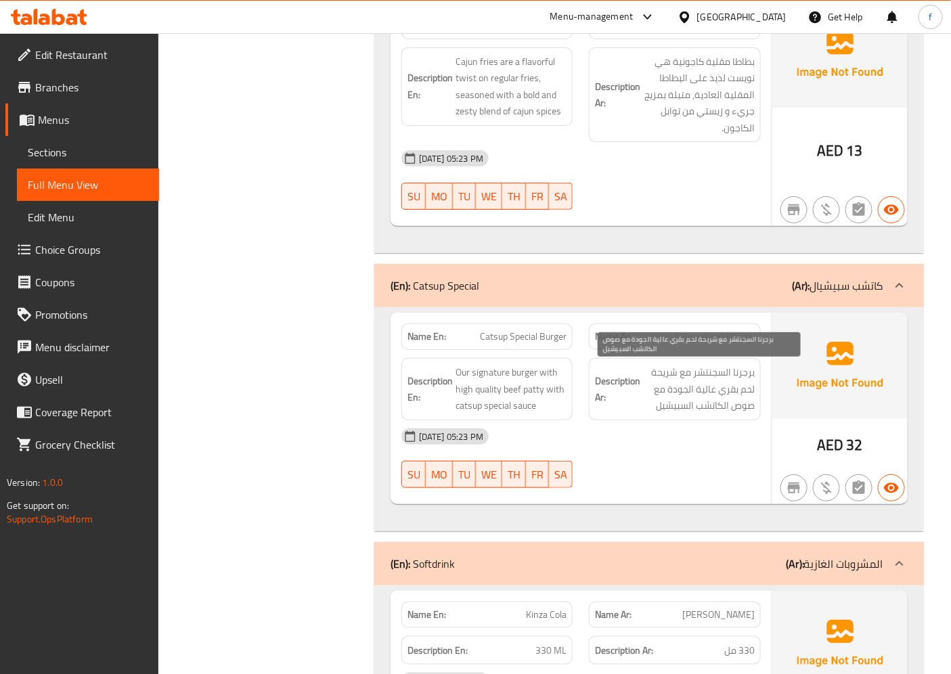
click at [695, 375] on span "برجرنا السجنتشر مع شريحة لحم بقري عالية الجودة مع صوص الكاتشب السبيشيل" at bounding box center [699, 389] width 112 height 50
drag, startPoint x: 691, startPoint y: 376, endPoint x: 750, endPoint y: 375, distance: 58.9
click at [750, 375] on span "برجرنا السجنتشر مع شريحة لحم بقري عالية الجودة مع صوص الكاتشب السبيشيل" at bounding box center [699, 389] width 112 height 50
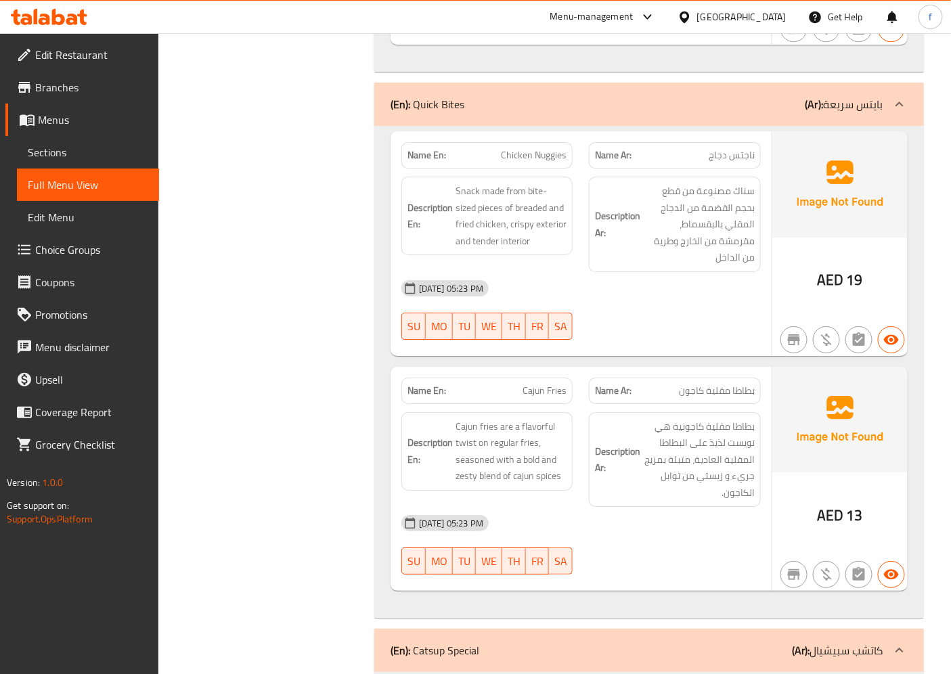
scroll to position [1392, 0]
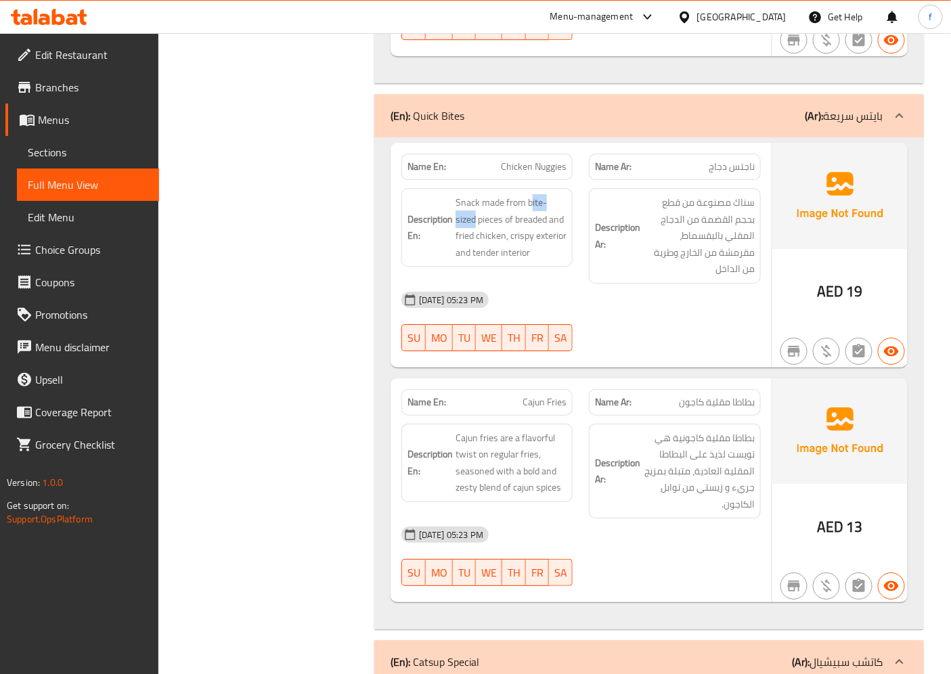
drag, startPoint x: 530, startPoint y: 202, endPoint x: 569, endPoint y: 203, distance: 38.6
click at [569, 203] on div "Description En: Snack made from bite-sized pieces of breaded and fried chicken,…" at bounding box center [487, 227] width 172 height 78
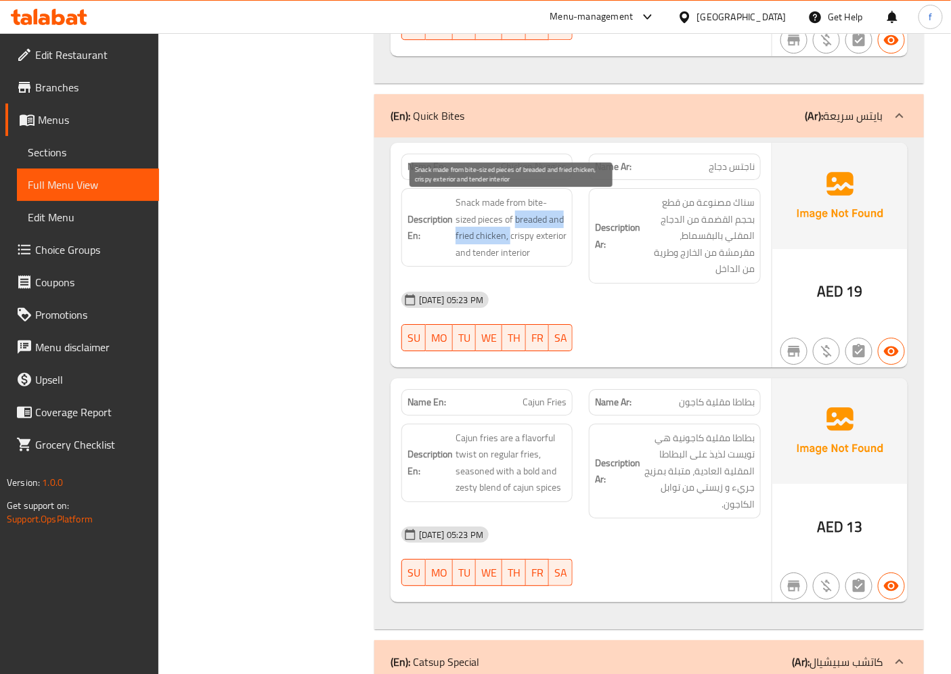
drag, startPoint x: 494, startPoint y: 221, endPoint x: 490, endPoint y: 229, distance: 8.5
click at [490, 229] on span "Snack made from bite-sized pieces of breaded and fried chicken, crispy exterior…" at bounding box center [511, 227] width 112 height 66
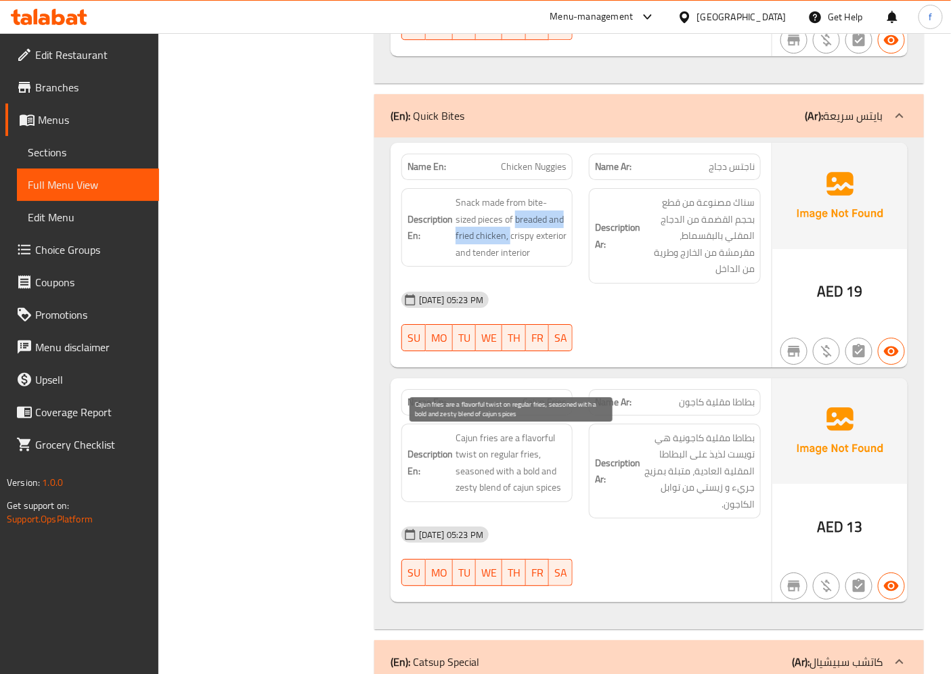
scroll to position [1467, 0]
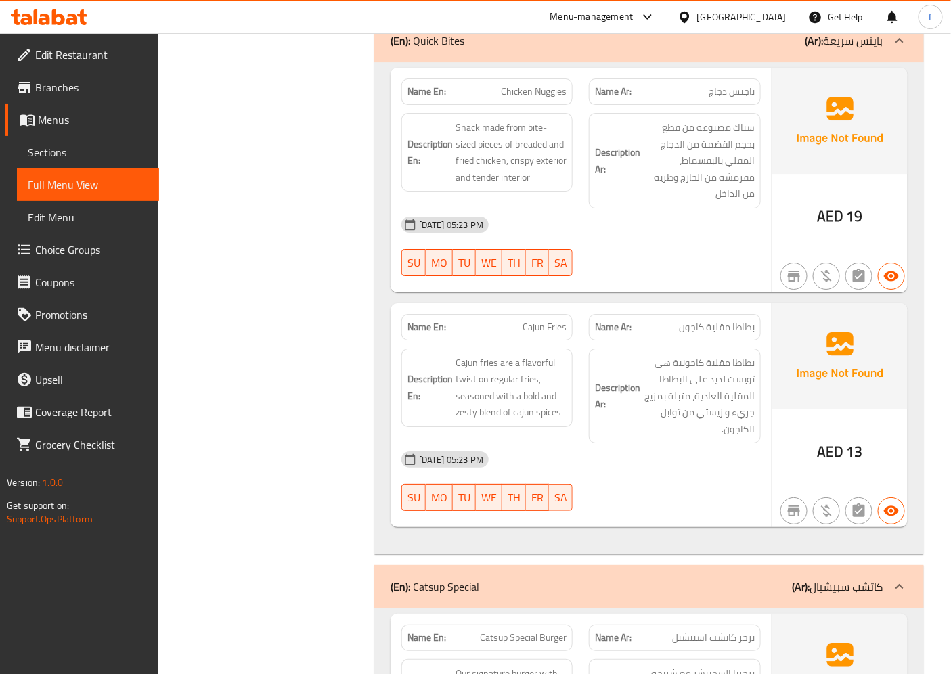
click at [633, 370] on h6 "Description Ar: بطاطا مقلية كاجونية هي تويست لذيذ على البطاطا المقلية العادية، …" at bounding box center [675, 395] width 160 height 83
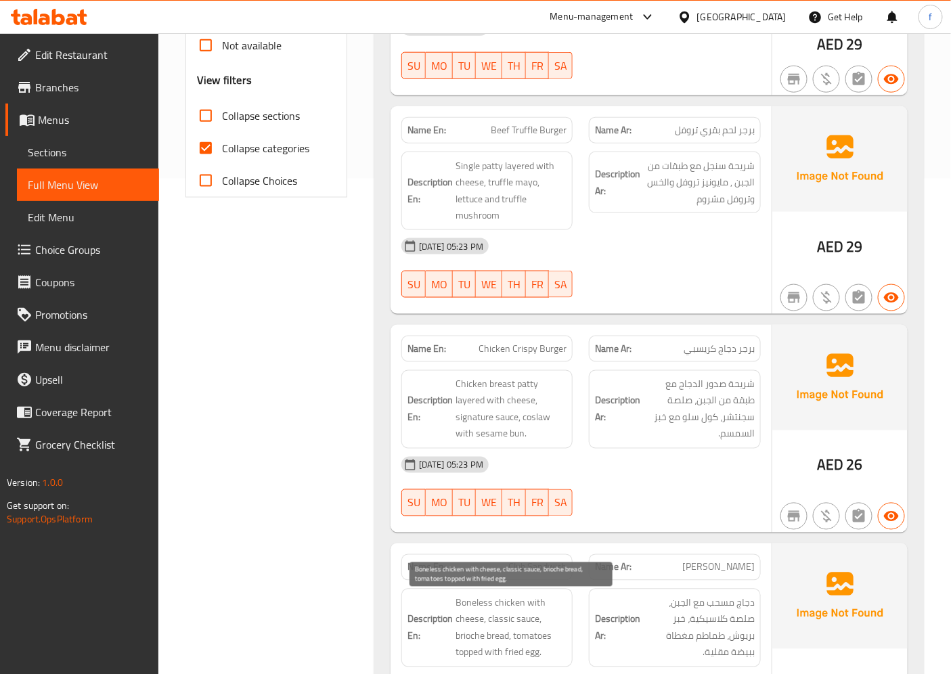
scroll to position [415, 0]
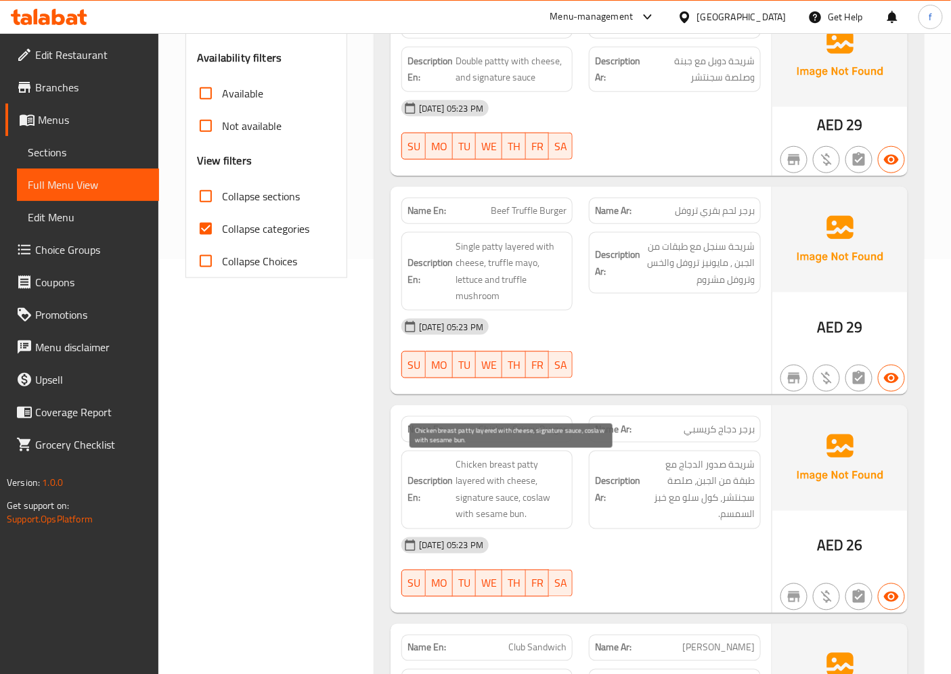
click at [530, 497] on span "Chicken breast patty layered with cheese, signature sauce, coslaw with sesame b…" at bounding box center [511, 490] width 112 height 66
copy span "coslaw"
drag, startPoint x: 479, startPoint y: 517, endPoint x: 530, endPoint y: 515, distance: 51.5
click at [530, 515] on span "Chicken breast patty layered with cheese, signature sauce, coslaw with sesame b…" at bounding box center [511, 490] width 112 height 66
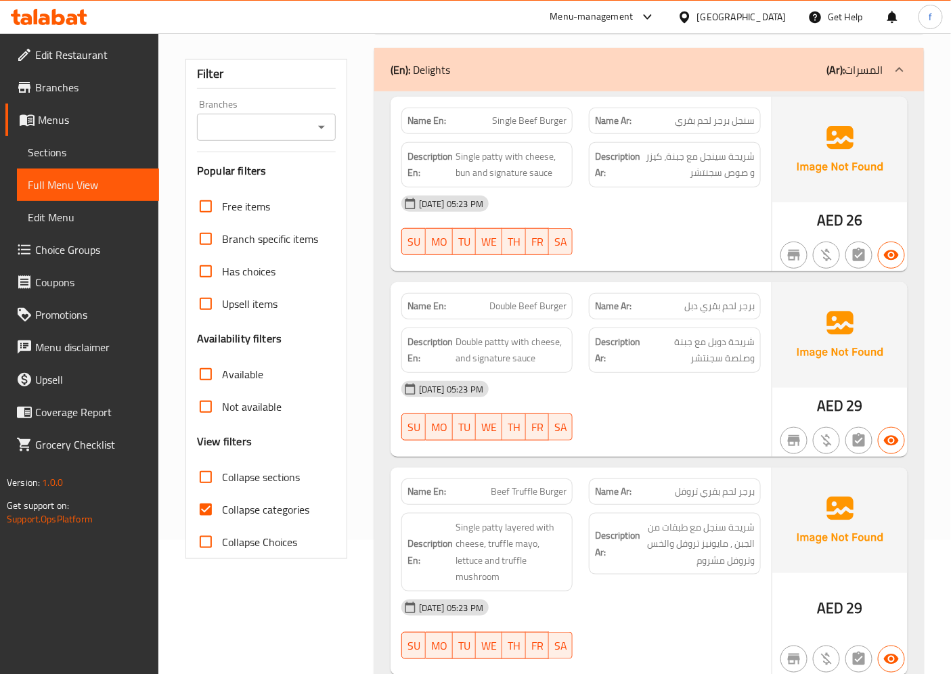
scroll to position [0, 0]
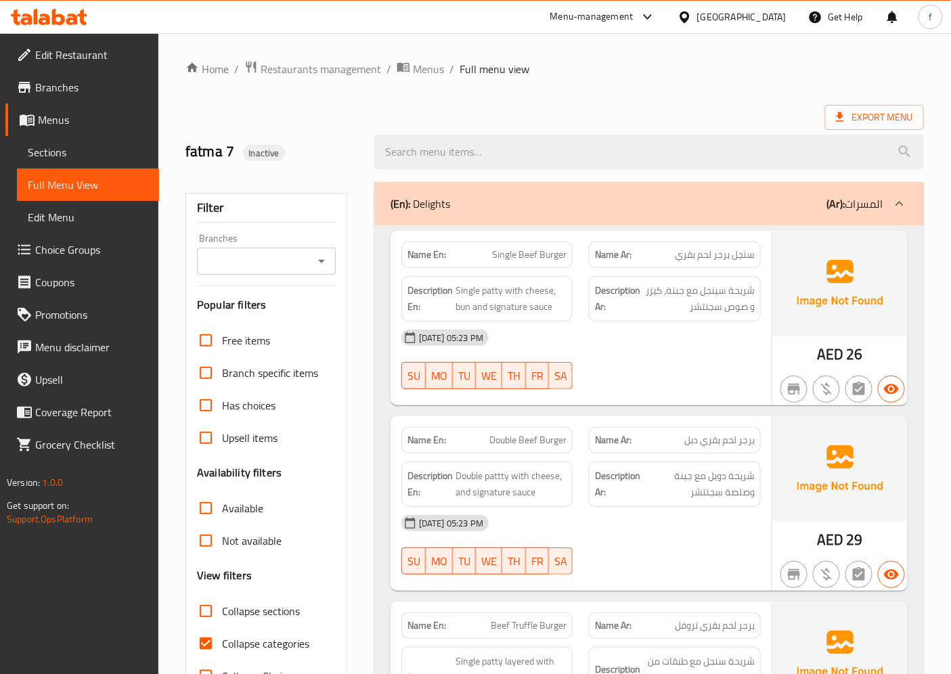
click at [110, 141] on link "Sections" at bounding box center [88, 152] width 142 height 32
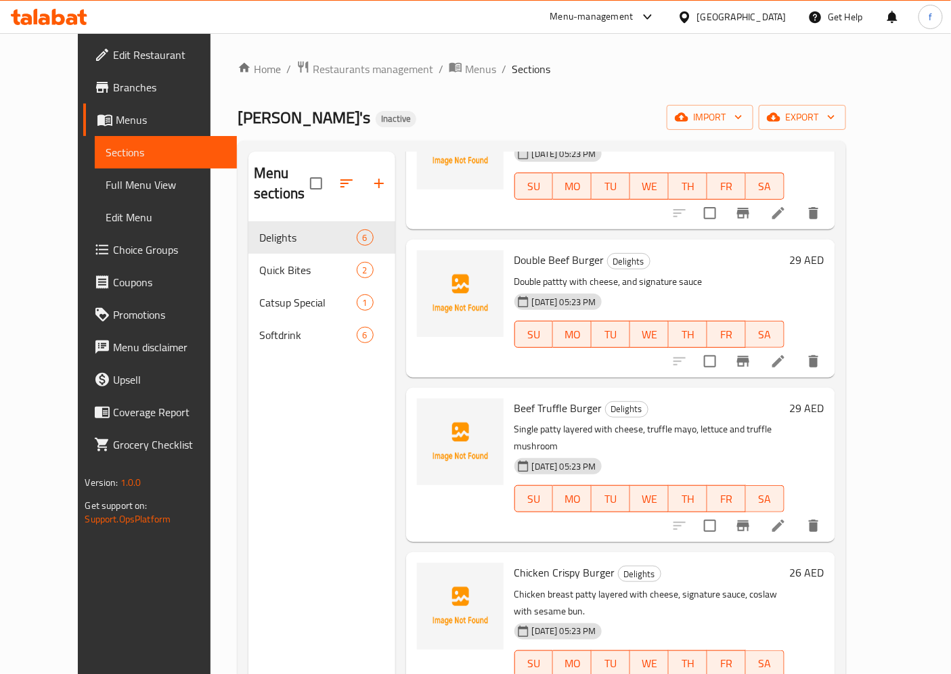
scroll to position [262, 0]
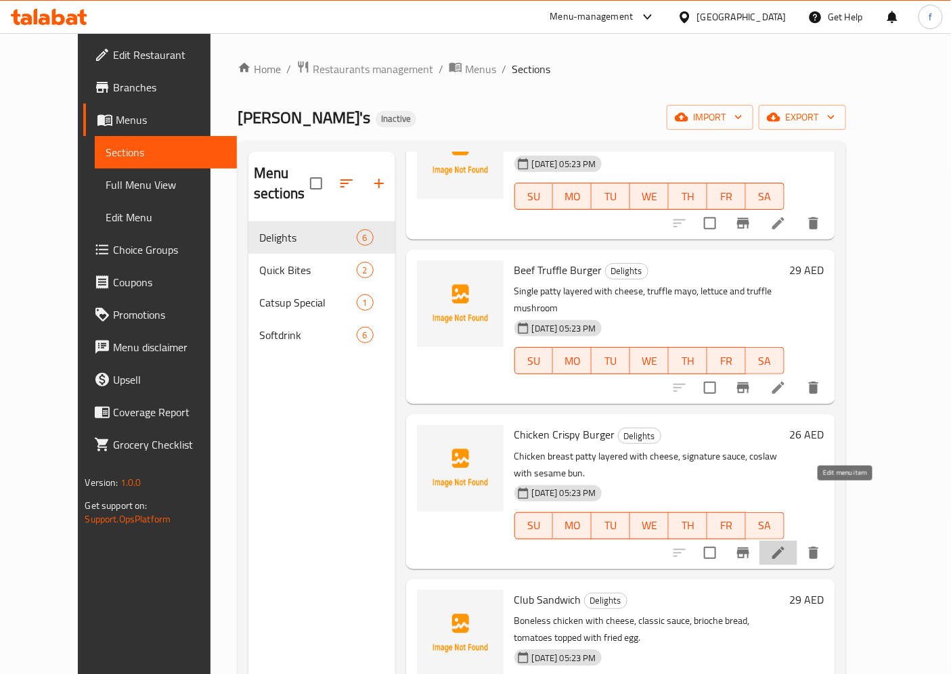
click at [786, 545] on icon at bounding box center [778, 553] width 16 height 16
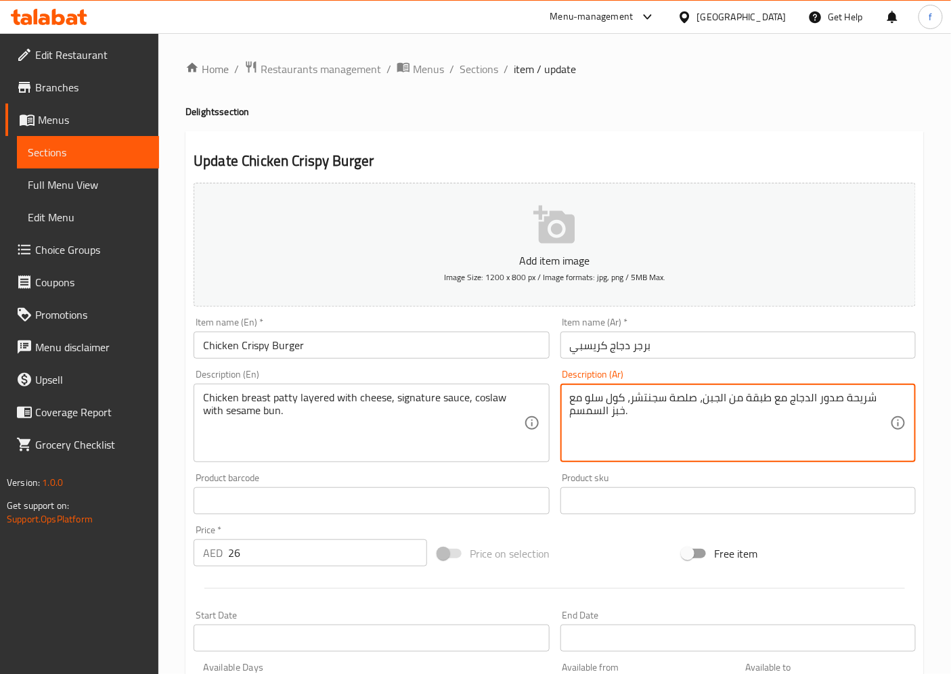
click at [571, 394] on textarea "شريحة صدور الدجاج مع طبقة من الجبن، صلصة سجنتشر، كول سلو مع خبز السمسم." at bounding box center [730, 423] width 320 height 64
click at [576, 398] on textarea "شريحة صدور الدجاج مع طبقة من الجبن، صلصة سجنتشر، كول سلو مع خبز السمسم." at bounding box center [730, 423] width 320 height 64
click at [625, 415] on textarea "شريحة صدور الدجاج مع طبقة من الجبن، صلصة سجنتشر، كول سلو مع قيزر السمسم." at bounding box center [730, 423] width 320 height 64
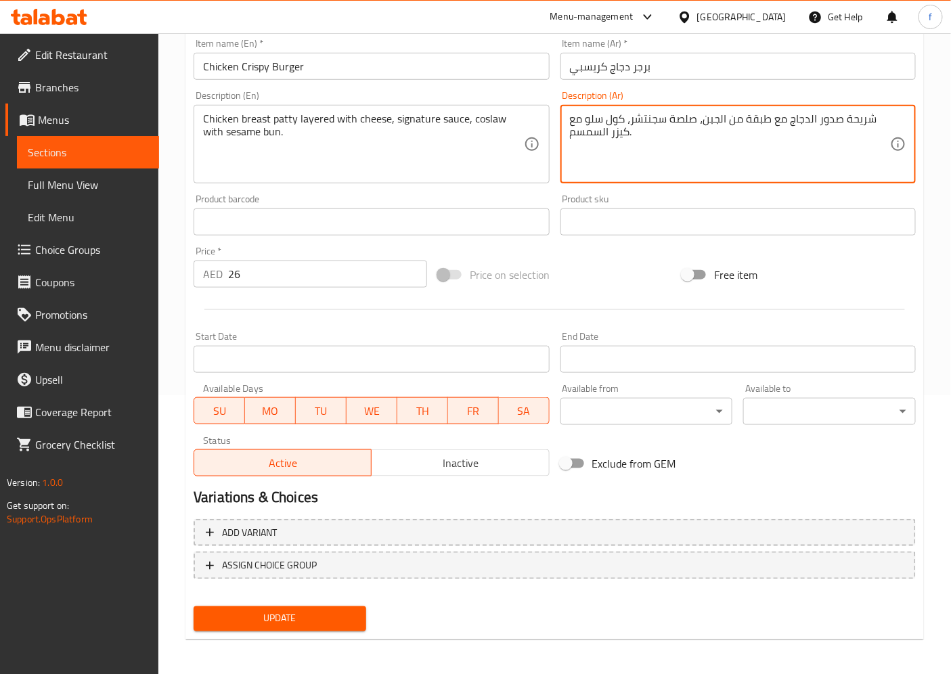
scroll to position [279, 0]
type textarea "شريحة صدور الدجاج مع طبقة من الجبن، صلصة سجنتشر، كول سلو مع كيزر السمسم."
click at [252, 606] on span "Update" at bounding box center [279, 618] width 151 height 17
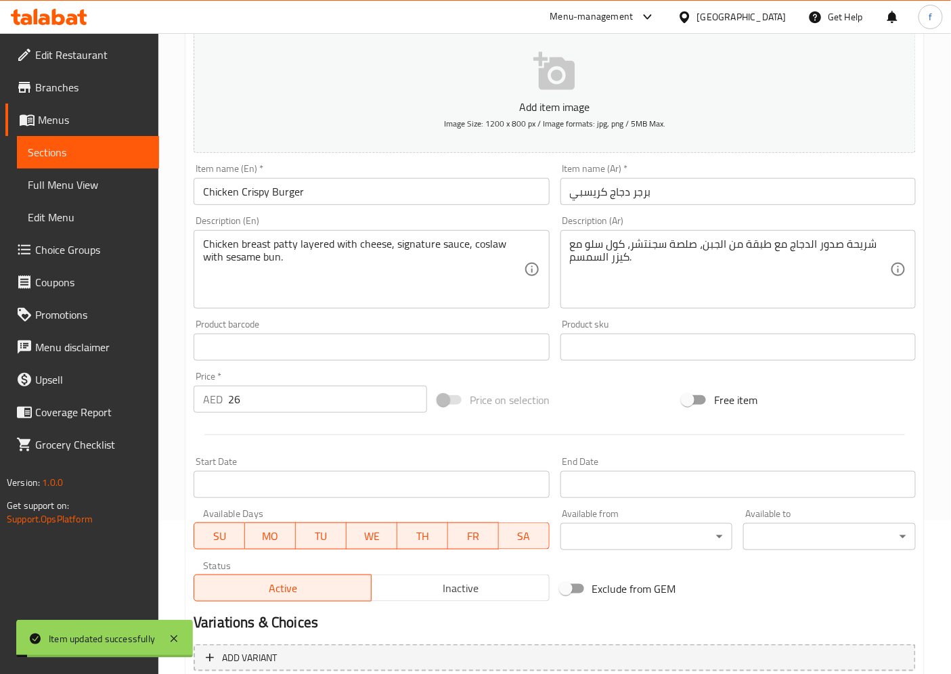
scroll to position [0, 0]
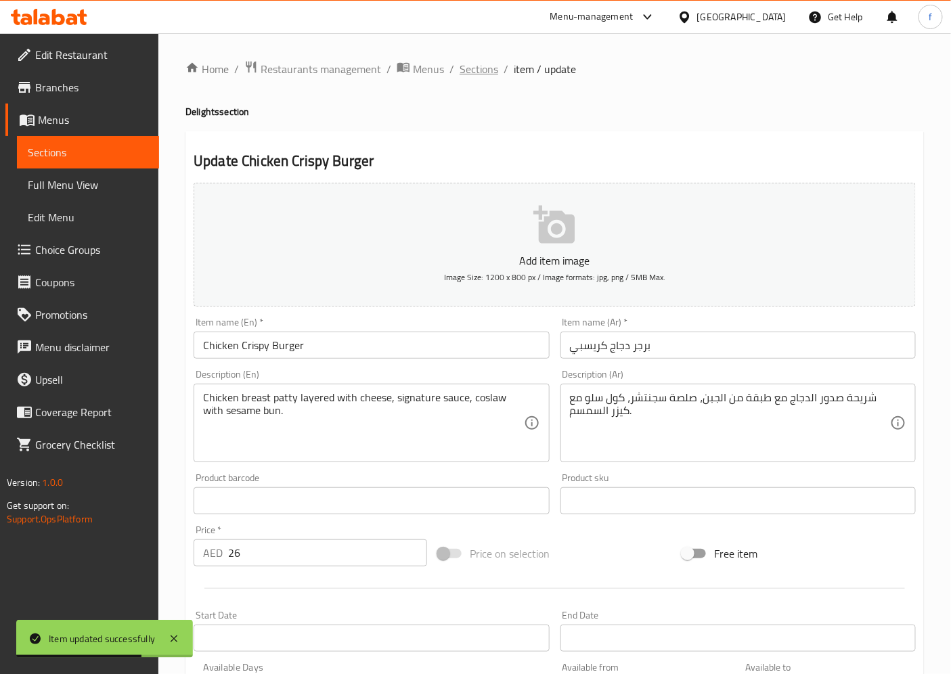
click at [496, 62] on span "Sections" at bounding box center [478, 69] width 39 height 16
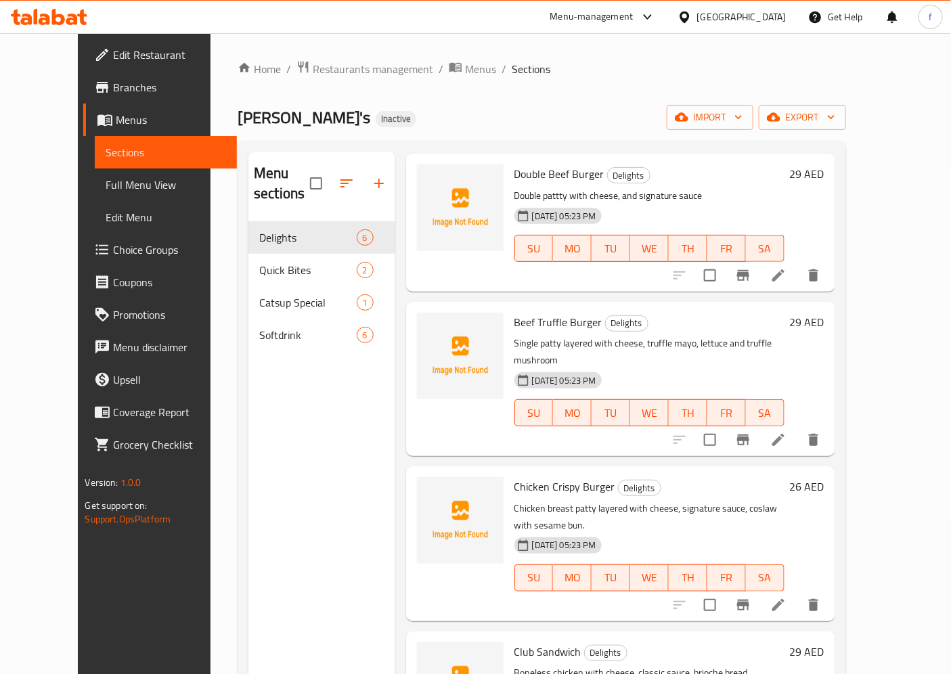
scroll to position [262, 0]
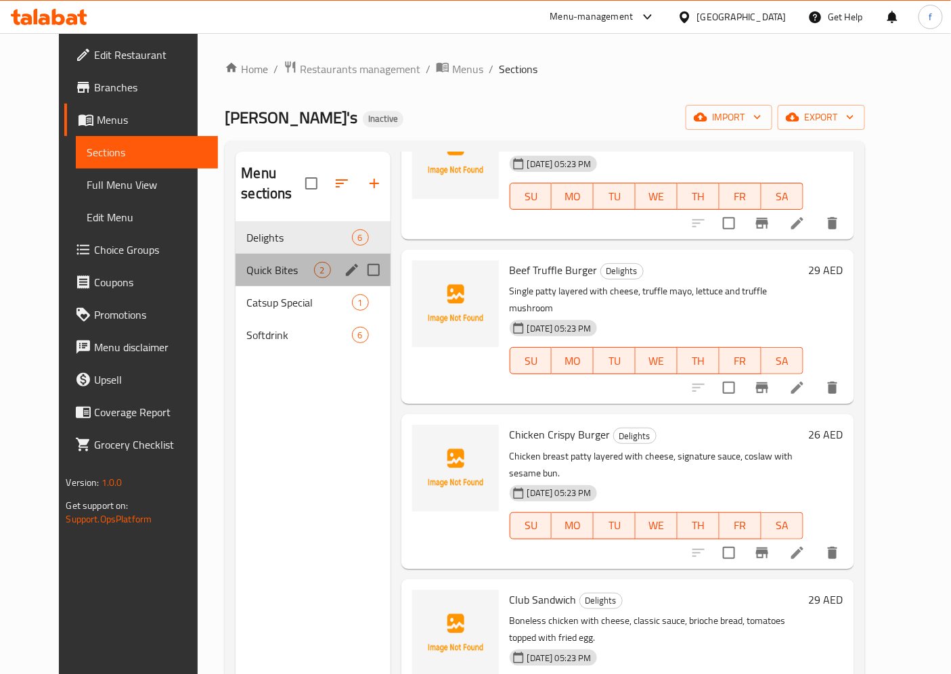
click at [260, 261] on div "Quick Bites 2" at bounding box center [312, 270] width 154 height 32
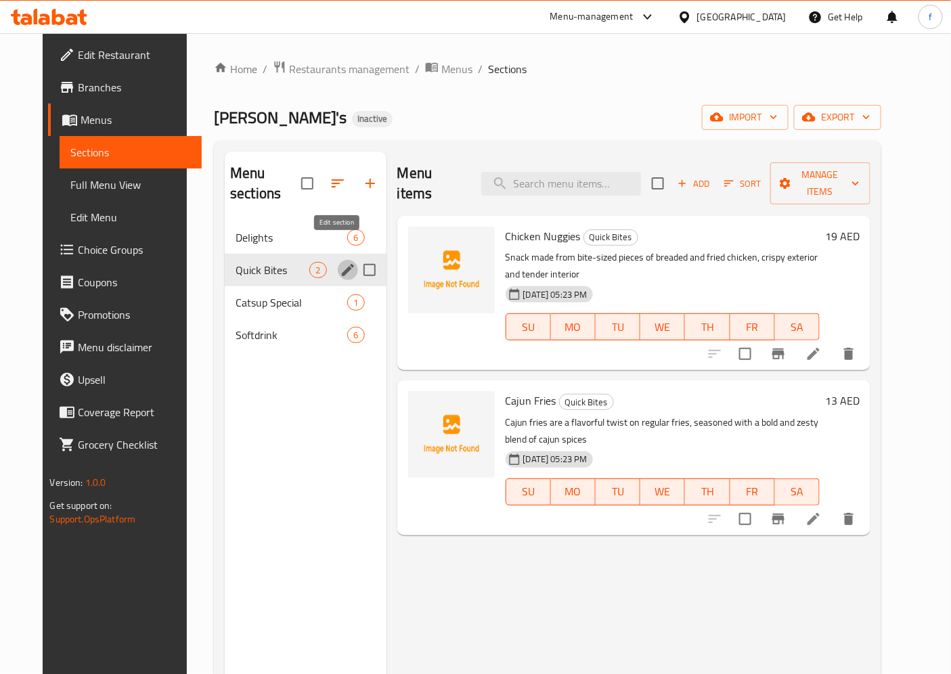
click at [343, 262] on icon "edit" at bounding box center [348, 270] width 16 height 16
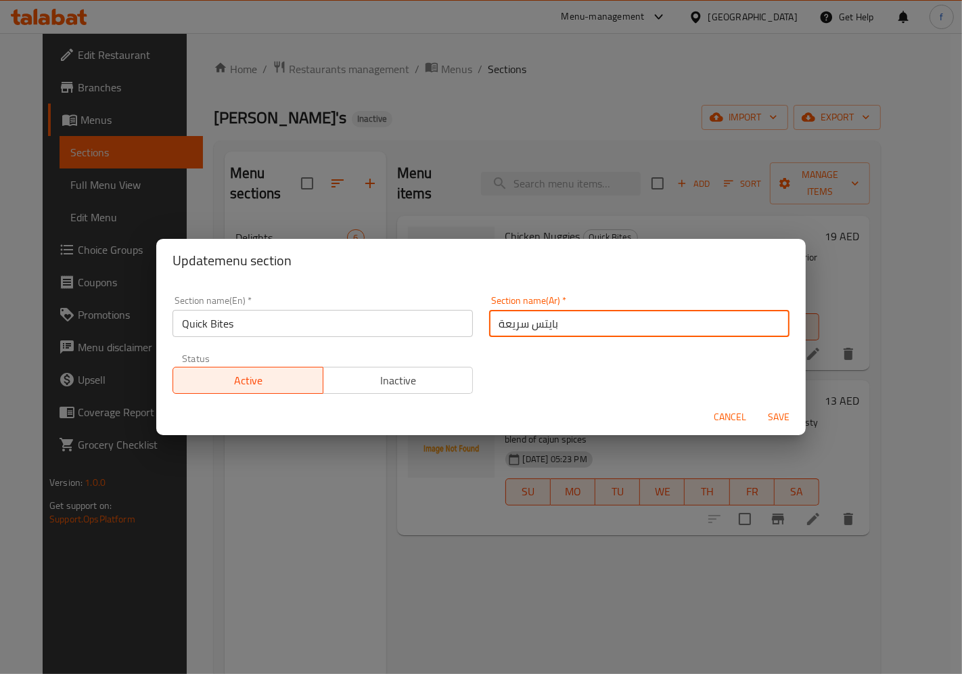
drag, startPoint x: 550, startPoint y: 323, endPoint x: 407, endPoint y: 323, distance: 142.7
click at [407, 323] on div "Section name(En)   * Quick Bites Section name(En) * Section name(Ar)   * بايتس …" at bounding box center [480, 345] width 633 height 114
type input "كويك بايتس"
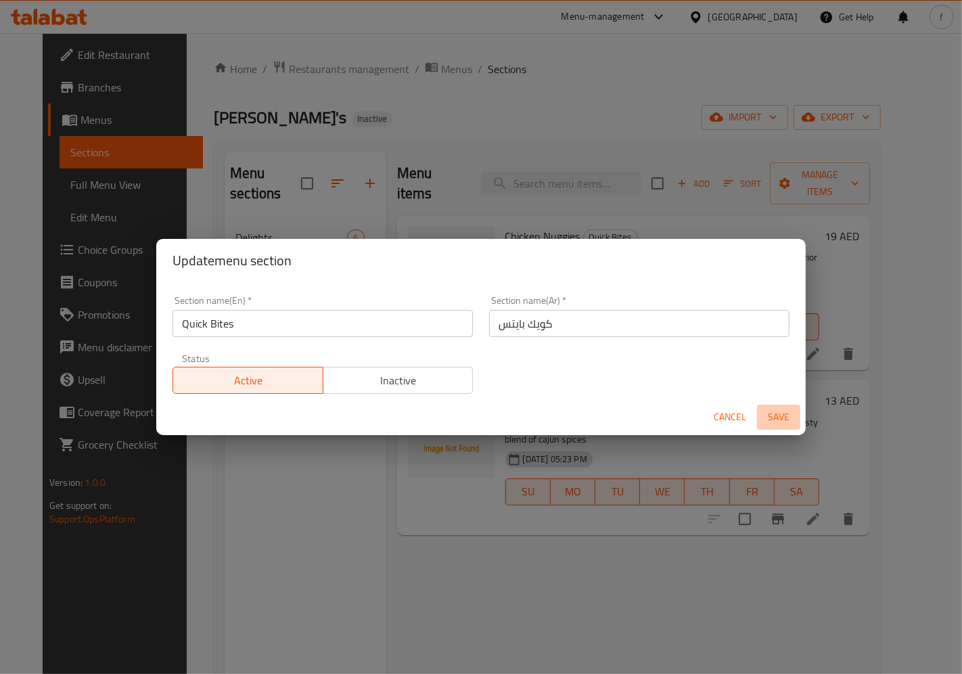
click at [790, 420] on span "Save" at bounding box center [778, 417] width 32 height 17
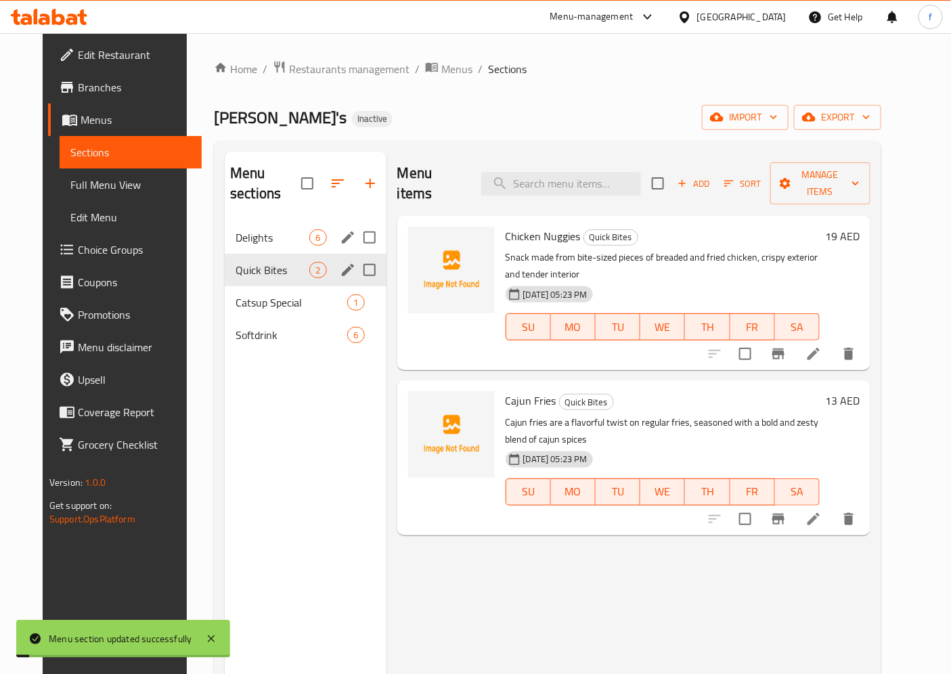
click at [254, 229] on span "Delights" at bounding box center [272, 237] width 74 height 16
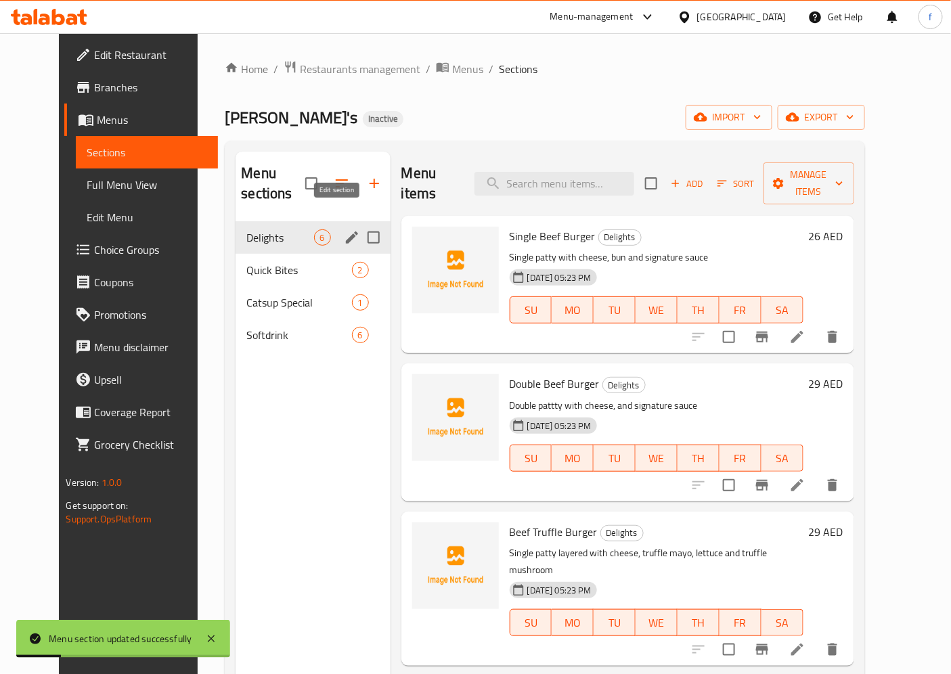
click at [346, 231] on icon "edit" at bounding box center [352, 237] width 12 height 12
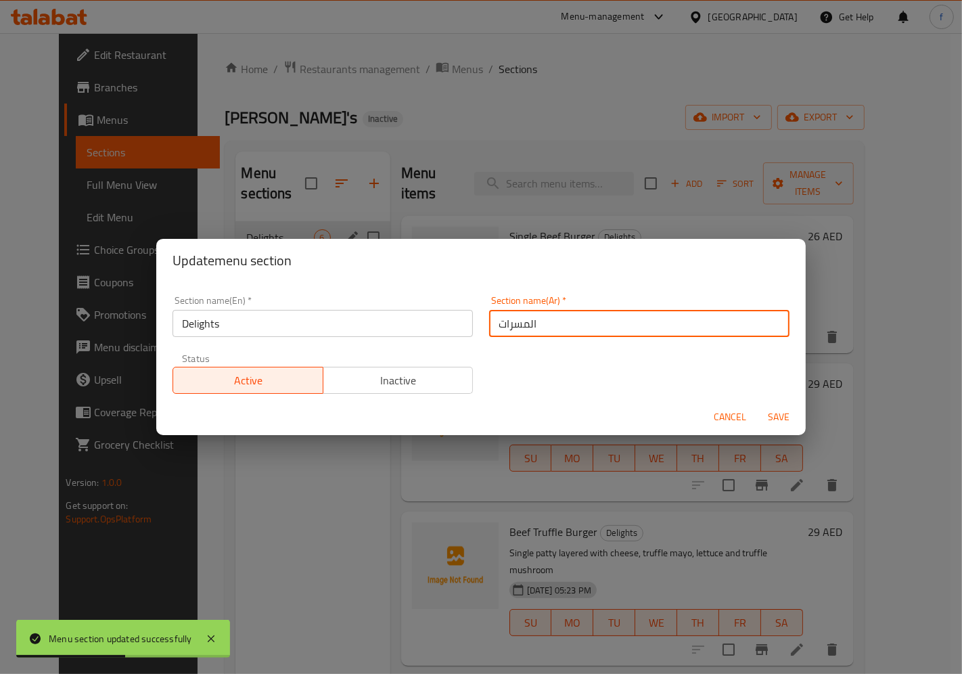
drag, startPoint x: 545, startPoint y: 323, endPoint x: 440, endPoint y: 313, distance: 104.6
click at [447, 313] on div "Section name(En)   * Delights Section name(En) * Section name(Ar)   * المسرات S…" at bounding box center [480, 345] width 633 height 114
type input "د"
click at [722, 417] on span "Cancel" at bounding box center [730, 417] width 32 height 17
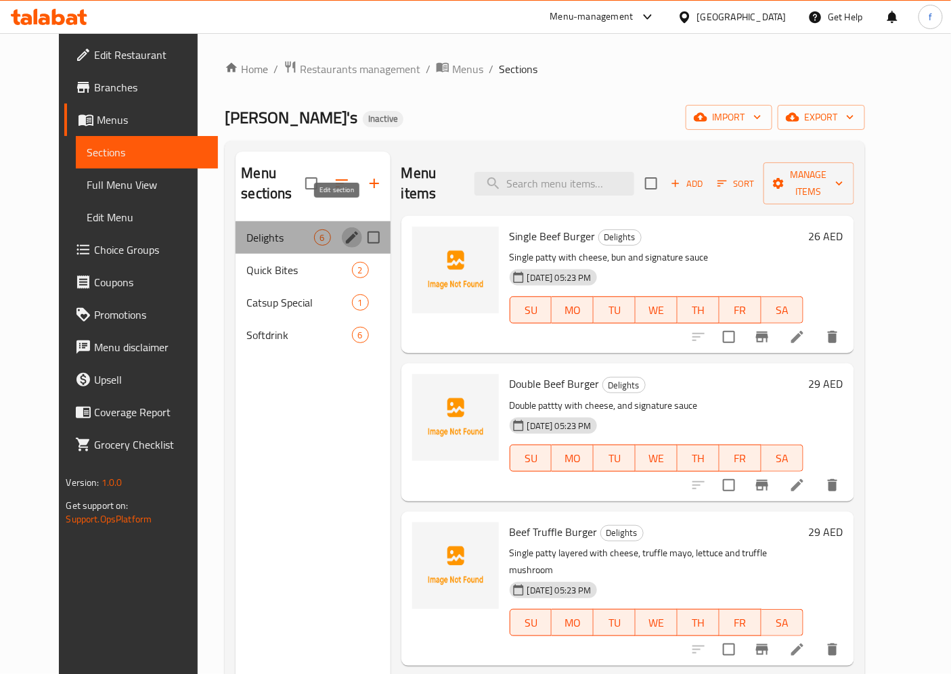
click at [344, 229] on icon "edit" at bounding box center [352, 237] width 16 height 16
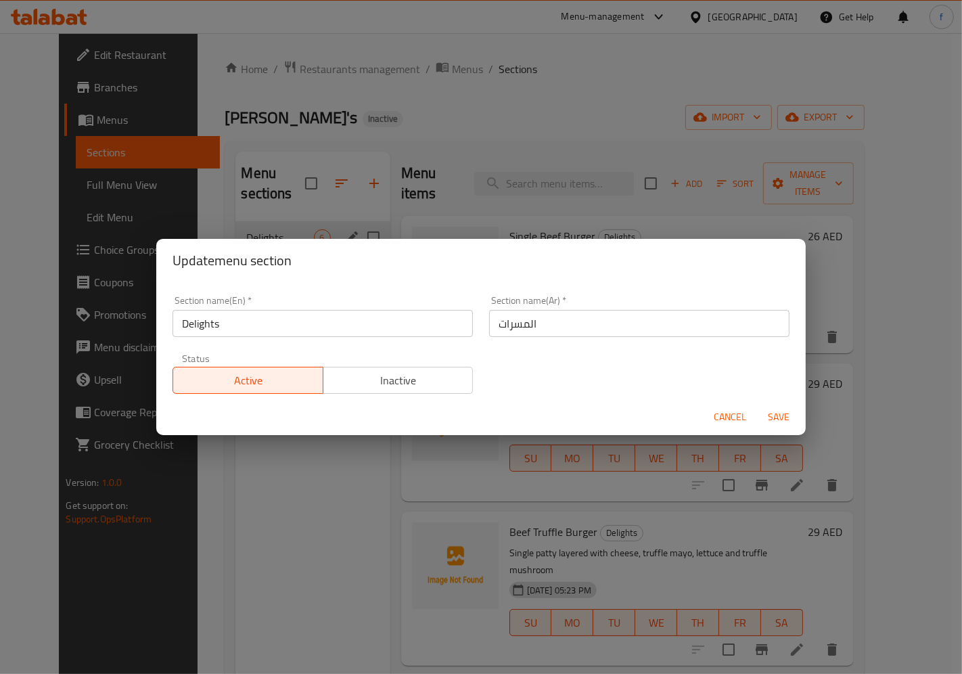
drag, startPoint x: 734, startPoint y: 417, endPoint x: 544, endPoint y: 374, distance: 194.8
click at [735, 417] on span "Cancel" at bounding box center [730, 417] width 32 height 17
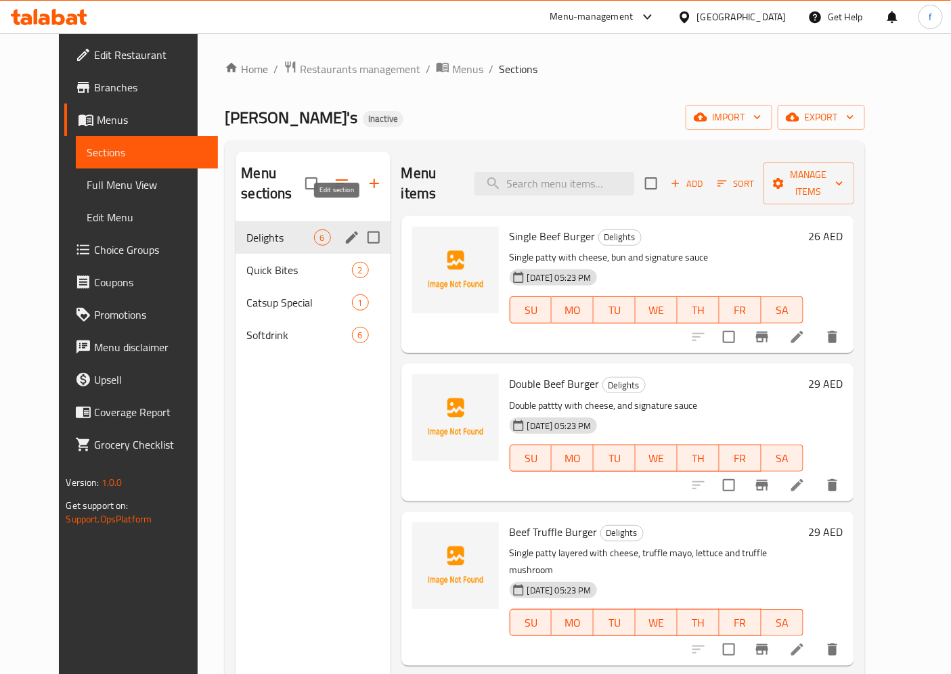
click at [344, 229] on icon "edit" at bounding box center [352, 237] width 16 height 16
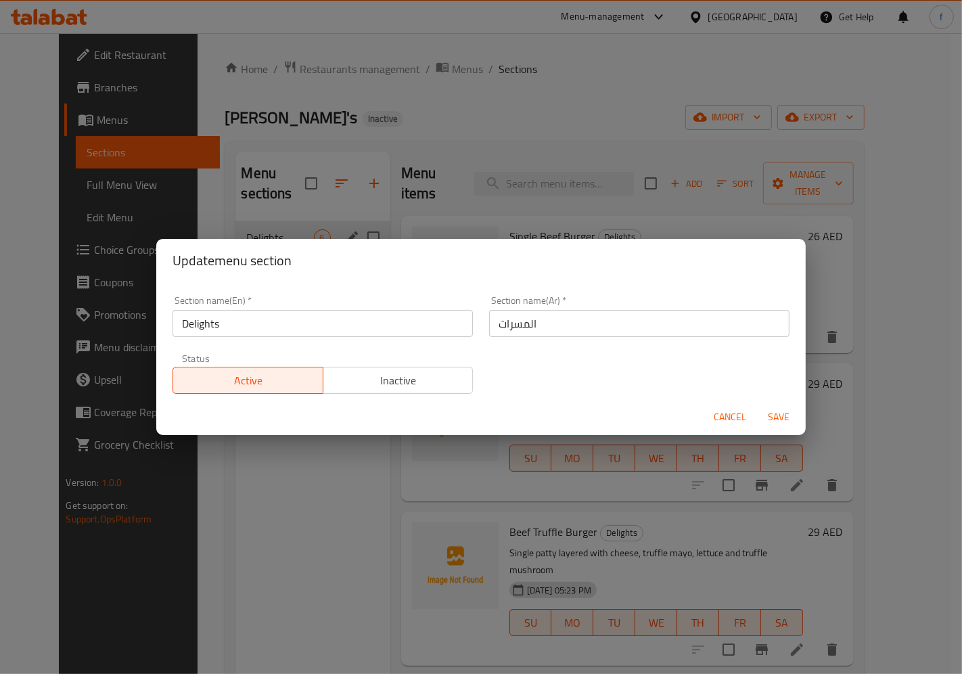
click at [205, 323] on input "Delights" at bounding box center [323, 323] width 300 height 27
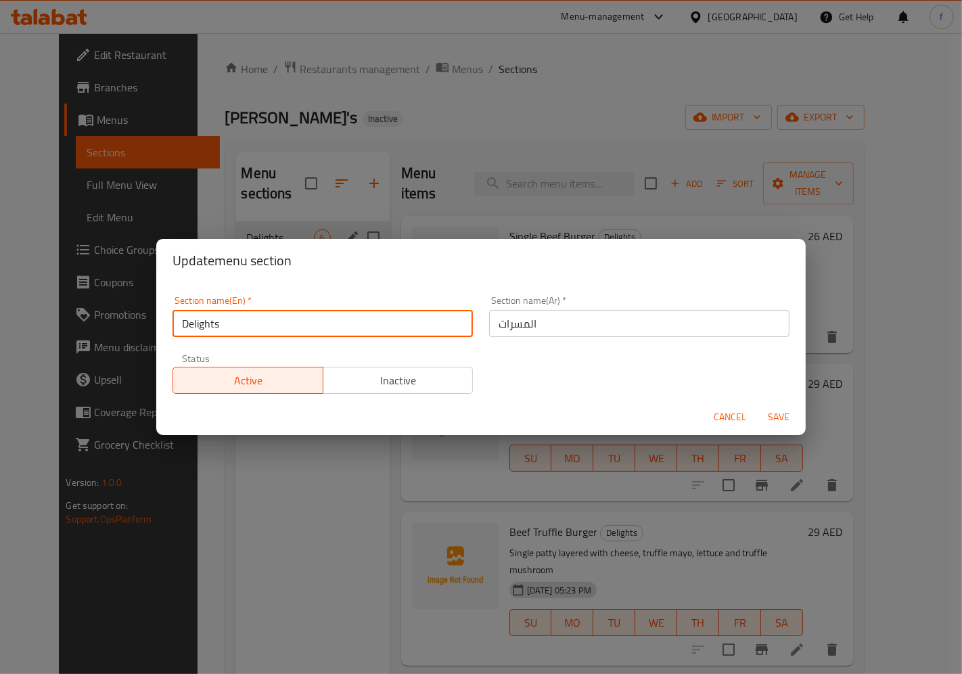
click at [205, 323] on input "Delights" at bounding box center [323, 323] width 300 height 27
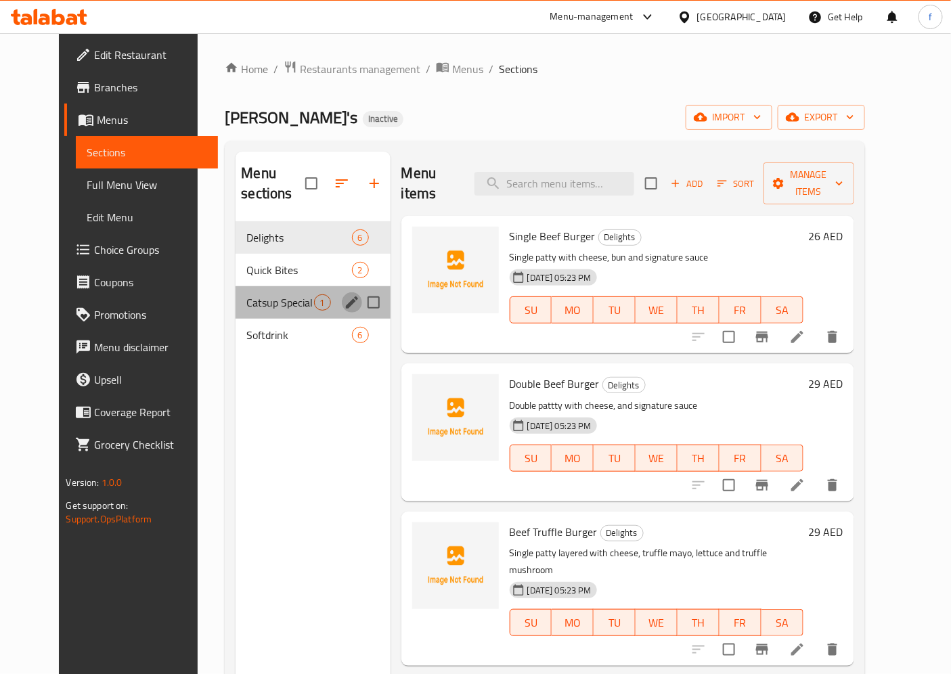
click at [344, 294] on icon "edit" at bounding box center [352, 302] width 16 height 16
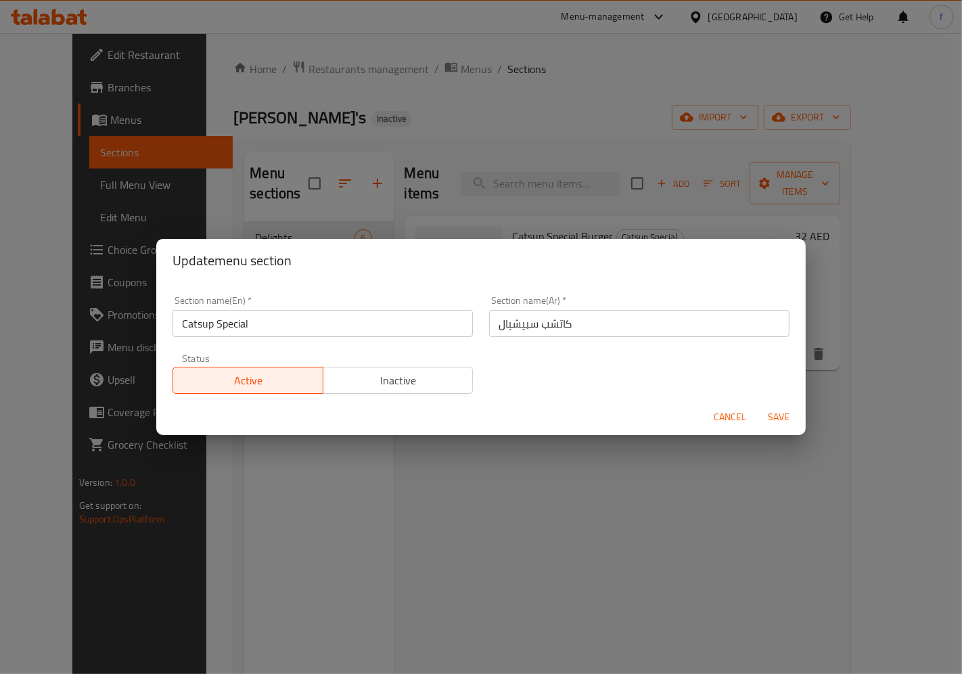
click at [770, 417] on span "Save" at bounding box center [778, 417] width 32 height 17
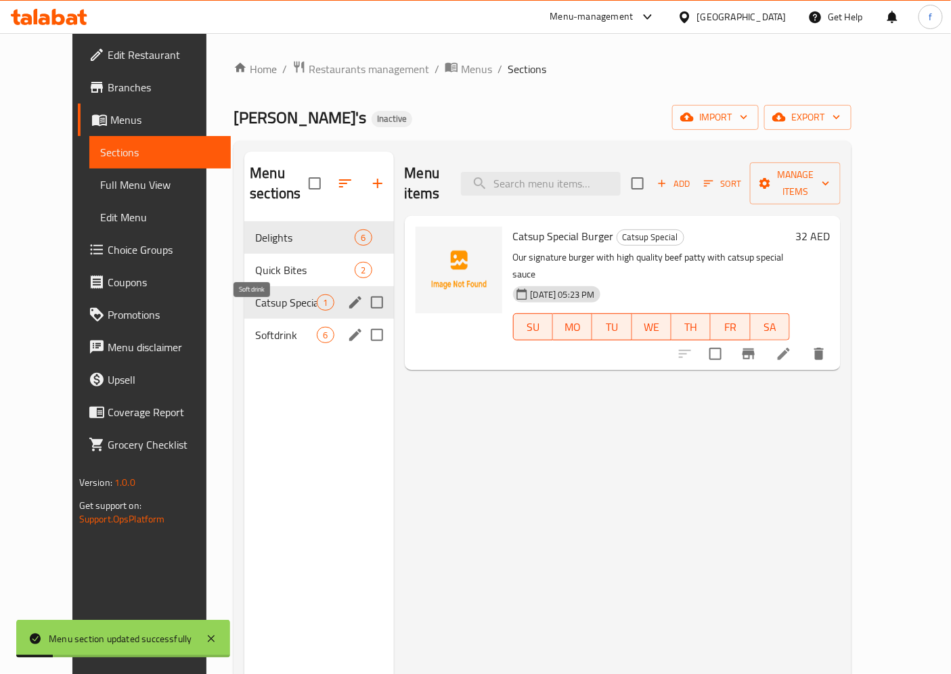
click at [285, 327] on span "Softdrink" at bounding box center [286, 335] width 62 height 16
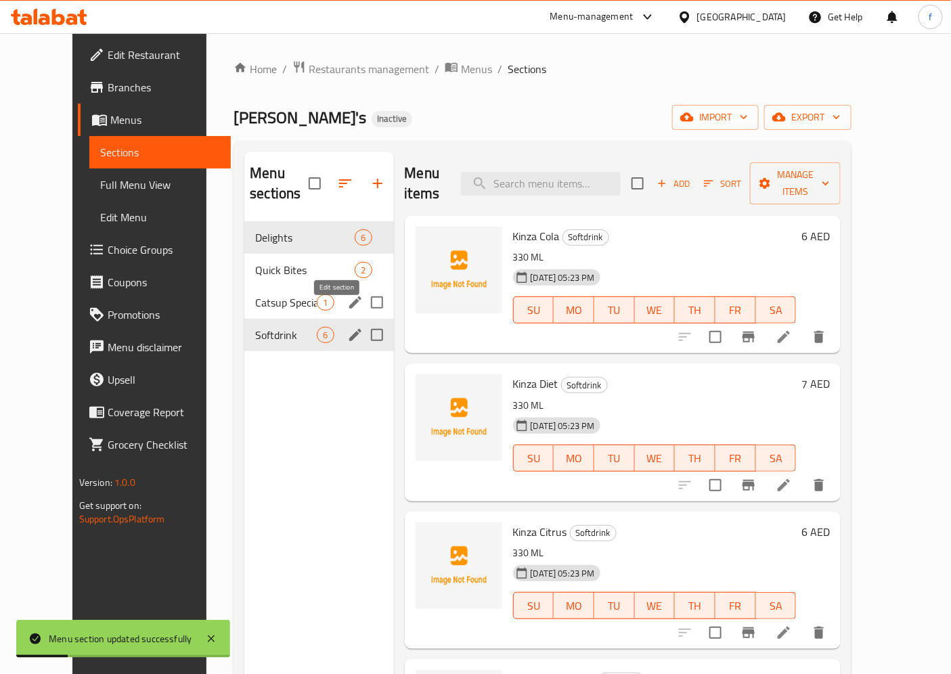
click at [347, 327] on icon "edit" at bounding box center [355, 335] width 16 height 16
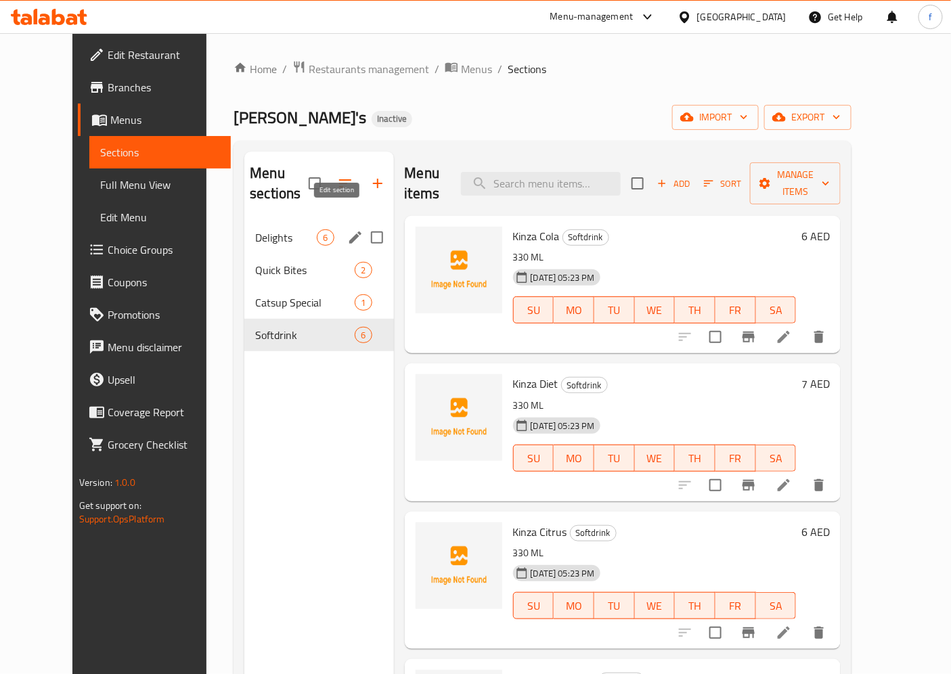
click at [347, 229] on icon "edit" at bounding box center [355, 237] width 16 height 16
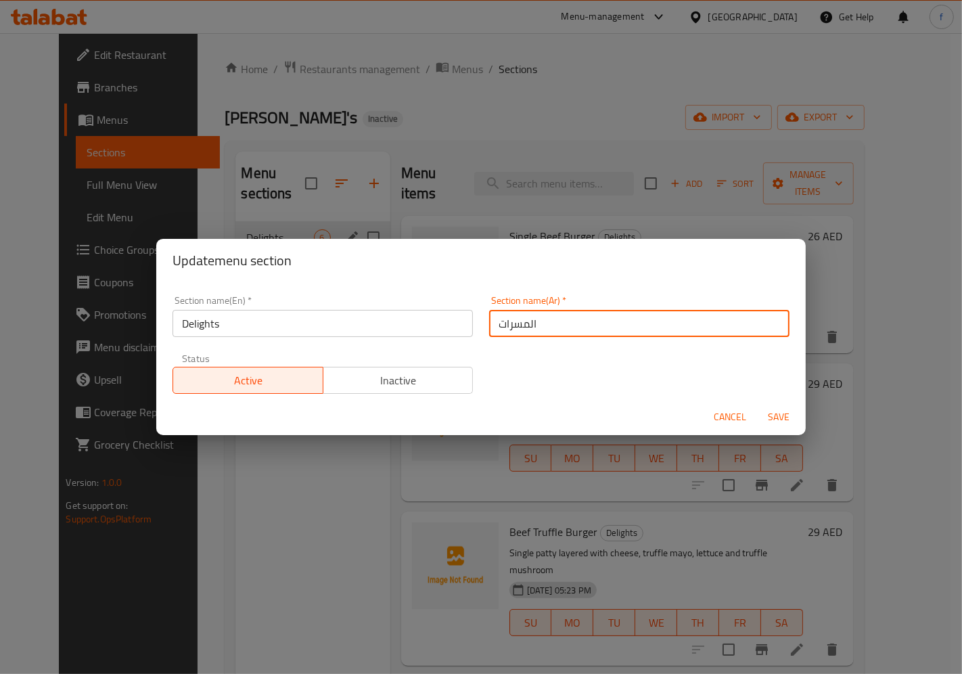
click at [514, 321] on input "المسرات" at bounding box center [639, 323] width 300 height 27
type input "ديلايتس"
click at [779, 417] on span "Save" at bounding box center [778, 417] width 32 height 17
